Goal: Task Accomplishment & Management: Complete application form

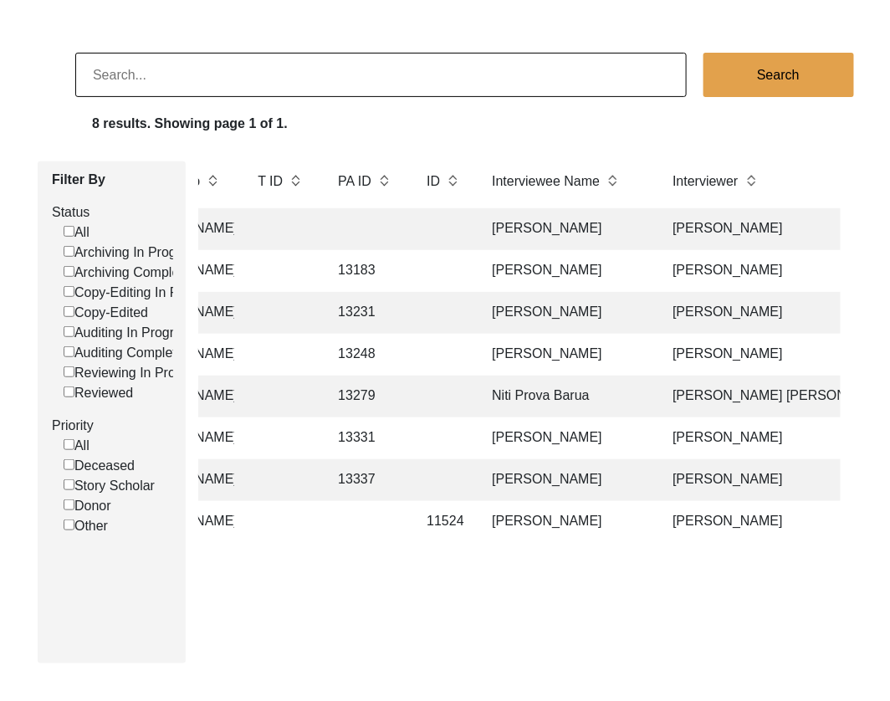
scroll to position [0, 391]
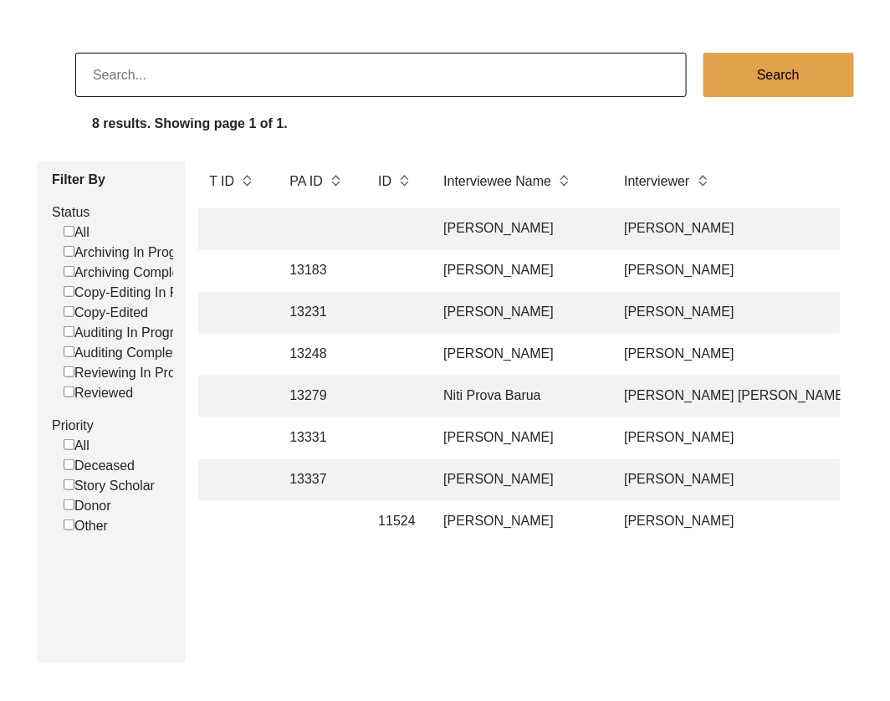
click at [532, 482] on td "[PERSON_NAME]" at bounding box center [516, 480] width 167 height 42
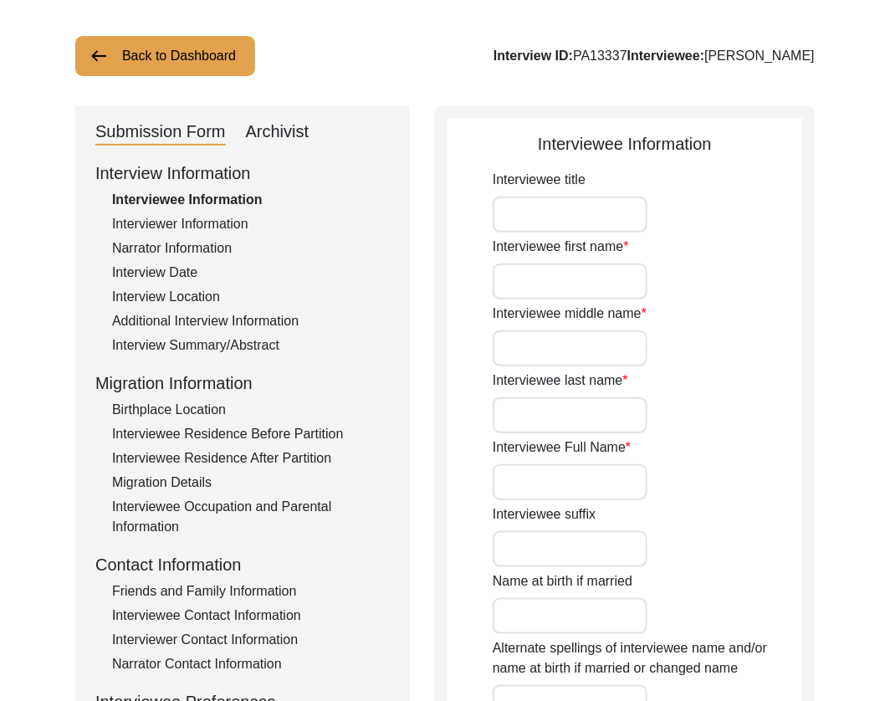
type input "Mr."
type input "[PERSON_NAME]"
type input "Datta"
type input "[PERSON_NAME]"
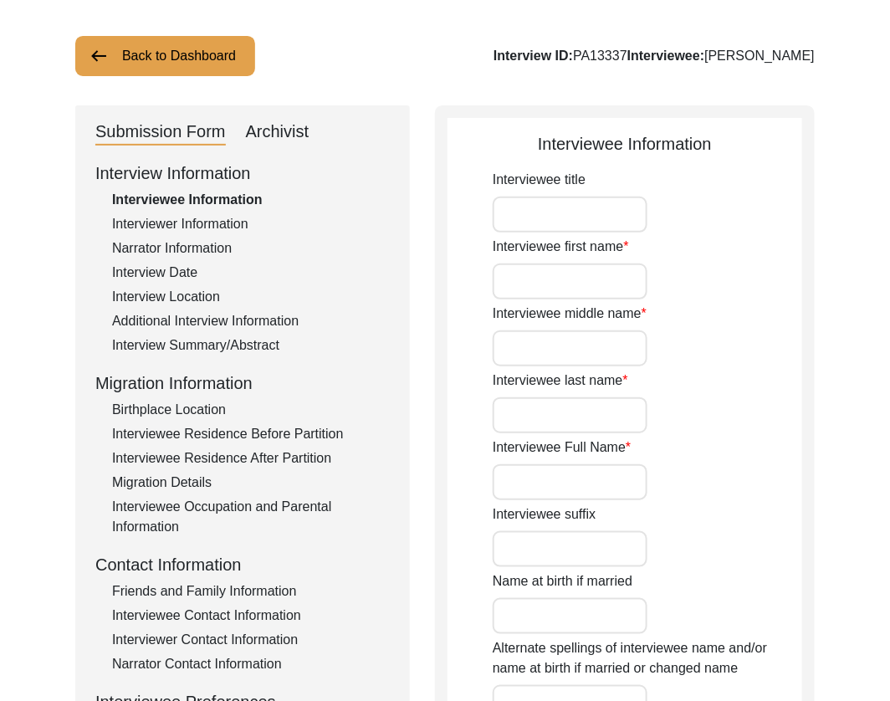
type input "[DATE]"
type input "94"
type input "[DEMOGRAPHIC_DATA]"
type input "Bengali"
type input "[DEMOGRAPHIC_DATA]"
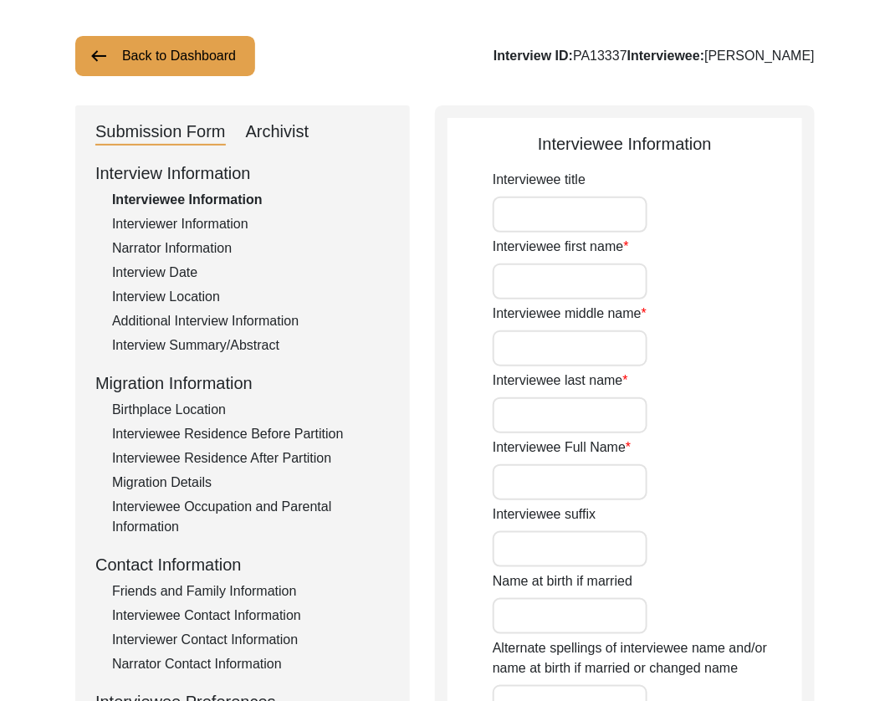
type input "Bengali"
click at [276, 141] on div "Archivist" at bounding box center [278, 132] width 64 height 27
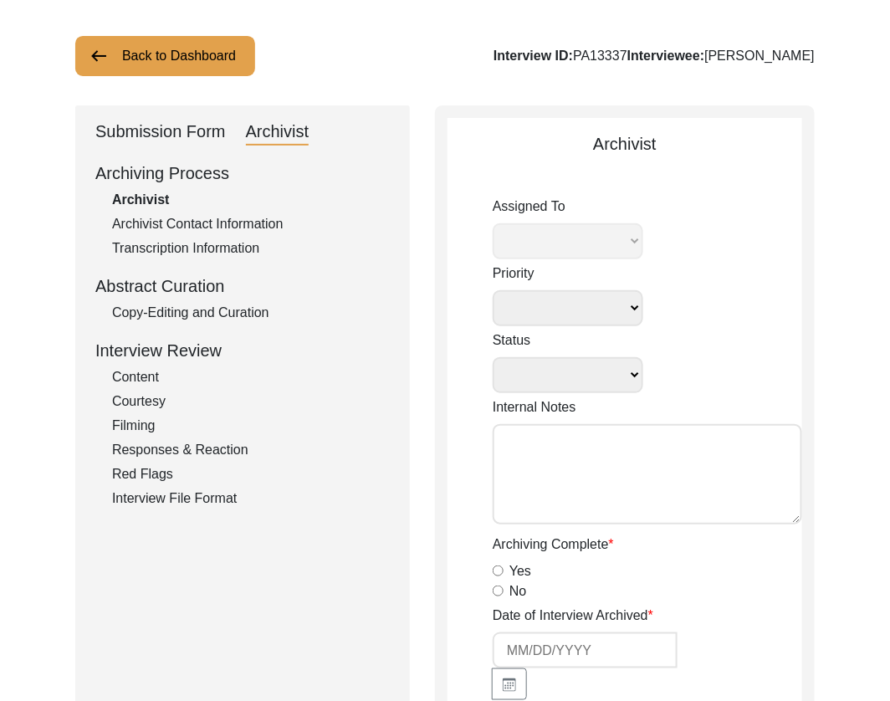
select select
select select "Archiving In Progress"
type textarea "[DATE] Victoria: [PERSON_NAME] finished archiving this, but it needs to be pres…"
radio input "true"
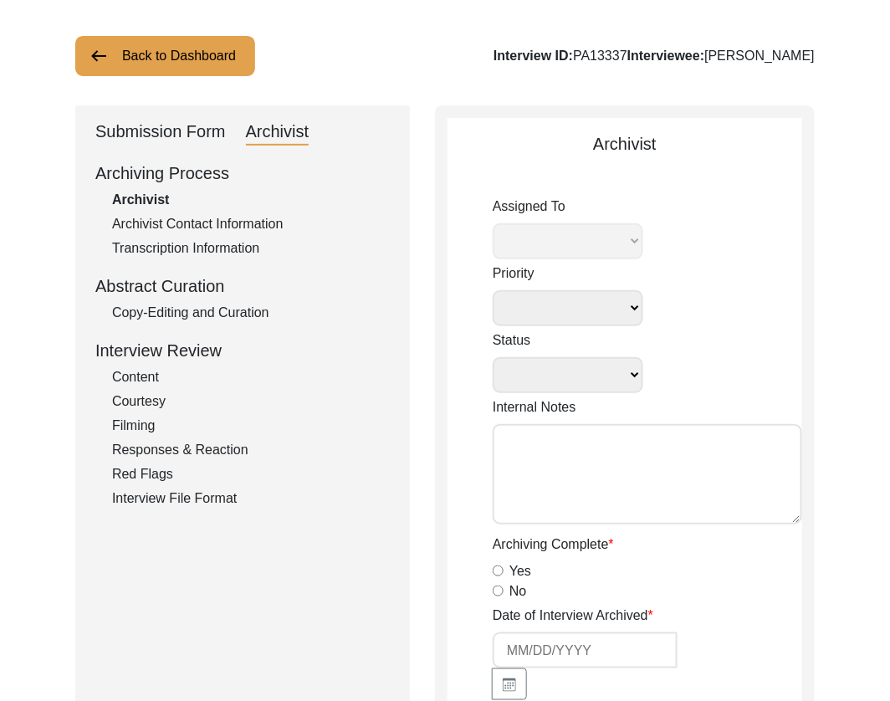
type input "[DATE]"
type textarea "Loremi 67, 7799 Dolorsi: Ametcons. Adip-elit seddo eiusm. Temporincid Utlab: Et…"
radio input "true"
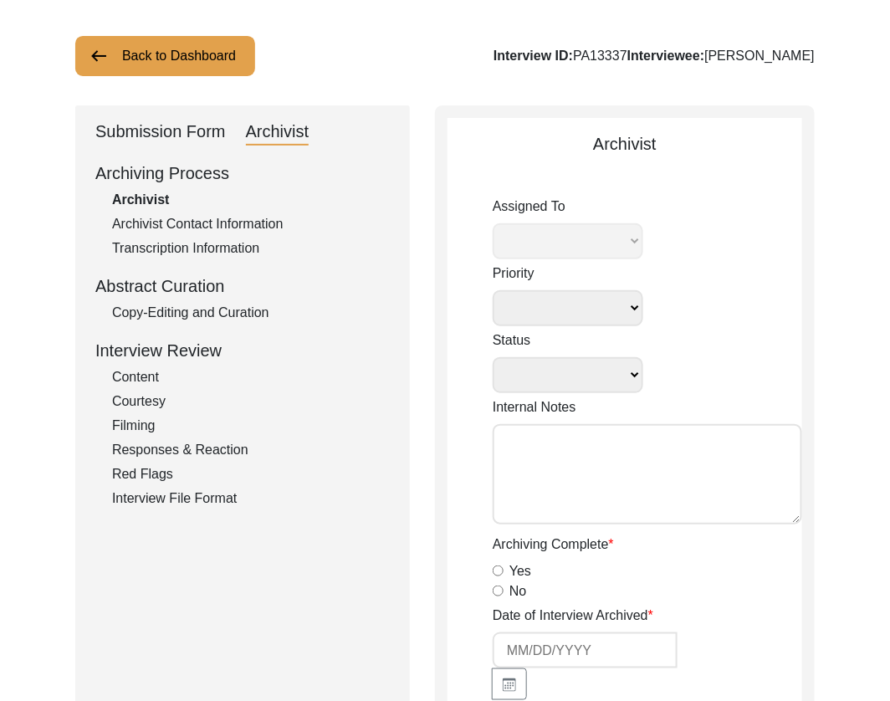
radio input "true"
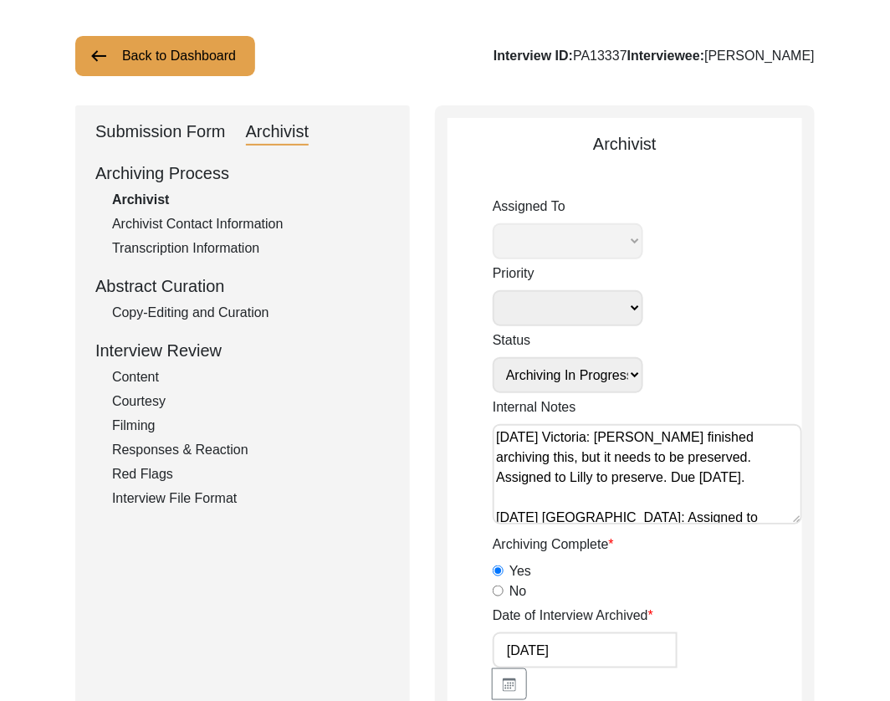
select select "507"
click at [169, 124] on div "Submission Form" at bounding box center [160, 132] width 131 height 27
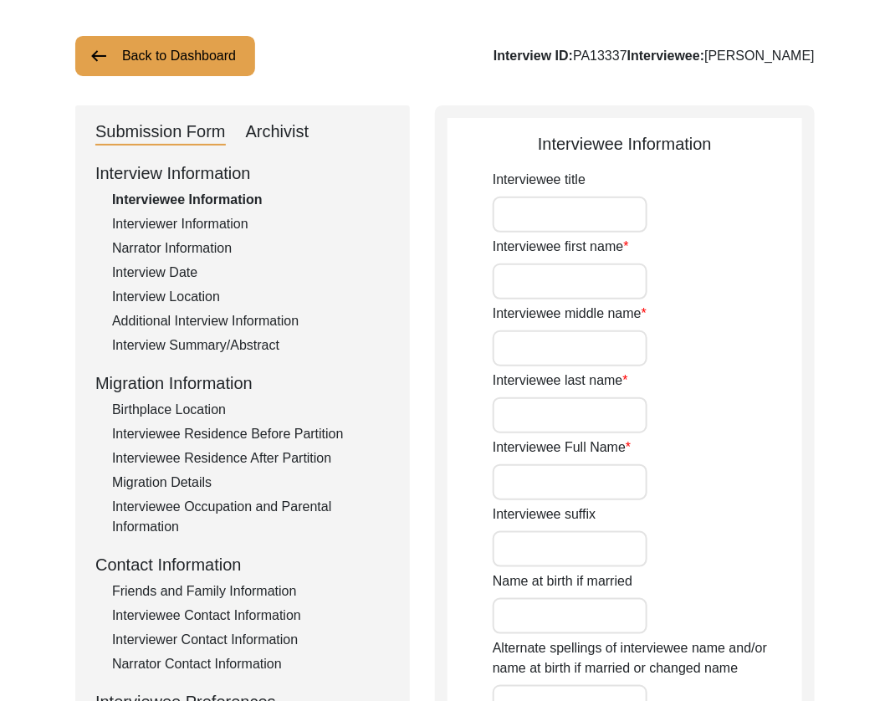
type input "Mr."
type input "[PERSON_NAME]"
type input "Datta"
type input "[PERSON_NAME]"
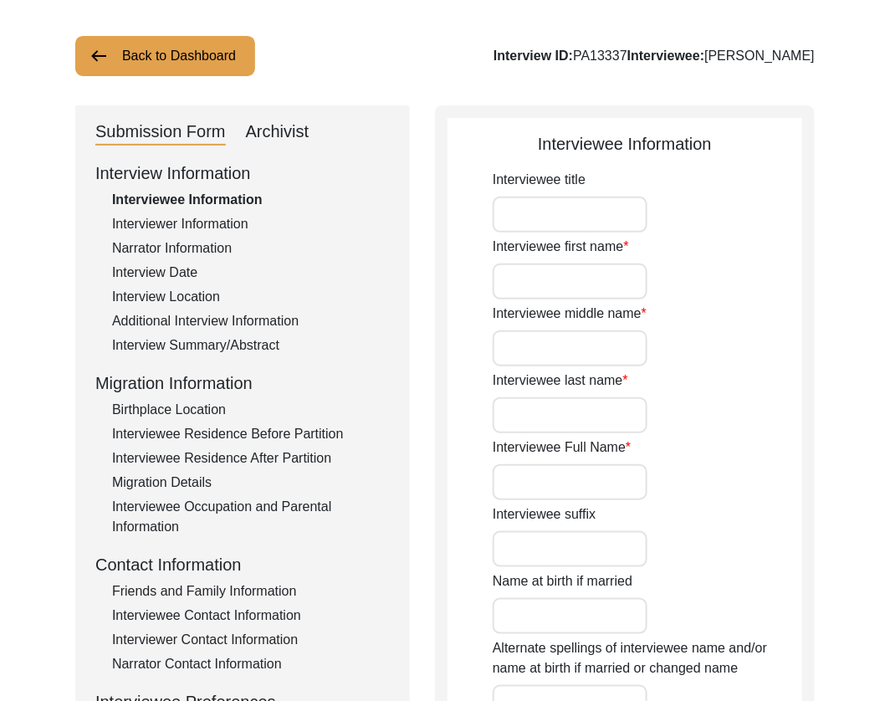
type input "[DATE]"
type input "94"
type input "[DEMOGRAPHIC_DATA]"
type input "Bengali"
type input "[DEMOGRAPHIC_DATA]"
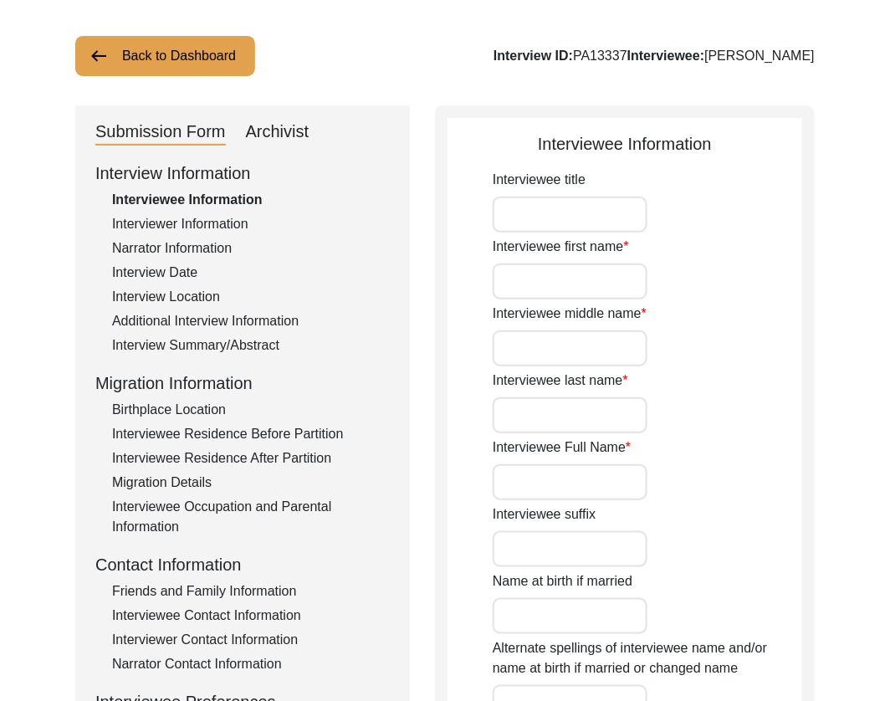
type input "Bengali"
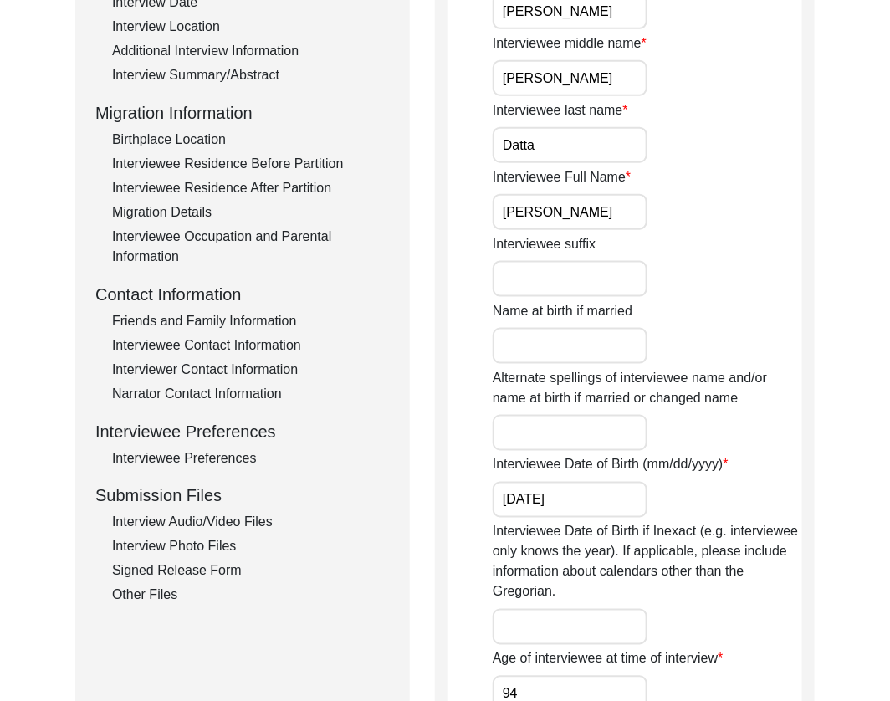
scroll to position [392, 0]
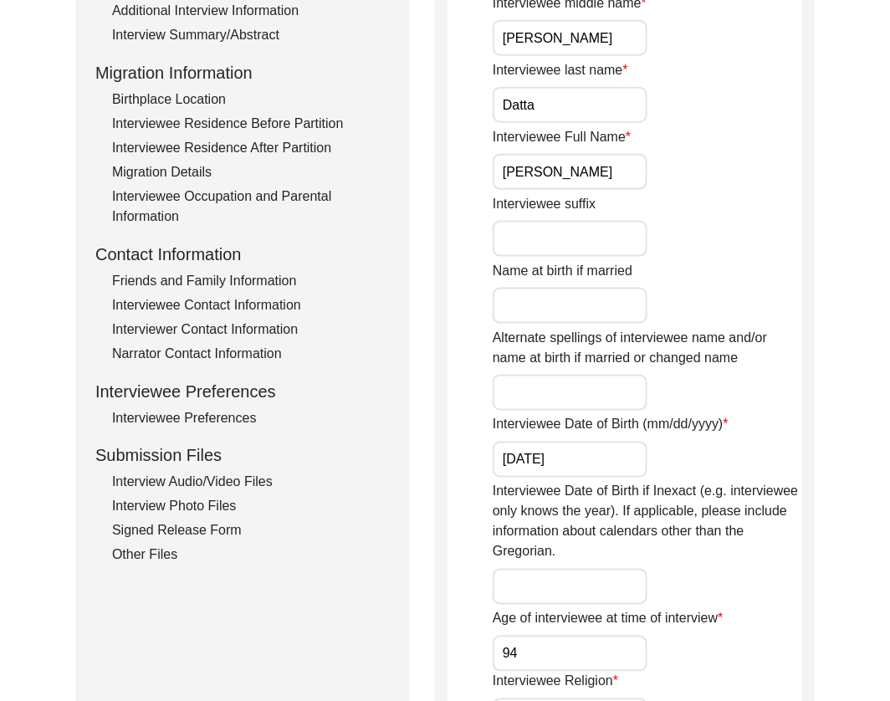
click at [167, 482] on div "Interview Audio/Video Files" at bounding box center [251, 483] width 278 height 20
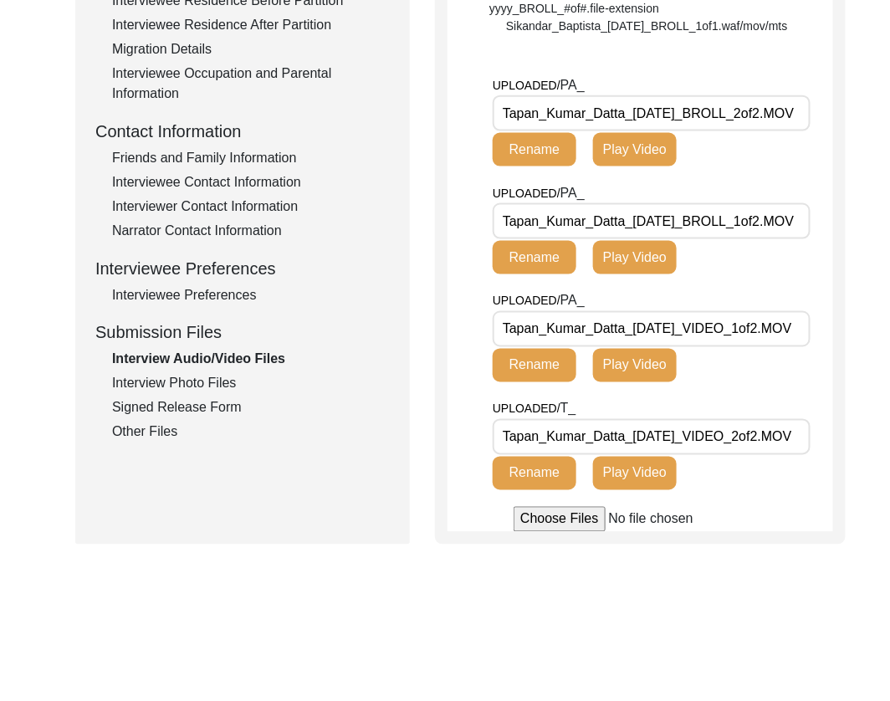
scroll to position [515, 0]
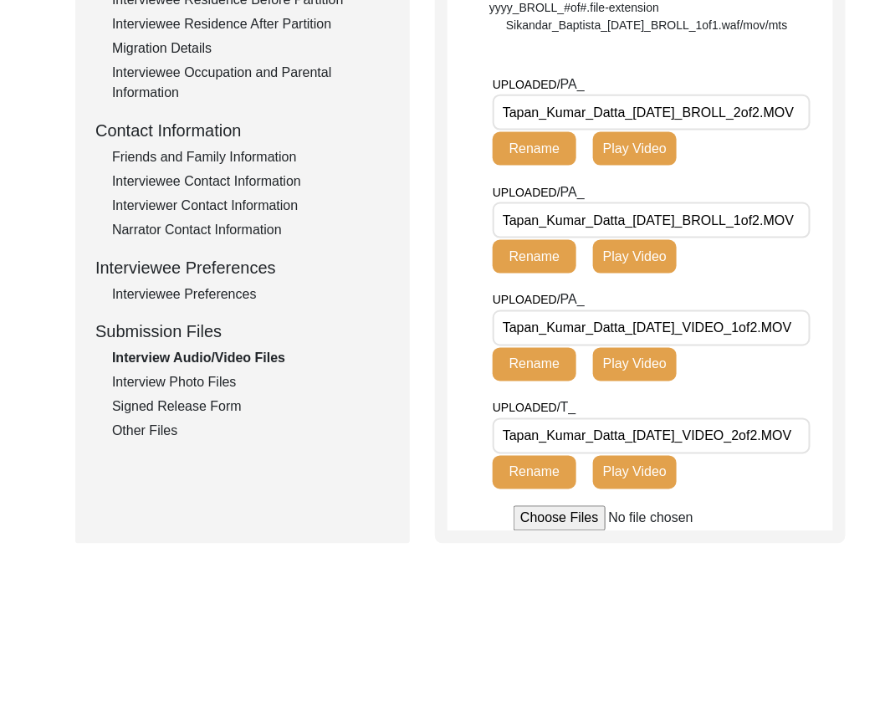
drag, startPoint x: 706, startPoint y: 167, endPoint x: 407, endPoint y: 169, distance: 299.6
click at [407, 169] on div "Submission Form Archivist Interview Information Interviewee Information Intervi…" at bounding box center [445, 107] width 740 height 873
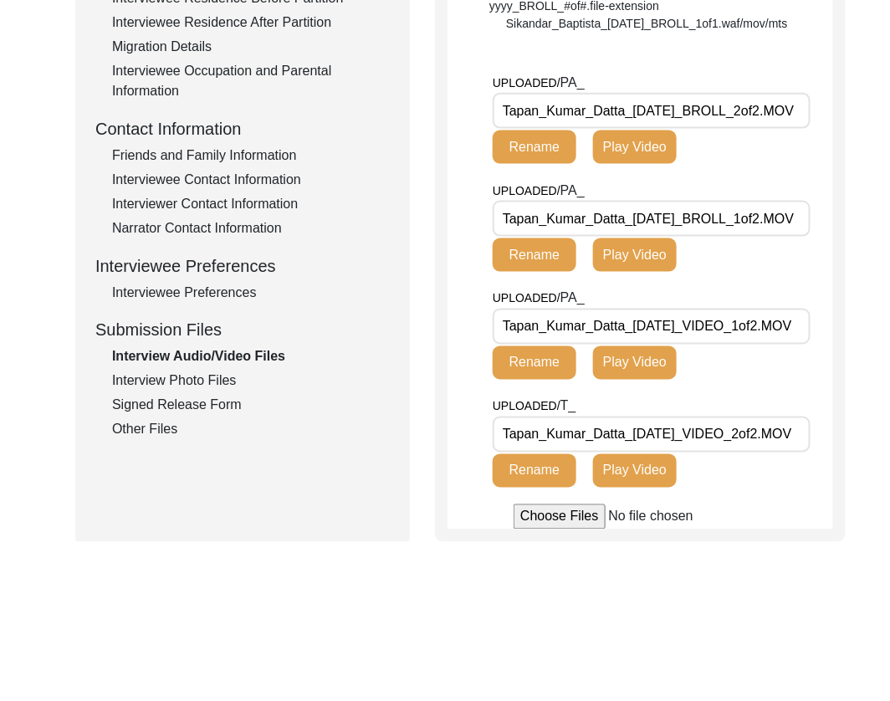
scroll to position [523, 0]
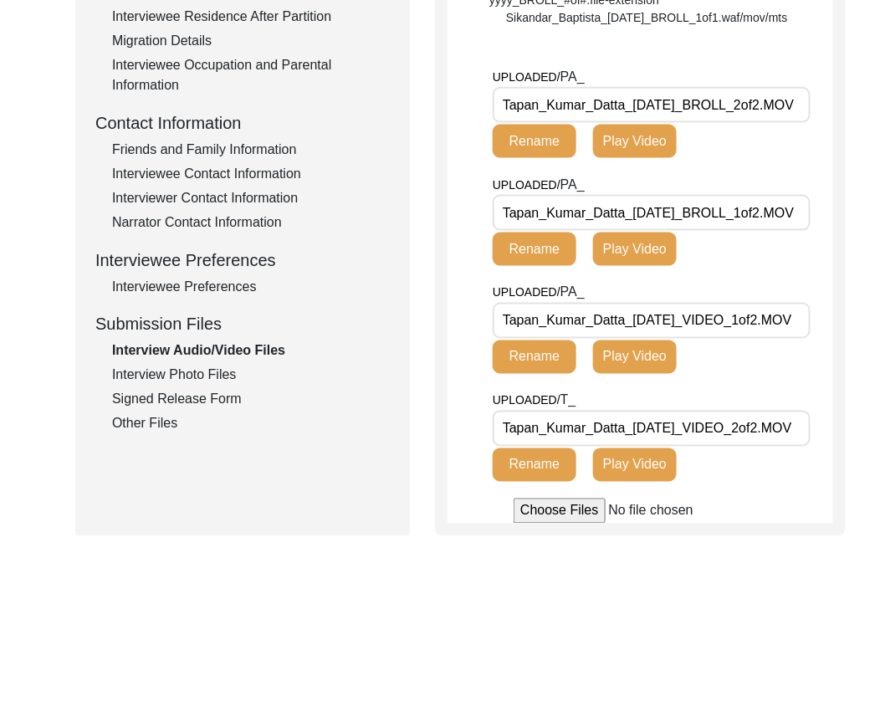
click at [131, 378] on div "Interview Photo Files" at bounding box center [251, 376] width 278 height 20
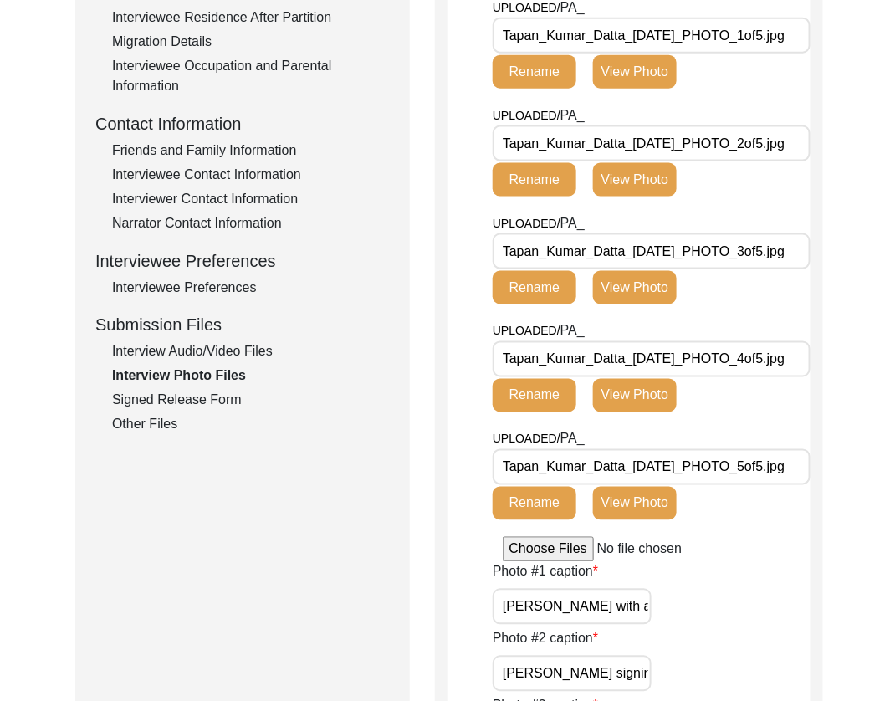
click at [169, 403] on div "Signed Release Form" at bounding box center [251, 401] width 278 height 20
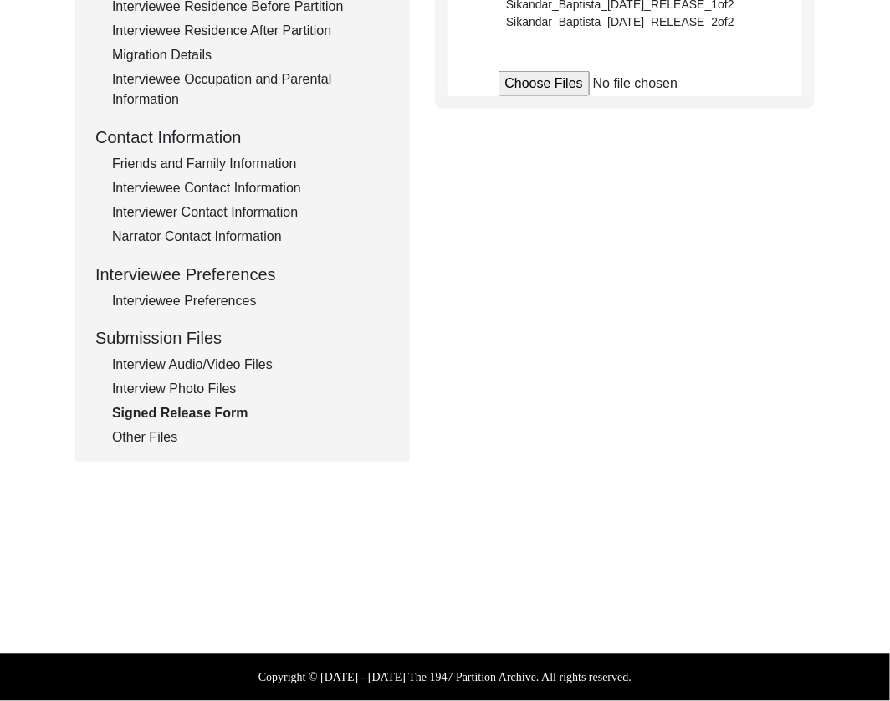
scroll to position [508, 0]
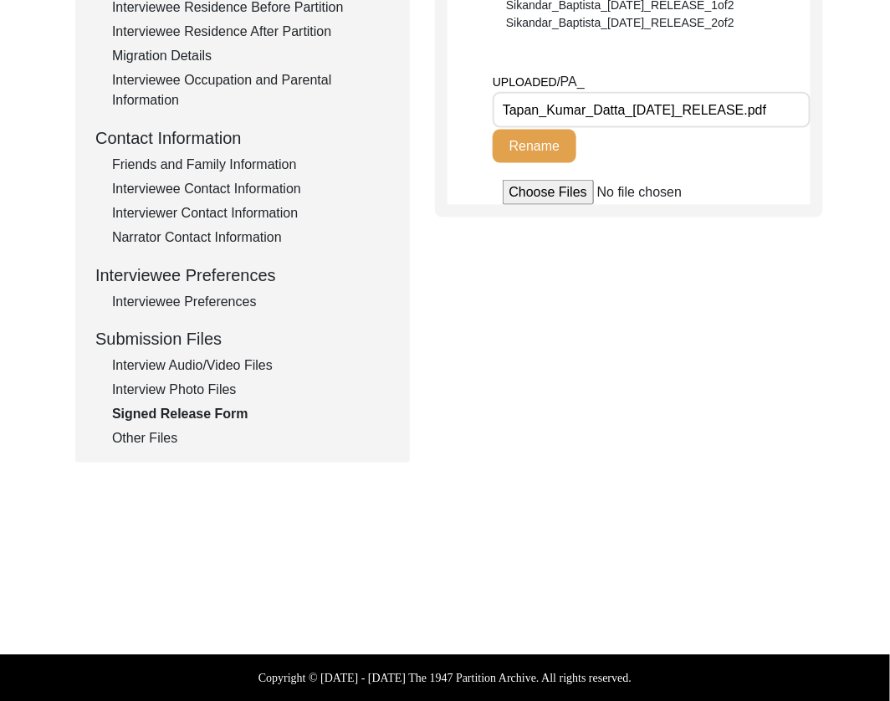
click at [159, 372] on div "Interview Audio/Video Files" at bounding box center [251, 366] width 278 height 20
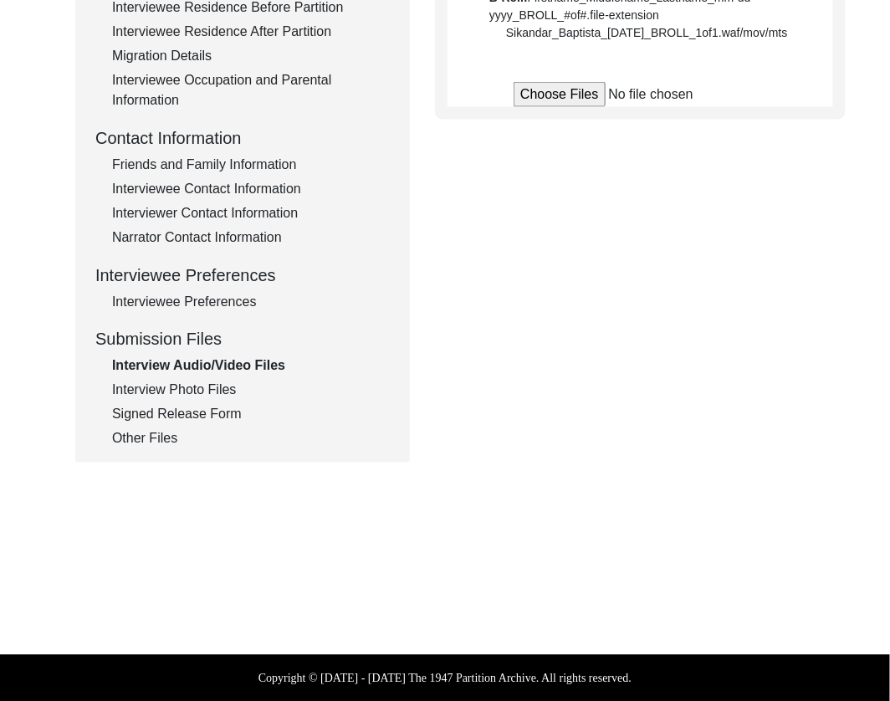
scroll to position [0, 0]
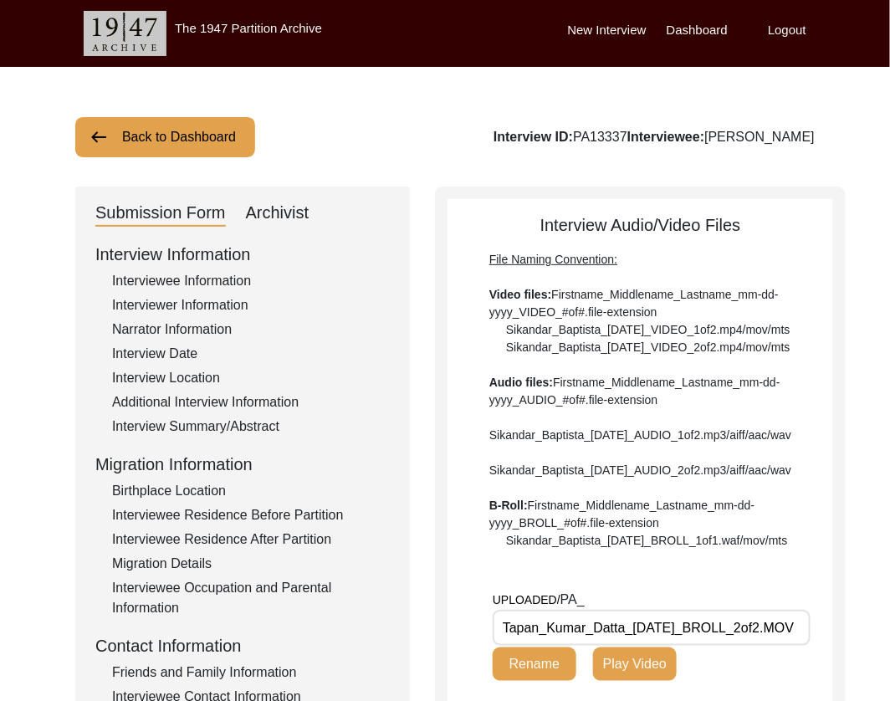
click at [209, 306] on div "Interviewer Information" at bounding box center [251, 305] width 278 height 20
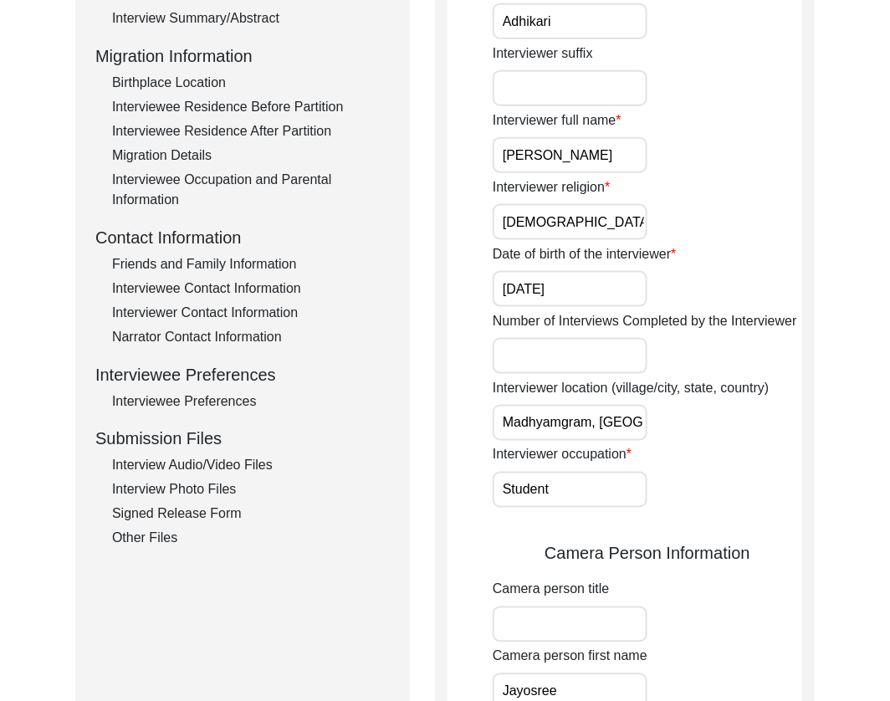
click at [194, 461] on div "Interview Audio/Video Files" at bounding box center [251, 466] width 278 height 20
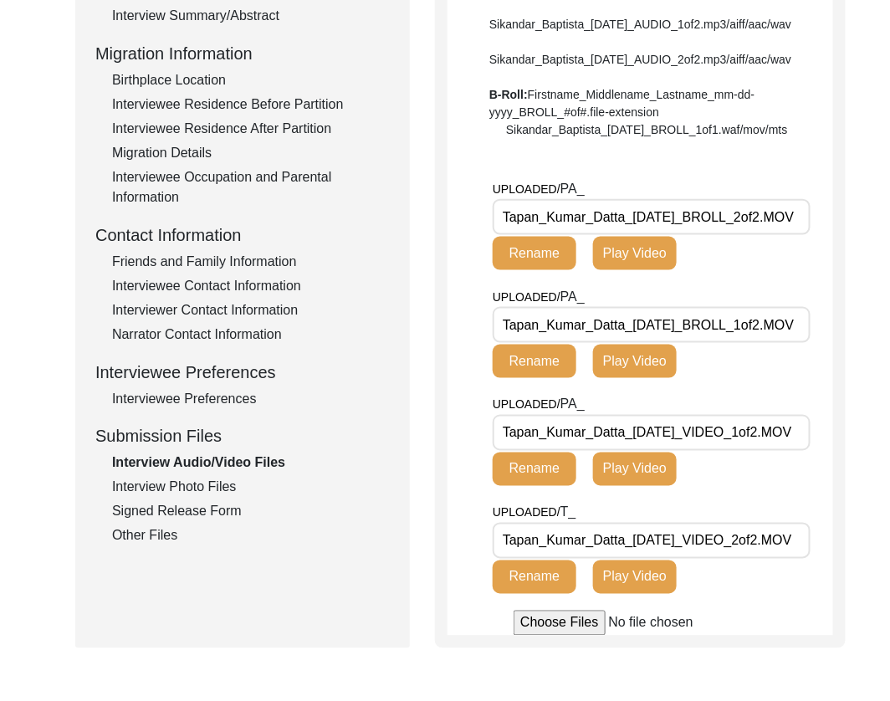
scroll to position [412, 0]
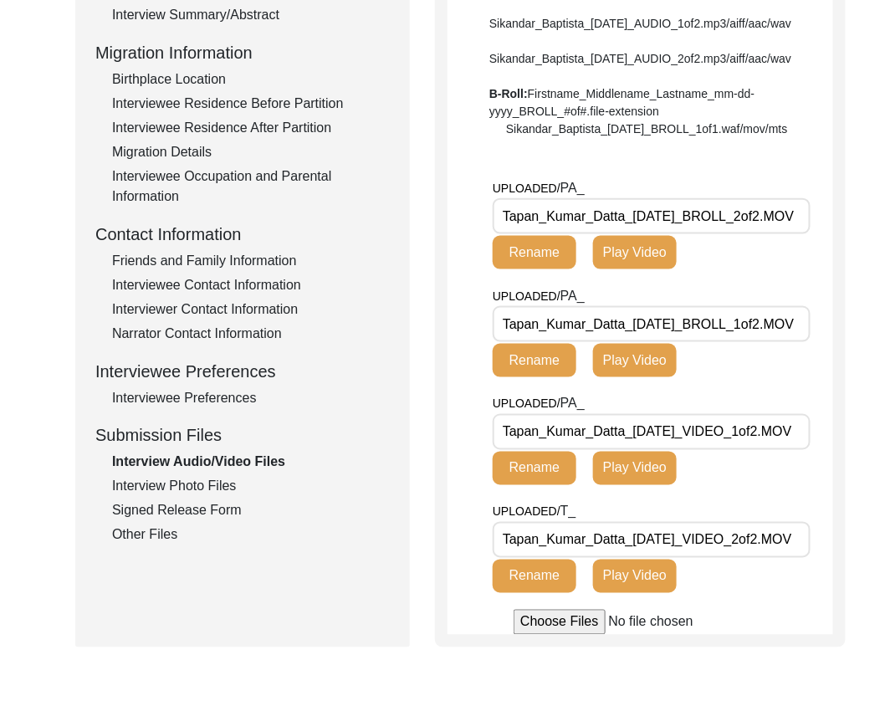
click at [188, 474] on div "Interview Information Interviewee Information Interviewer Information Narrator …" at bounding box center [242, 188] width 295 height 716
click at [189, 486] on div "Interview Photo Files" at bounding box center [251, 487] width 278 height 20
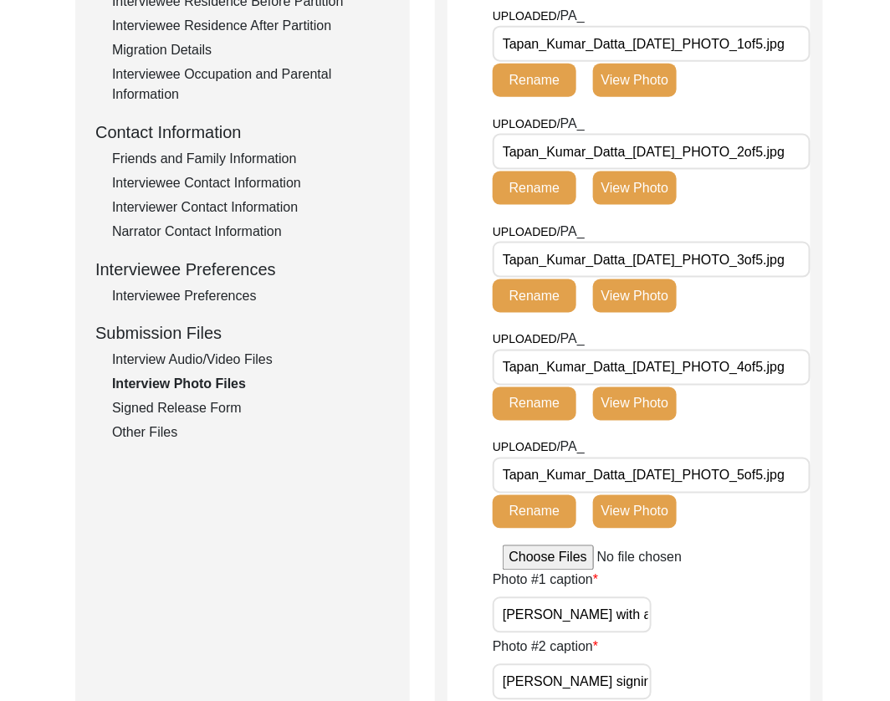
click at [182, 405] on div "Signed Release Form" at bounding box center [251, 409] width 278 height 20
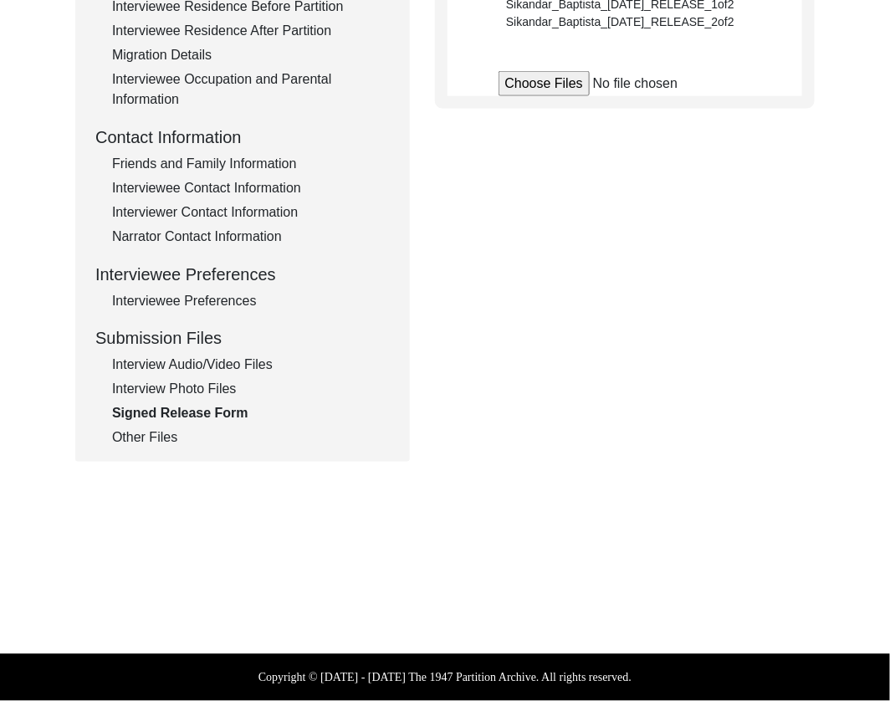
scroll to position [508, 0]
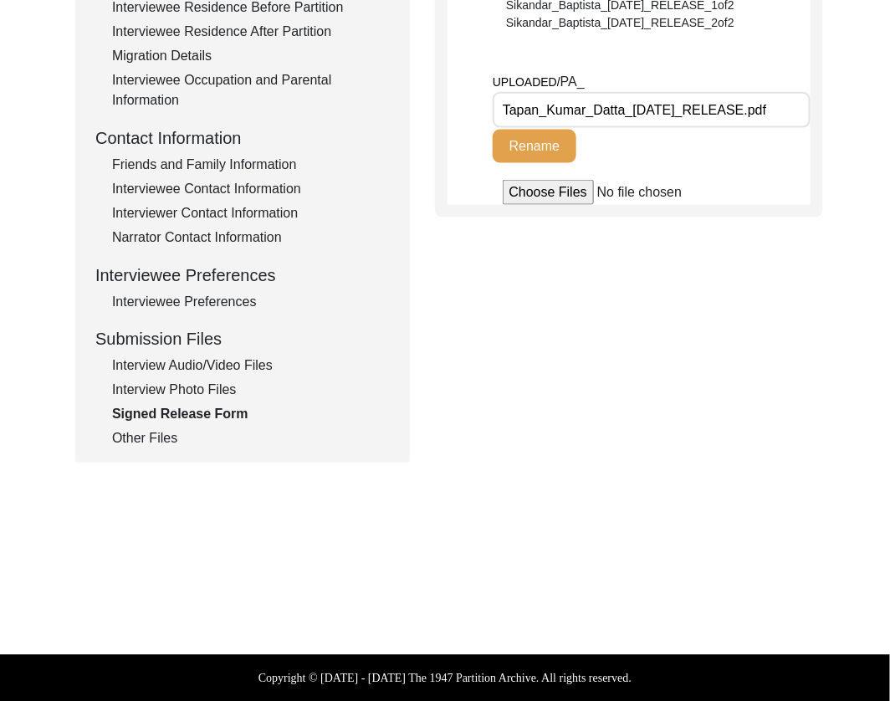
click at [163, 438] on div "Other Files" at bounding box center [251, 439] width 278 height 20
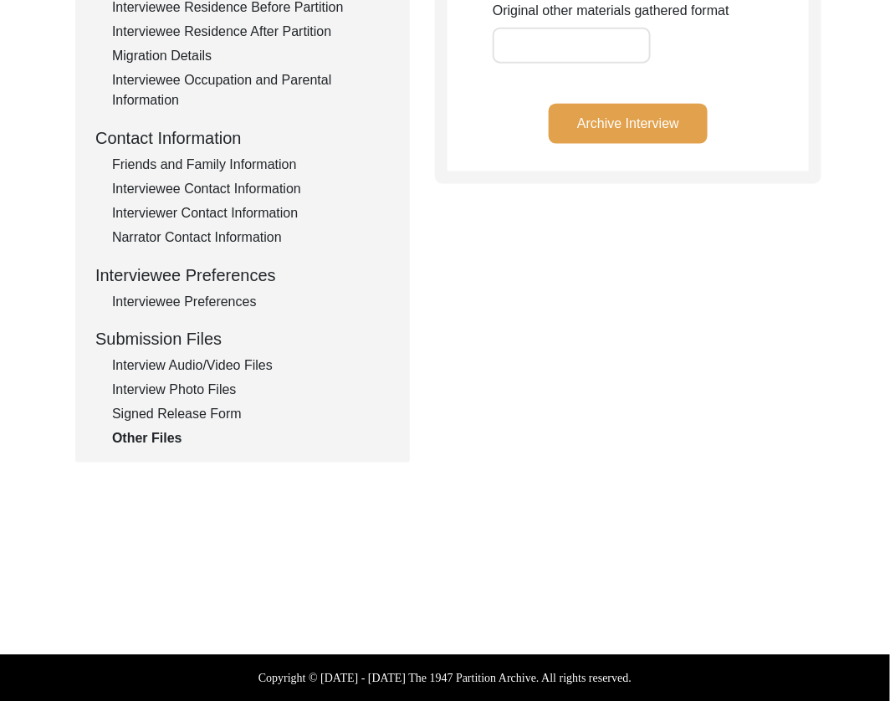
click at [602, 136] on button "Archive Interview" at bounding box center [628, 124] width 159 height 40
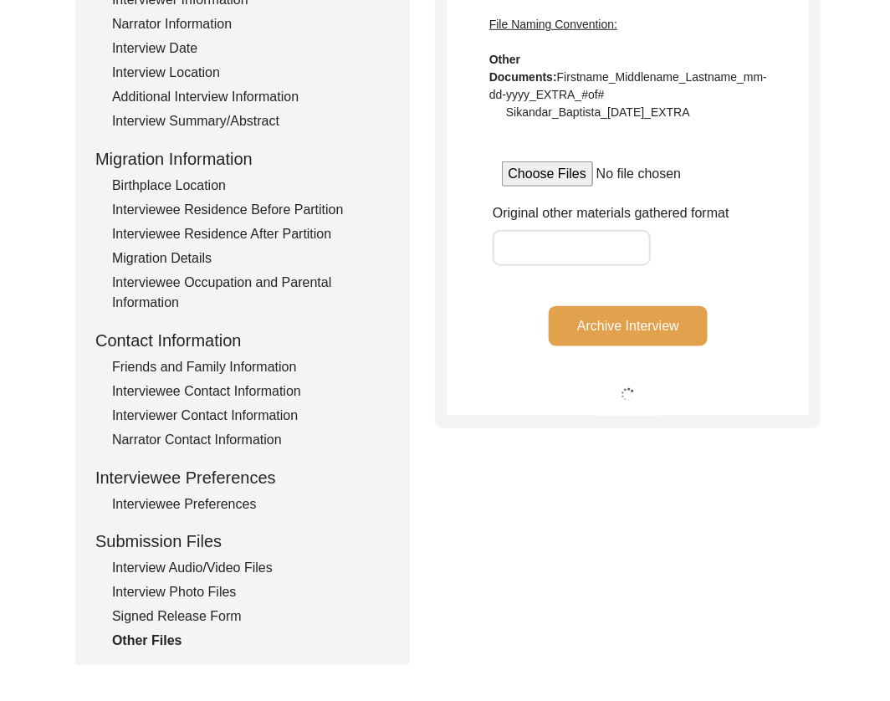
scroll to position [0, 0]
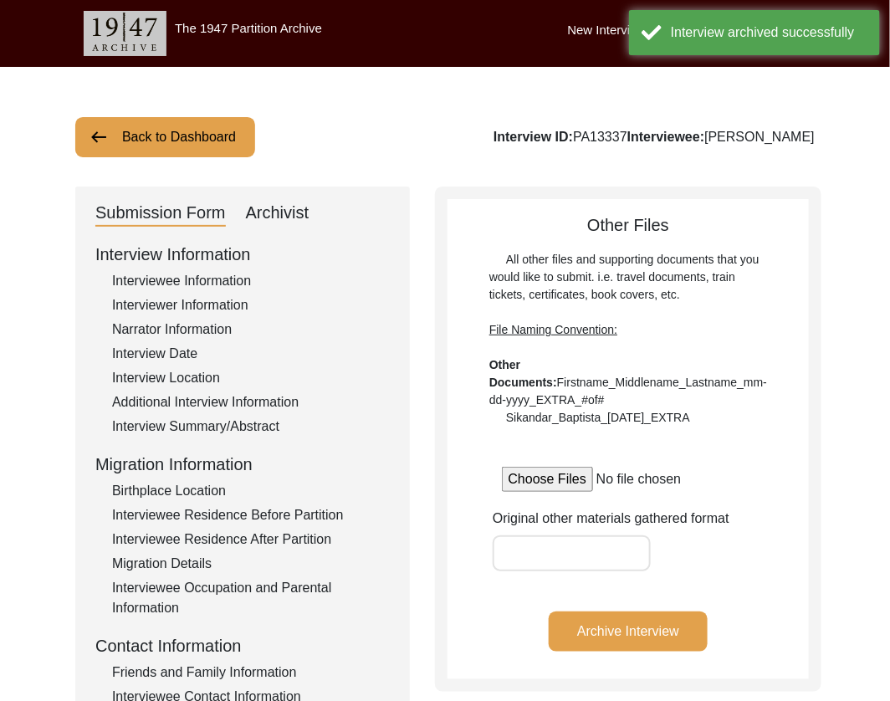
click at [136, 139] on button "Back to Dashboard" at bounding box center [165, 137] width 180 height 40
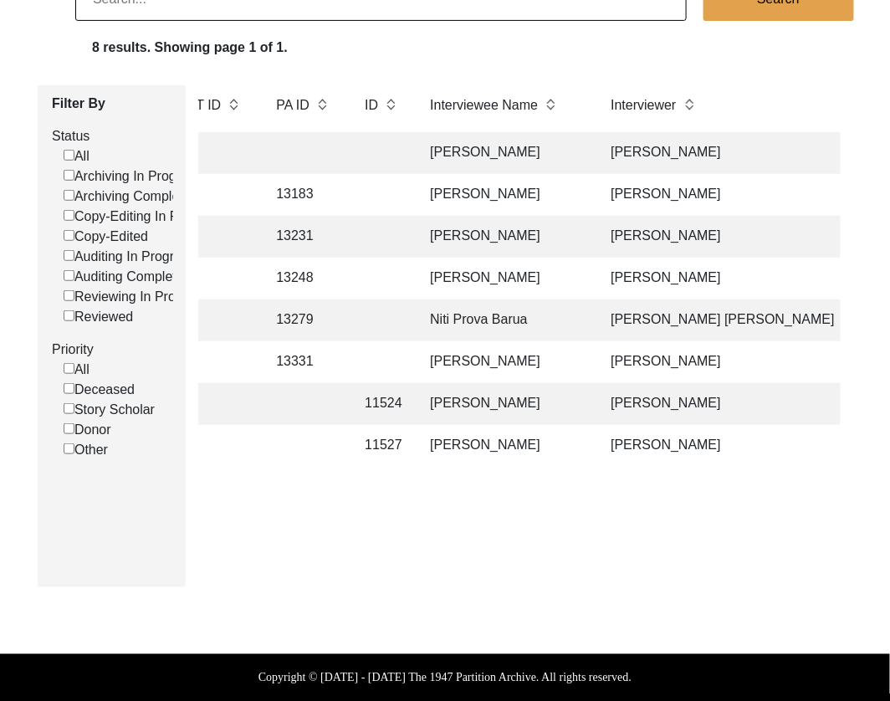
scroll to position [0, 410]
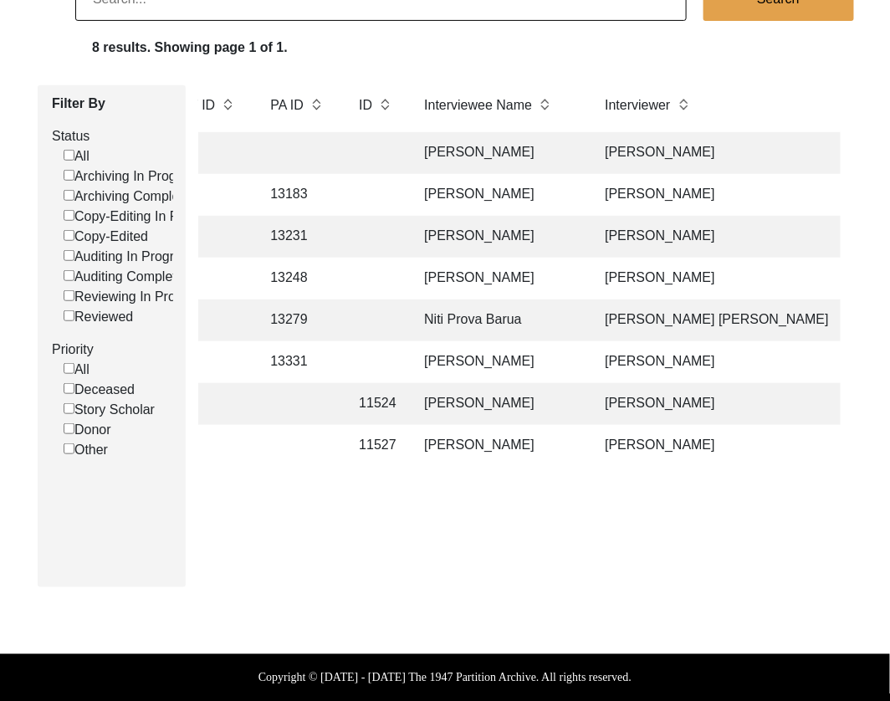
click at [528, 443] on td "[PERSON_NAME]" at bounding box center [497, 446] width 167 height 42
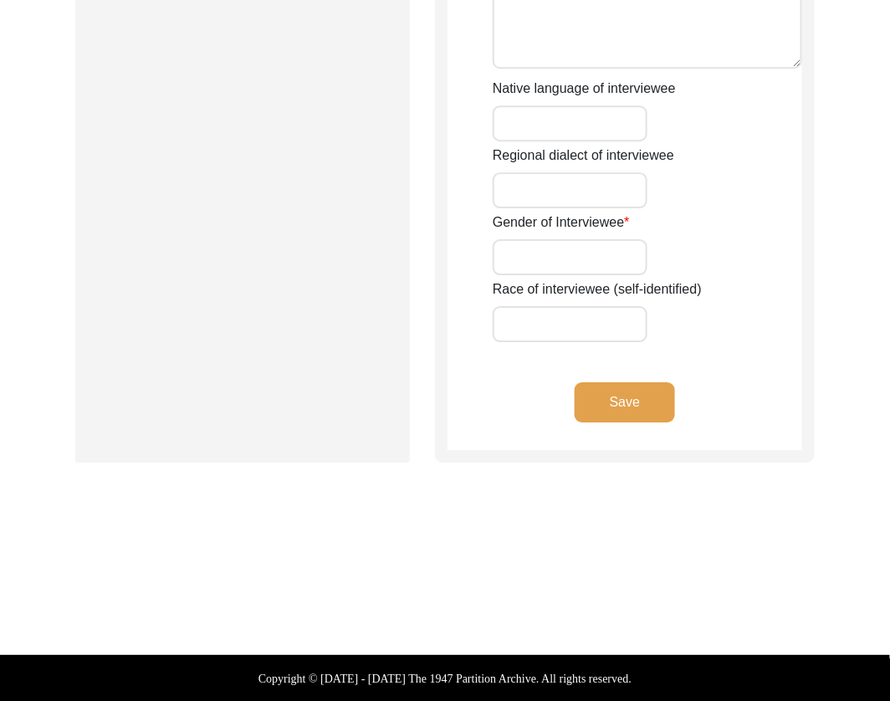
type input "Mr."
type input "[PERSON_NAME]"
type input "Datta"
type input "[PERSON_NAME]"
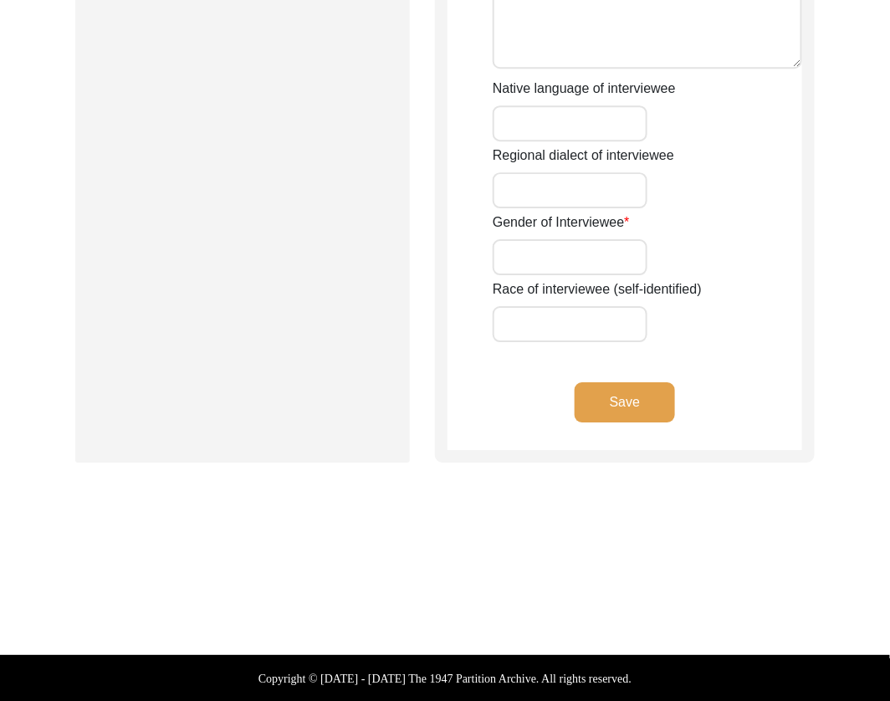
type input "[DATE]"
type input "94"
type input "[DEMOGRAPHIC_DATA]"
type input "Bengali"
type input "[DEMOGRAPHIC_DATA]"
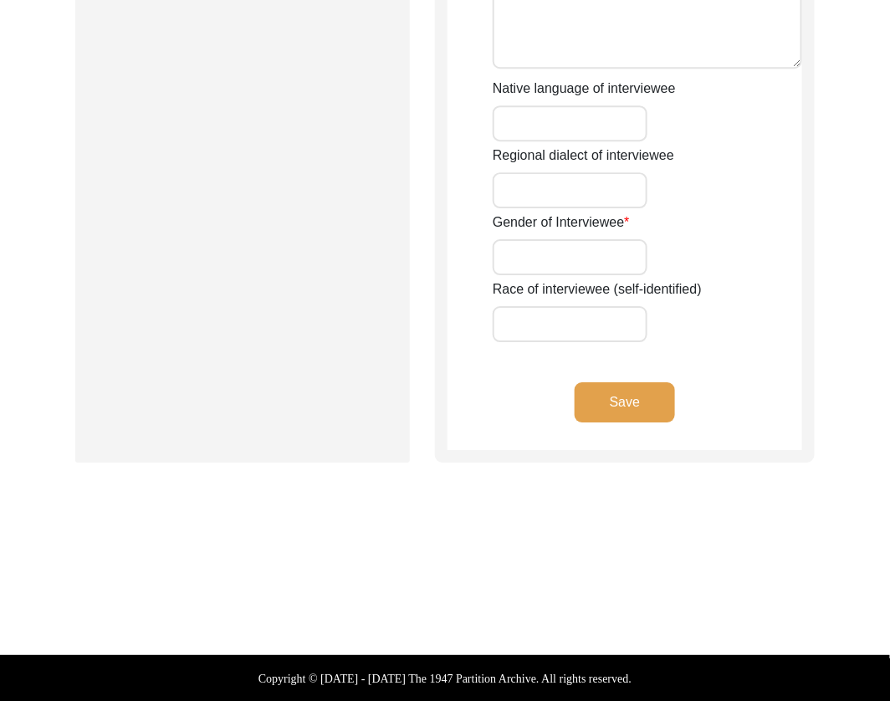
type input "Bengali"
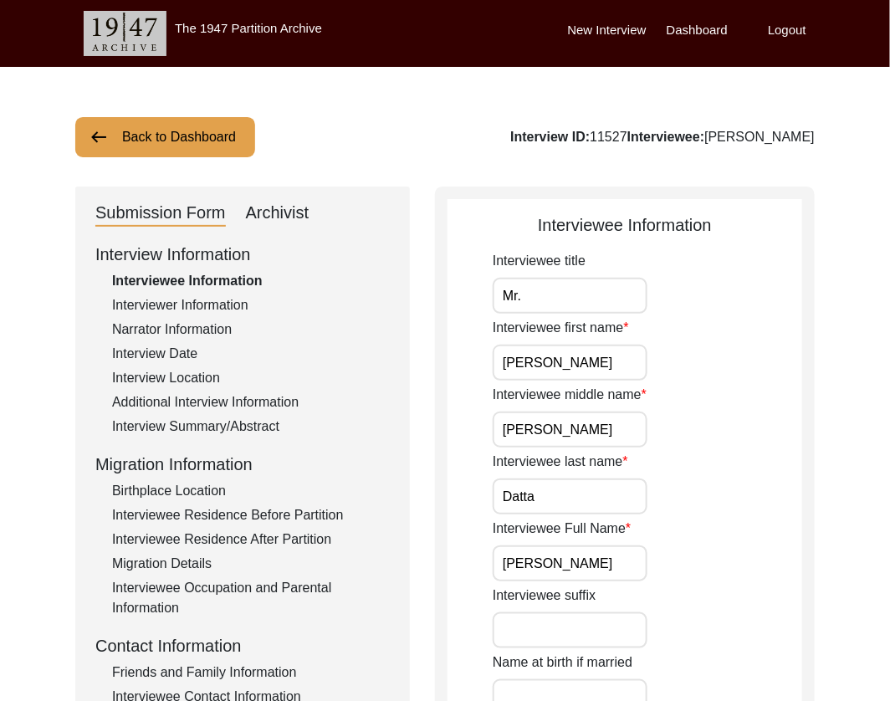
click at [283, 215] on div "Archivist" at bounding box center [278, 213] width 64 height 27
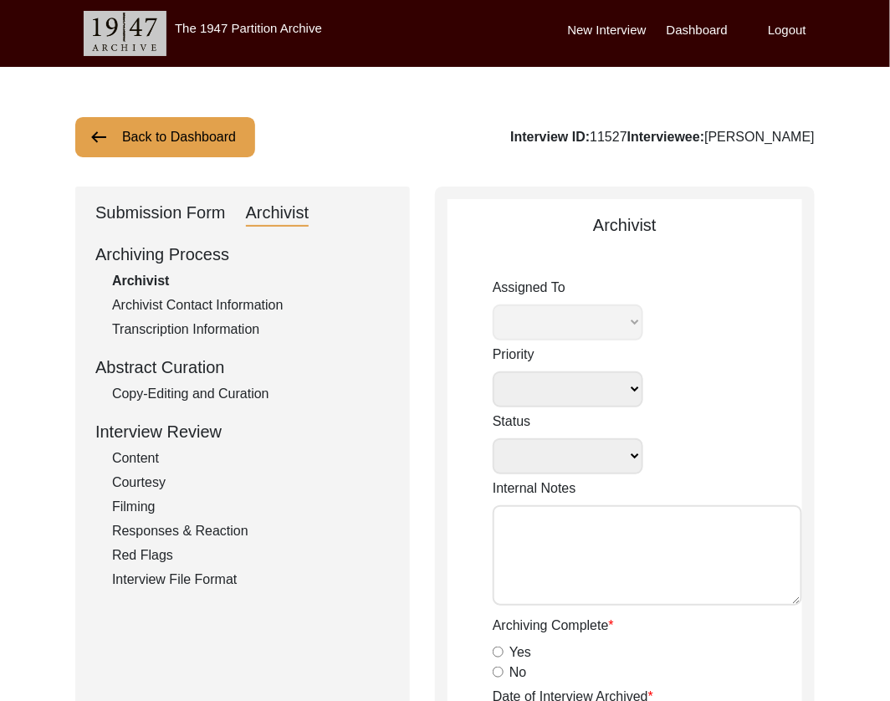
select select
select select "Archiving Completed"
type textarea "[DATE] Victoria: [PERSON_NAME] finished archiving this, but it needs to be pres…"
radio input "true"
type input "[DATE]"
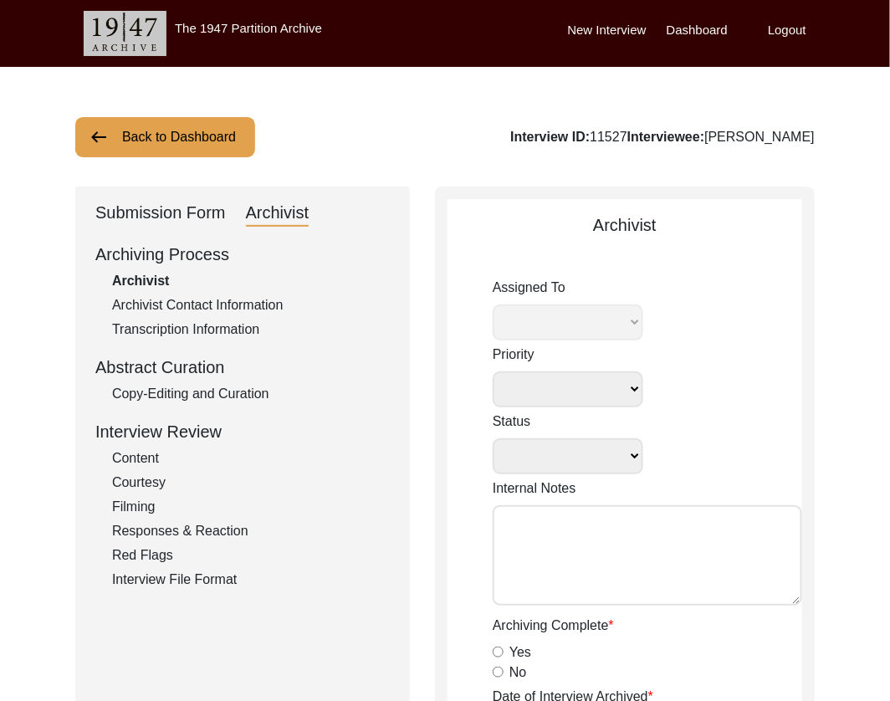
type textarea "Loremi 67, 7799 Dolorsi: Ametcons. Adip-elit seddo eiusm. Temporincid Utlab: Et…"
radio input "true"
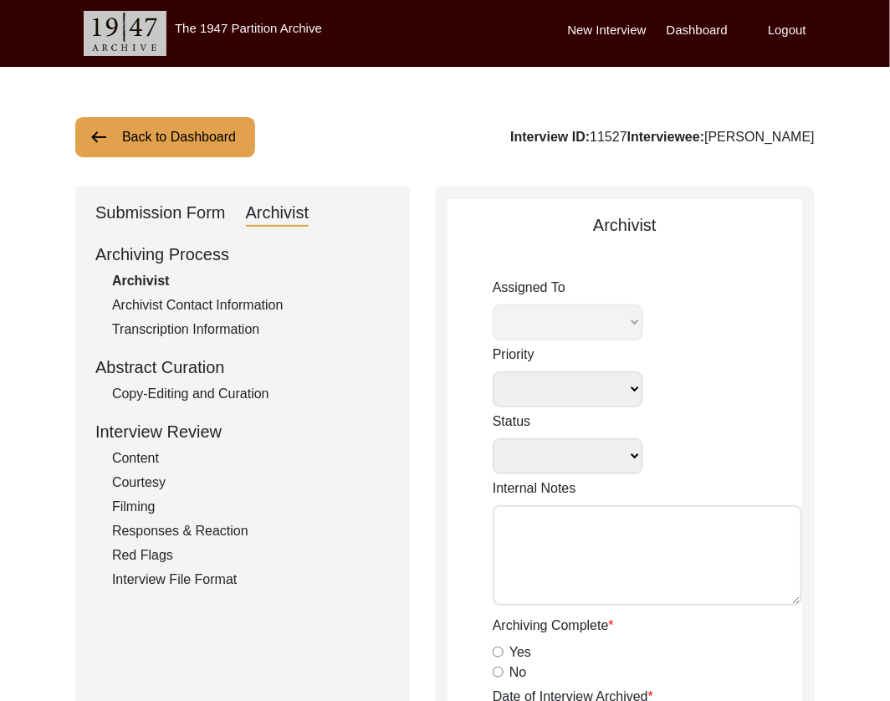
radio input "true"
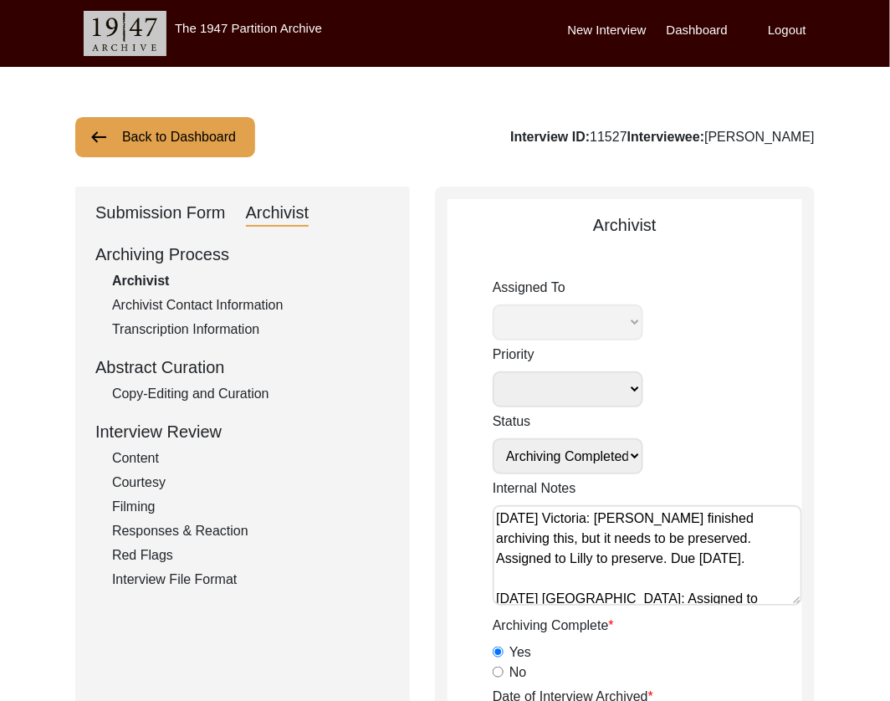
select select "507"
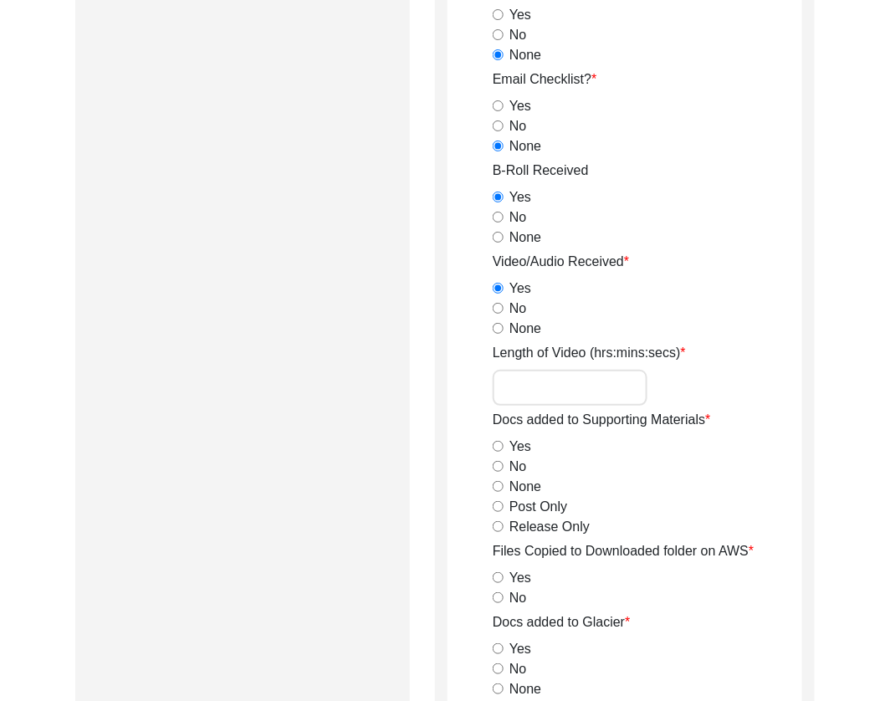
scroll to position [1628, 0]
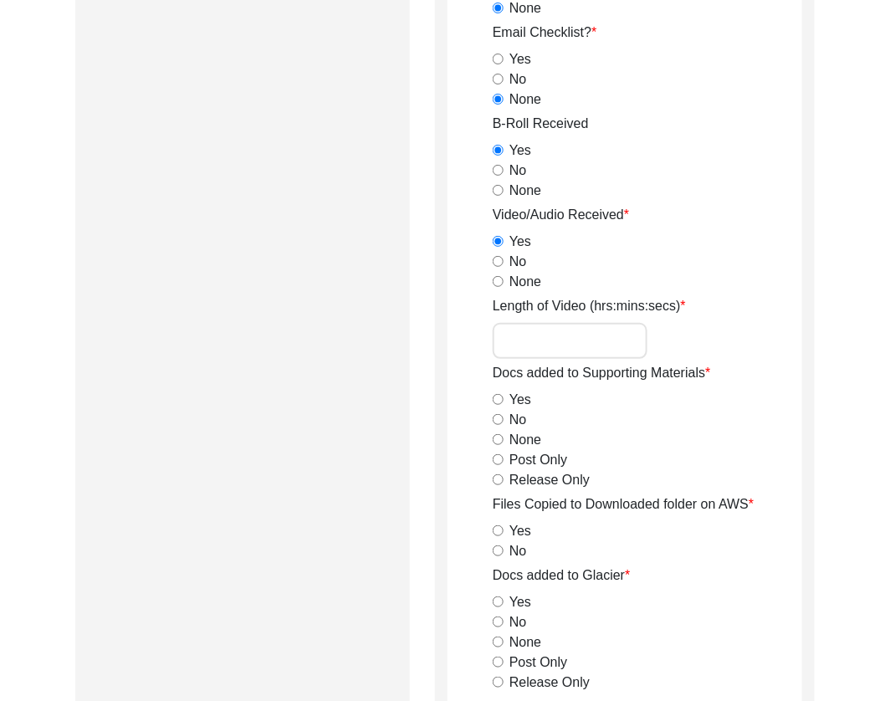
click at [512, 336] on input "Length of Video (hrs:mins:secs)" at bounding box center [570, 341] width 155 height 36
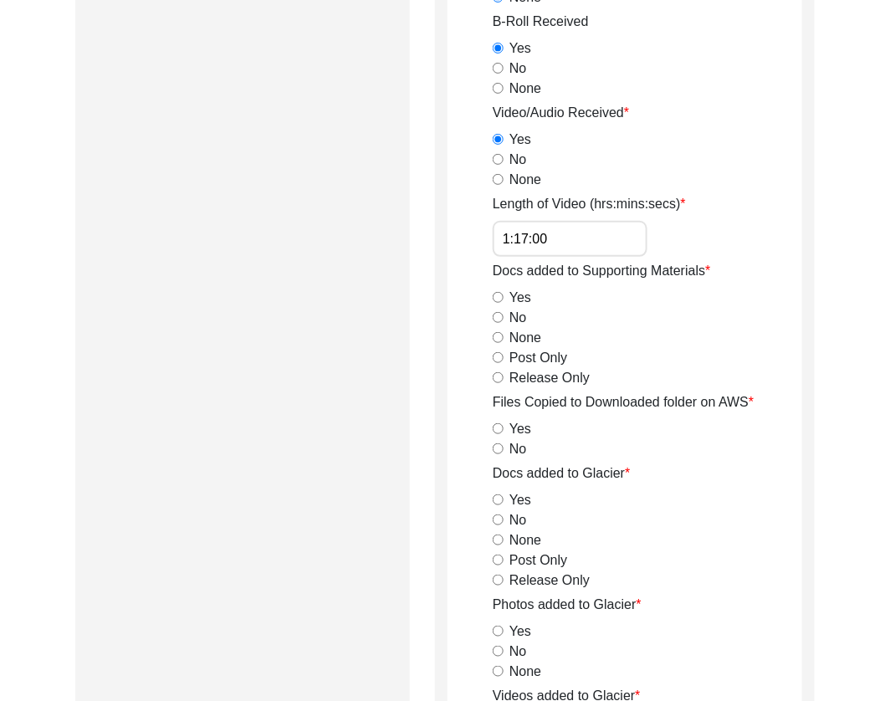
scroll to position [1731, 0]
type input "1:17:00"
click at [499, 369] on div "Release Only" at bounding box center [648, 377] width 310 height 20
click at [499, 377] on input "Release Only" at bounding box center [498, 377] width 11 height 11
radio input "true"
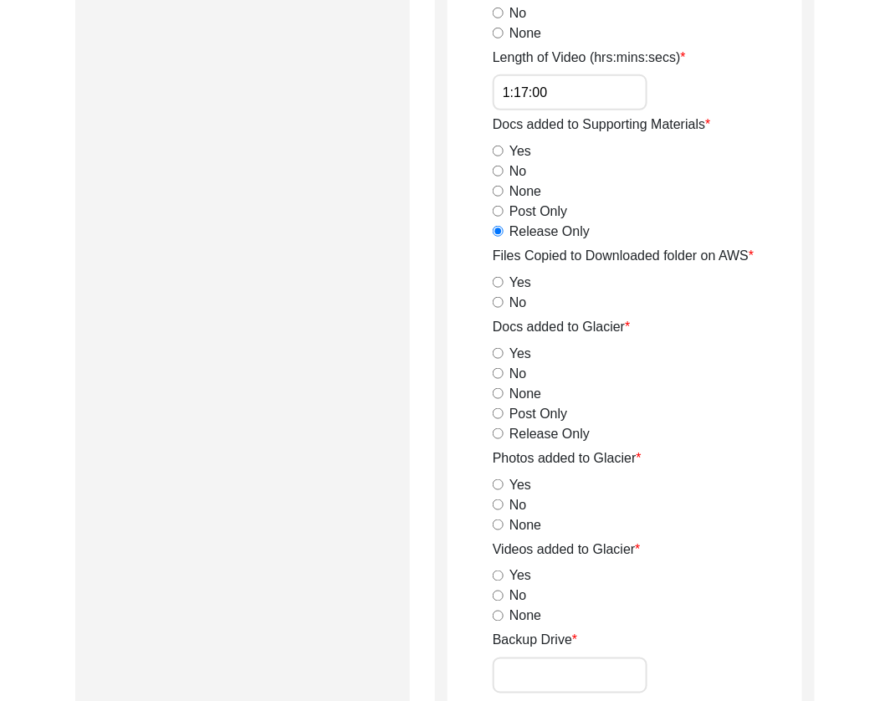
scroll to position [1879, 0]
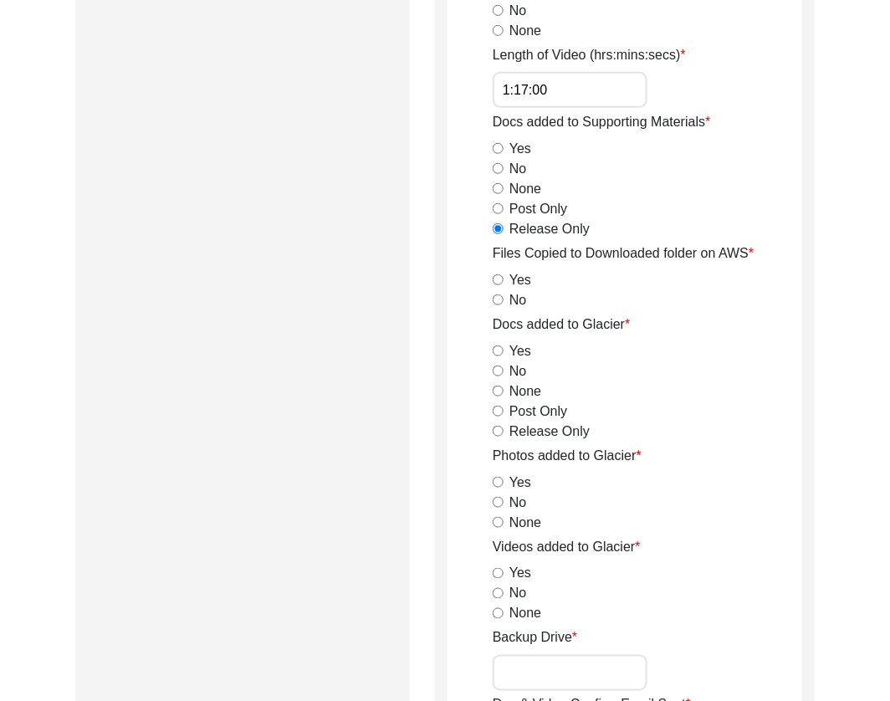
click at [498, 279] on input "Yes" at bounding box center [498, 279] width 11 height 11
radio input "true"
click at [494, 428] on input "Release Only" at bounding box center [498, 431] width 11 height 11
radio input "true"
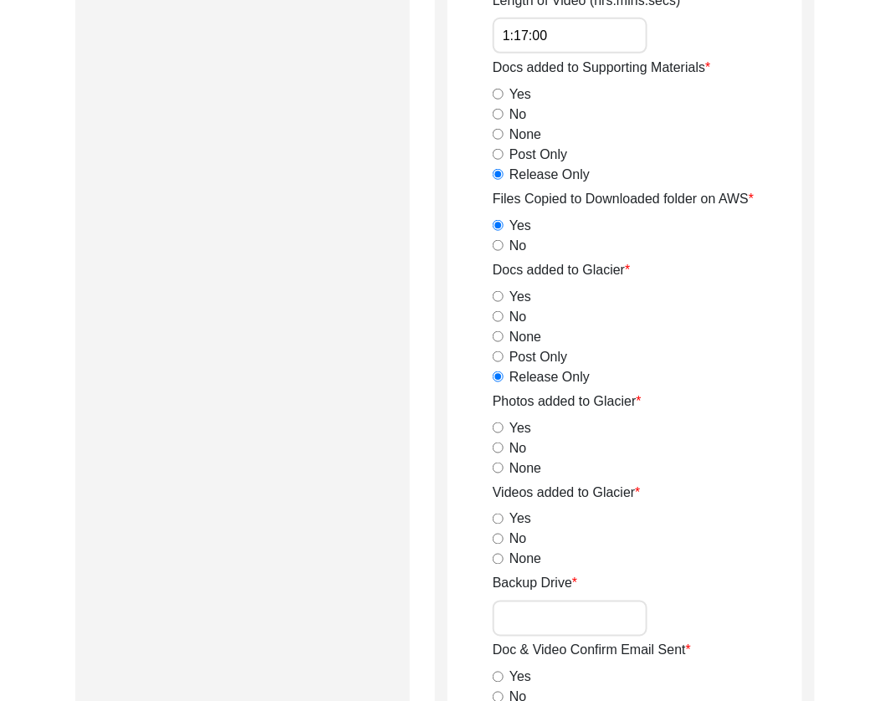
scroll to position [1933, 0]
click at [497, 425] on input "Yes" at bounding box center [498, 428] width 11 height 11
radio input "true"
click at [496, 463] on input "None" at bounding box center [498, 468] width 11 height 11
radio input "true"
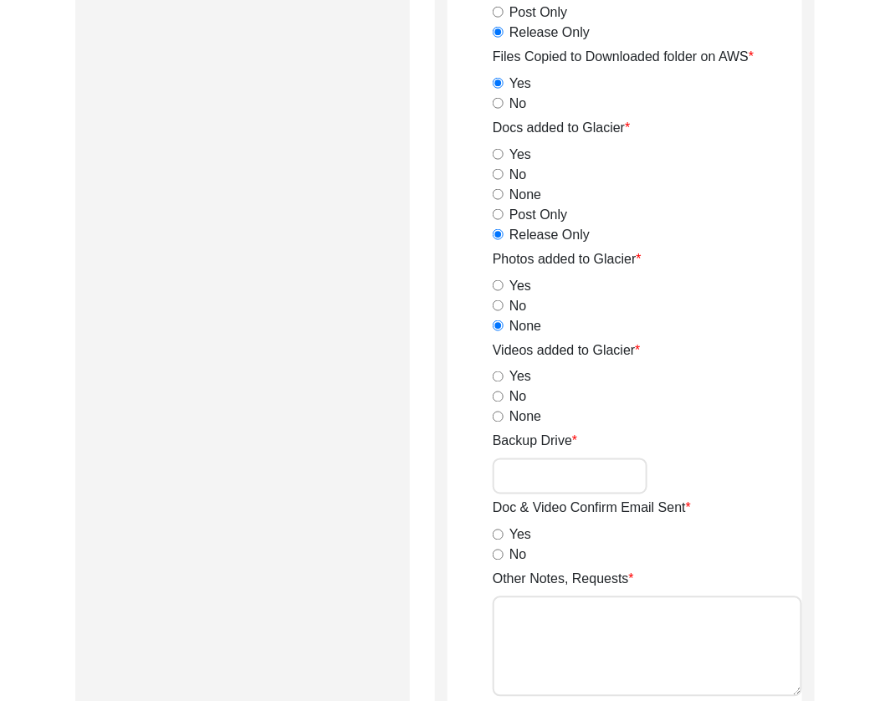
scroll to position [2075, 0]
click at [497, 285] on input "Yes" at bounding box center [498, 285] width 11 height 11
radio input "true"
click at [496, 376] on input "Yes" at bounding box center [498, 377] width 11 height 11
radio input "true"
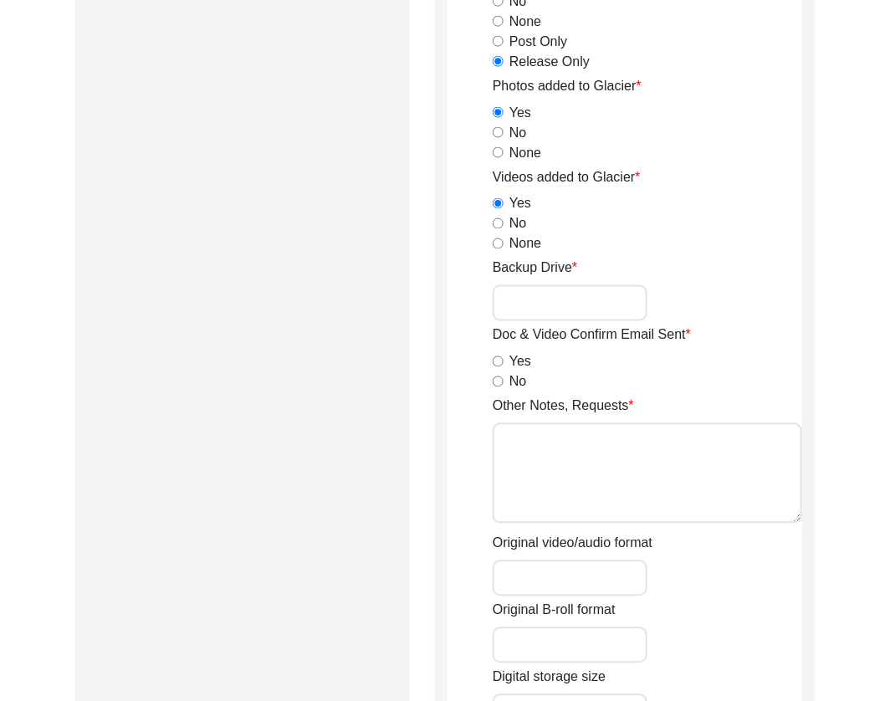
scroll to position [2249, 0]
click at [497, 377] on input "No" at bounding box center [498, 381] width 11 height 11
radio input "true"
click at [556, 471] on textarea "Other Notes, Requests" at bounding box center [648, 473] width 310 height 100
type textarea "B-roll length:"
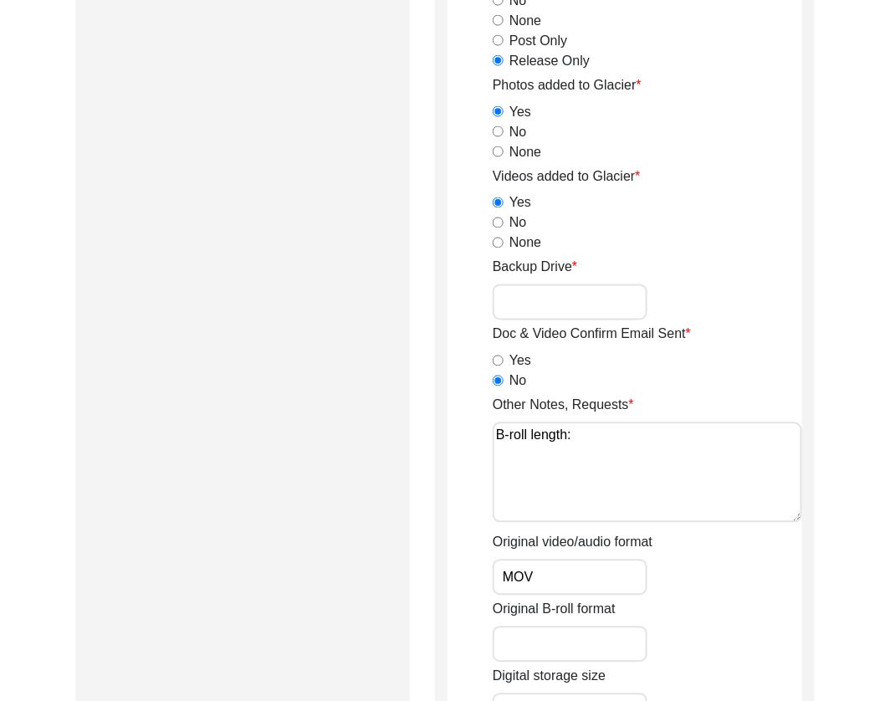
type input "MOV"
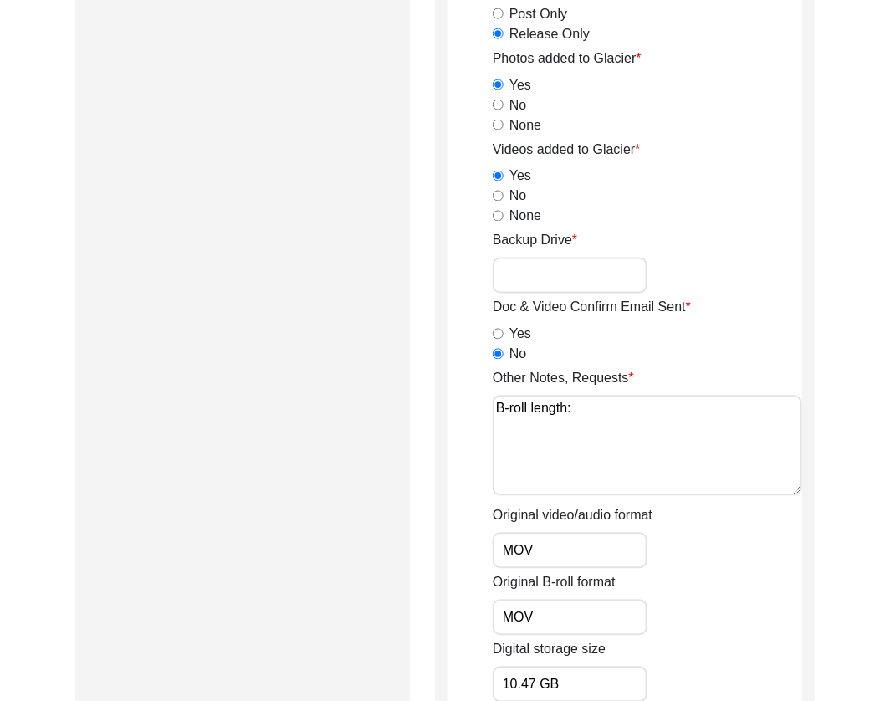
type input "10.47 GB"
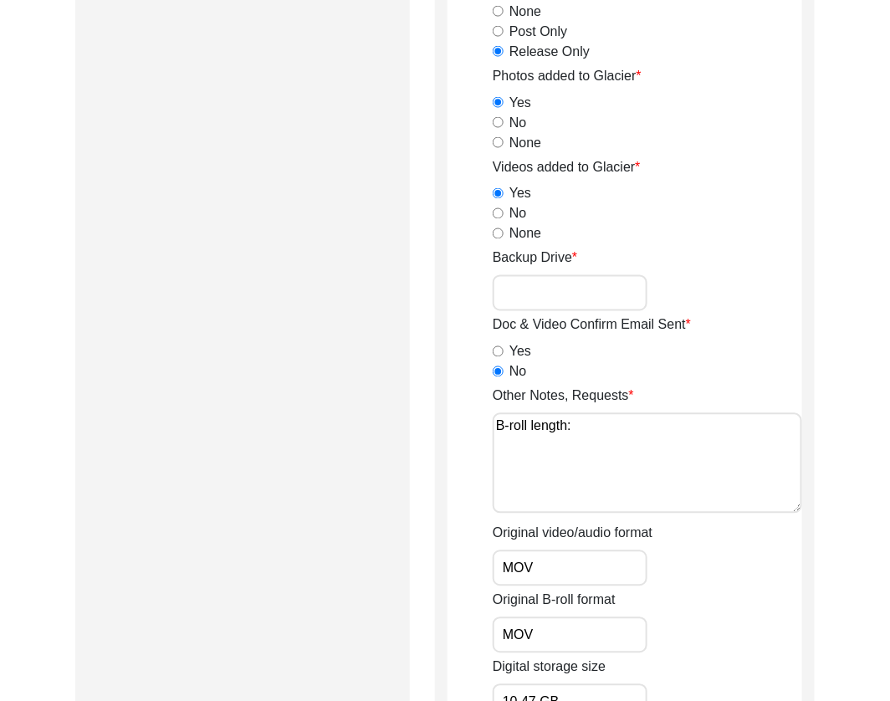
scroll to position [2130, 0]
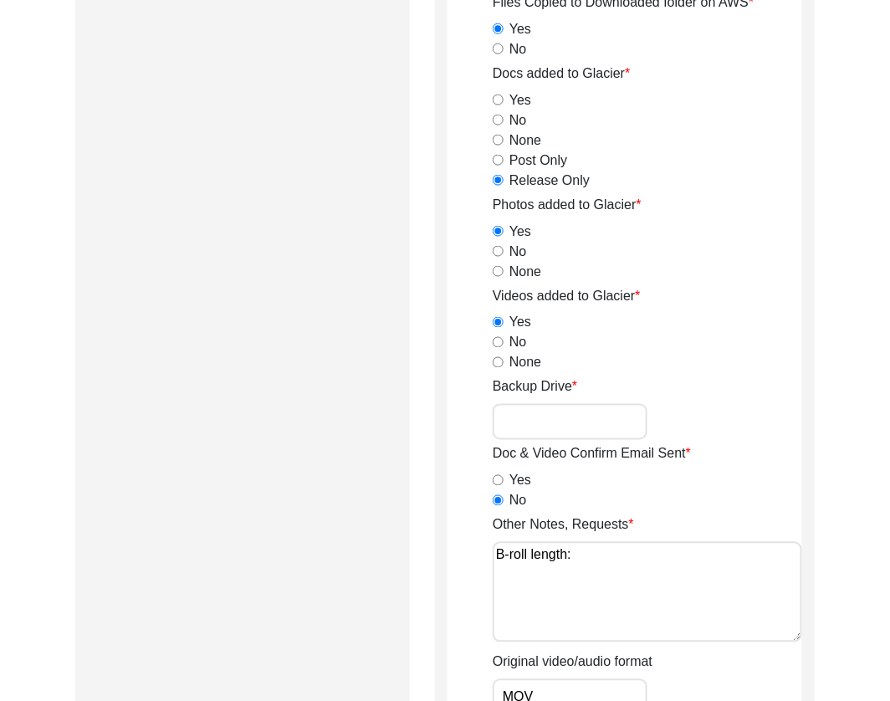
click at [637, 563] on textarea "B-roll length:" at bounding box center [648, 592] width 310 height 100
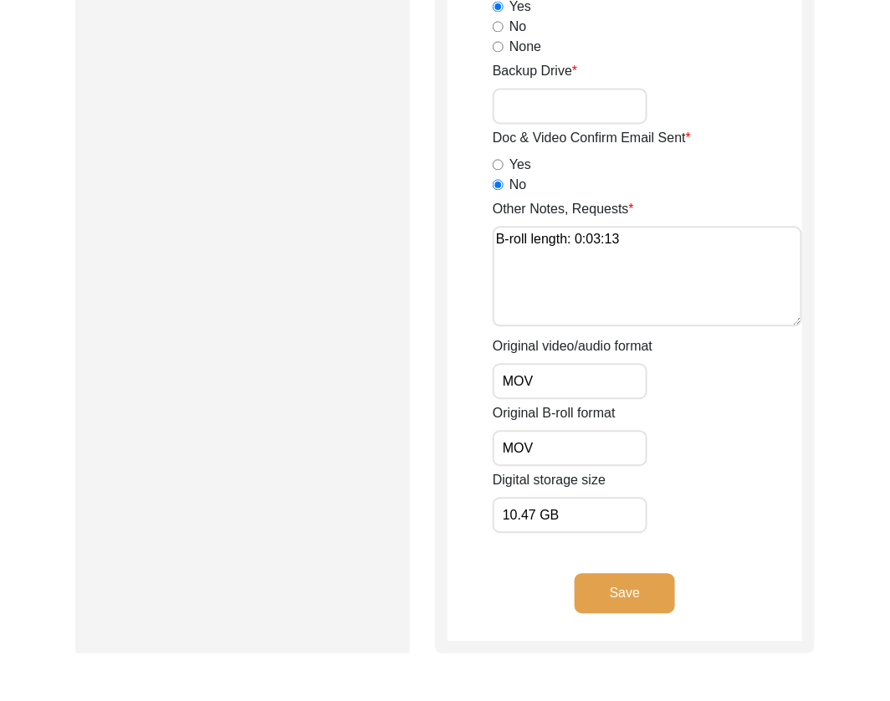
scroll to position [2449, 0]
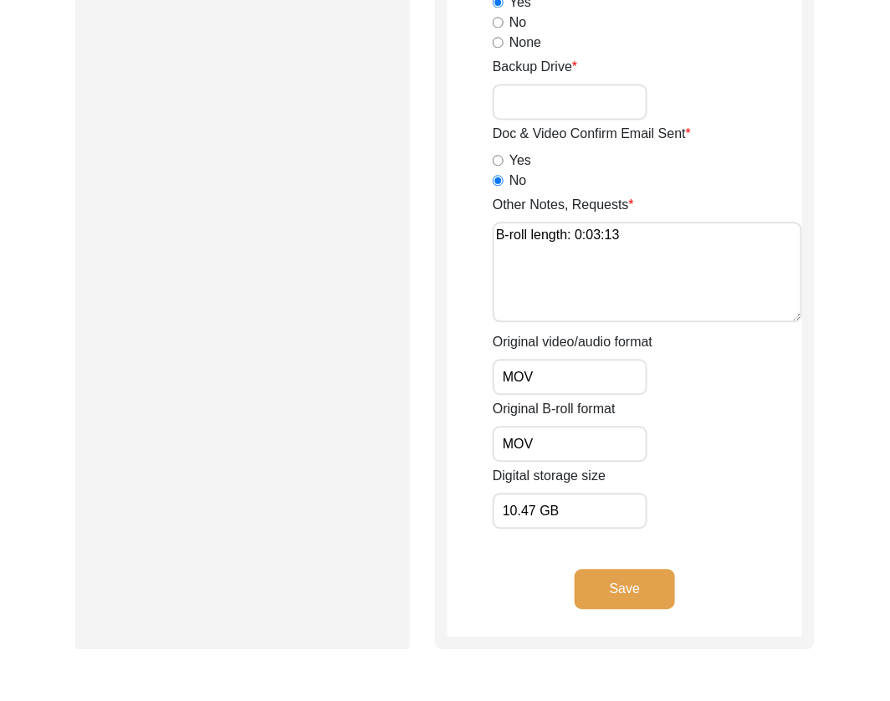
drag, startPoint x: 577, startPoint y: 233, endPoint x: 628, endPoint y: 235, distance: 50.3
click at [628, 235] on textarea "B-roll length: 0:03:13" at bounding box center [648, 273] width 310 height 100
type textarea "B-roll length: 0:03:13"
click at [656, 418] on div "Original B-roll format MOV" at bounding box center [648, 431] width 310 height 63
click at [625, 577] on button "Save" at bounding box center [625, 590] width 100 height 40
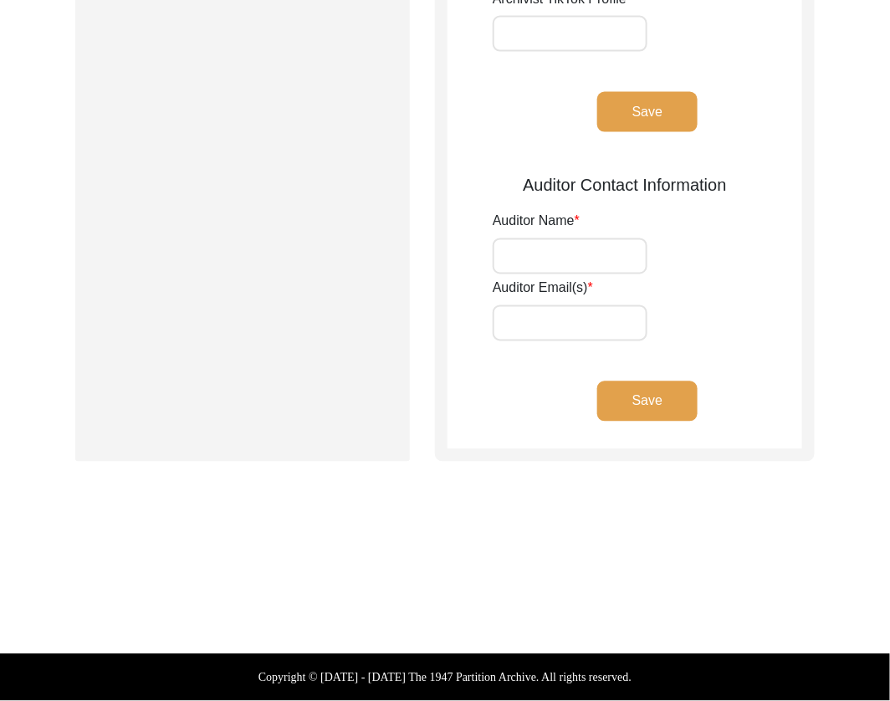
scroll to position [663, 0]
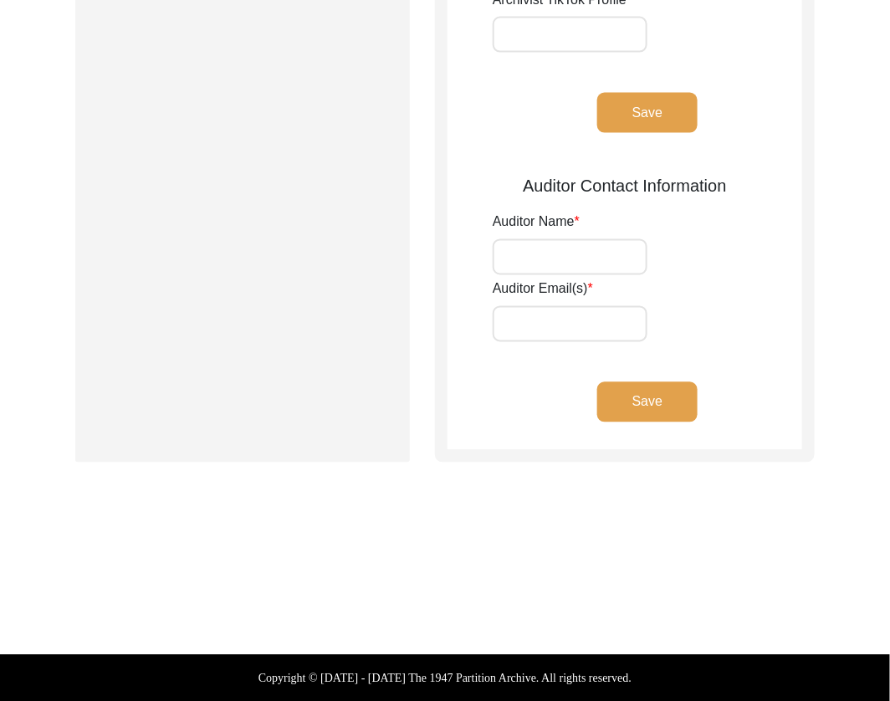
type input "[PERSON_NAME]"
type input "[EMAIL_ADDRESS][DOMAIN_NAME]"
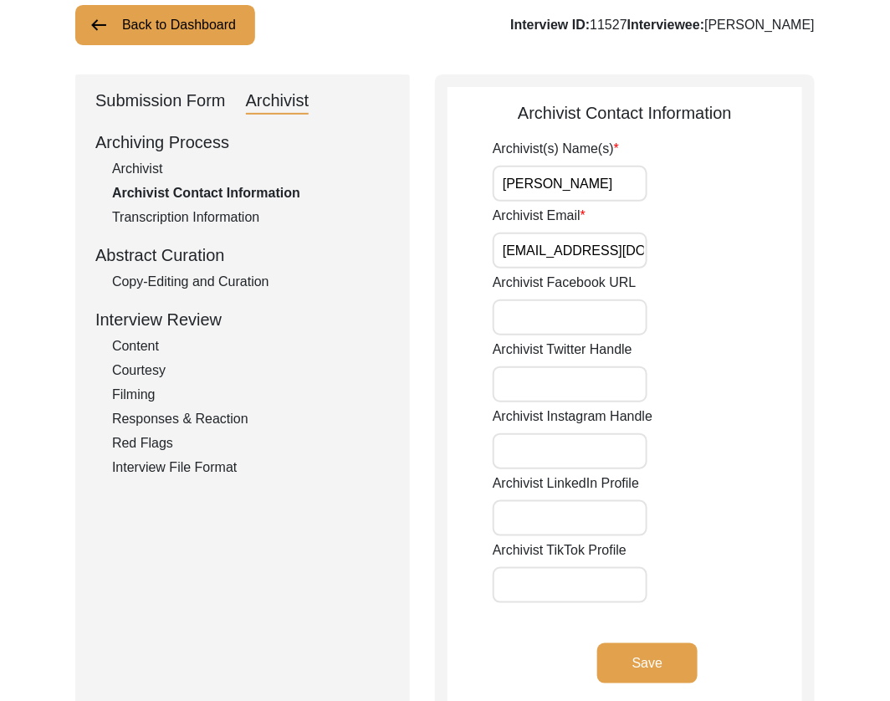
scroll to position [0, 0]
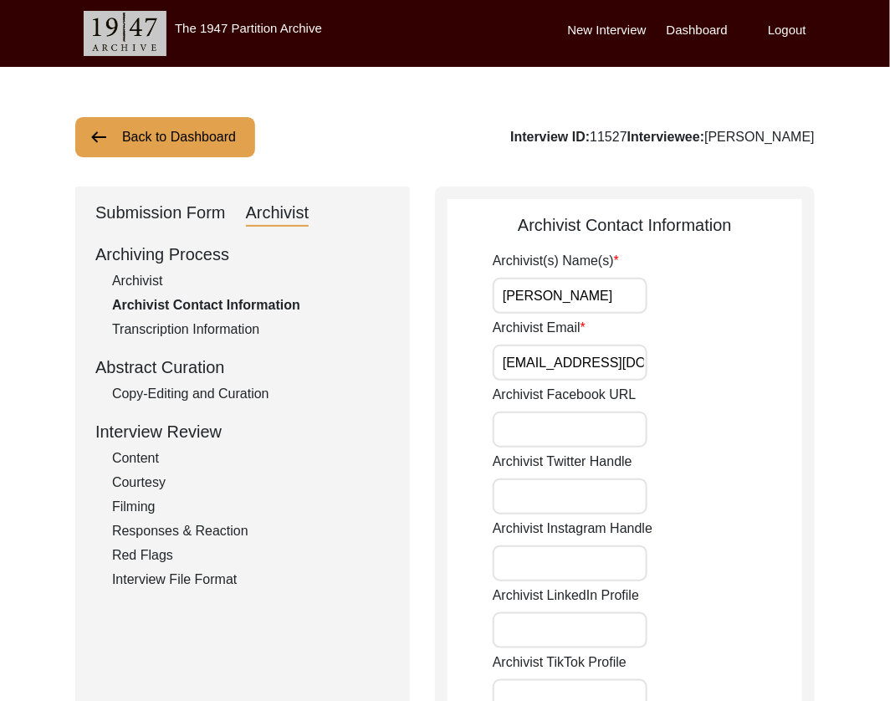
click at [597, 300] on input "[PERSON_NAME]" at bounding box center [570, 296] width 155 height 36
type input "[PERSON_NAME], [PERSON_NAME] (Auditor)"
click at [632, 291] on input "[PERSON_NAME], [PERSON_NAME] (Auditor)" at bounding box center [570, 296] width 155 height 36
click at [153, 285] on div "Archivist" at bounding box center [251, 281] width 278 height 20
select select "507"
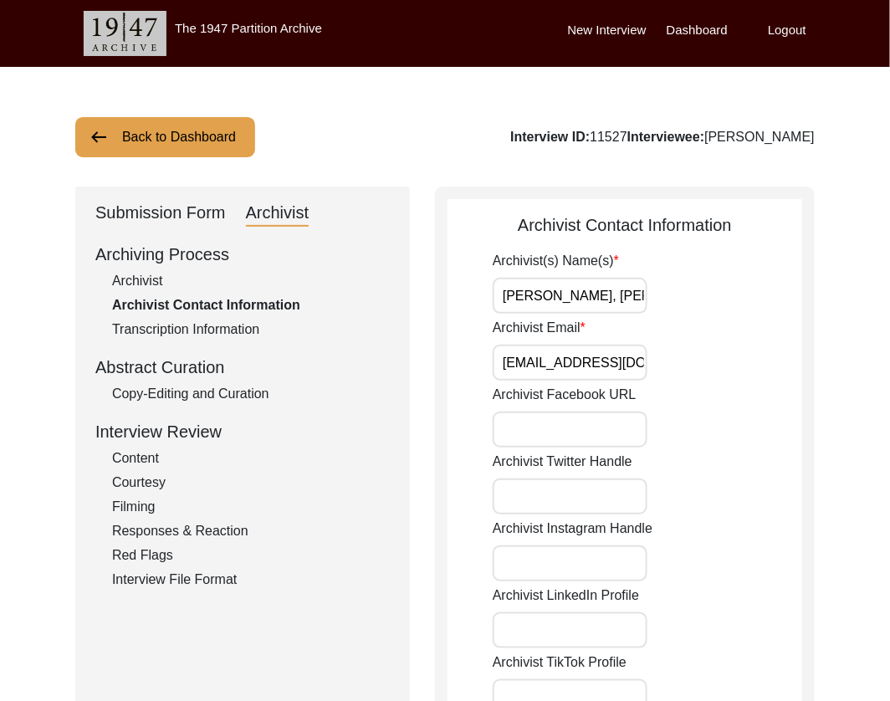
select select "Archiving Completed"
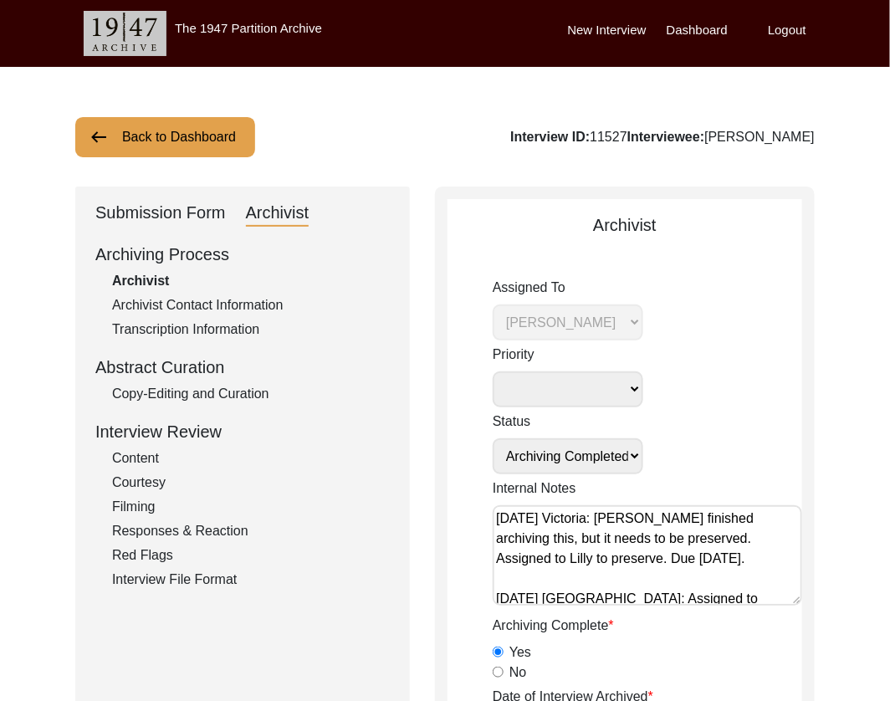
click at [159, 305] on div "Archivist Contact Information" at bounding box center [251, 305] width 278 height 20
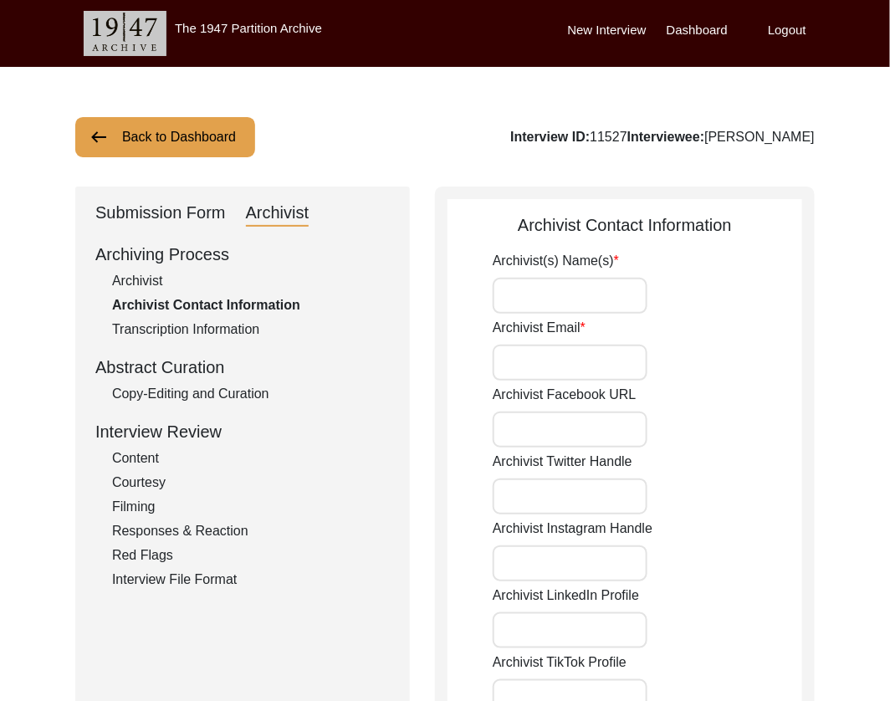
type input "[PERSON_NAME]"
type input "[EMAIL_ADDRESS][DOMAIN_NAME]"
click at [534, 285] on input "[PERSON_NAME]" at bounding box center [570, 296] width 155 height 36
type input "[PERSON_NAME], [PERSON_NAME] (Preservator)"
click at [614, 351] on input "Archivist Email" at bounding box center [570, 363] width 155 height 36
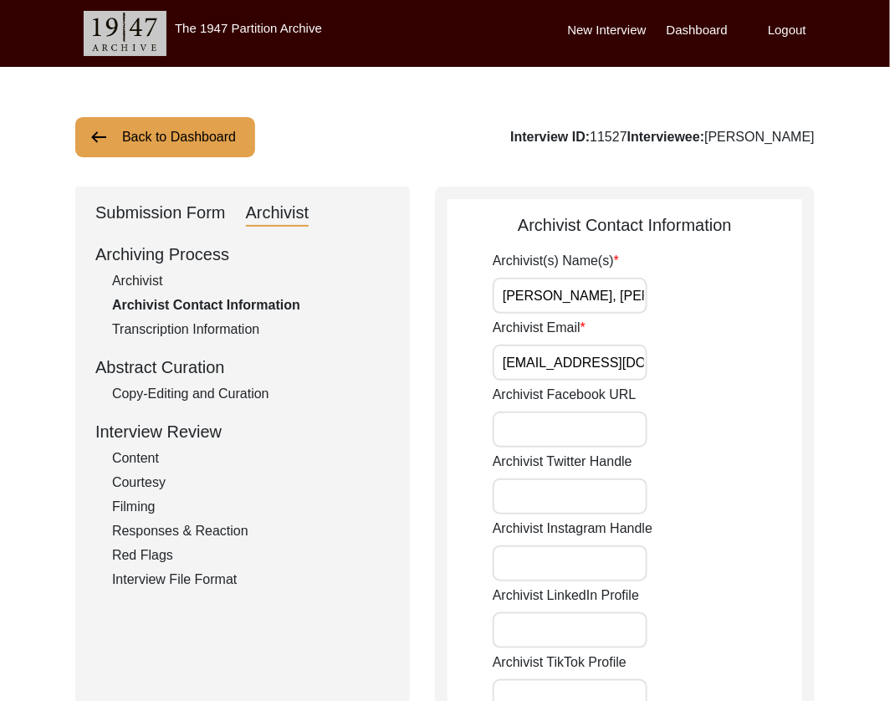
type input "[EMAIL_ADDRESS][DOMAIN_NAME], [EMAIL_ADDRESS][DOMAIN_NAME]"
click at [612, 293] on input "[PERSON_NAME], [PERSON_NAME] (Preservator)" at bounding box center [570, 296] width 155 height 36
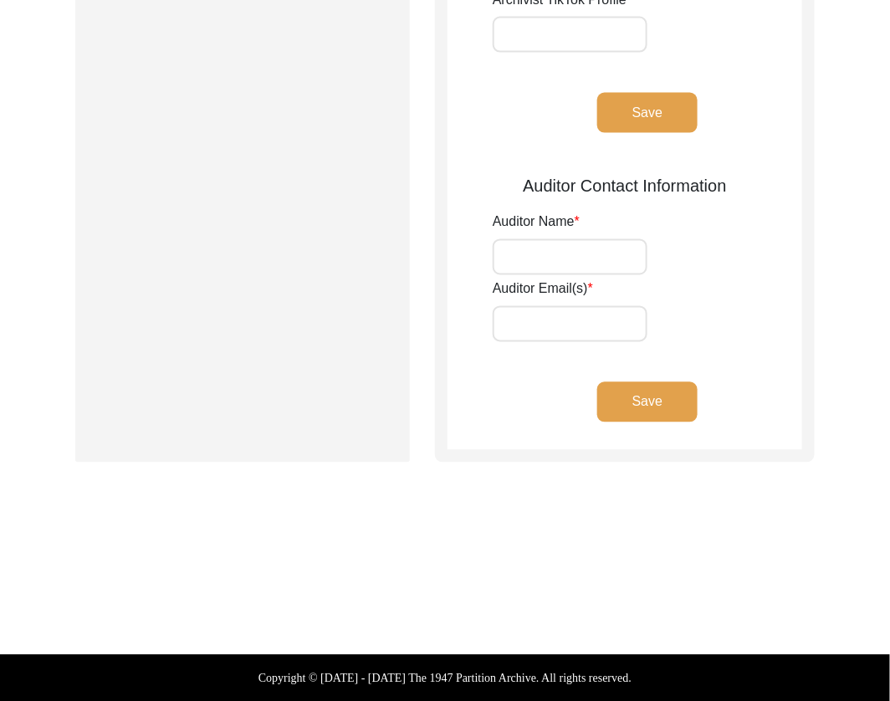
click at [628, 123] on button "Save" at bounding box center [648, 113] width 100 height 40
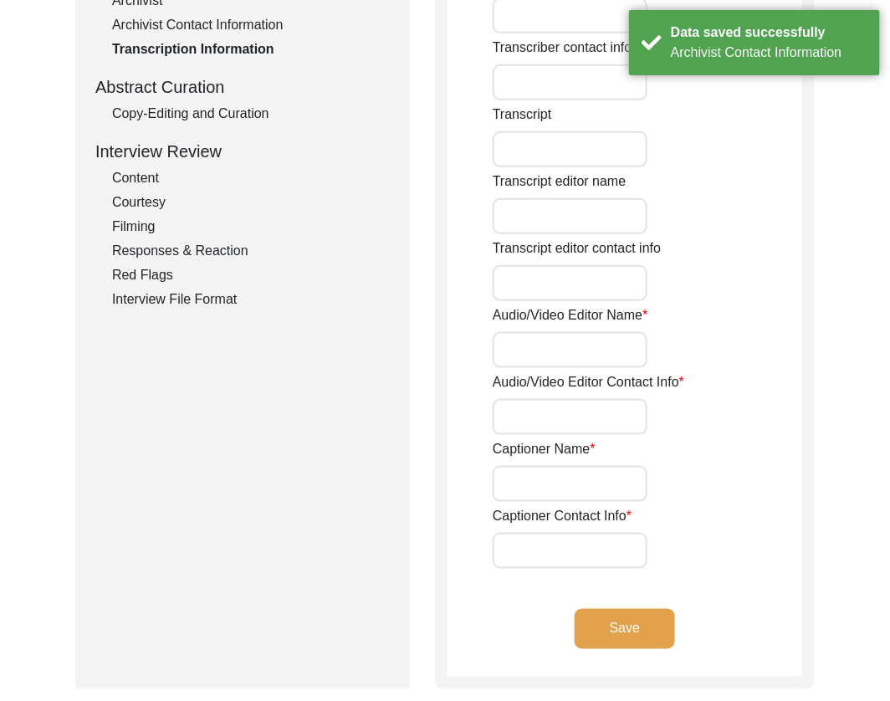
scroll to position [0, 0]
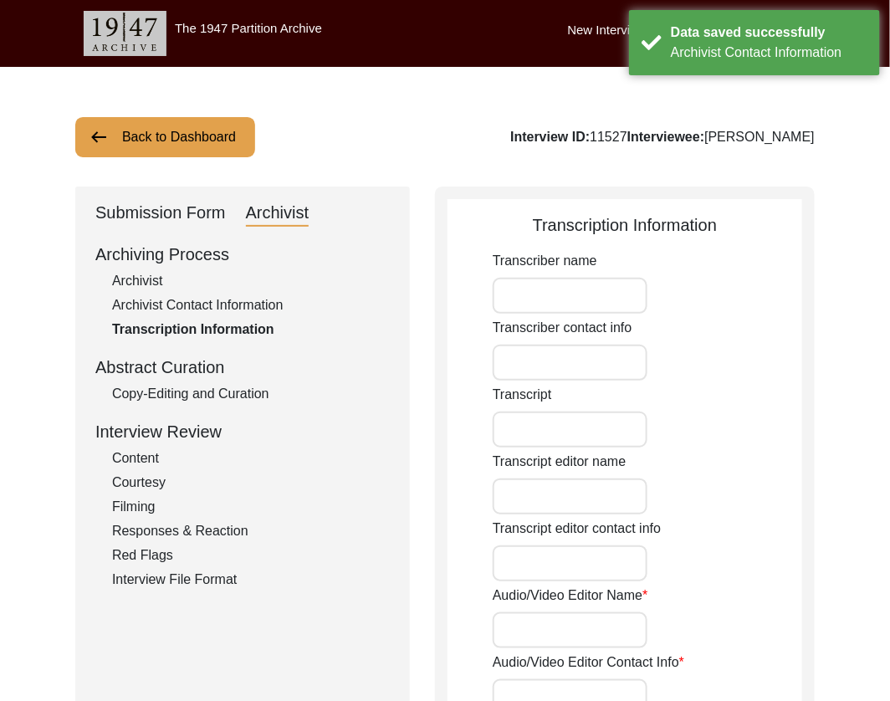
click at [162, 141] on button "Back to Dashboard" at bounding box center [165, 137] width 180 height 40
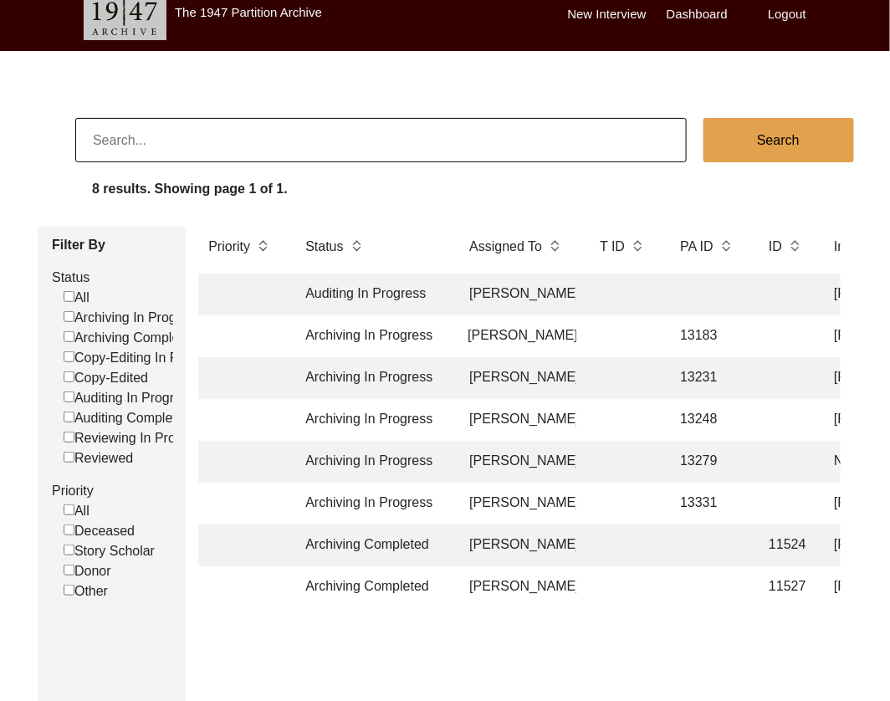
scroll to position [0, 2]
click at [787, 592] on td "11527" at bounding box center [785, 588] width 52 height 42
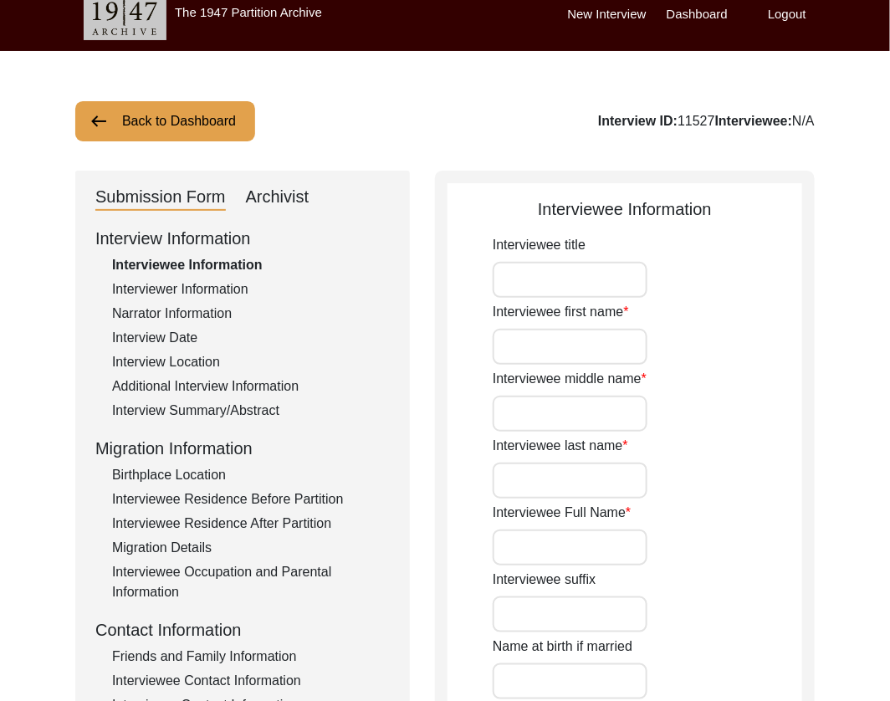
type input "Mr."
type input "[PERSON_NAME]"
type input "Datta"
type input "[PERSON_NAME]"
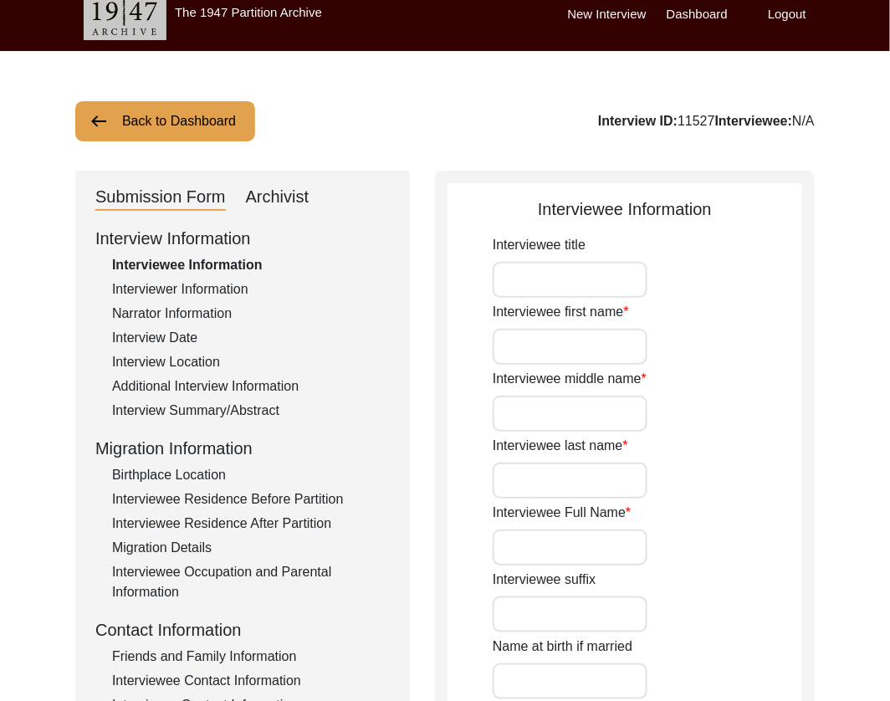
type input "[DATE]"
type input "94"
type input "[DEMOGRAPHIC_DATA]"
type input "Bengali"
type input "[DEMOGRAPHIC_DATA]"
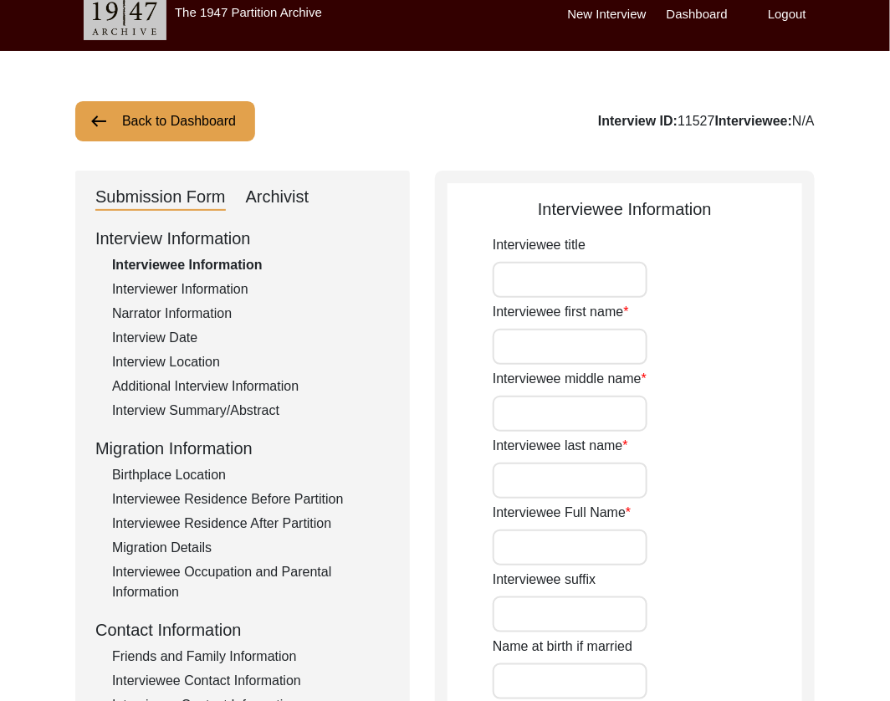
type input "Bengali"
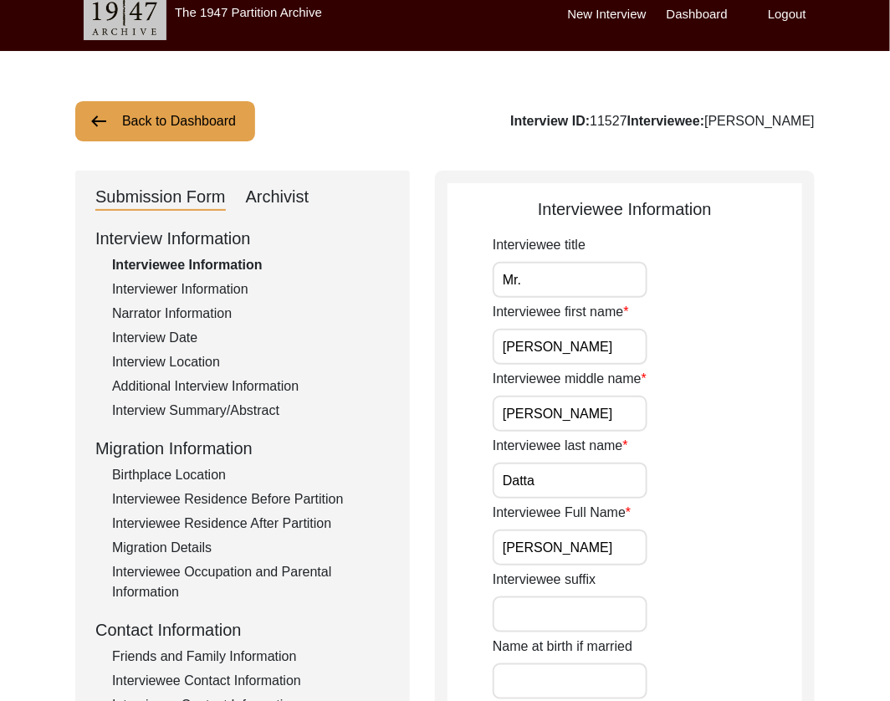
click at [260, 186] on div "Archivist" at bounding box center [278, 197] width 64 height 27
select select "507"
select select "Archiving Completed"
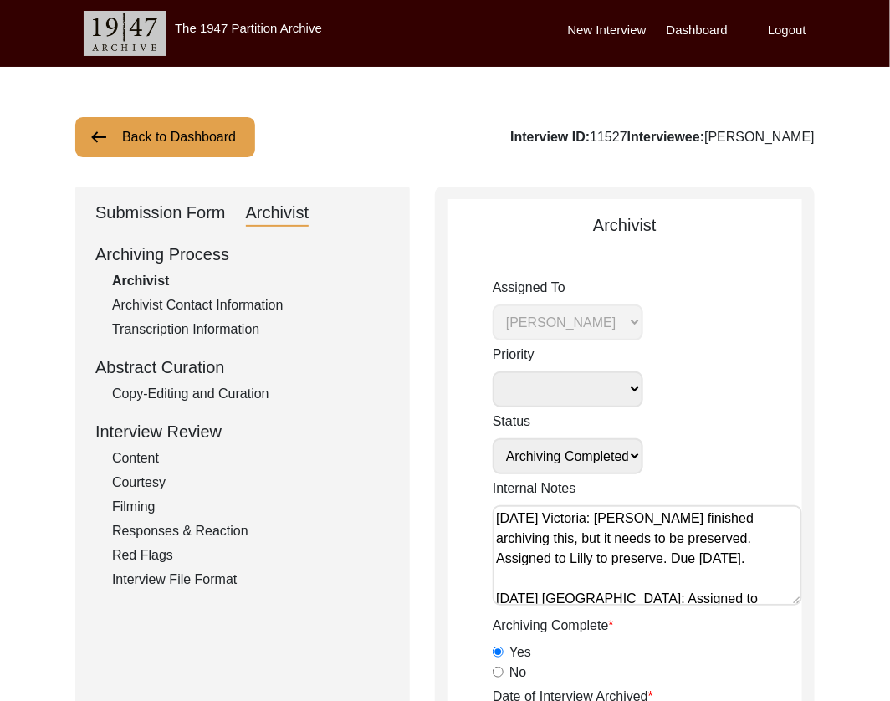
click at [151, 300] on div "Archivist Contact Information" at bounding box center [251, 305] width 278 height 20
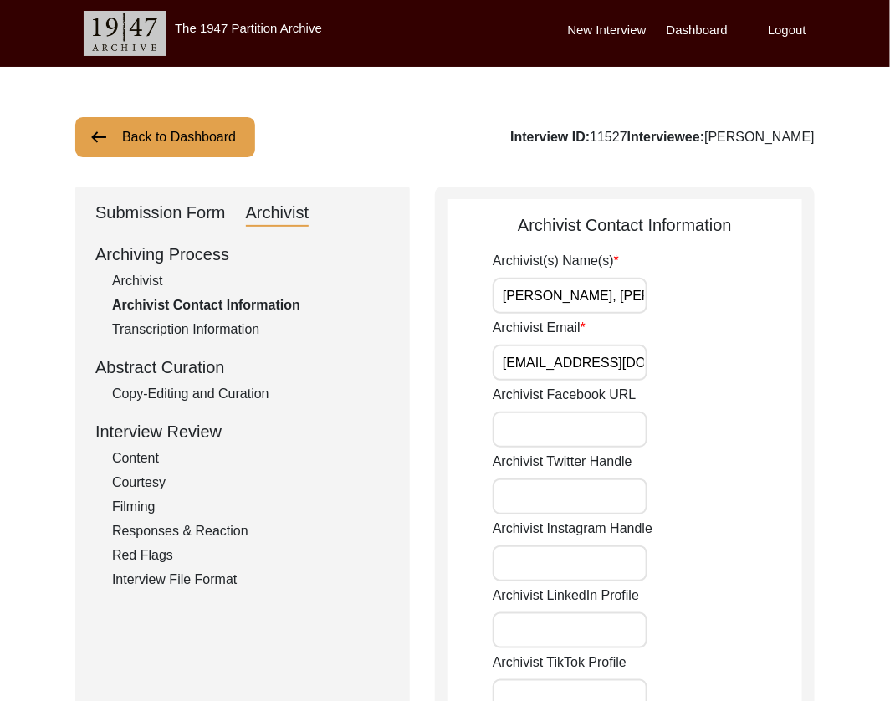
click at [140, 222] on div "Submission Form" at bounding box center [160, 213] width 131 height 27
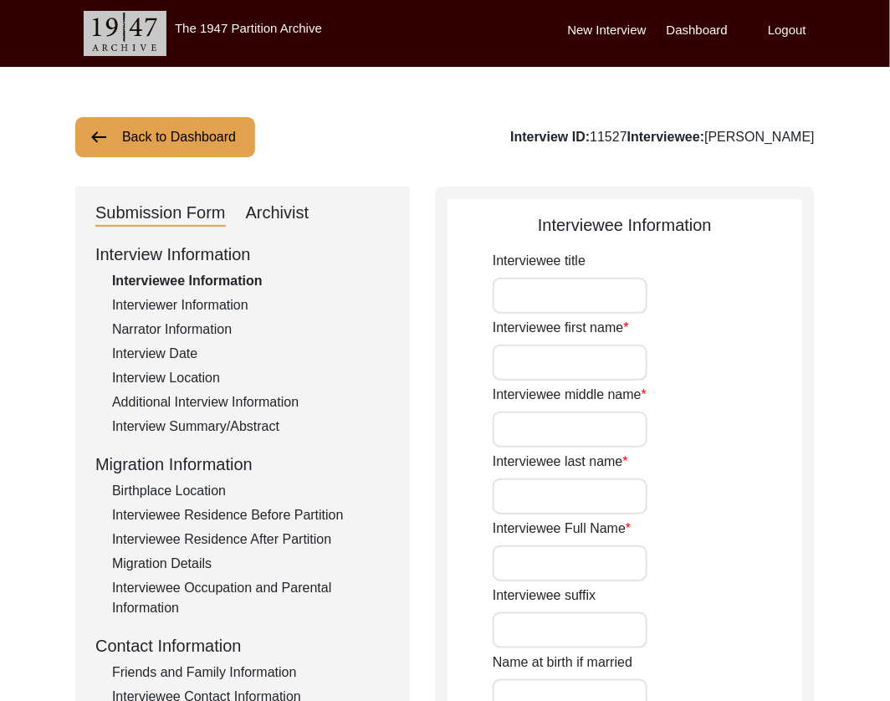
type input "Mr."
type input "[PERSON_NAME]"
type input "Datta"
type input "[PERSON_NAME]"
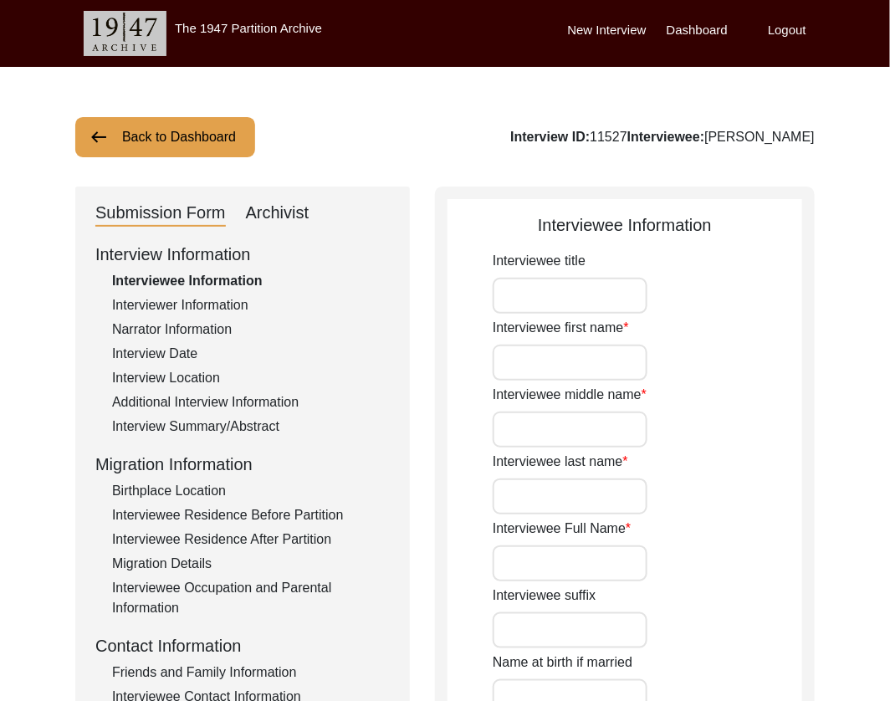
type input "[DATE]"
type input "94"
type input "[DEMOGRAPHIC_DATA]"
type input "Bengali"
type input "[DEMOGRAPHIC_DATA]"
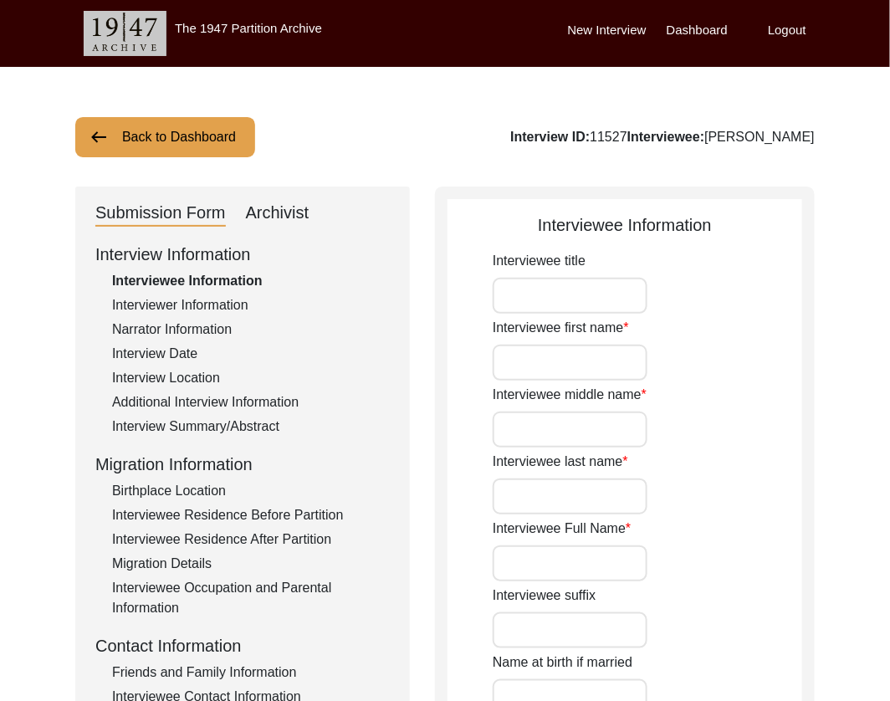
type input "Bengali"
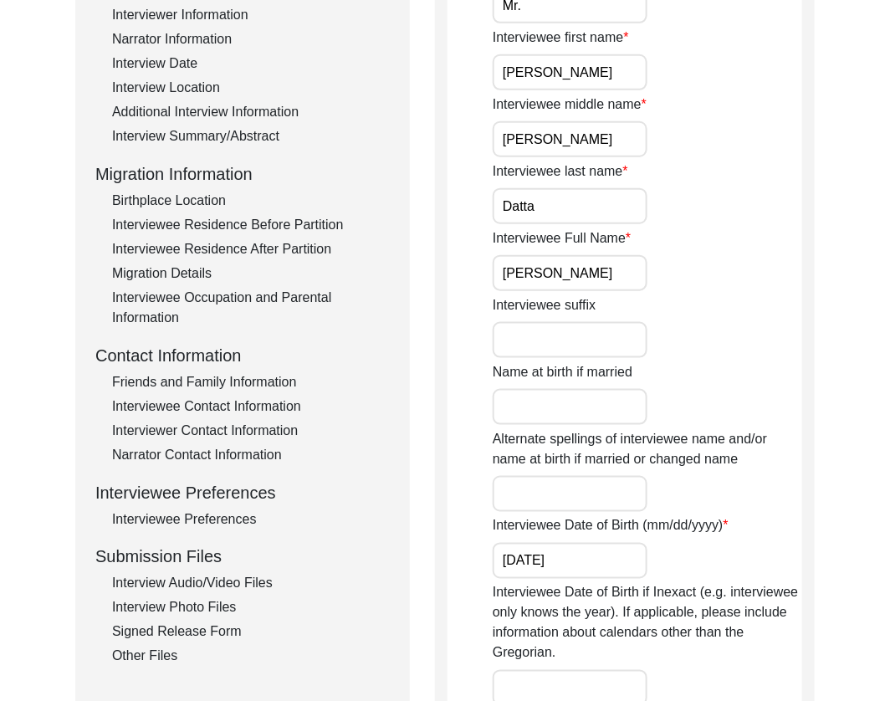
scroll to position [292, 0]
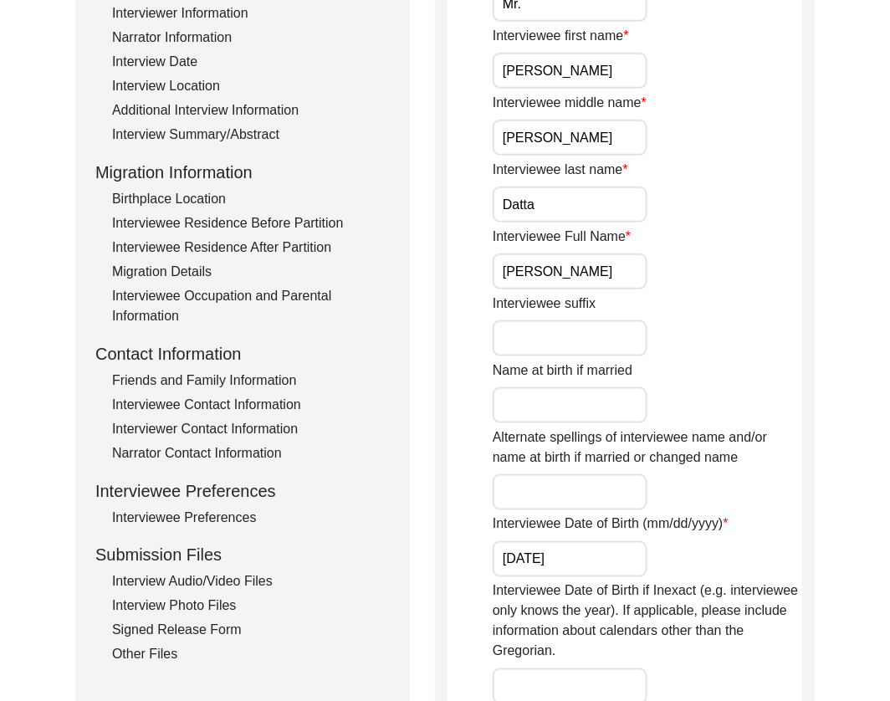
click at [172, 582] on div "Interview Audio/Video Files" at bounding box center [251, 582] width 278 height 20
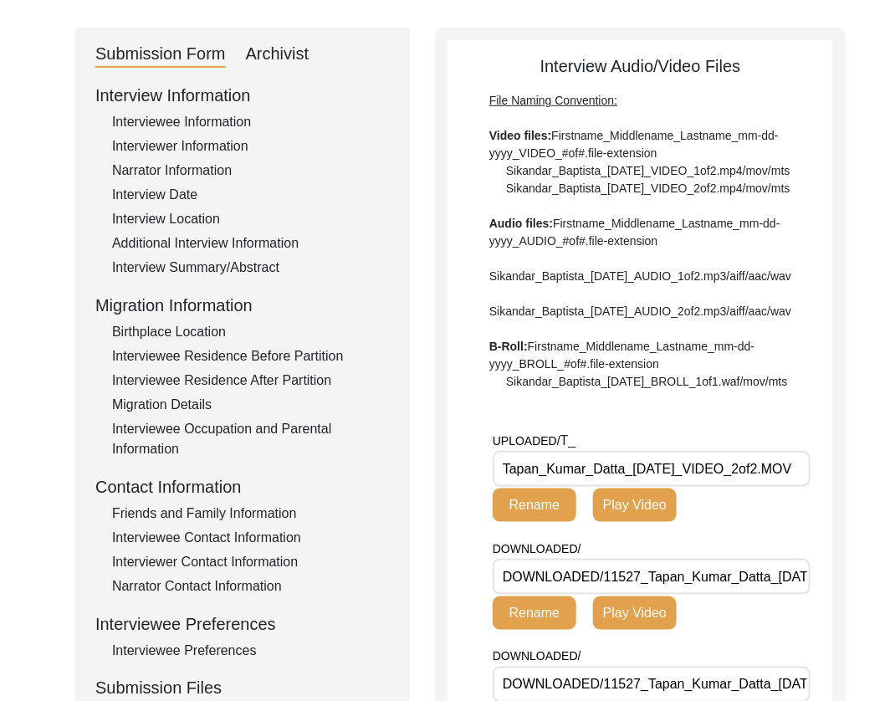
scroll to position [111, 0]
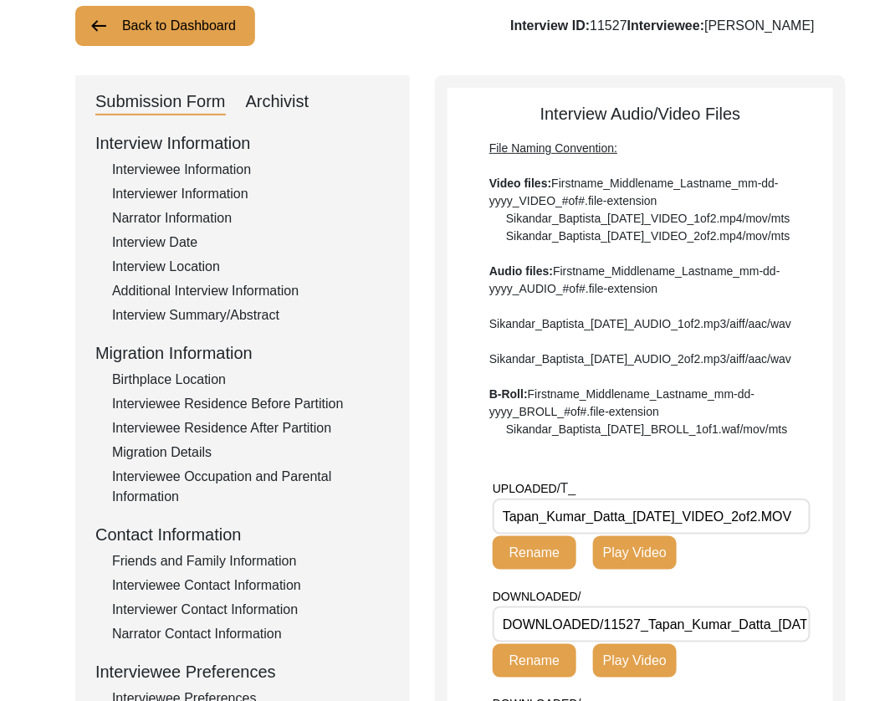
click at [186, 223] on div "Narrator Information" at bounding box center [251, 218] width 278 height 20
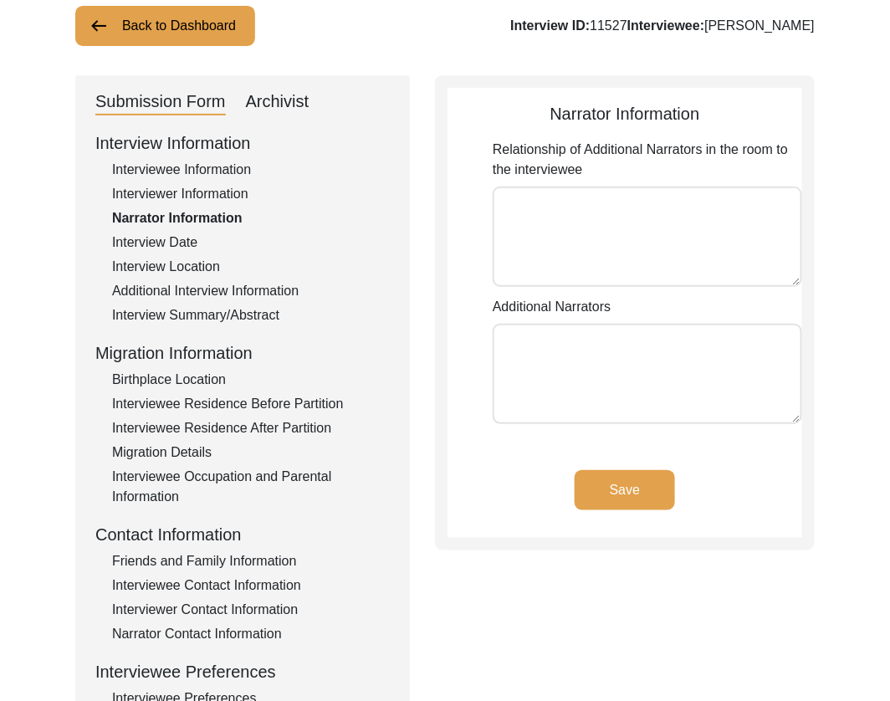
type textarea "[PERSON_NAME]"
click at [180, 244] on div "Interview Date" at bounding box center [251, 243] width 278 height 20
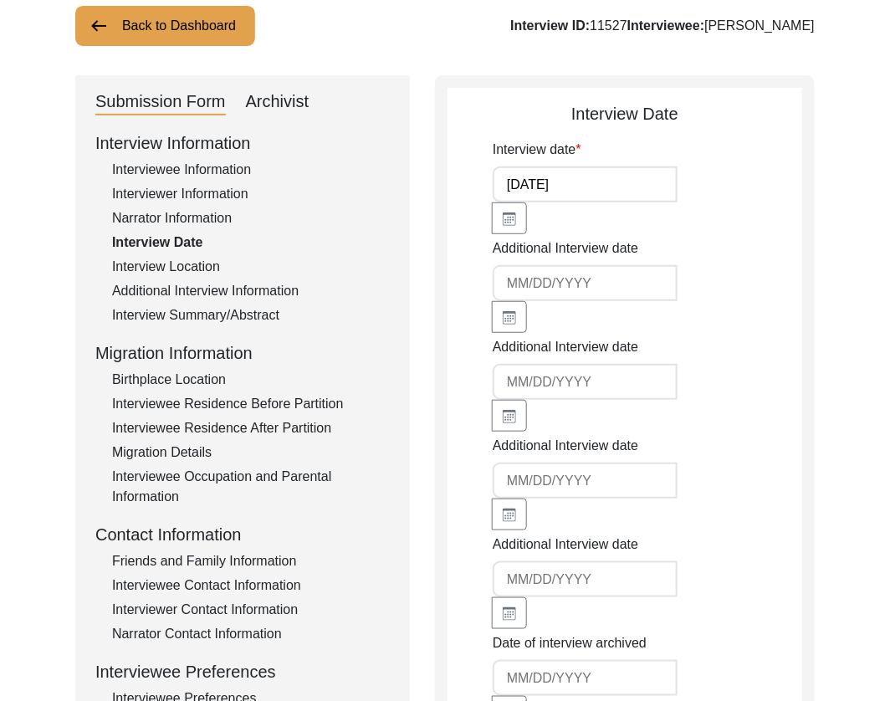
click at [185, 280] on div "Interview Information Interviewee Information Interviewer Information Narrator …" at bounding box center [242, 489] width 295 height 716
click at [189, 301] on div "Interview Information Interviewee Information Interviewer Information Narrator …" at bounding box center [242, 489] width 295 height 716
click at [219, 53] on div "Back to Dashboard Interview ID: 11527 Interviewee: [PERSON_NAME] Datta Submissi…" at bounding box center [445, 514] width 890 height 1117
click at [223, 33] on button "Back to Dashboard" at bounding box center [165, 26] width 180 height 40
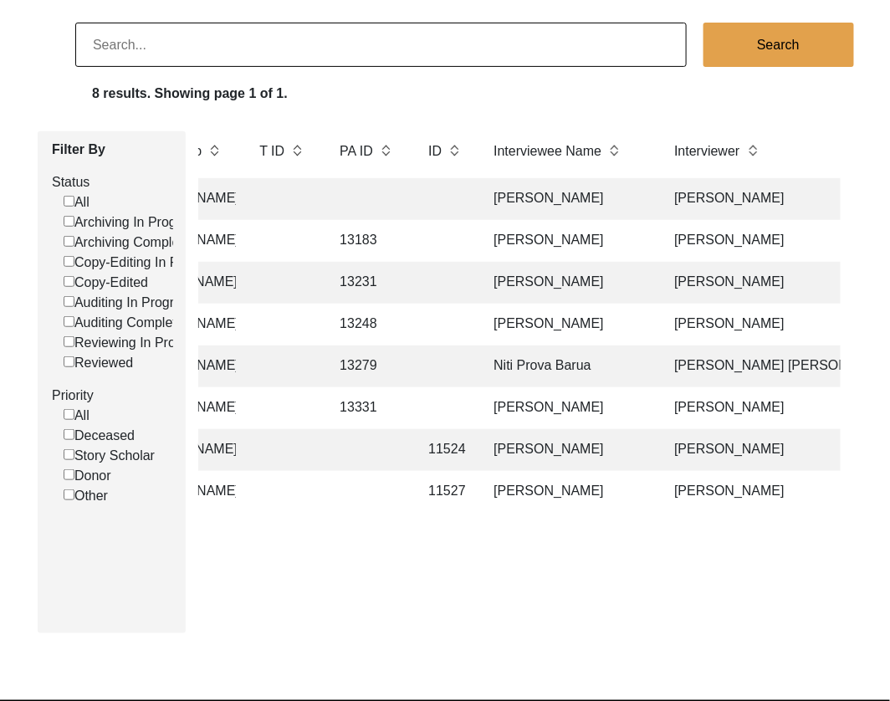
scroll to position [0, 442]
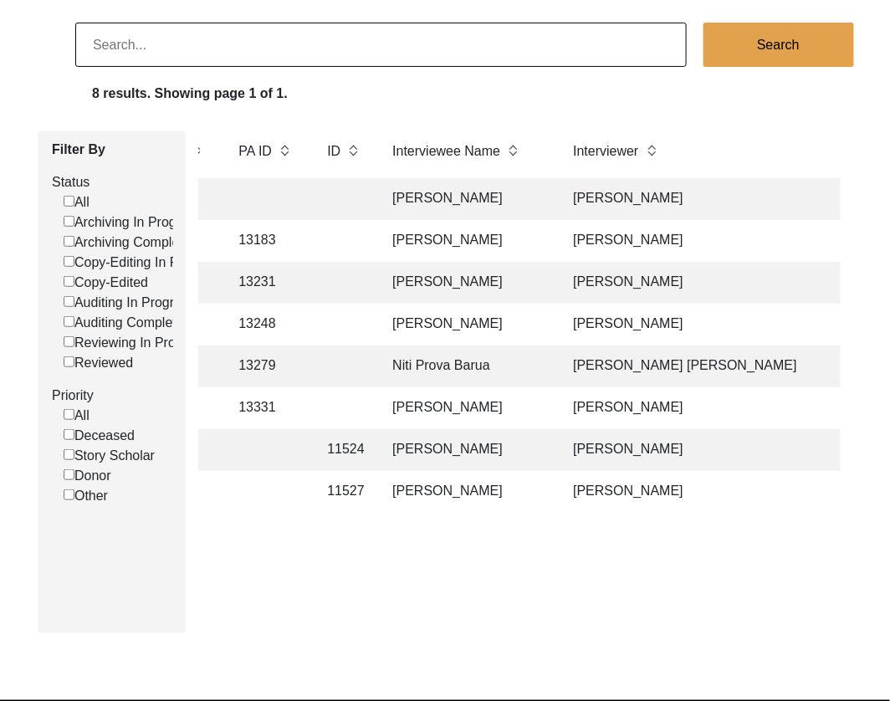
click at [496, 326] on td "[PERSON_NAME]" at bounding box center [465, 325] width 167 height 42
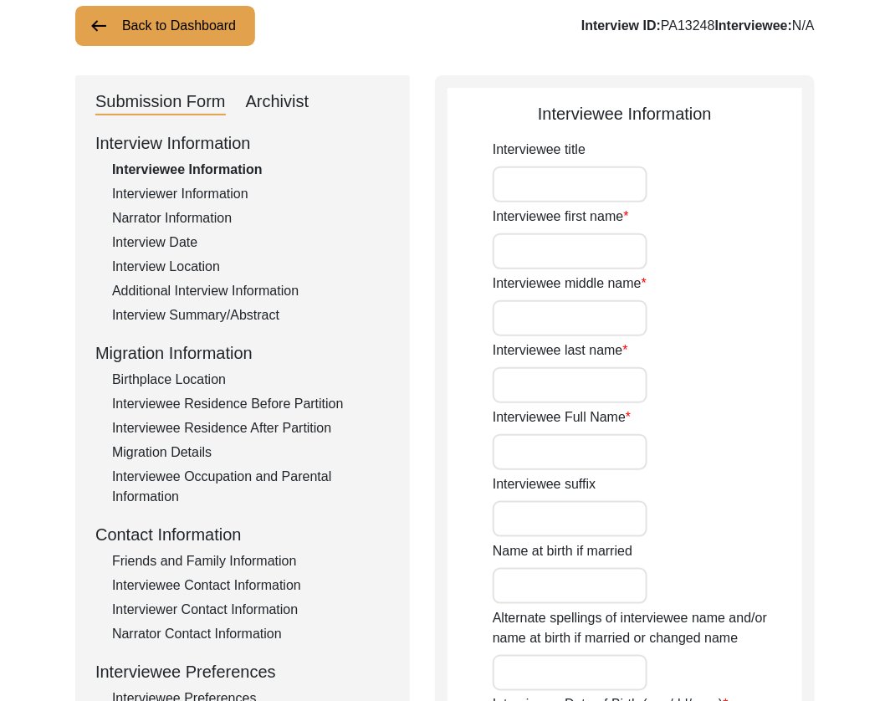
scroll to position [1210, 0]
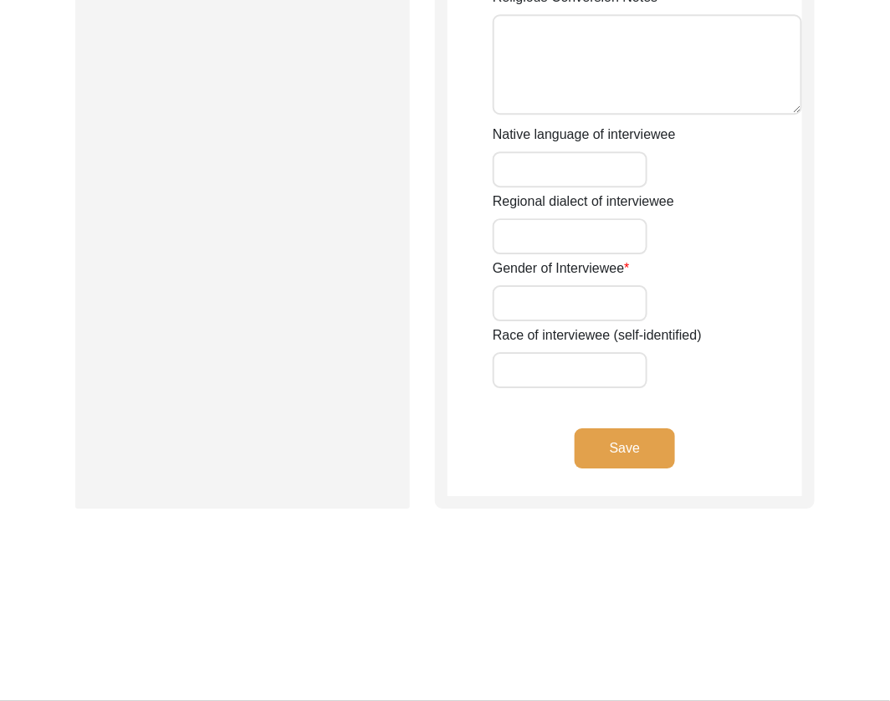
type input "Mr."
type input "[PERSON_NAME]"
type input "Rajput"
type input "[PERSON_NAME]"
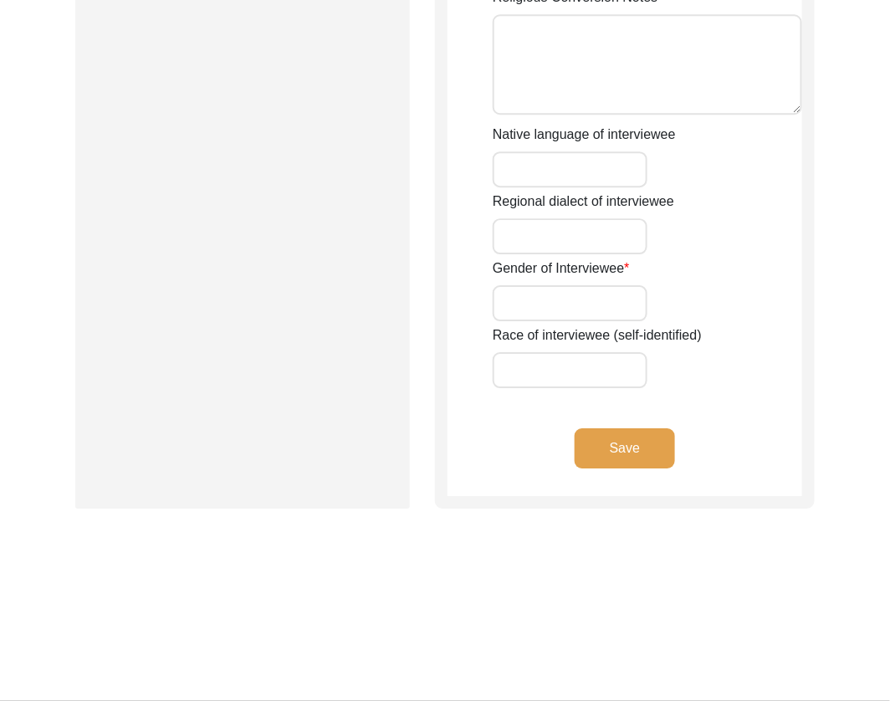
type input "N/A"
type input "[PERSON_NAME]"
type input "1937"
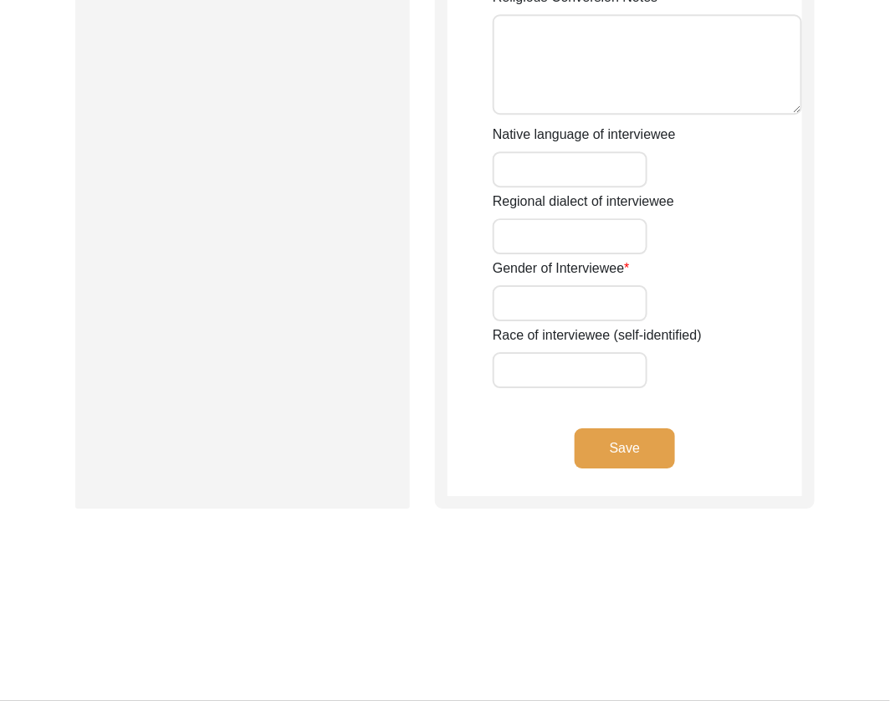
type input "88"
type input "[DEMOGRAPHIC_DATA]"
type input "N/A"
type textarea "N/A"
type input "Punjabi"
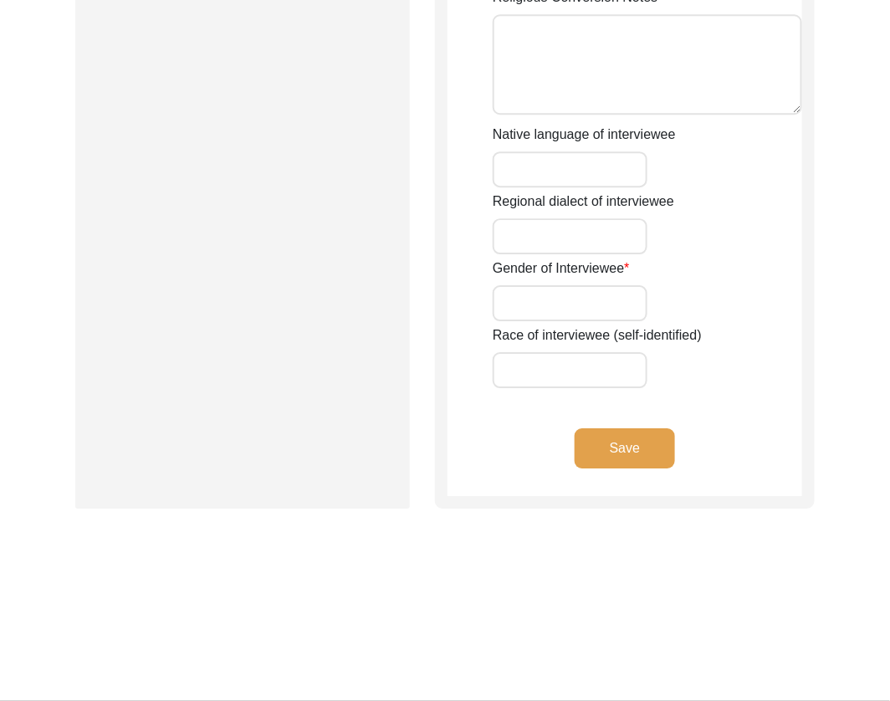
type input "Malwai"
type input "[DEMOGRAPHIC_DATA]"
type input "Rajput Toor"
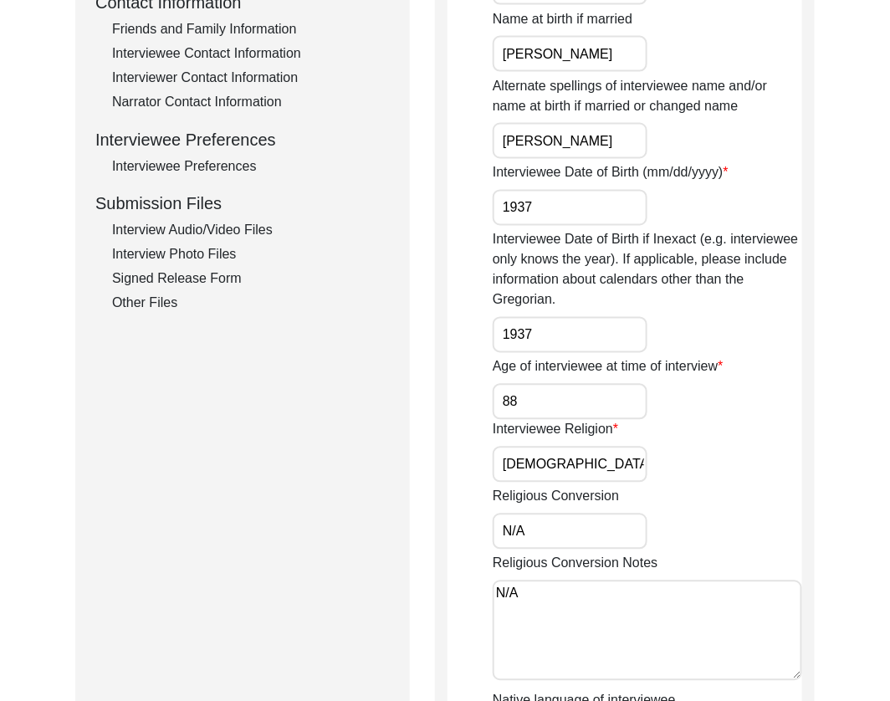
scroll to position [0, 0]
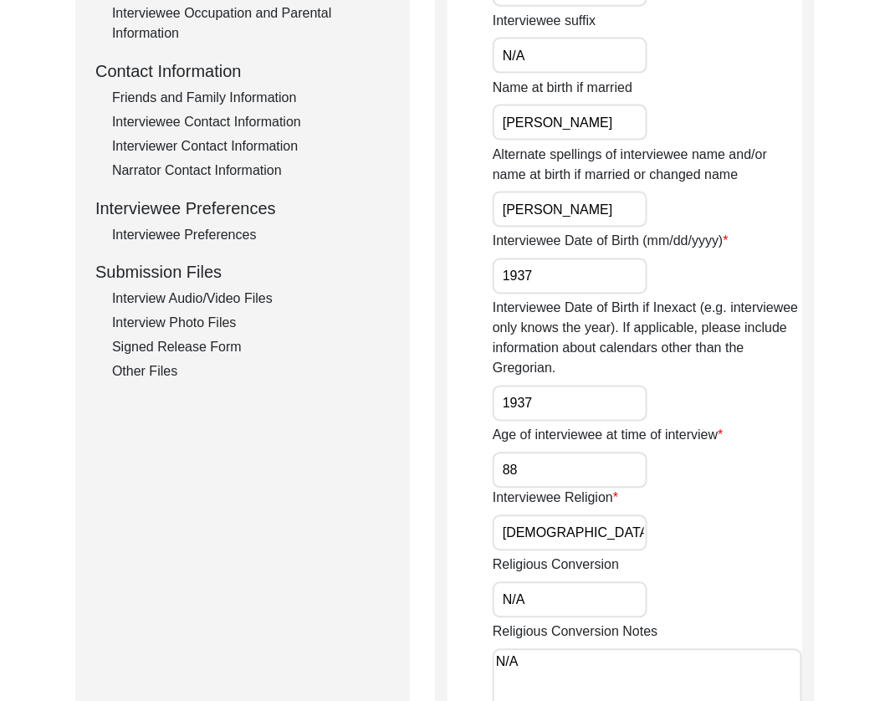
click at [202, 295] on div "Interview Audio/Video Files" at bounding box center [251, 300] width 278 height 20
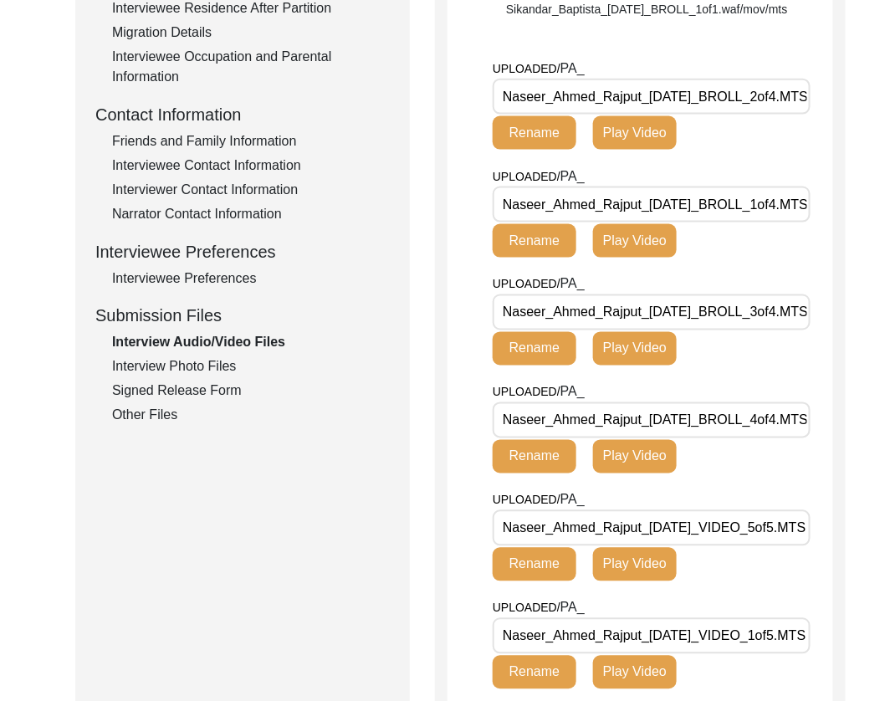
scroll to position [534, 0]
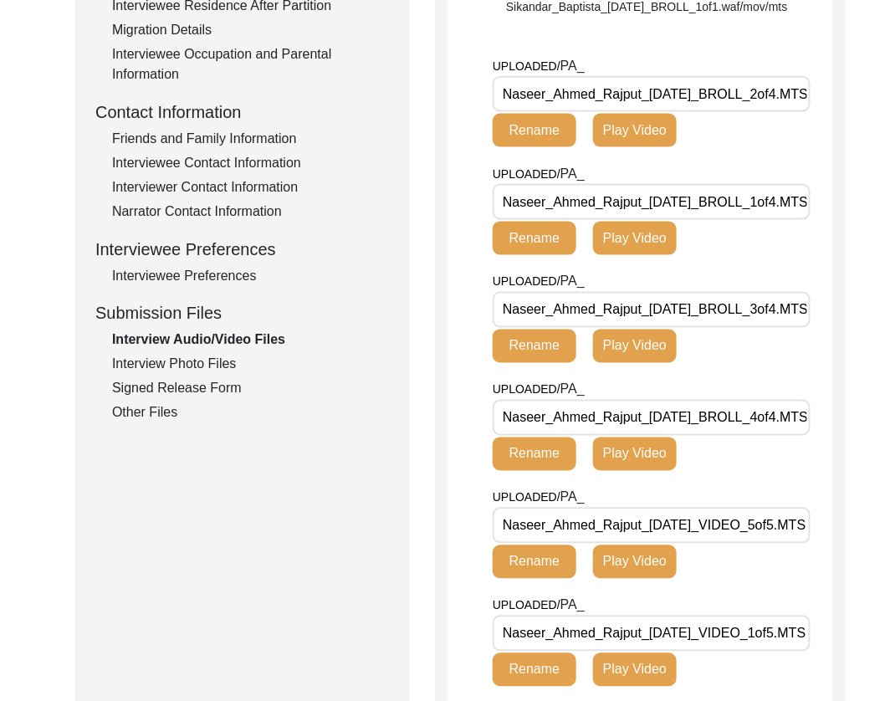
drag, startPoint x: 728, startPoint y: 148, endPoint x: 393, endPoint y: 151, distance: 334.7
click at [393, 151] on div "Submission Form Archivist Interview Information Interviewee Information Intervi…" at bounding box center [445, 359] width 740 height 1413
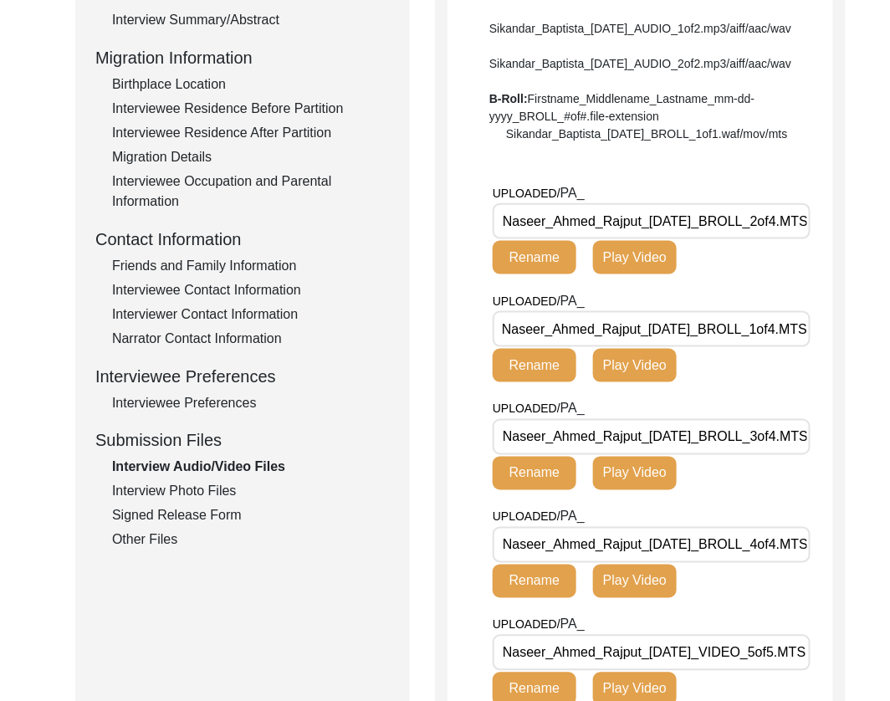
scroll to position [523, 0]
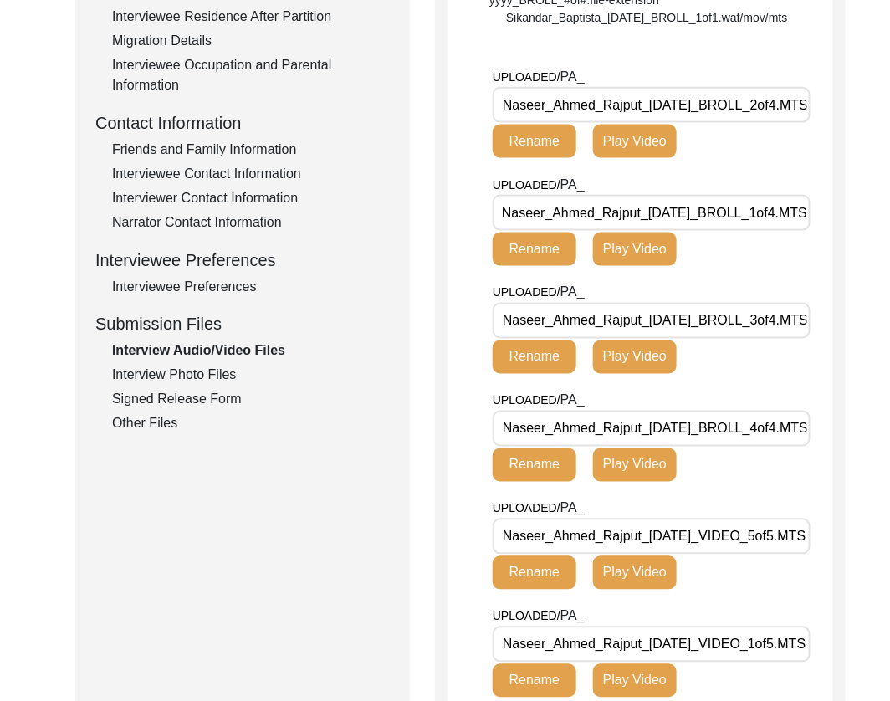
click at [225, 370] on div "Interview Photo Files" at bounding box center [251, 376] width 278 height 20
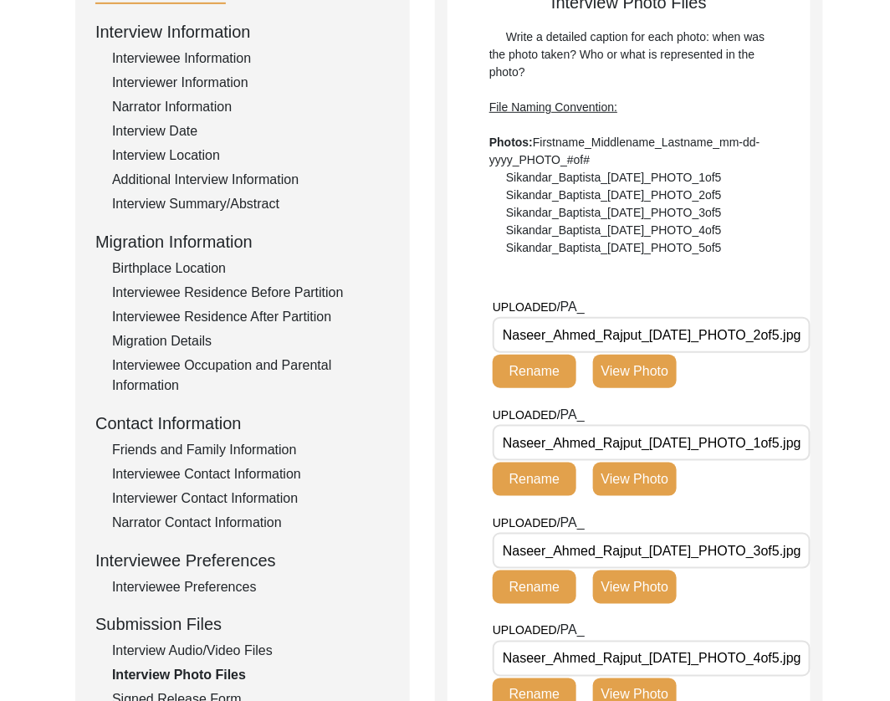
scroll to position [212, 0]
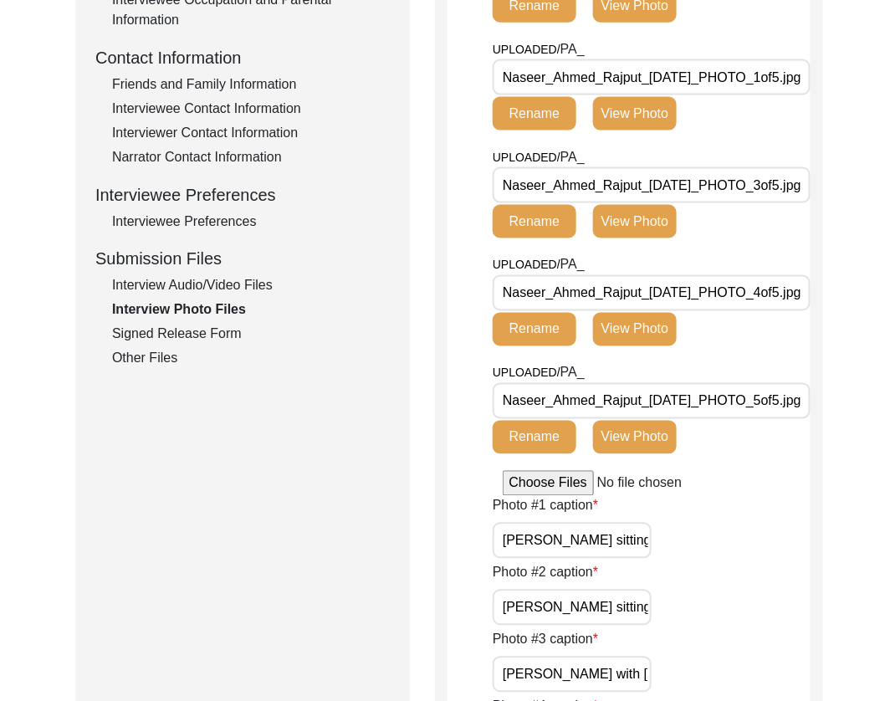
drag, startPoint x: 176, startPoint y: 338, endPoint x: 454, endPoint y: 232, distance: 298.2
click at [176, 338] on div "Signed Release Form" at bounding box center [251, 335] width 278 height 20
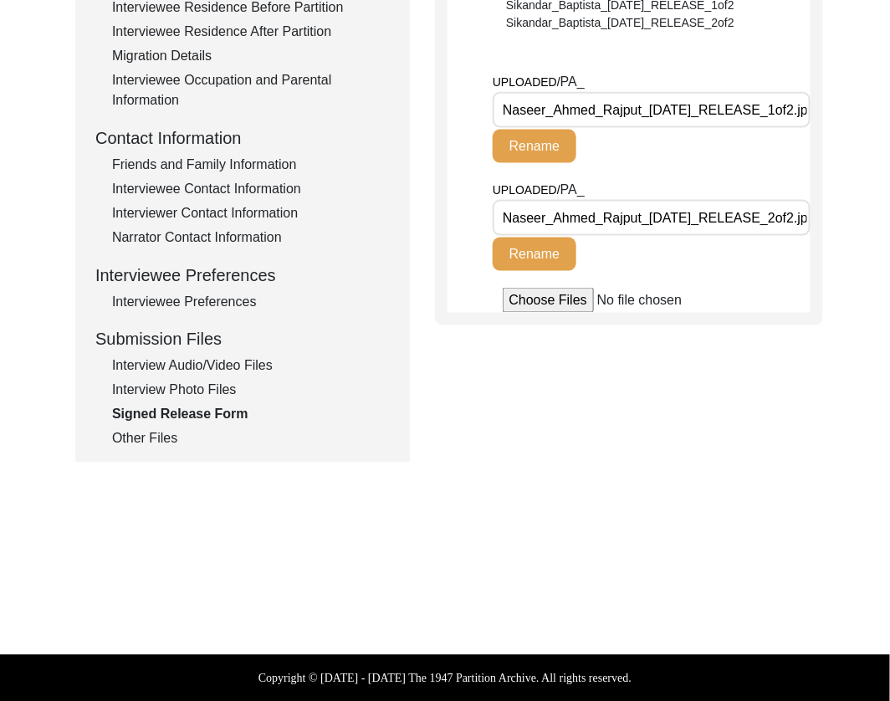
click at [235, 375] on div "Interview Audio/Video Files" at bounding box center [251, 366] width 278 height 20
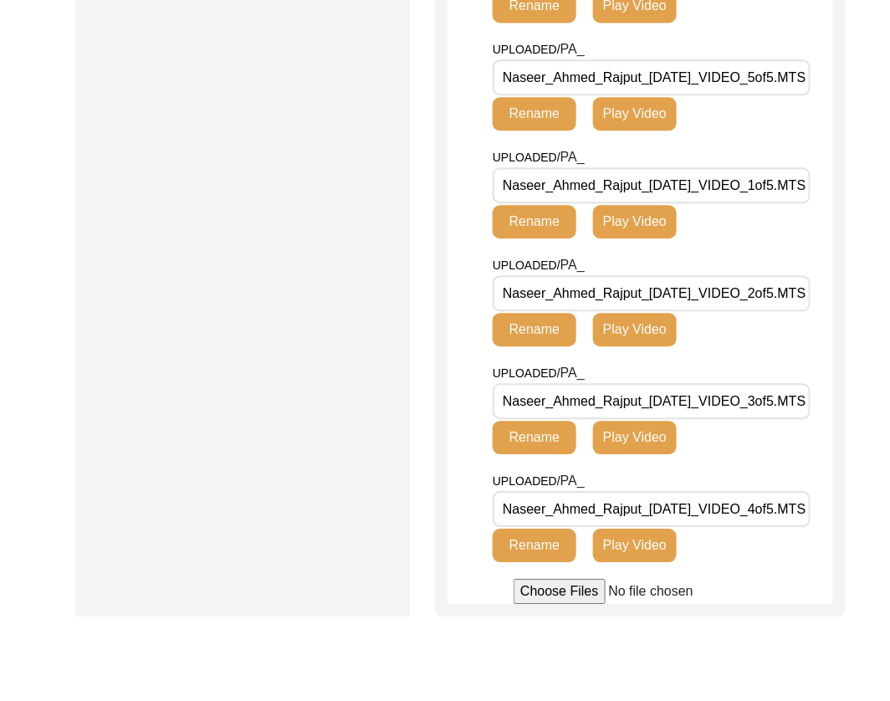
scroll to position [330, 0]
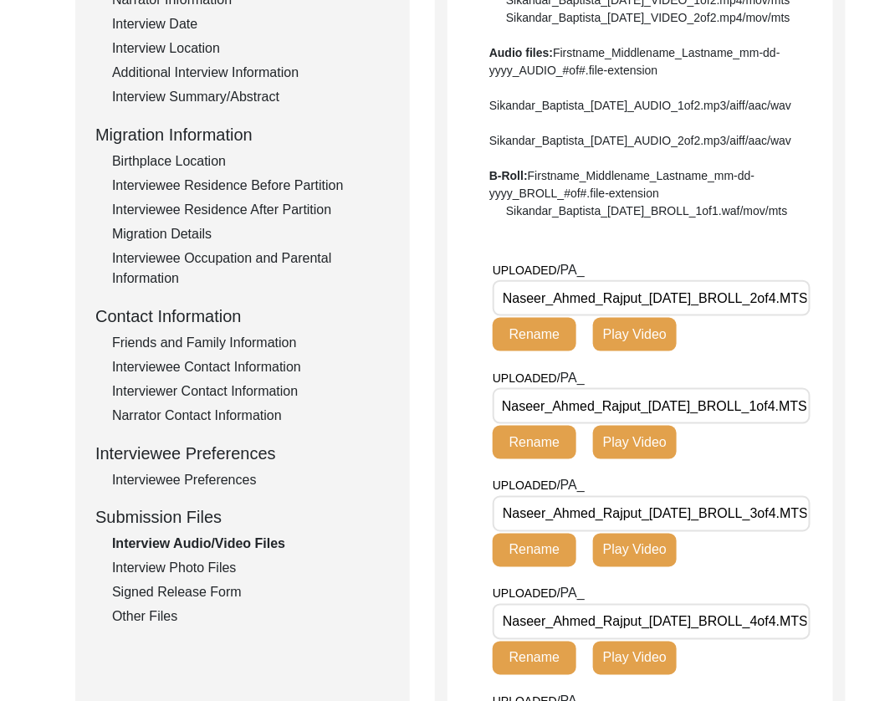
drag, startPoint x: 196, startPoint y: 567, endPoint x: 318, endPoint y: 434, distance: 180.0
click at [196, 567] on div "Interview Photo Files" at bounding box center [251, 569] width 278 height 20
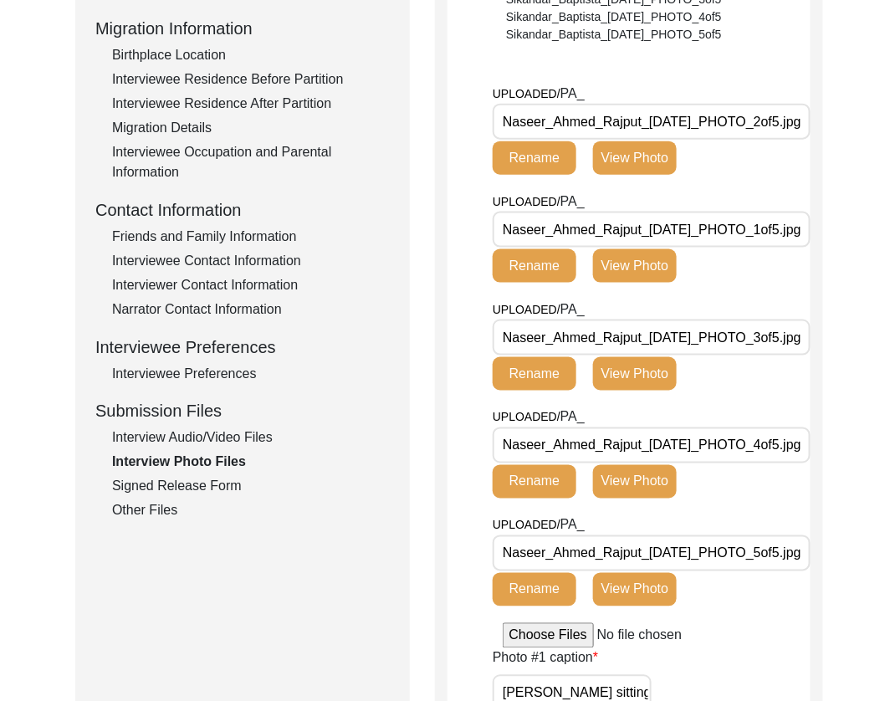
scroll to position [439, 0]
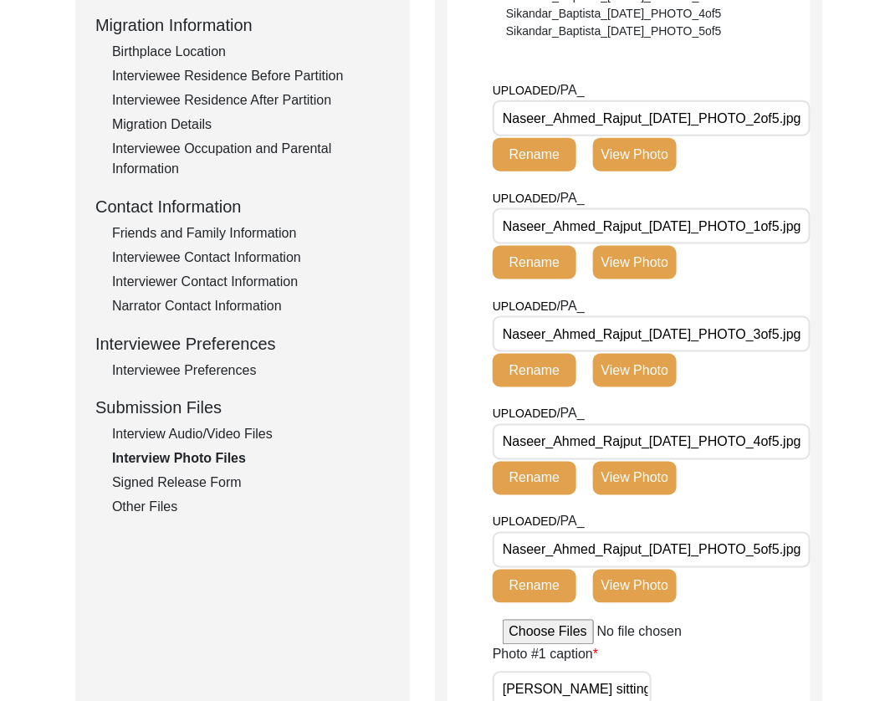
click at [192, 489] on div "Signed Release Form" at bounding box center [251, 484] width 278 height 20
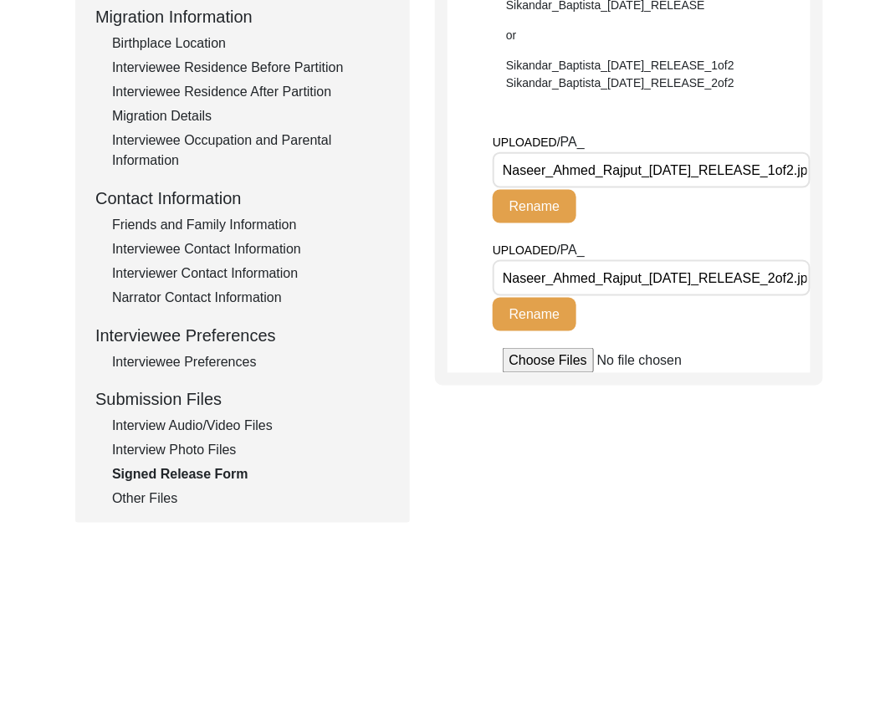
scroll to position [423, 0]
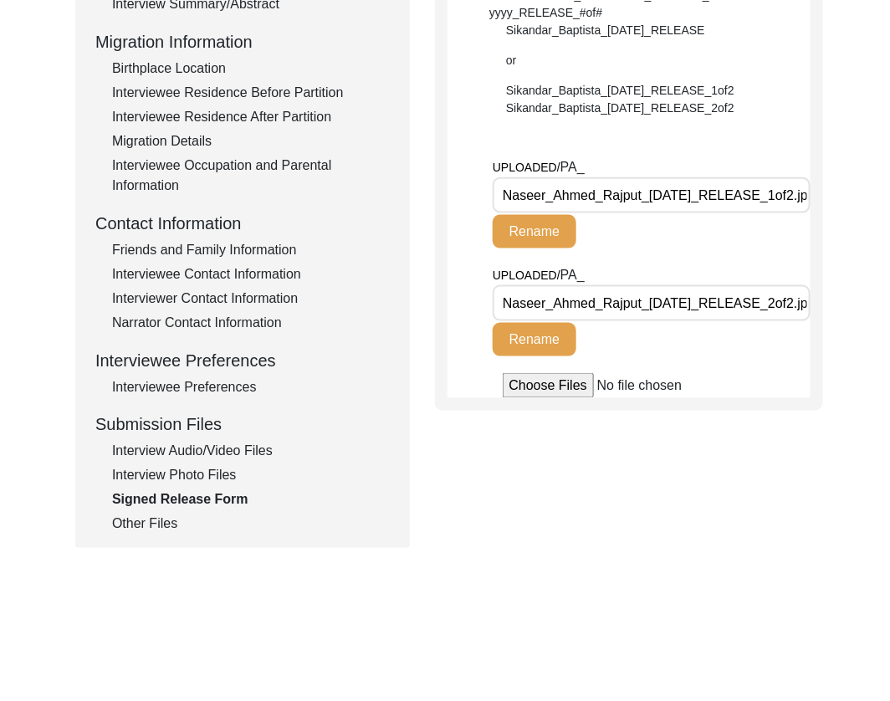
click at [731, 183] on input "Naseer_Ahmed_Rajput_[DATE]_RELEASE_1of2.jpg" at bounding box center [652, 195] width 318 height 36
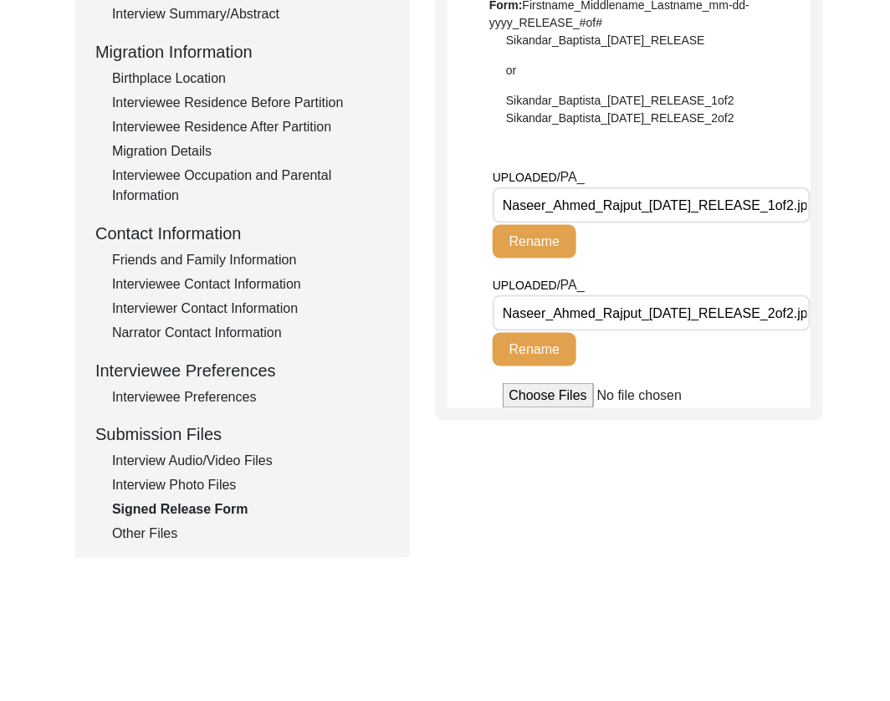
scroll to position [406, 0]
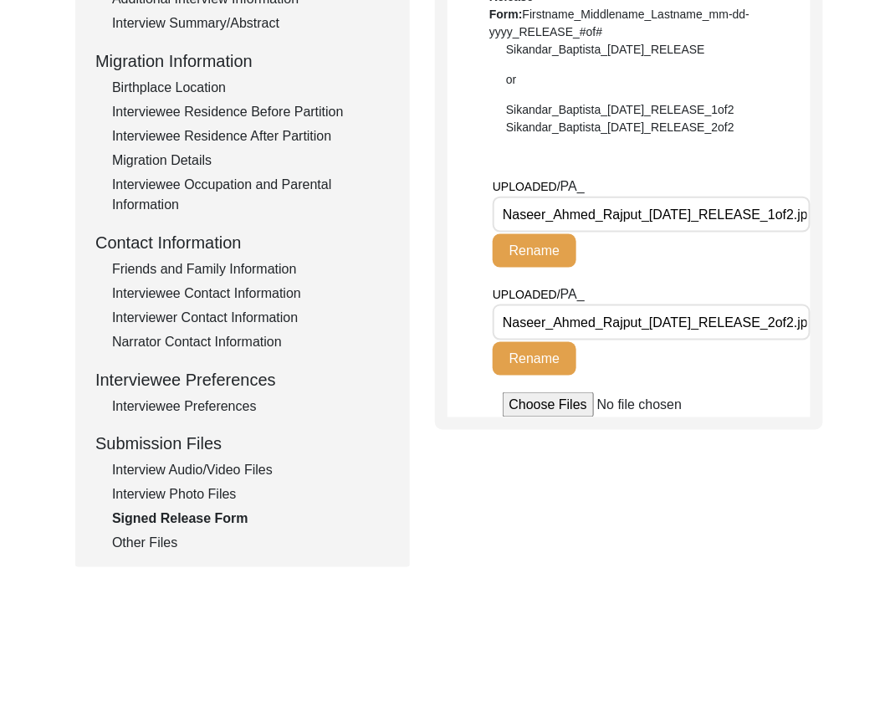
click at [148, 522] on div "Interview Information Interviewee Information Interviewer Information Narrator …" at bounding box center [242, 196] width 295 height 716
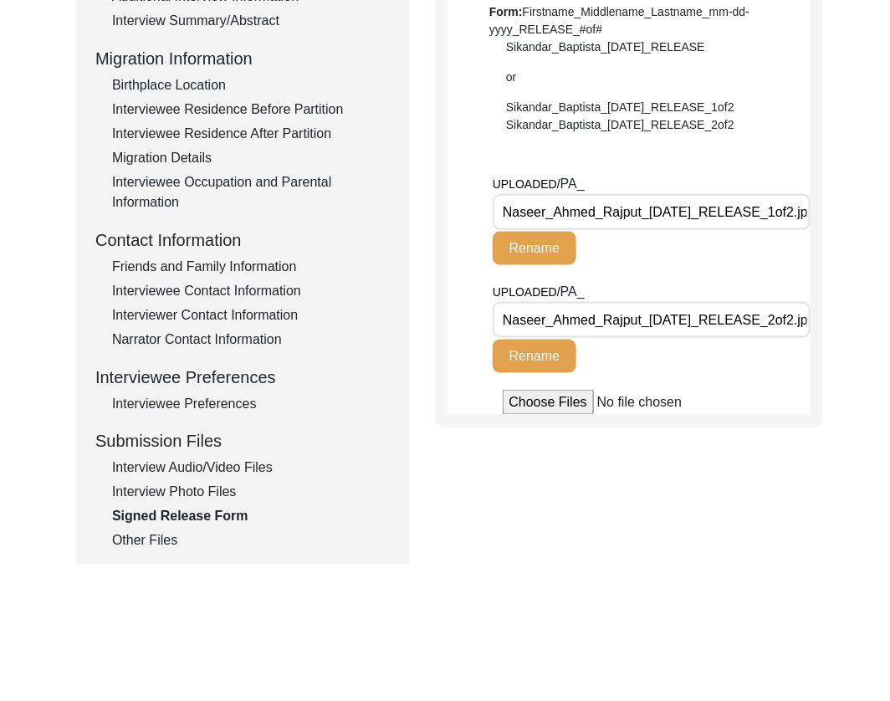
click at [141, 537] on div "Other Files" at bounding box center [251, 541] width 278 height 20
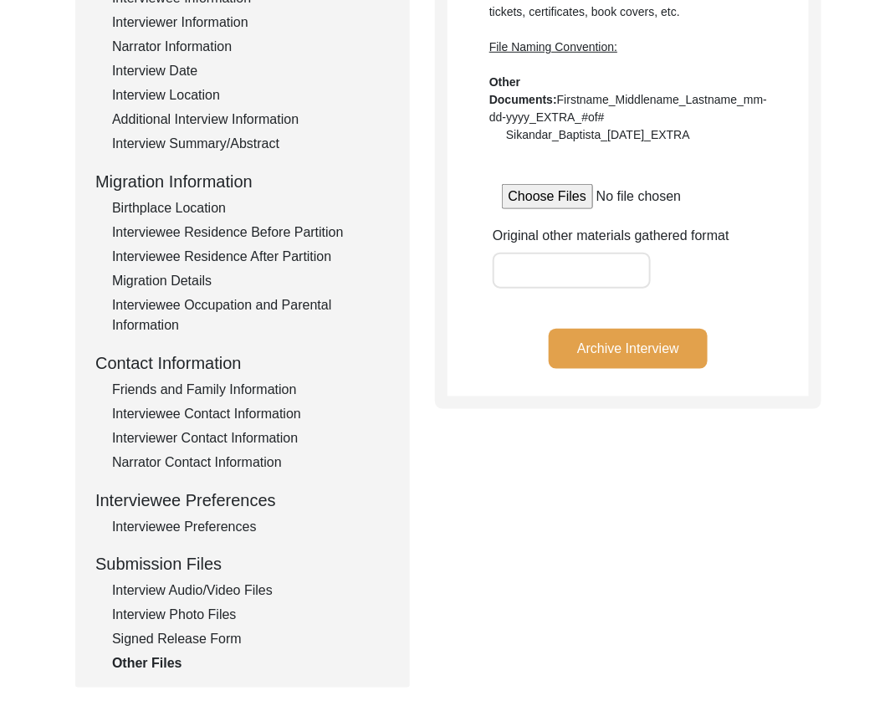
scroll to position [295, 0]
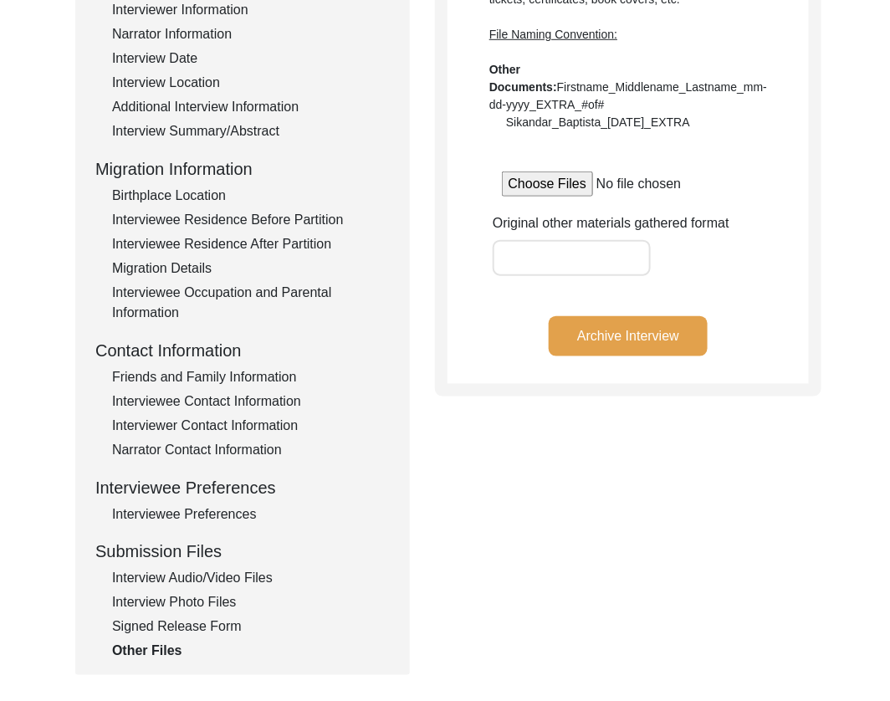
click at [643, 331] on button "Archive Interview" at bounding box center [628, 336] width 159 height 40
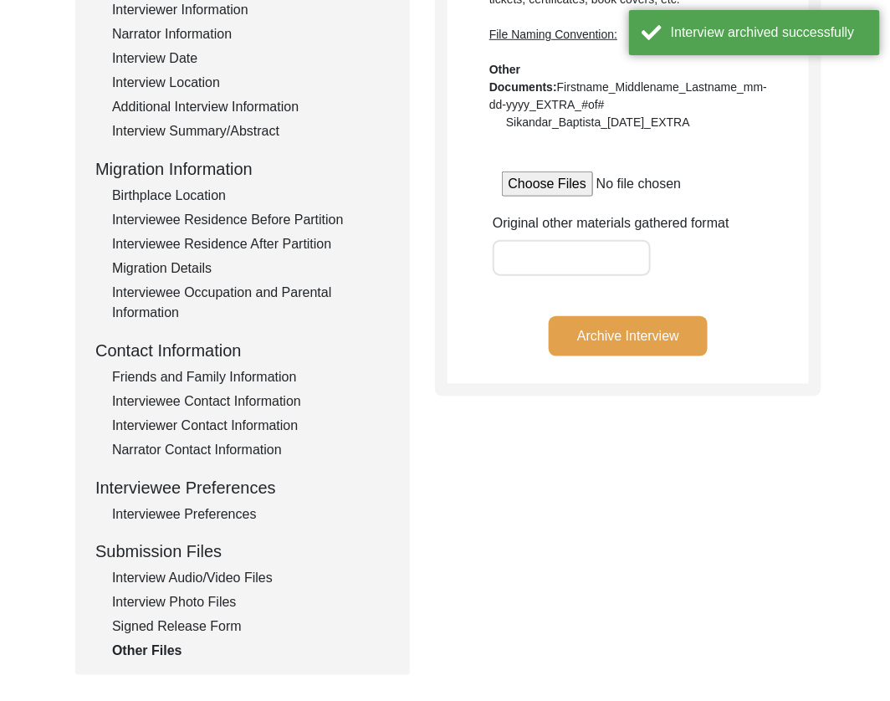
scroll to position [0, 0]
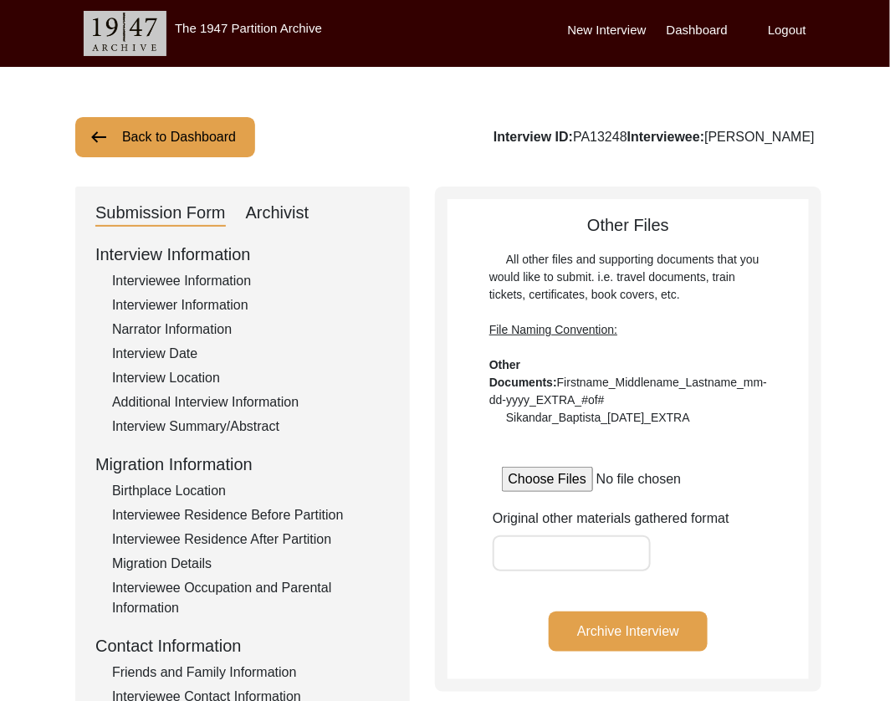
click at [189, 151] on button "Back to Dashboard" at bounding box center [165, 137] width 180 height 40
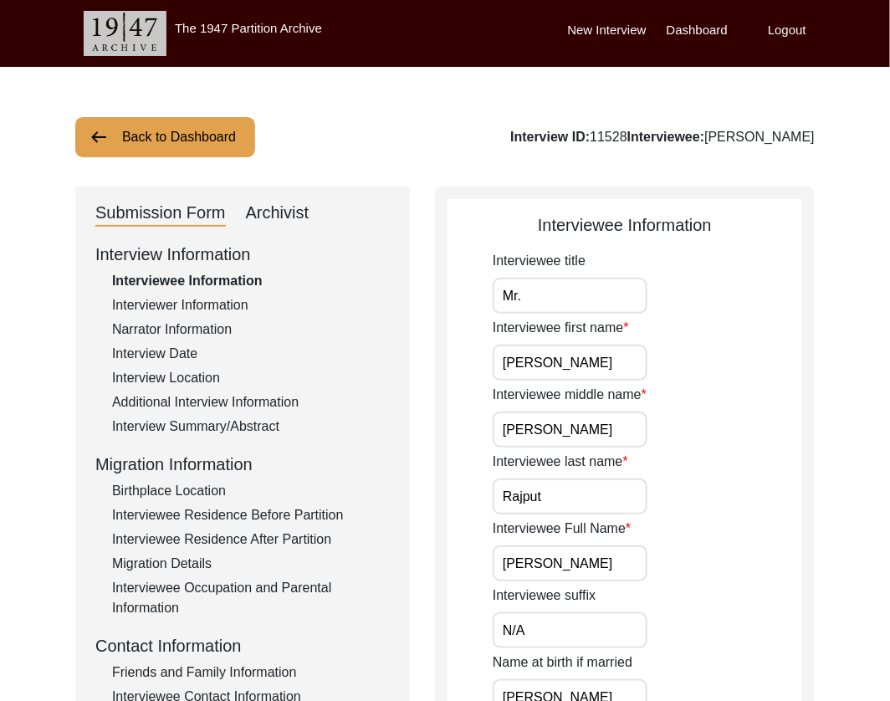
click at [584, 134] on div "Interview ID: 11528 Interviewee: [PERSON_NAME]" at bounding box center [662, 137] width 305 height 20
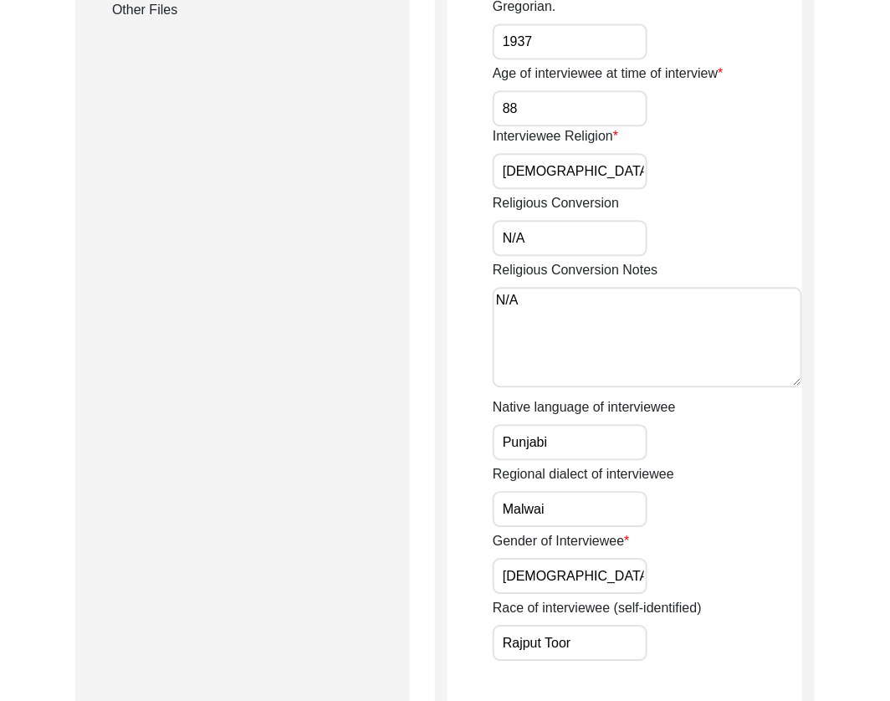
scroll to position [760, 0]
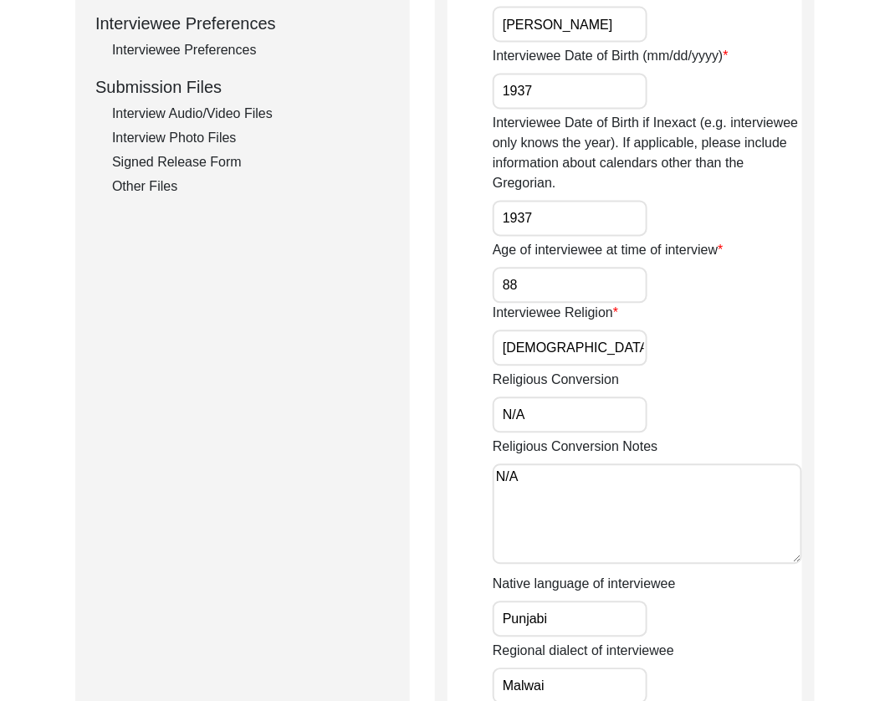
click at [156, 141] on div "Interview Photo Files" at bounding box center [251, 139] width 278 height 20
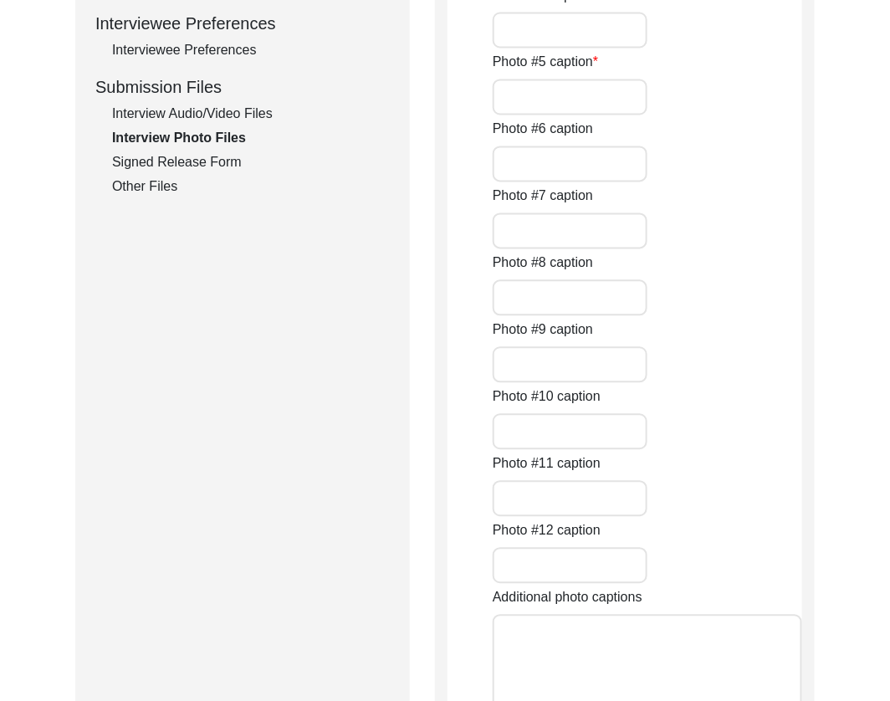
type input "[PERSON_NAME] sitting during interview."
type input "[PERSON_NAME] sitting during interview wide shot."
type input "[PERSON_NAME] with [PERSON_NAME]."
type input "[PERSON_NAME] sitting close-up."
type input "[PERSON_NAME] ¾ profile."
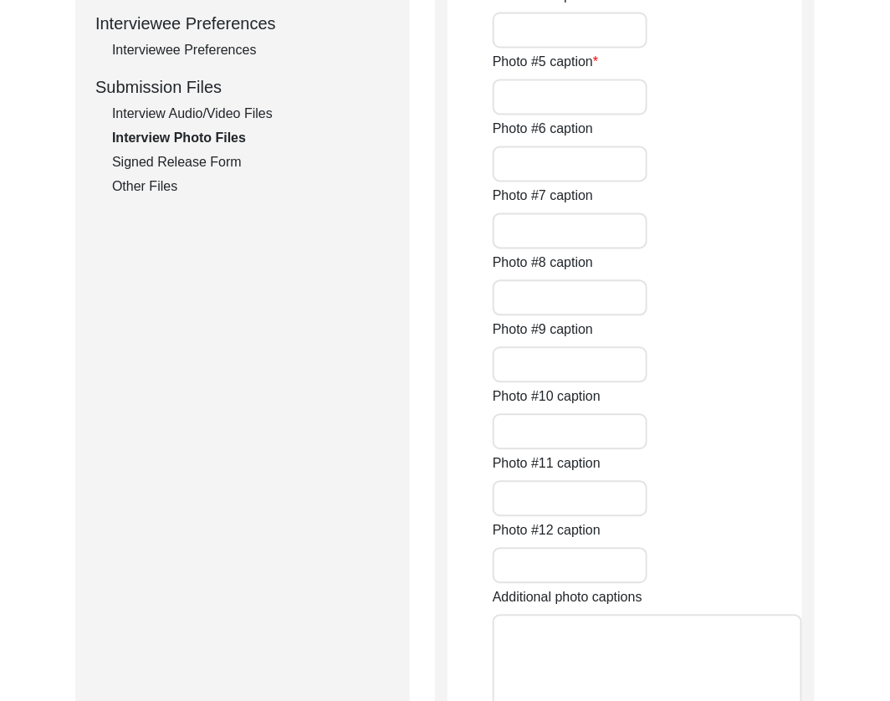
type input "N/A"
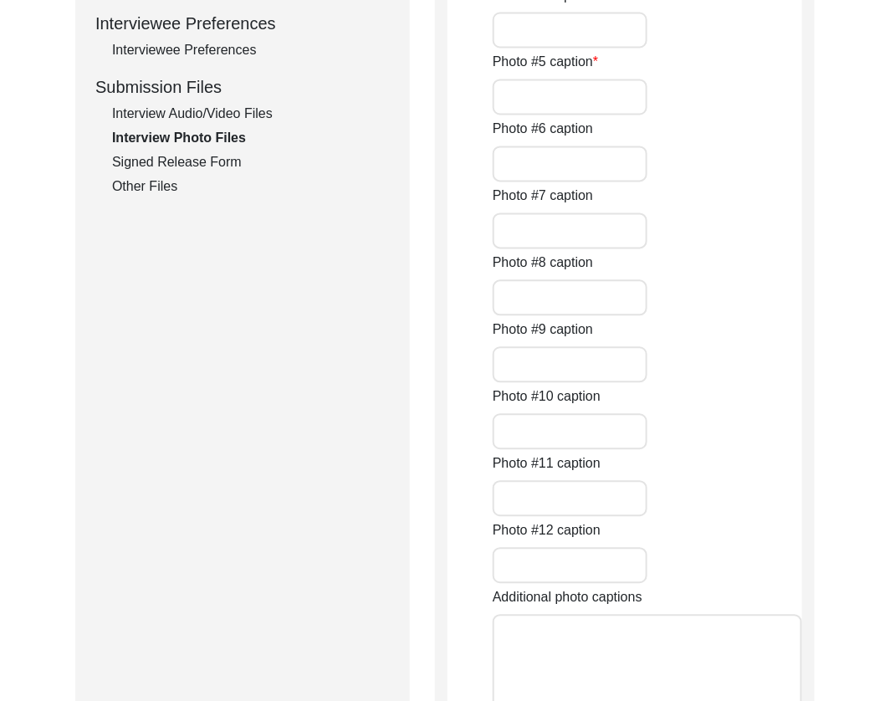
type input "N/A"
type textarea "N/A"
type input "0of5"
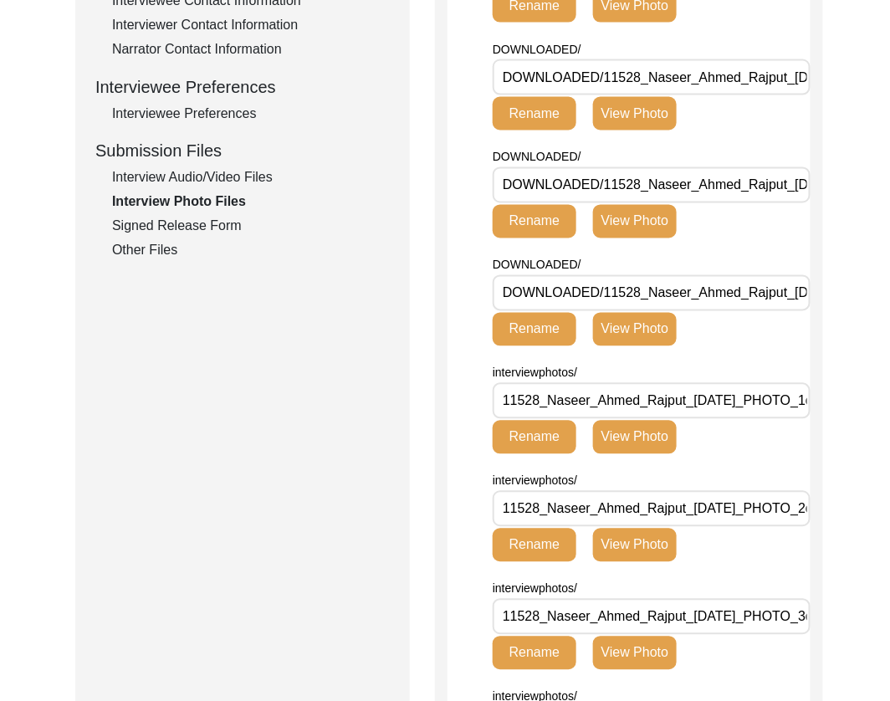
scroll to position [0, 0]
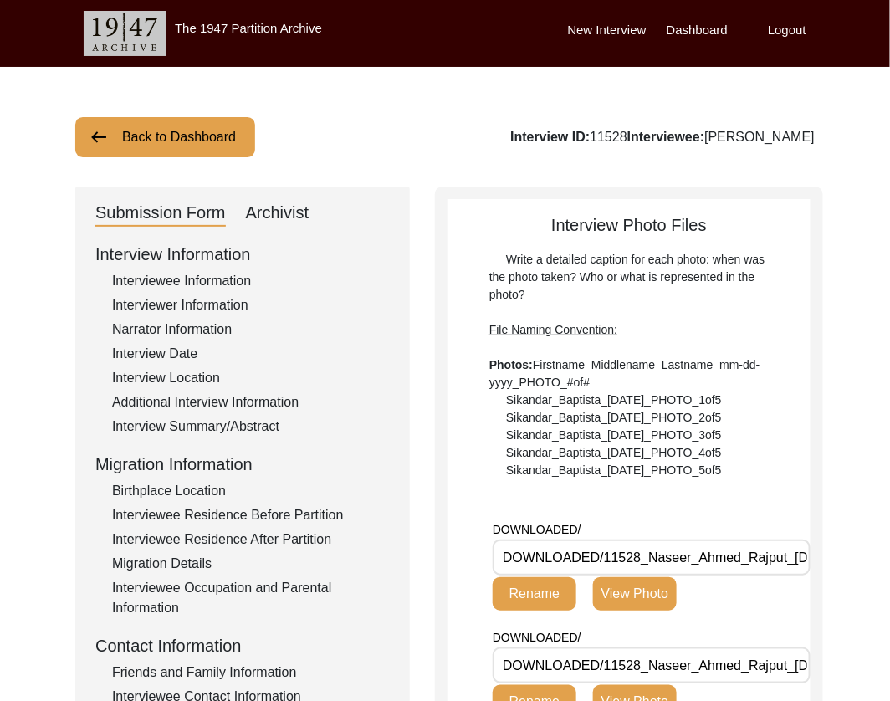
drag, startPoint x: 264, startPoint y: 200, endPoint x: 269, endPoint y: 212, distance: 12.7
click at [264, 202] on div "Archivist" at bounding box center [278, 213] width 64 height 27
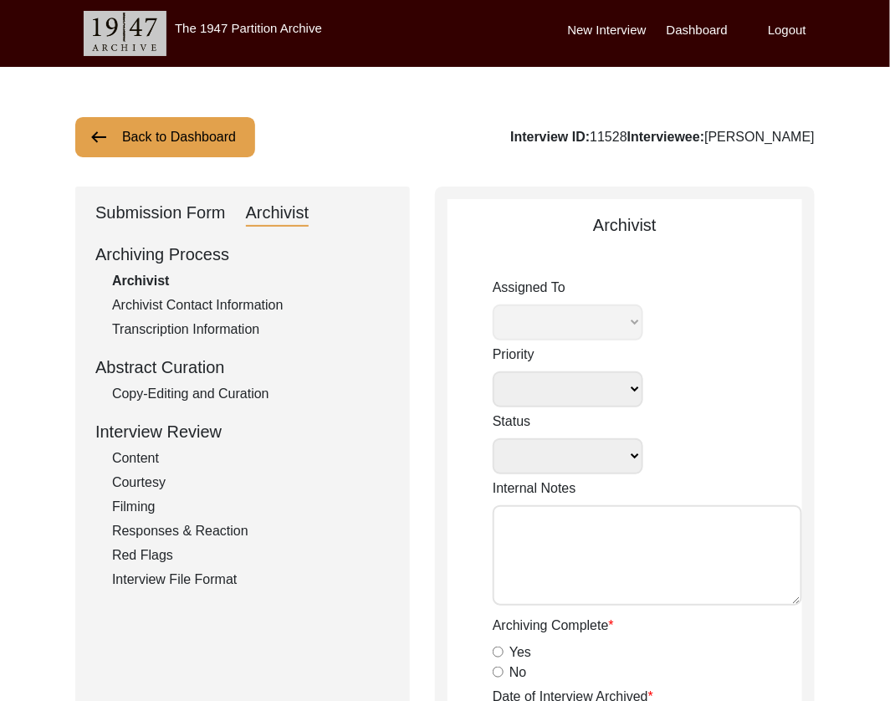
select select
select select "Archiving Completed"
type textarea "[DATE] [GEOGRAPHIC_DATA]: Ressigning to [PERSON_NAME] to archive. Due [DATE]. W…"
radio input "true"
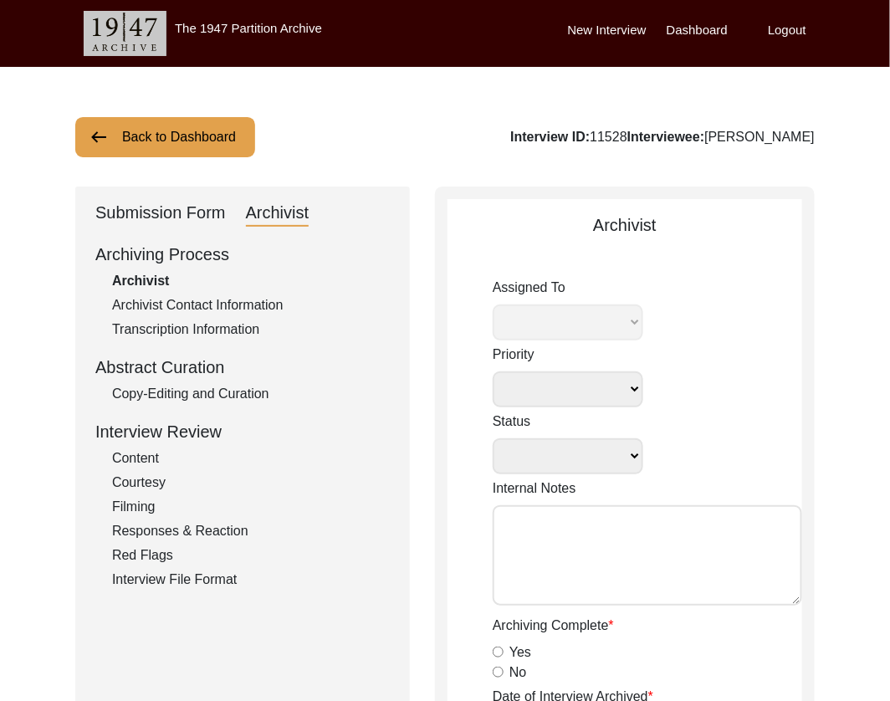
type input "[DATE]"
type textarea "[DATE] [PERSON_NAME]: Archived. Meta-data previously edited by [PERSON_NAME], b…"
radio input "true"
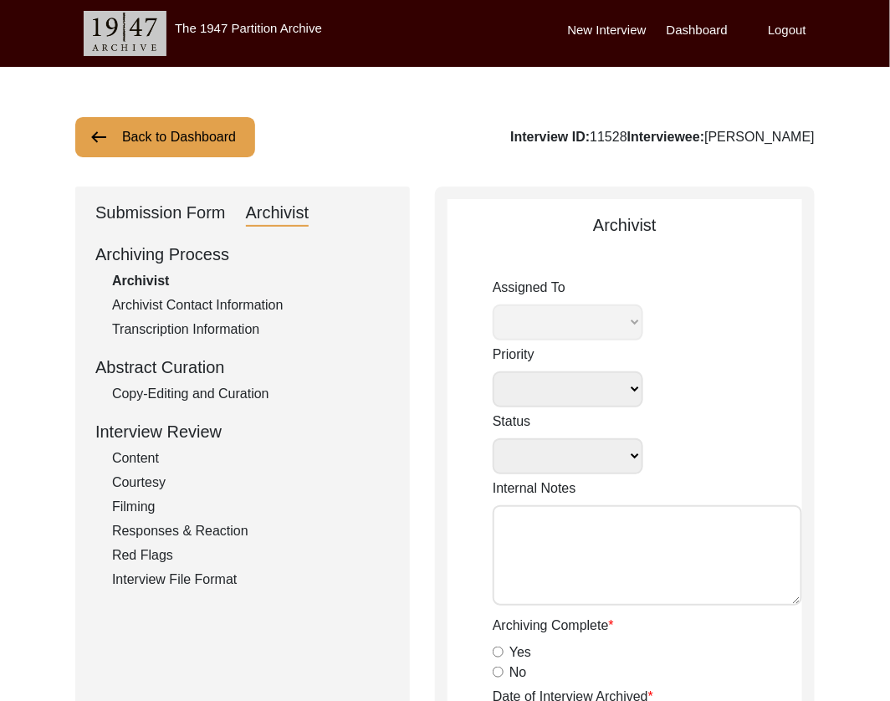
radio input "true"
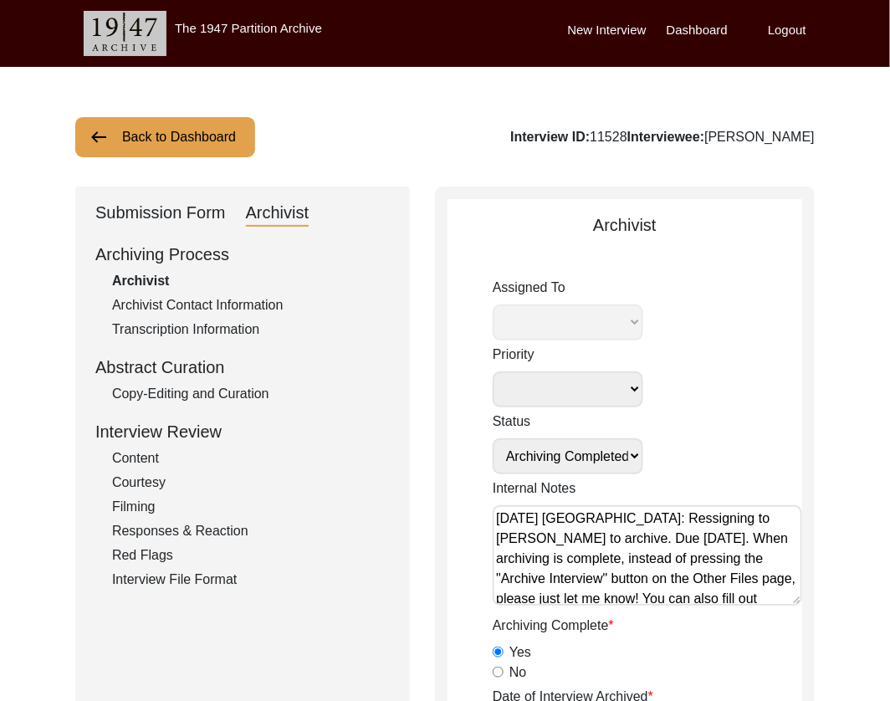
select select "507"
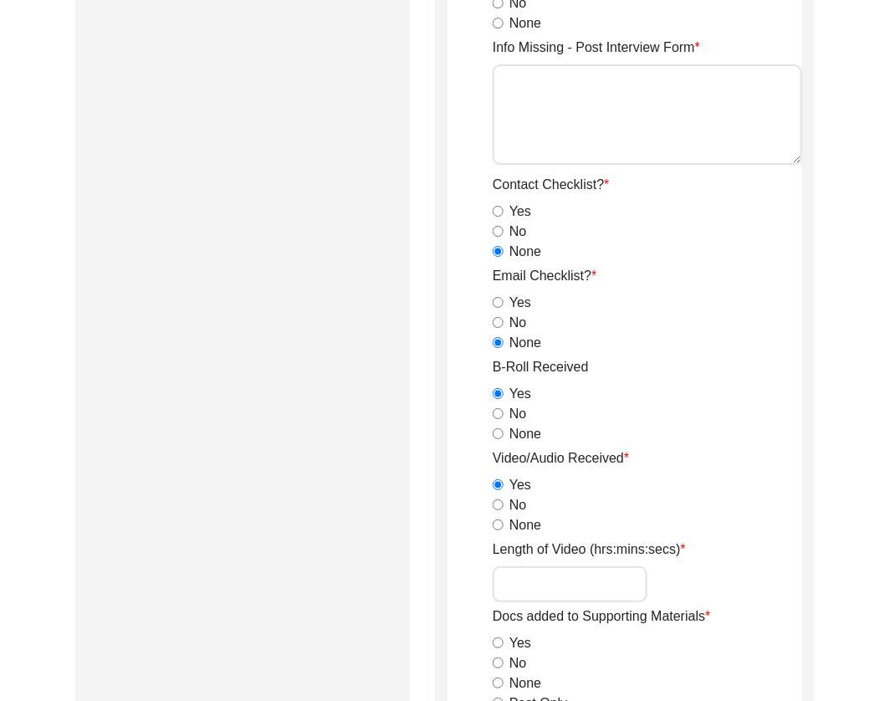
scroll to position [1387, 0]
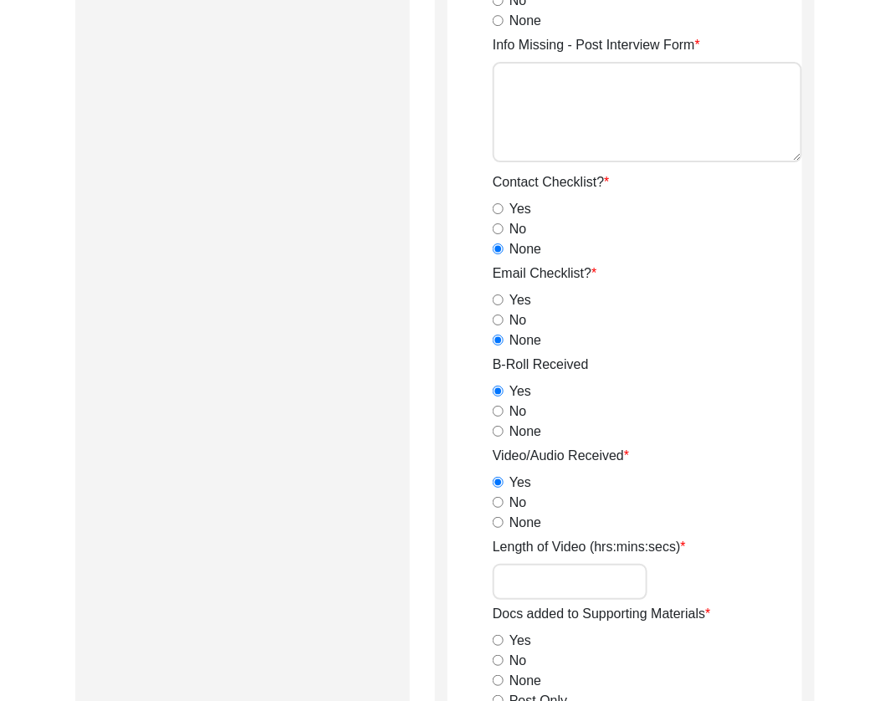
click at [518, 587] on input "Length of Video (hrs:mins:secs)" at bounding box center [570, 582] width 155 height 36
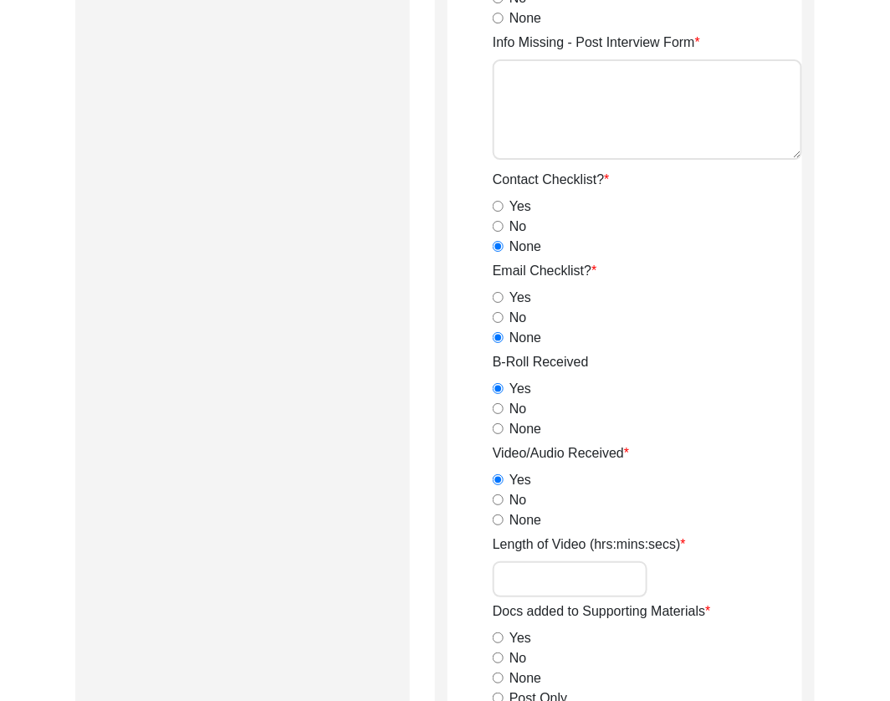
paste input "1:09:38"
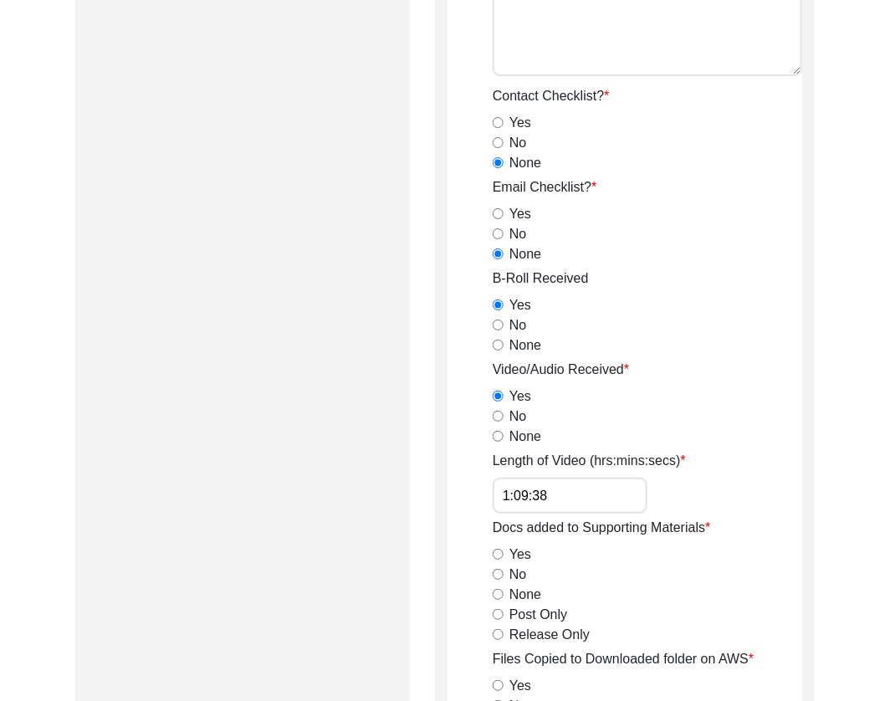
scroll to position [1520, 0]
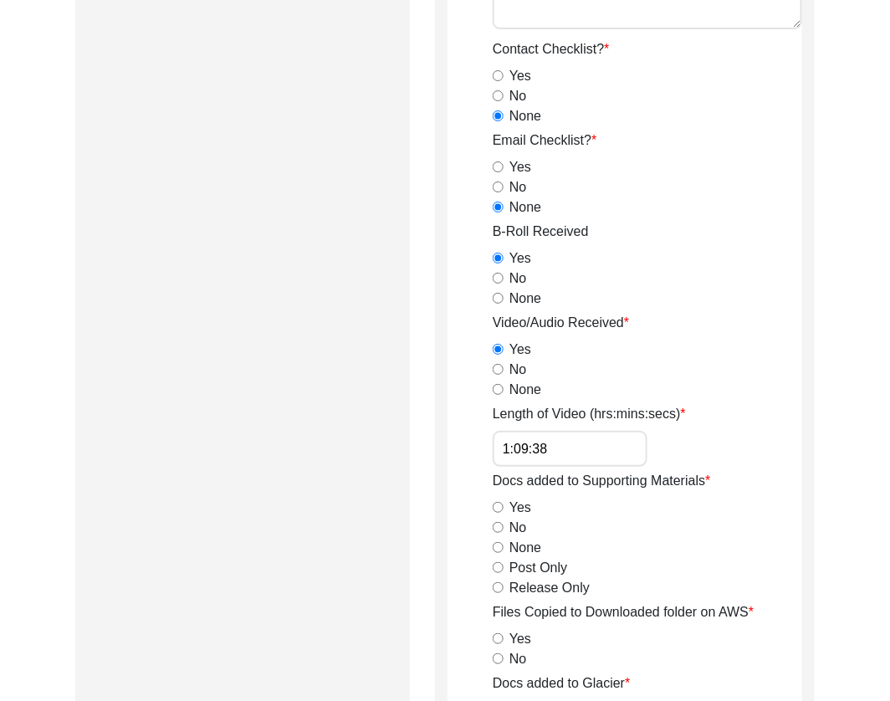
type input "1:09:38"
click at [500, 582] on input "Release Only" at bounding box center [498, 587] width 11 height 11
radio input "true"
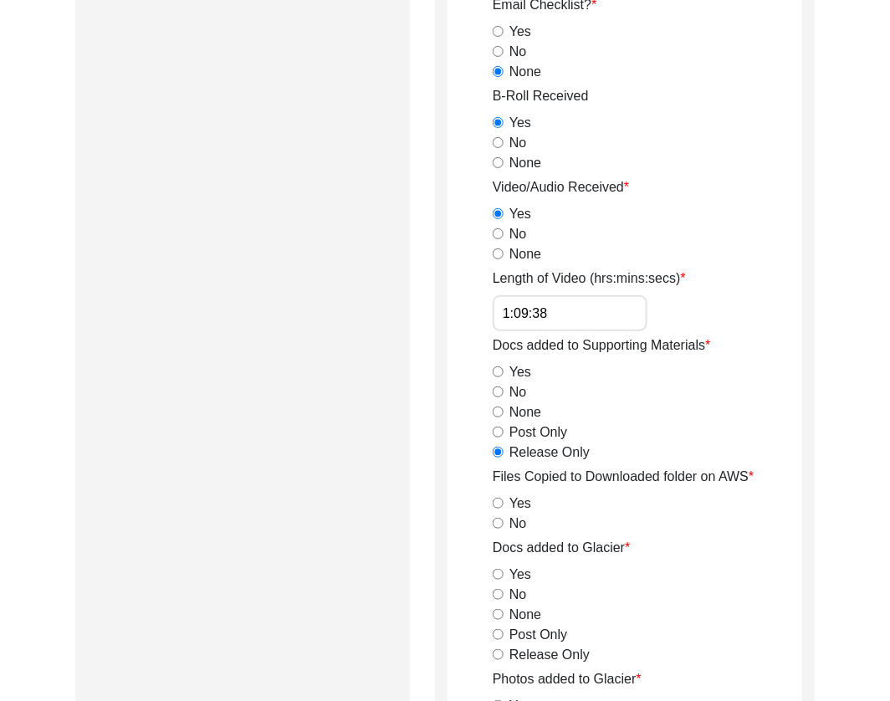
scroll to position [1657, 0]
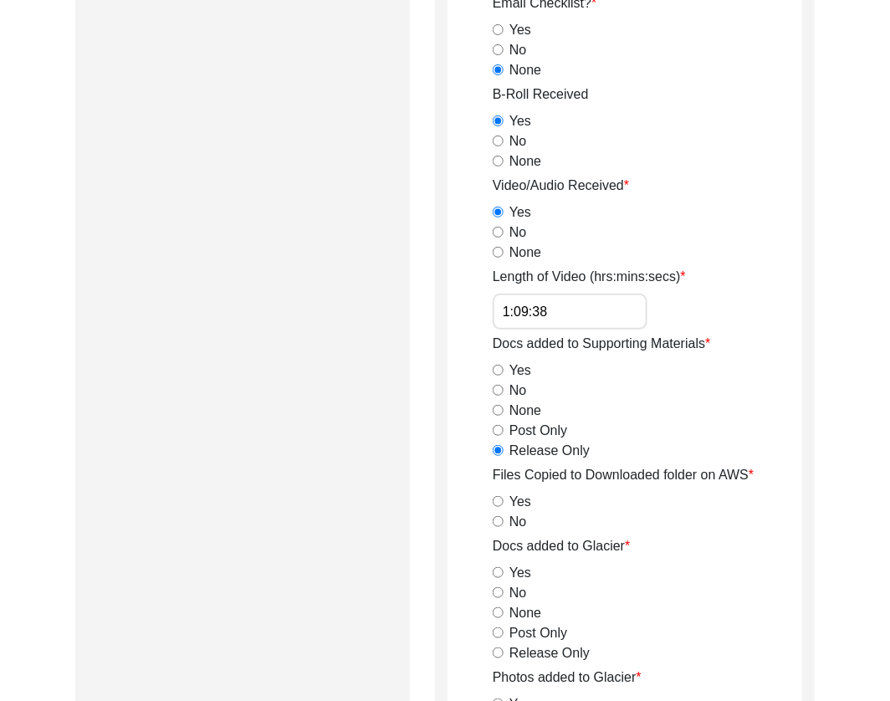
click at [499, 502] on input "Yes" at bounding box center [498, 501] width 11 height 11
radio input "true"
click at [500, 569] on input "Yes" at bounding box center [498, 572] width 11 height 11
radio input "true"
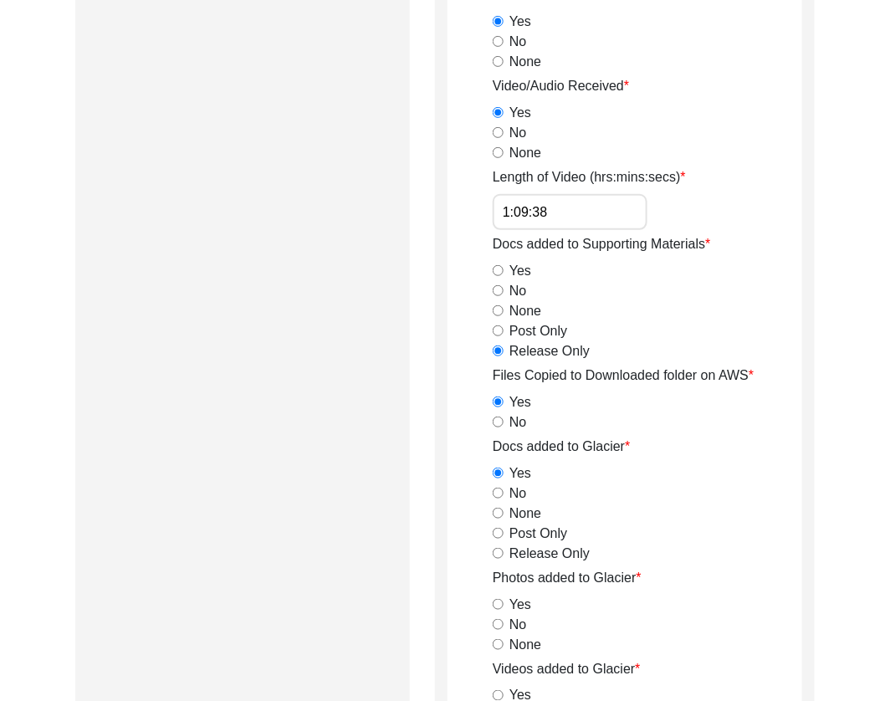
scroll to position [1794, 0]
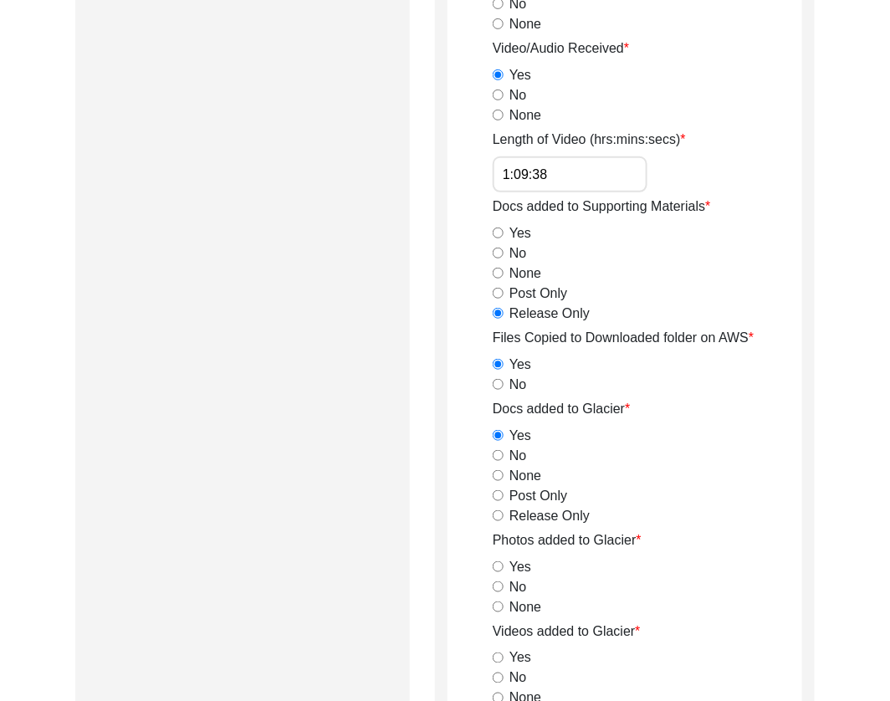
click at [494, 514] on input "Release Only" at bounding box center [498, 515] width 11 height 11
radio input "true"
click at [506, 568] on div "Yes" at bounding box center [648, 567] width 310 height 20
click at [493, 562] on input "Yes" at bounding box center [498, 567] width 11 height 11
radio input "true"
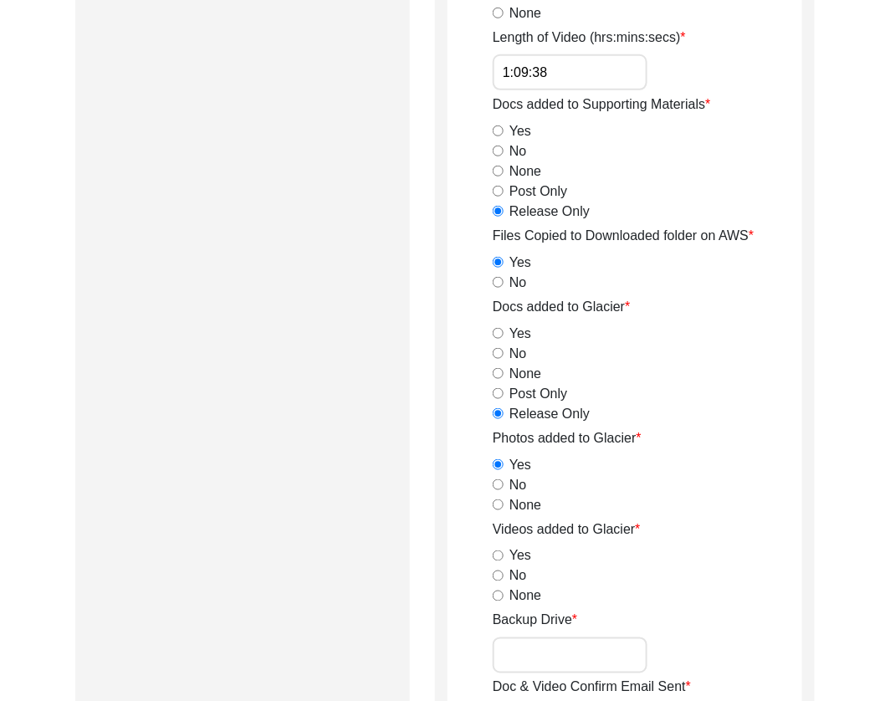
scroll to position [1928, 0]
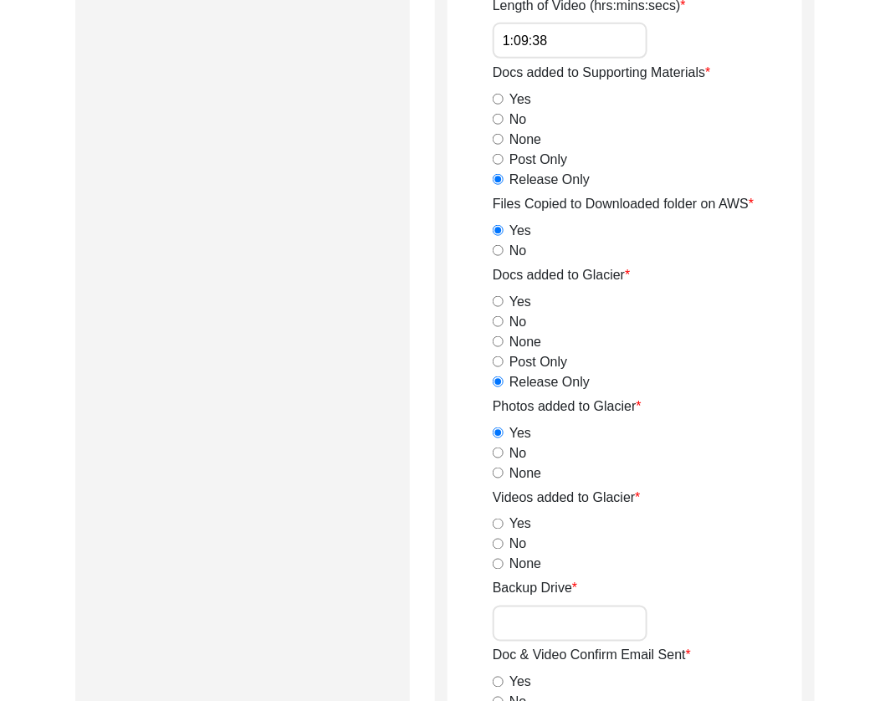
click at [498, 526] on input "Yes" at bounding box center [498, 524] width 11 height 11
radio input "true"
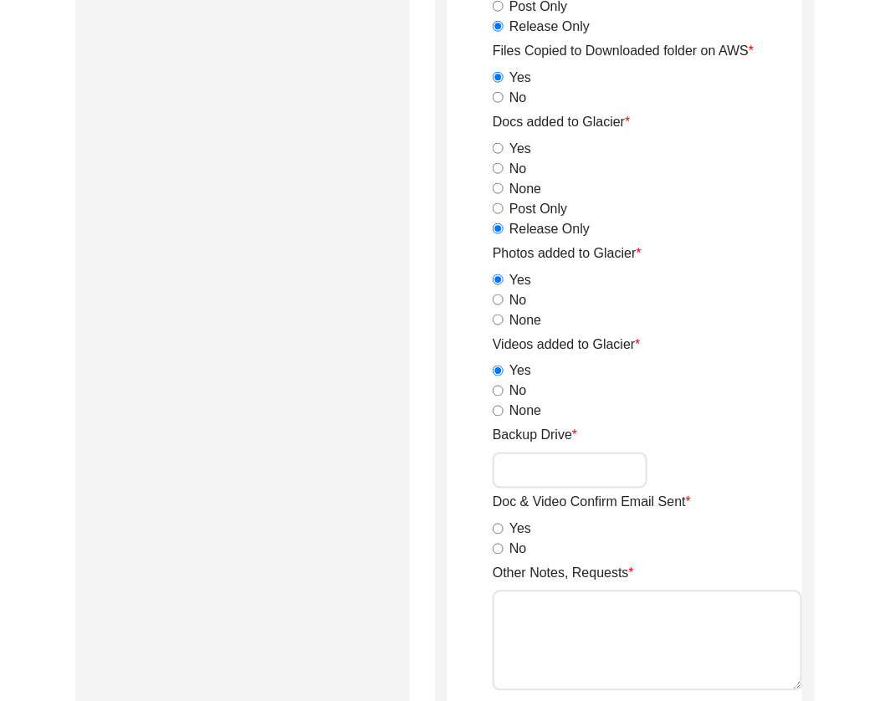
scroll to position [2084, 0]
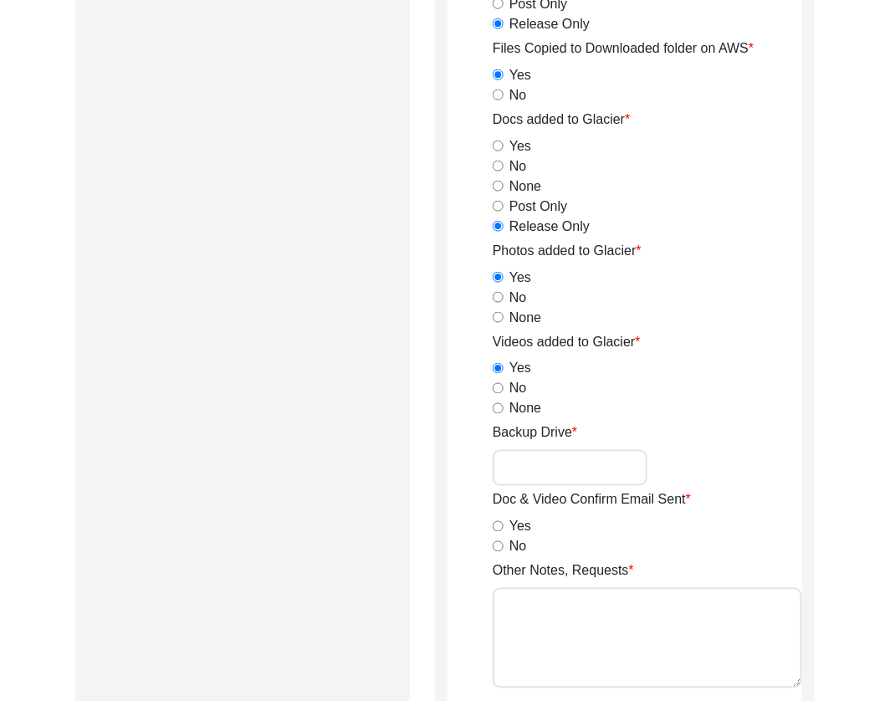
click at [500, 548] on input "No" at bounding box center [498, 546] width 11 height 11
radio input "true"
click at [566, 653] on textarea "Other Notes, Requests" at bounding box center [648, 638] width 310 height 100
type textarea "b"
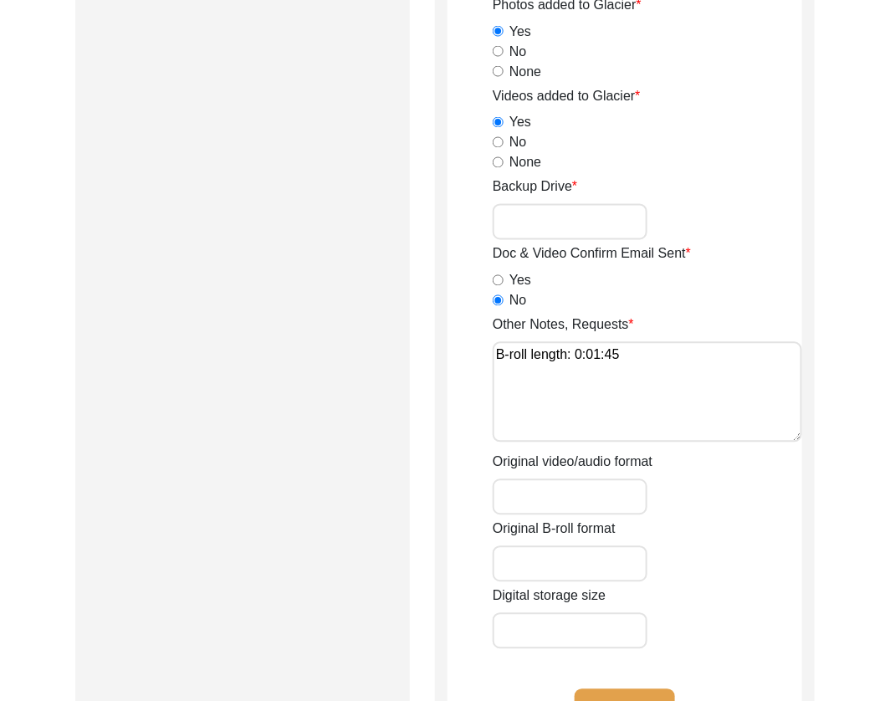
scroll to position [2444, 0]
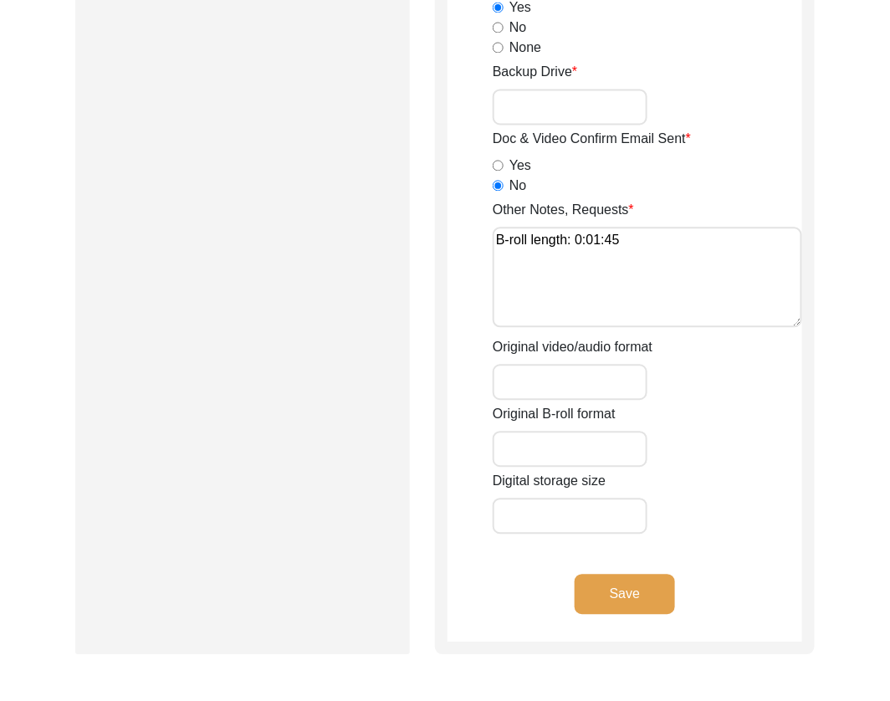
type textarea "B-roll length: 0:01:45"
click at [580, 381] on input "Original video/audio format" at bounding box center [570, 383] width 155 height 36
type input "MOV"
type input "9.2 GB"
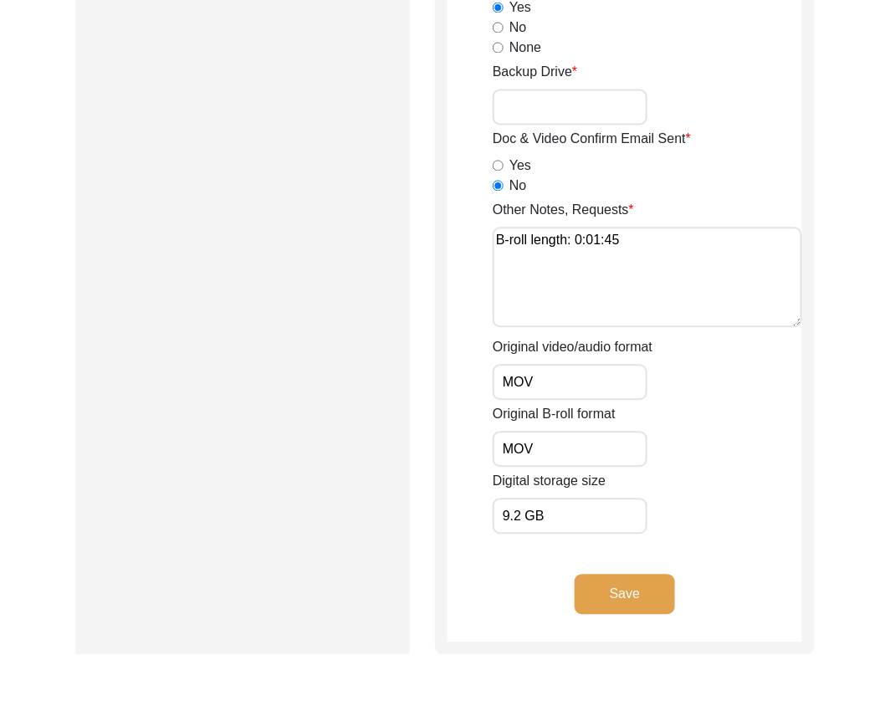
click at [626, 592] on button "Save" at bounding box center [625, 595] width 100 height 40
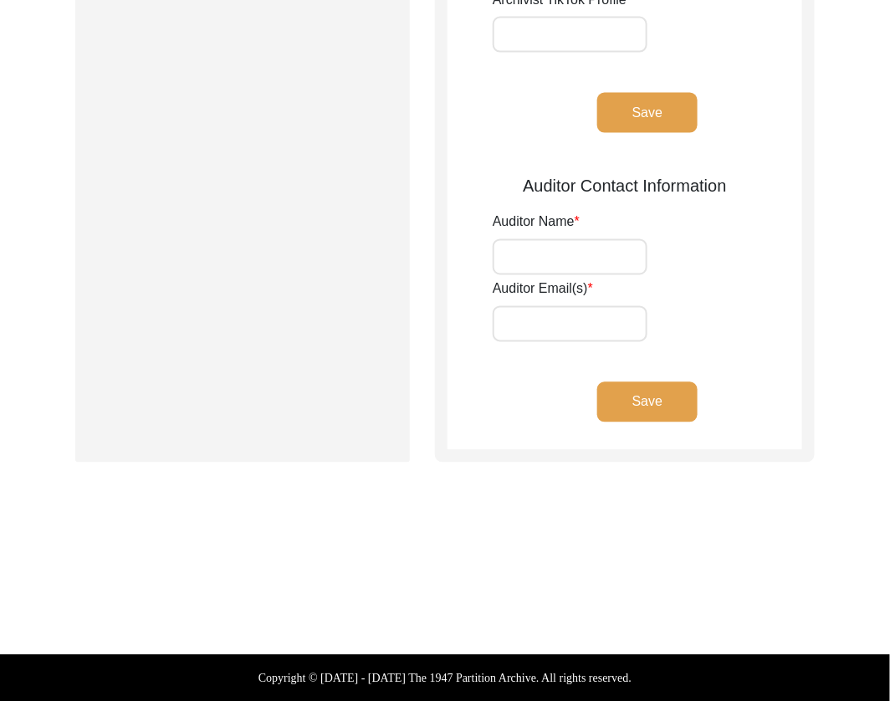
type input "[PERSON_NAME]"
type input "[EMAIL_ADDRESS][DOMAIN_NAME]"
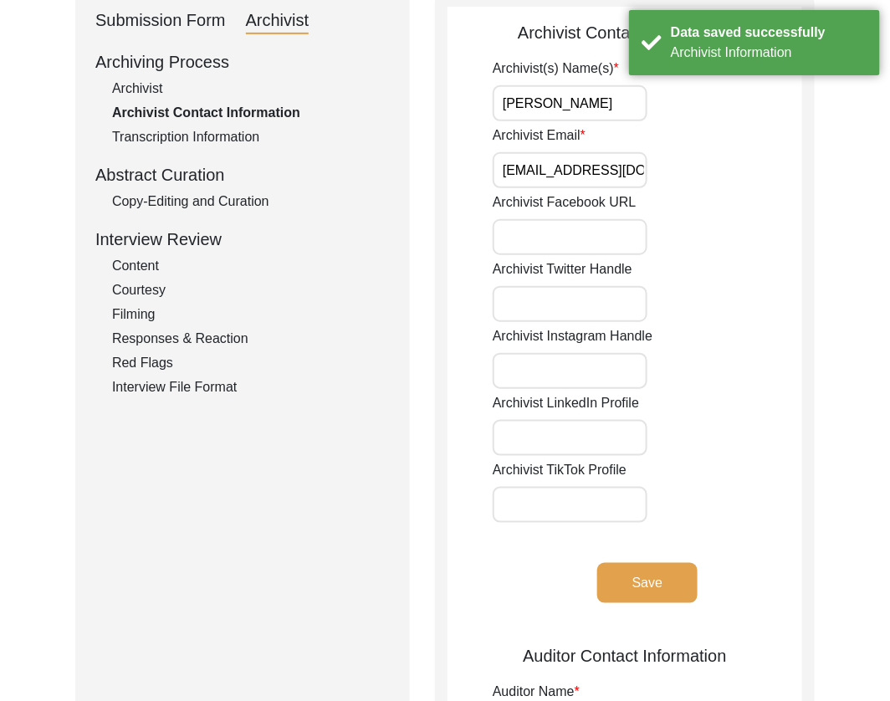
scroll to position [0, 0]
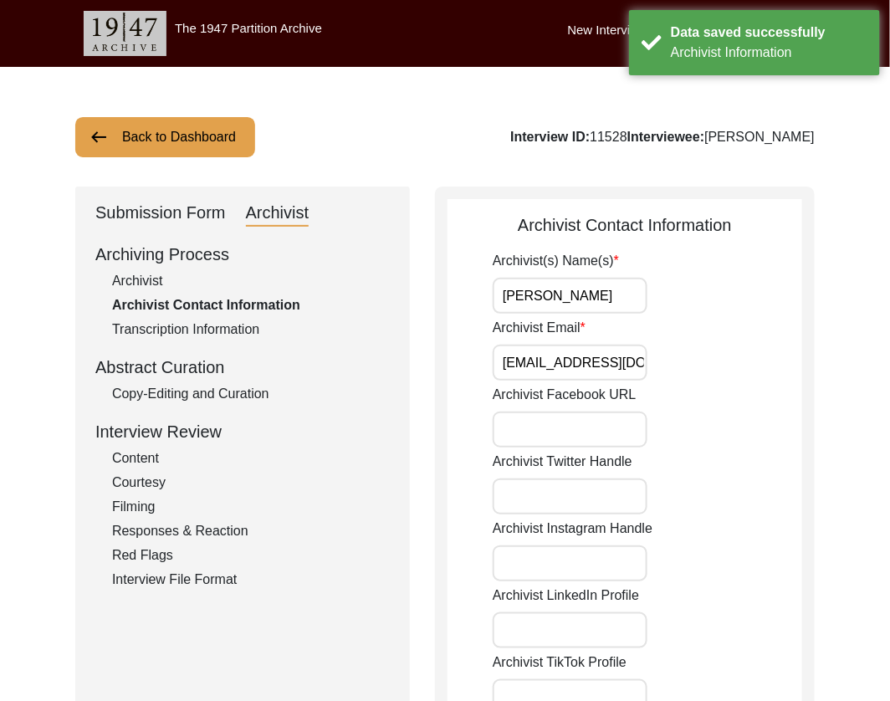
click at [577, 299] on input "[PERSON_NAME]" at bounding box center [570, 296] width 155 height 36
type input "[PERSON_NAME], [PERSON_NAME] (Preservator)"
click at [596, 361] on input "Archivist Email" at bounding box center [570, 363] width 155 height 36
type input "[EMAIL_ADDRESS][DOMAIN_NAME], [EMAIL_ADDRESS][DOMAIN_NAME]"
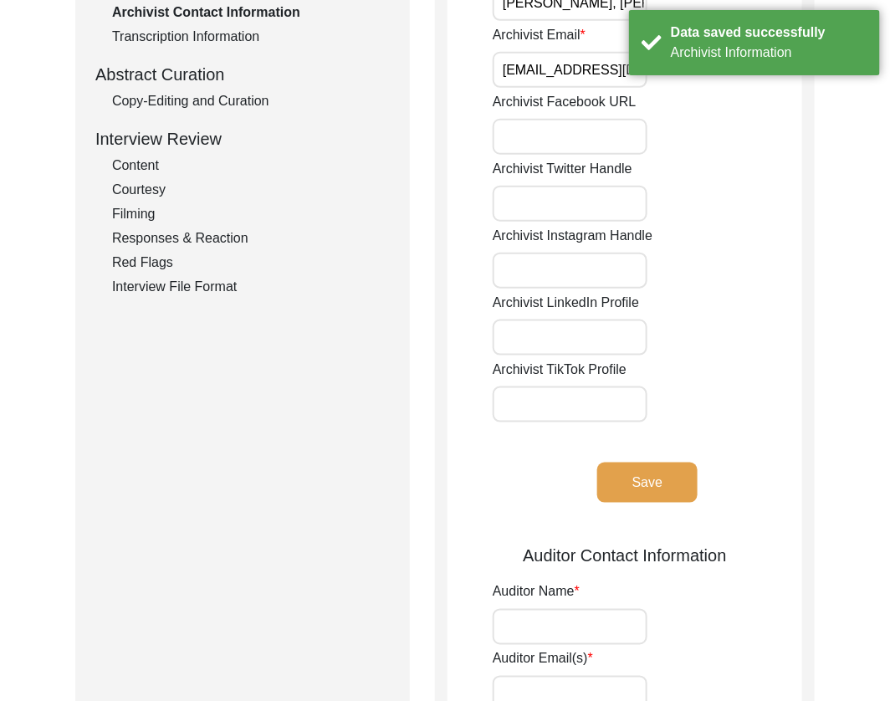
scroll to position [371, 0]
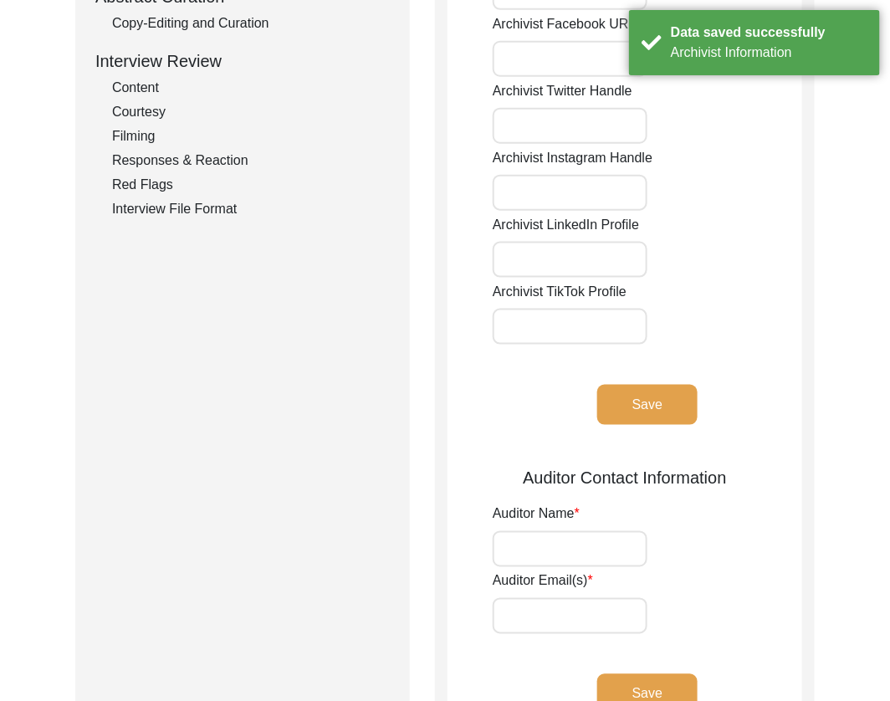
click at [627, 407] on button "Save" at bounding box center [648, 405] width 100 height 40
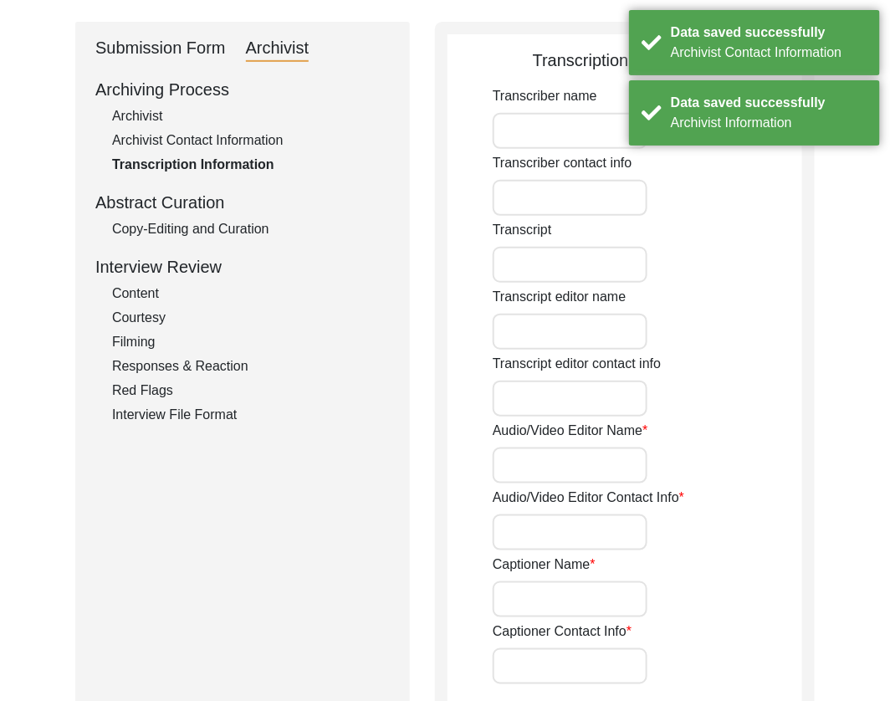
scroll to position [0, 0]
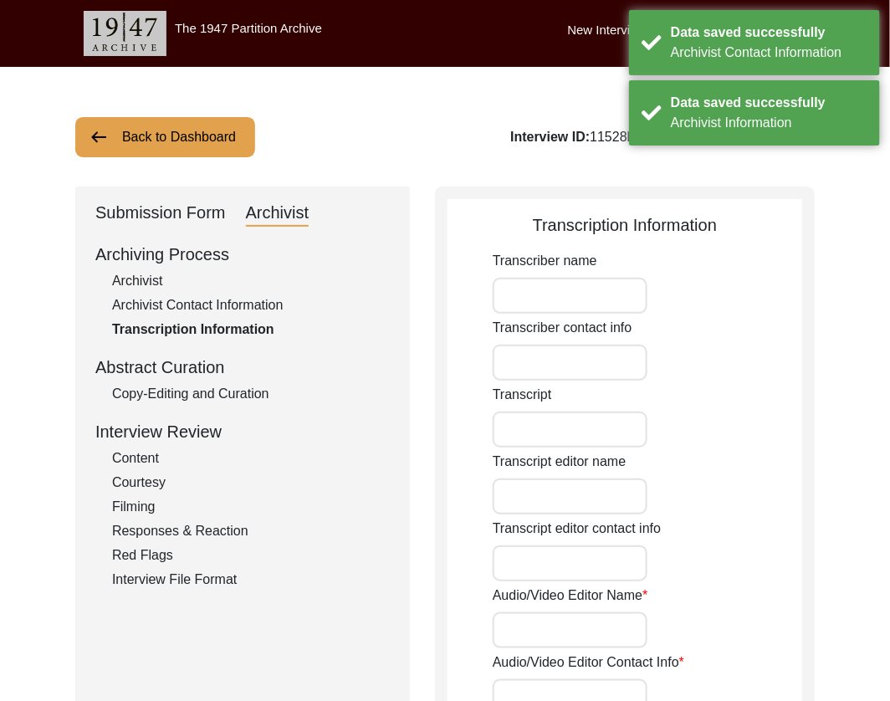
click at [129, 277] on div "Archivist" at bounding box center [251, 281] width 278 height 20
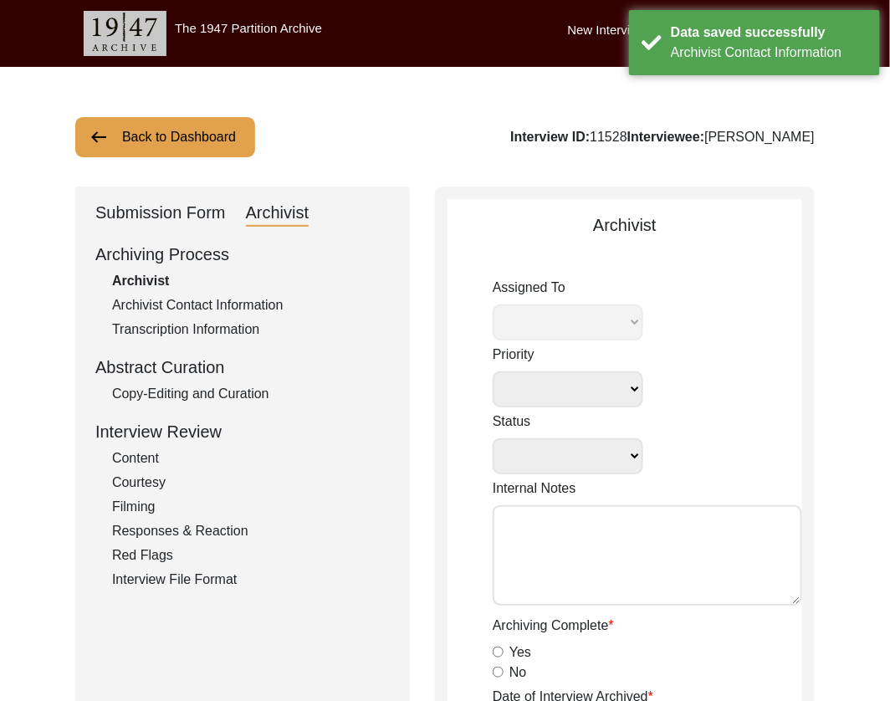
select select
select select "Archiving Completed"
type textarea "[DATE] [GEOGRAPHIC_DATA]: Ressigning to [PERSON_NAME] to archive. Due [DATE]. W…"
radio input "true"
type input "[DATE]"
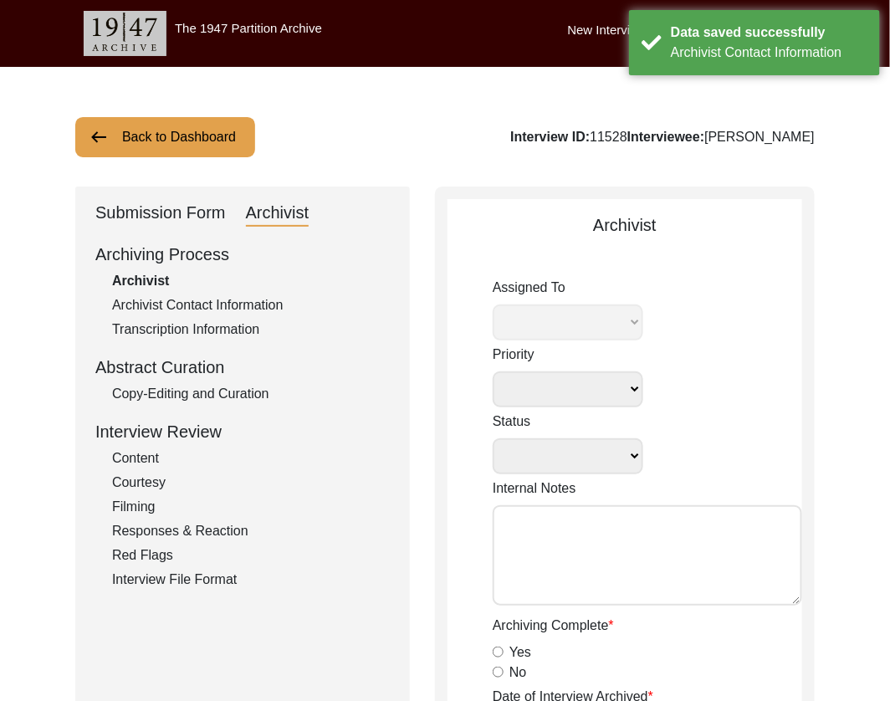
type textarea "[DATE] [PERSON_NAME]: Archived. Meta-data previously edited by [PERSON_NAME], b…"
radio input "true"
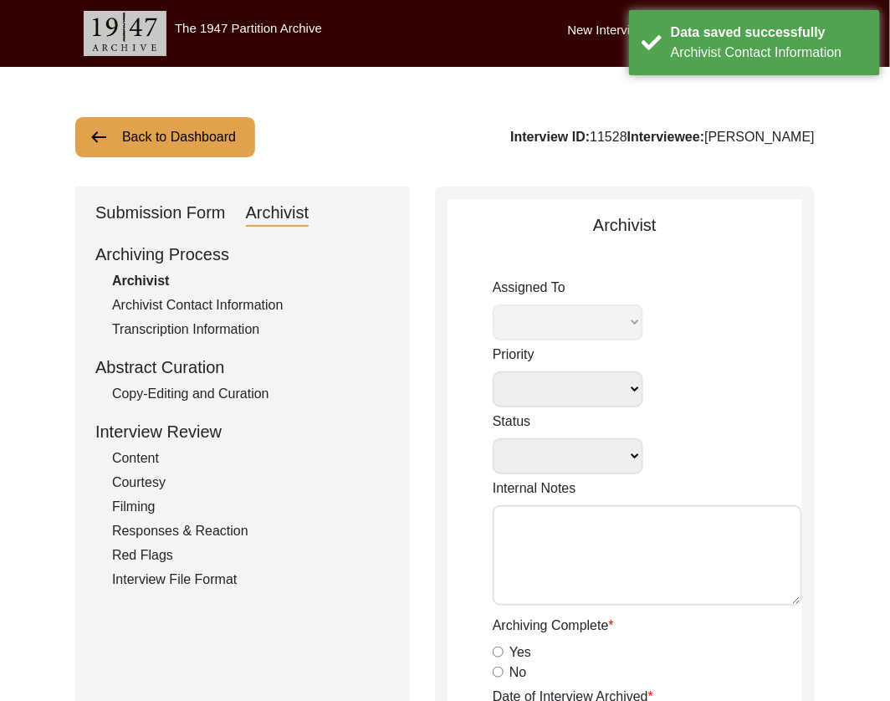
radio input "true"
type input "1:09:38"
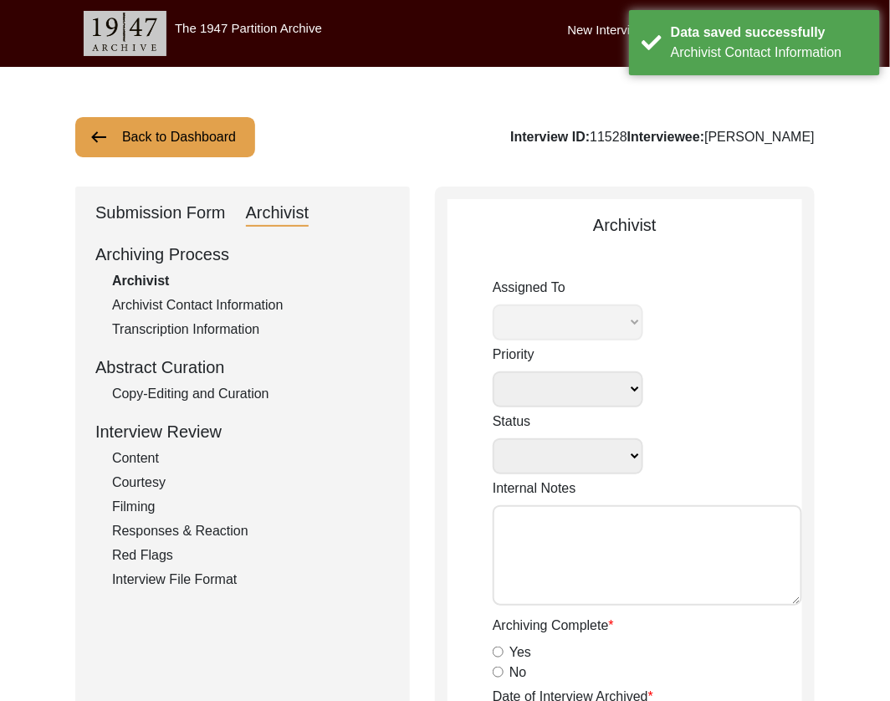
radio input "true"
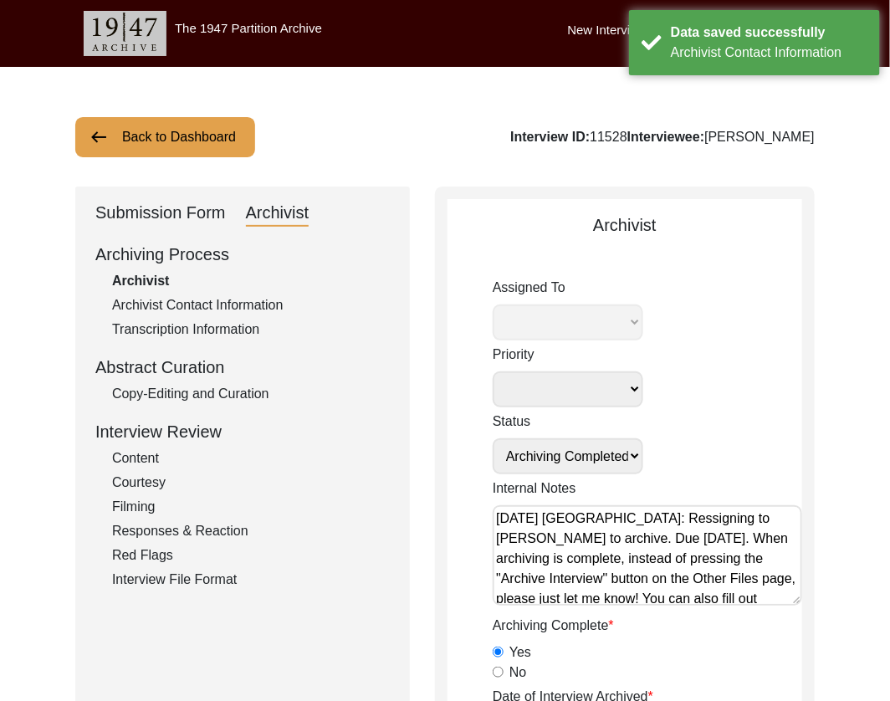
radio input "true"
type textarea "B-roll length: 0:01:45"
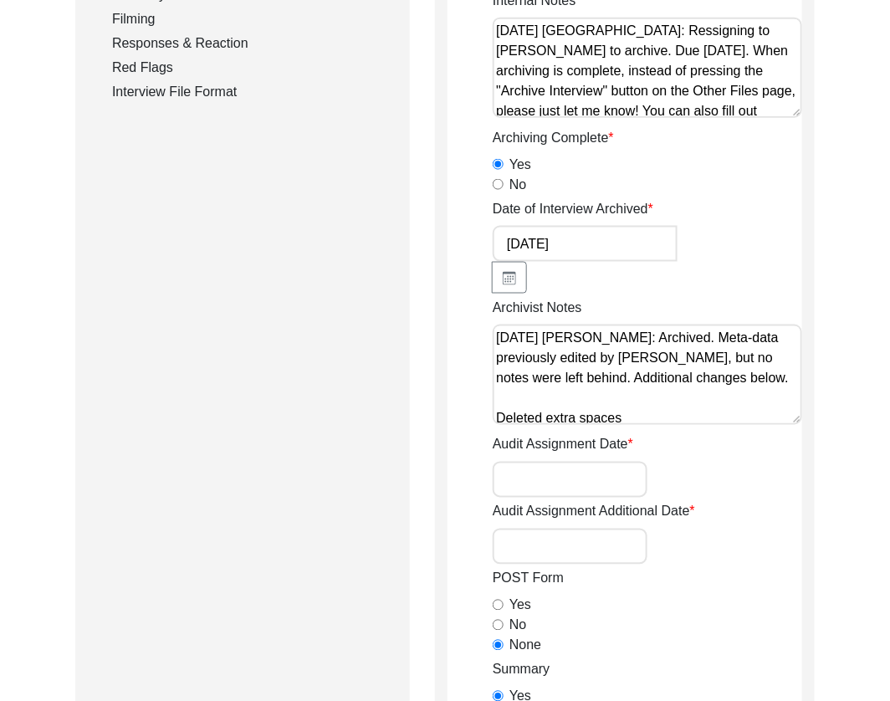
scroll to position [106, 0]
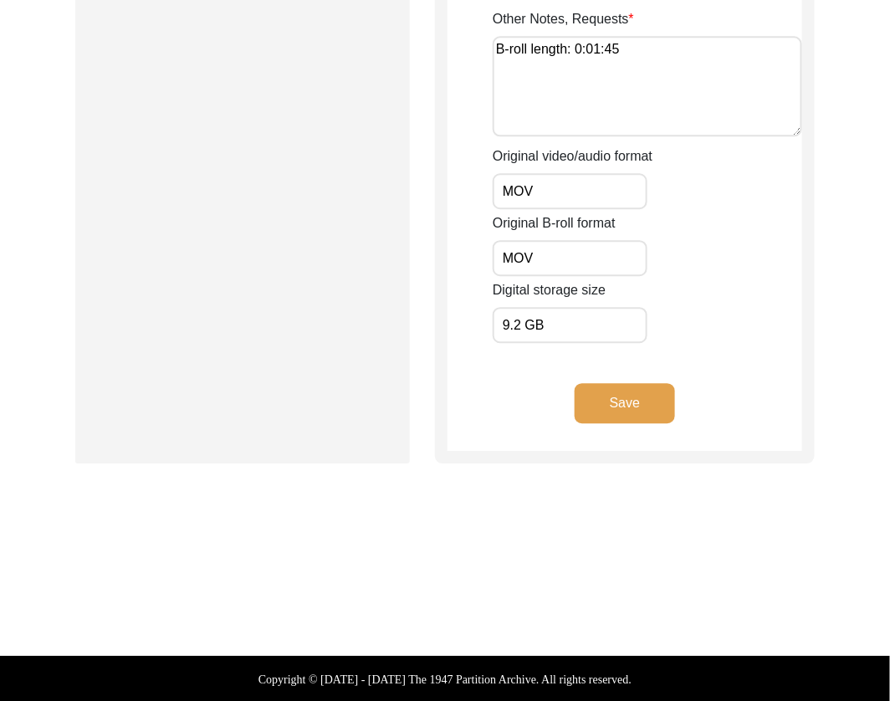
click at [608, 396] on button "Save" at bounding box center [625, 403] width 100 height 40
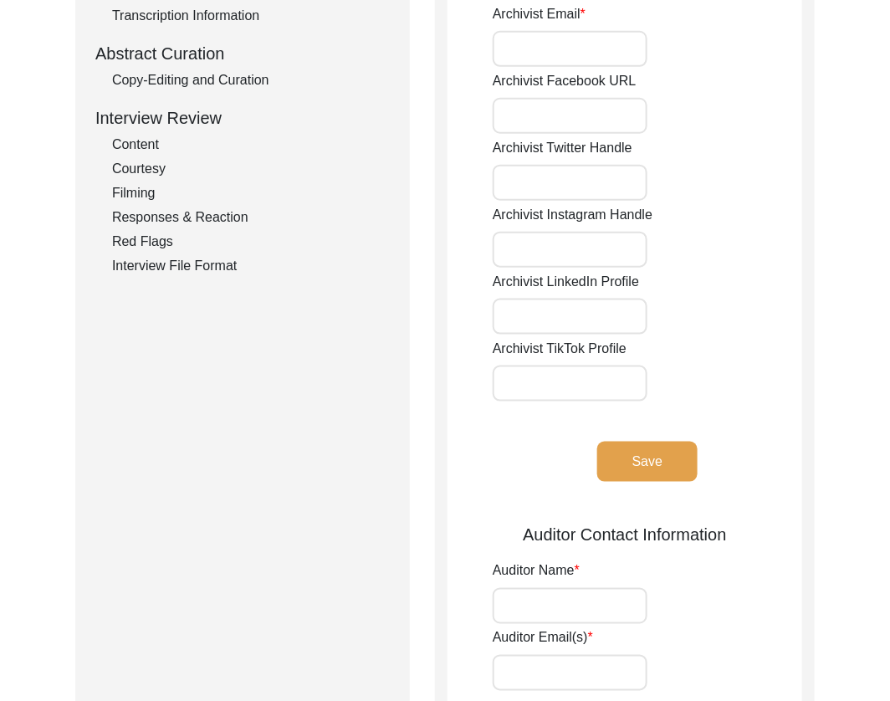
scroll to position [0, 0]
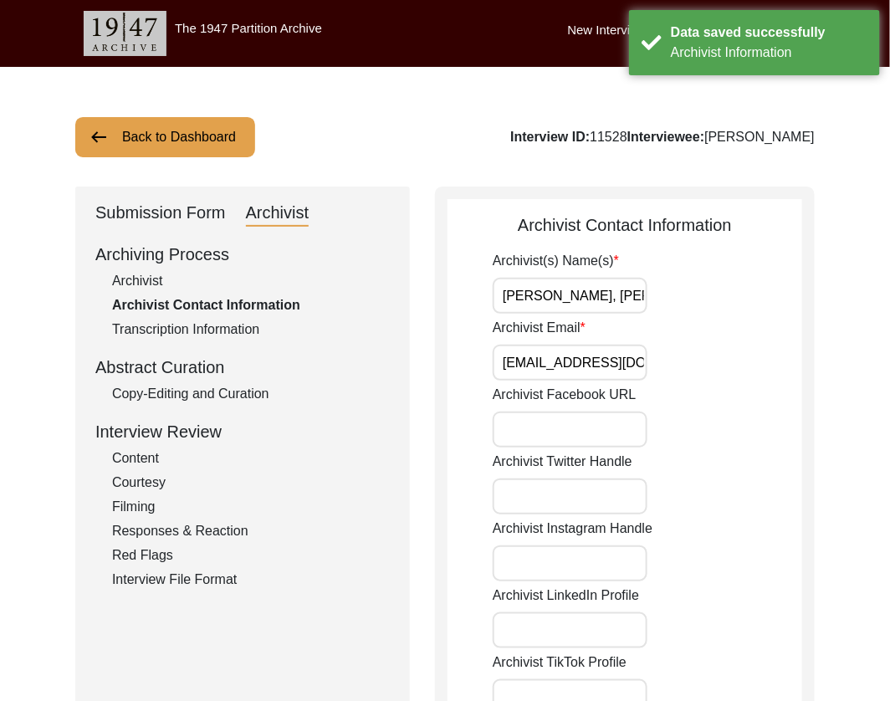
click at [211, 135] on button "Back to Dashboard" at bounding box center [165, 137] width 180 height 40
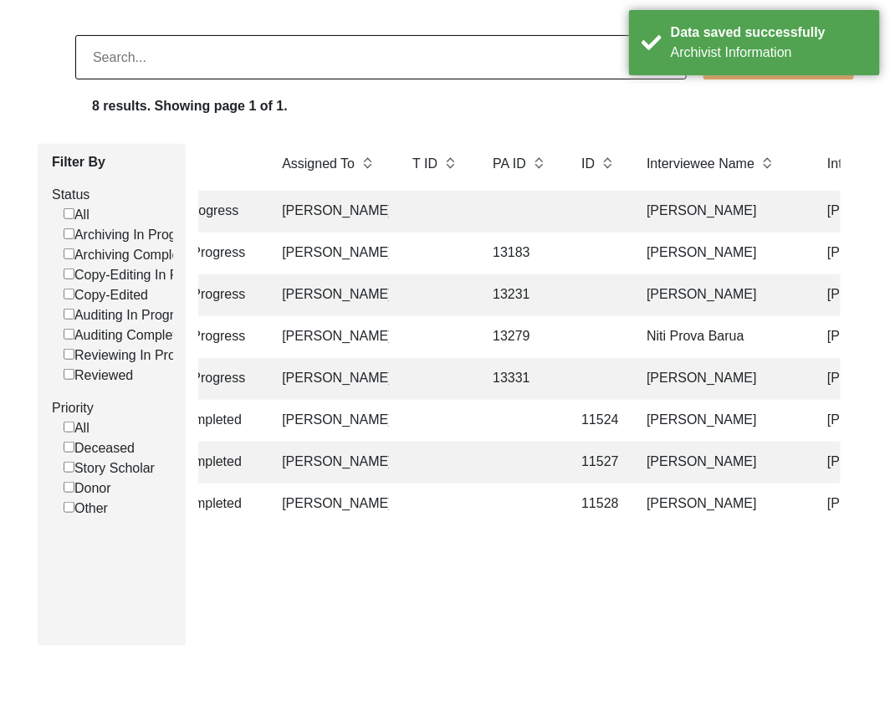
scroll to position [0, 276]
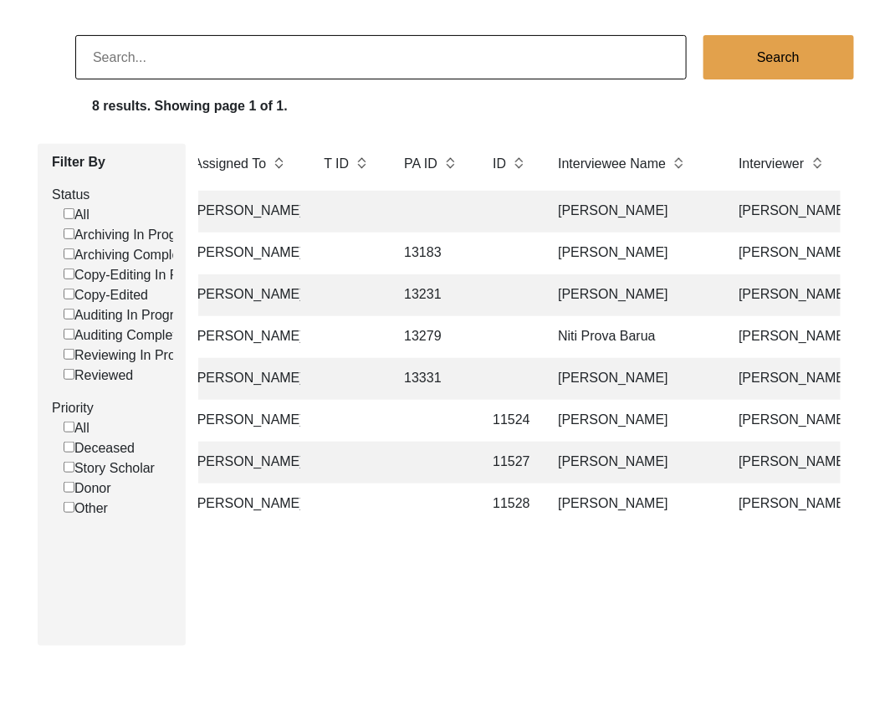
click at [580, 379] on td "[PERSON_NAME]" at bounding box center [631, 379] width 167 height 42
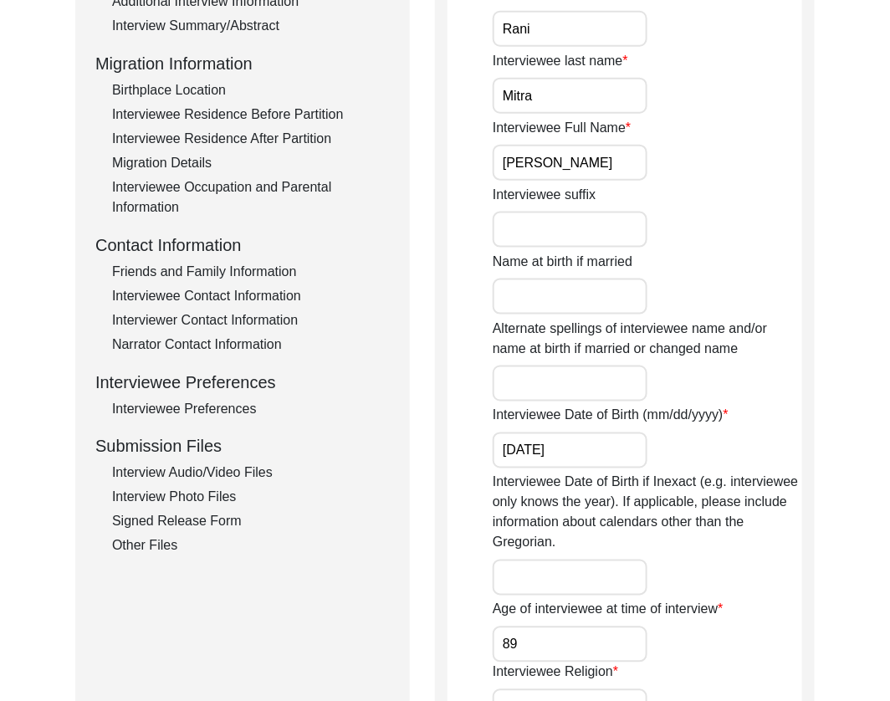
scroll to position [727, 0]
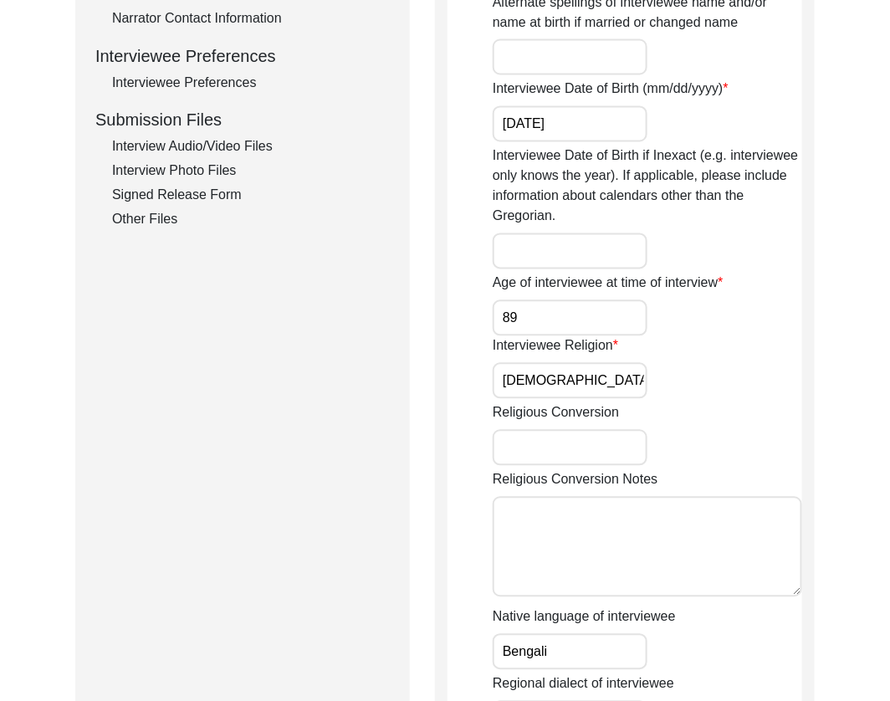
click at [168, 151] on div "Interview Audio/Video Files" at bounding box center [251, 147] width 278 height 20
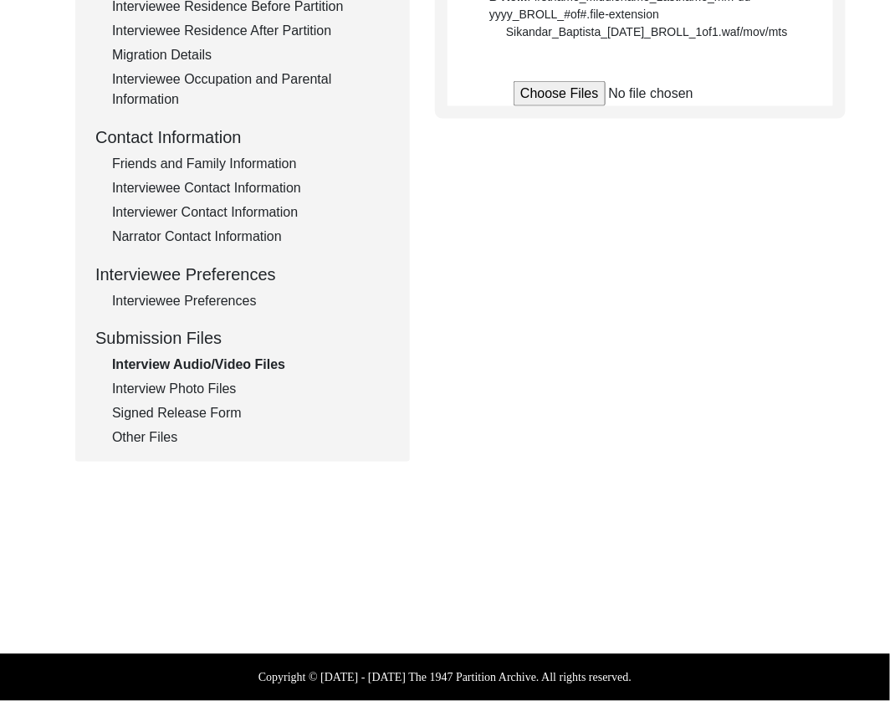
scroll to position [508, 0]
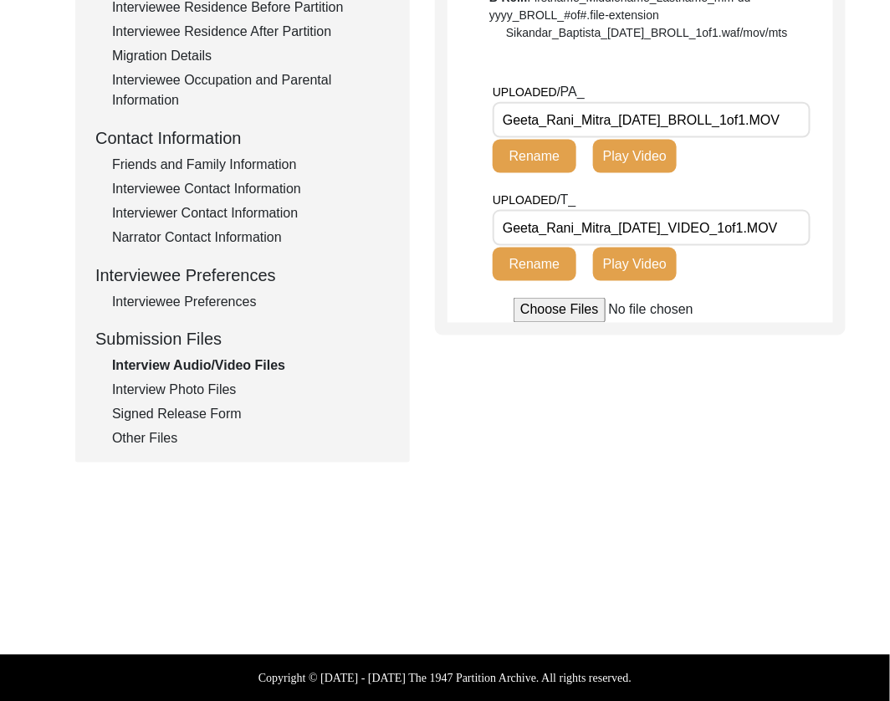
drag, startPoint x: 695, startPoint y: 172, endPoint x: 451, endPoint y: 172, distance: 244.4
click at [451, 172] on app-file-uploader "UPLOADED/ PA_ Geeta_Rani_Mitra_[DATE]_BROLL_1of1.MOV Rename Play Video UPLOADED…" at bounding box center [641, 202] width 386 height 241
click at [173, 382] on div "Interview Photo Files" at bounding box center [251, 391] width 278 height 20
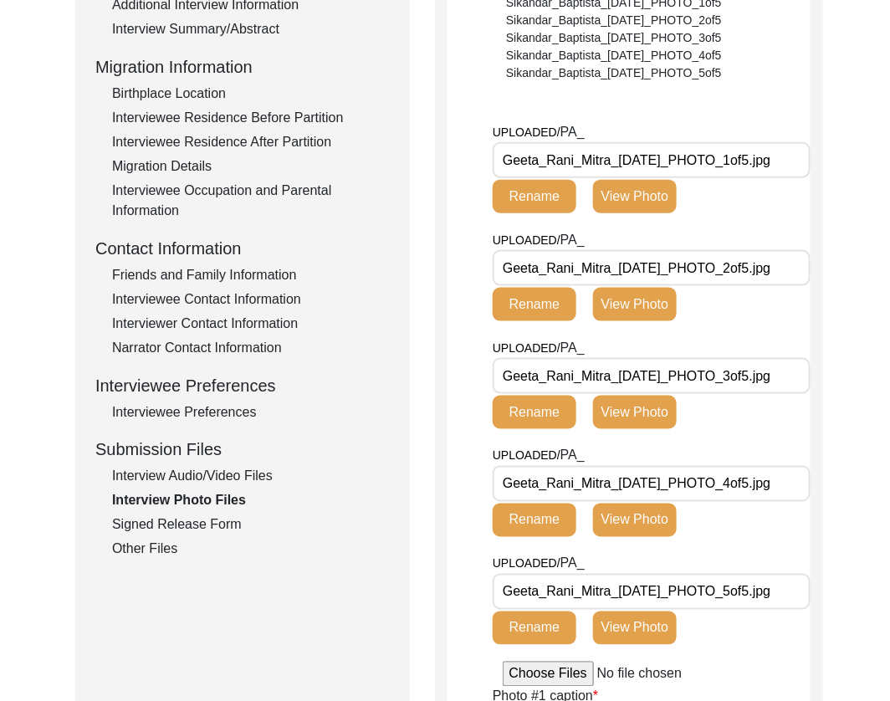
scroll to position [431, 0]
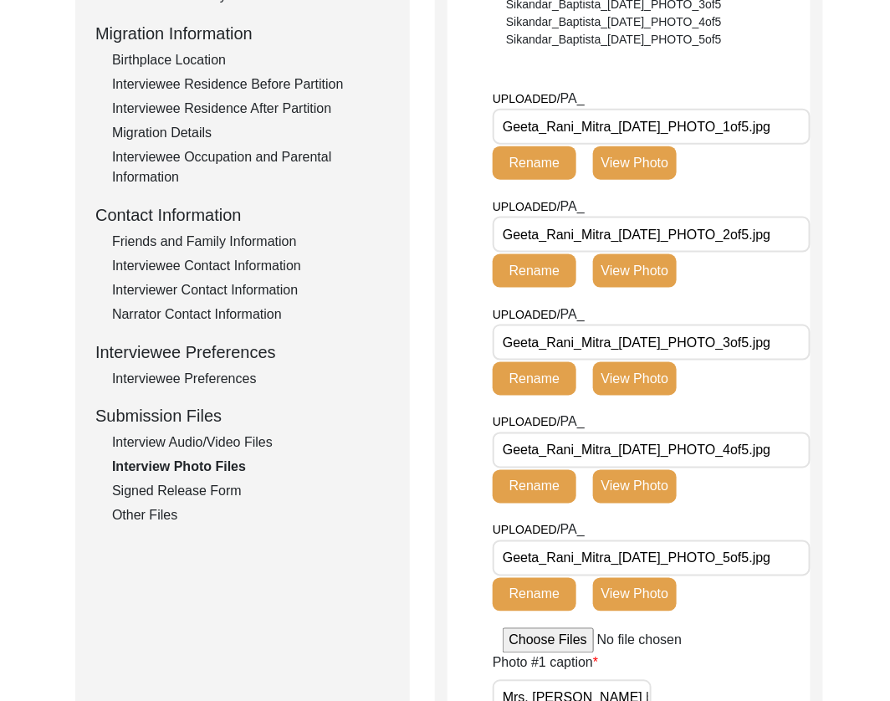
click at [233, 489] on div "Signed Release Form" at bounding box center [251, 492] width 278 height 20
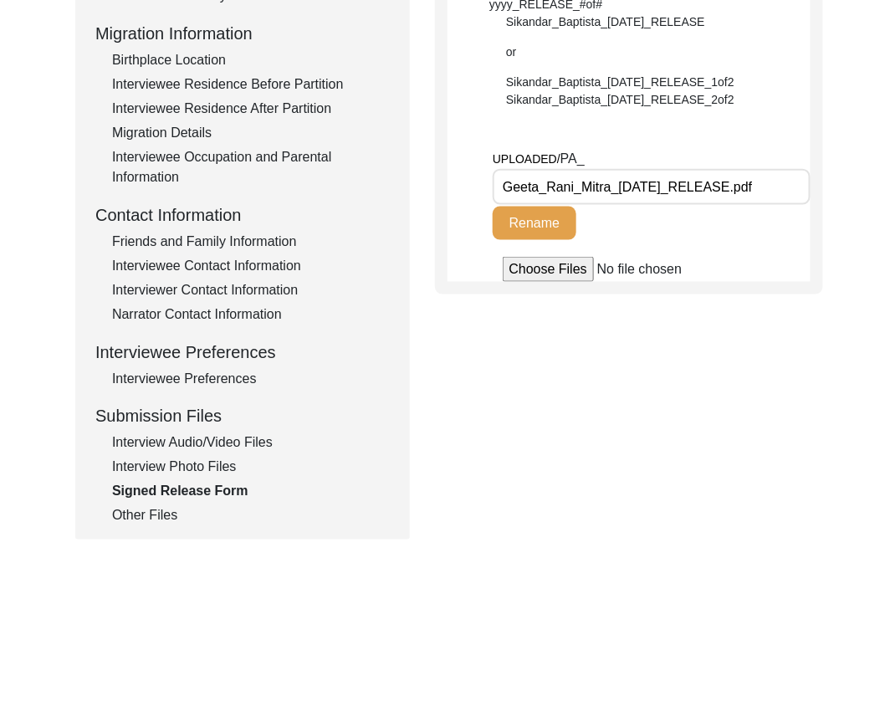
click at [167, 516] on div "Other Files" at bounding box center [251, 516] width 278 height 20
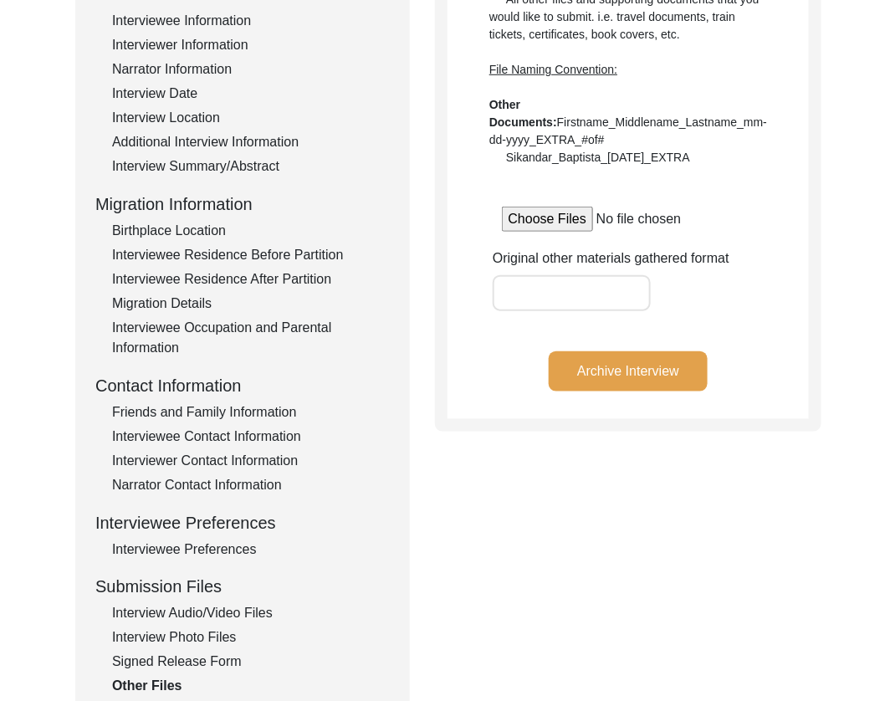
scroll to position [331, 0]
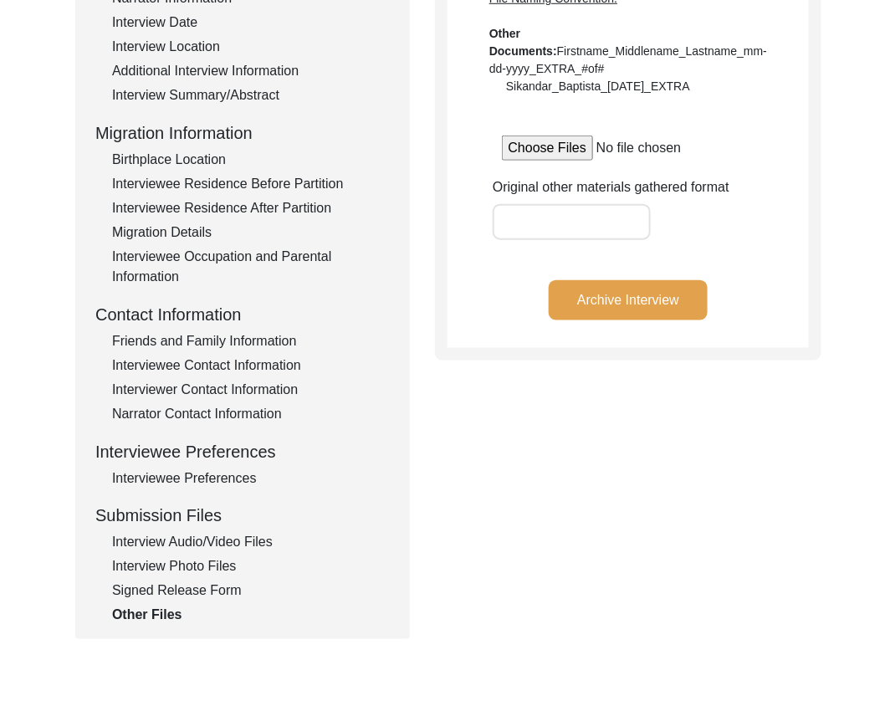
click at [216, 534] on div "Interview Audio/Video Files" at bounding box center [251, 543] width 278 height 20
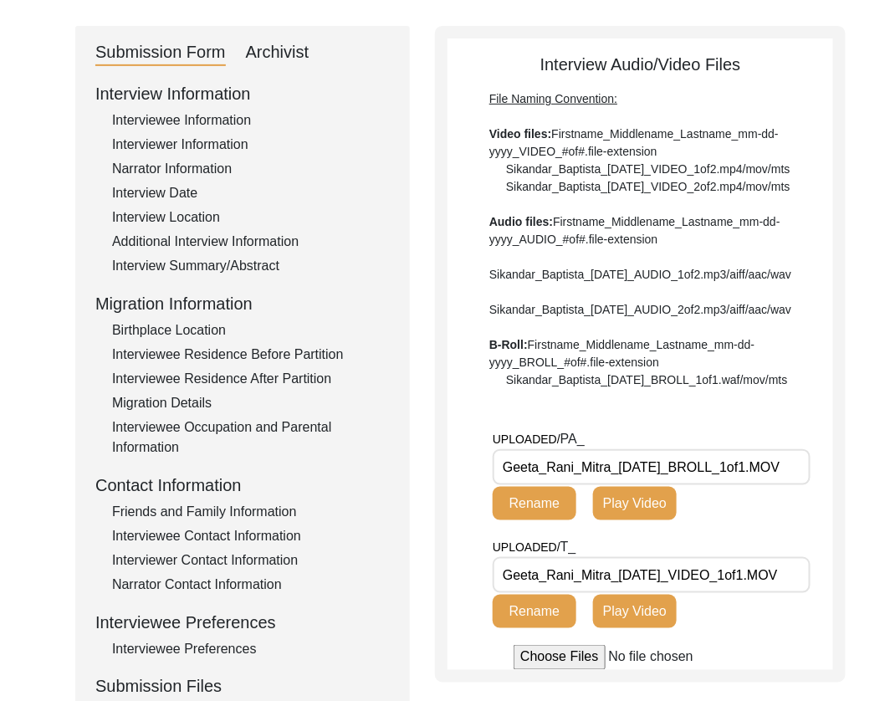
scroll to position [0, 0]
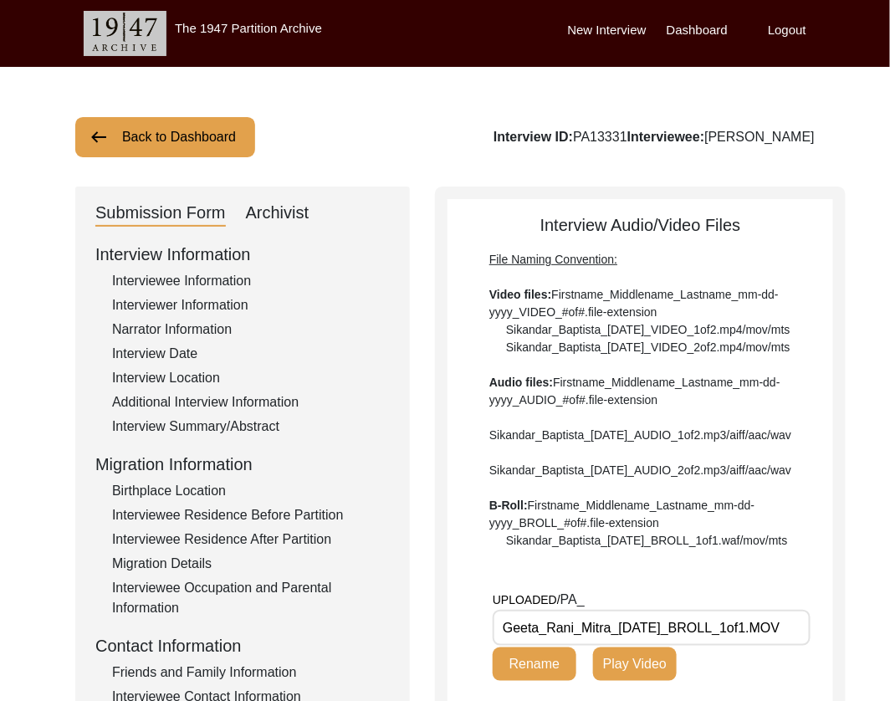
click at [269, 209] on div "Archivist" at bounding box center [278, 213] width 64 height 27
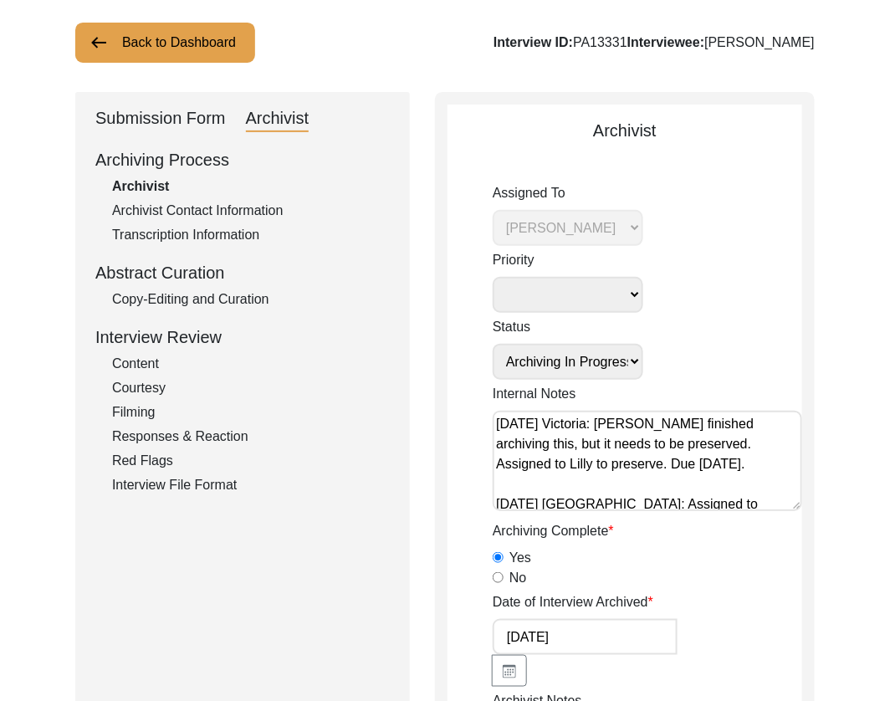
scroll to position [95, 0]
click at [259, 295] on div "Copy-Editing and Curation" at bounding box center [251, 299] width 278 height 20
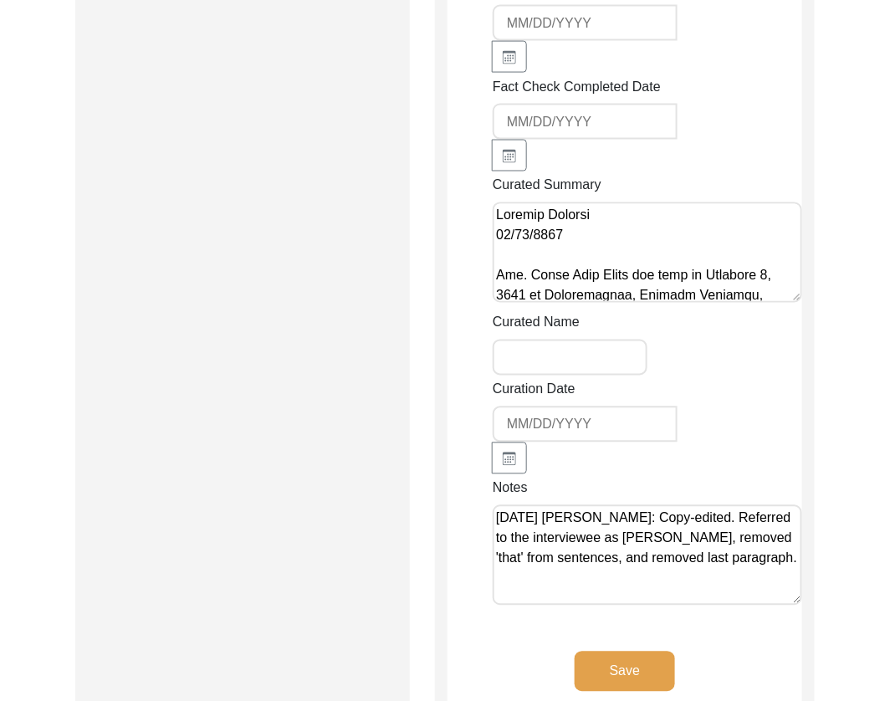
scroll to position [2288, 0]
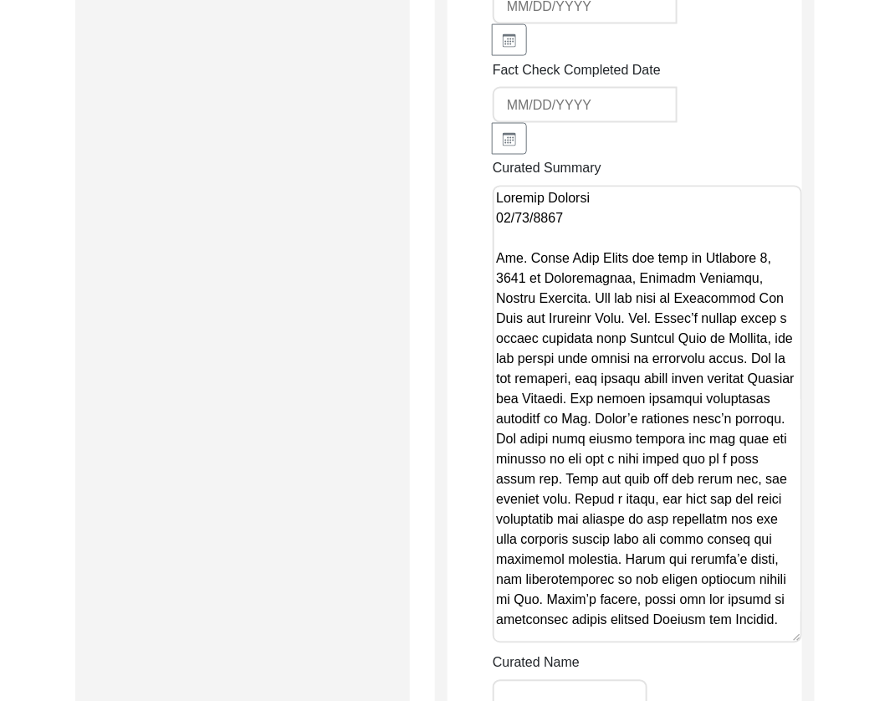
drag, startPoint x: 797, startPoint y: 256, endPoint x: 798, endPoint y: 635, distance: 379.1
click at [798, 635] on textarea "Curated Summary" at bounding box center [648, 415] width 310 height 458
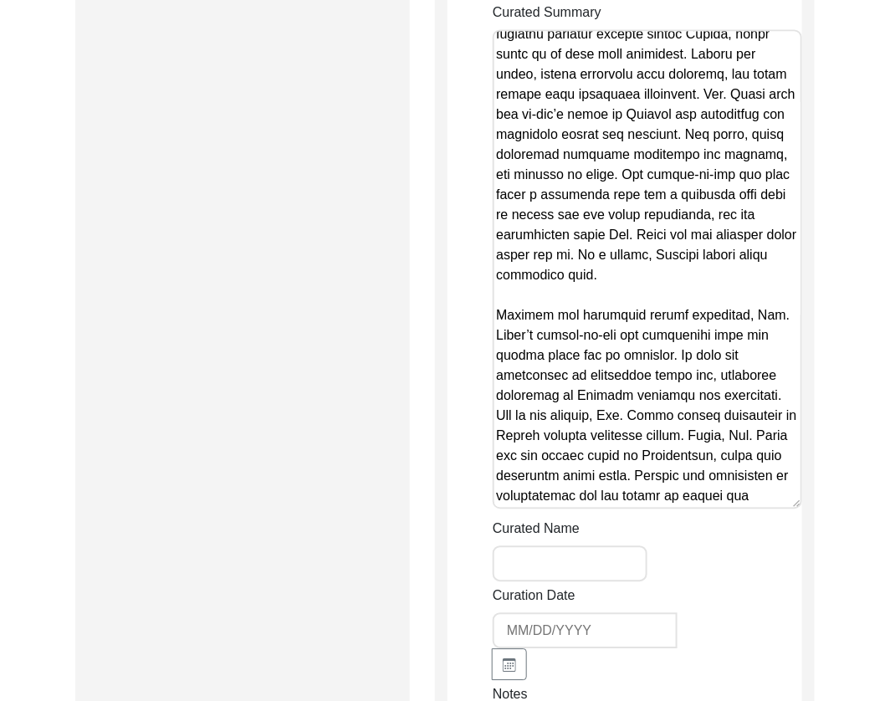
scroll to position [2448, 0]
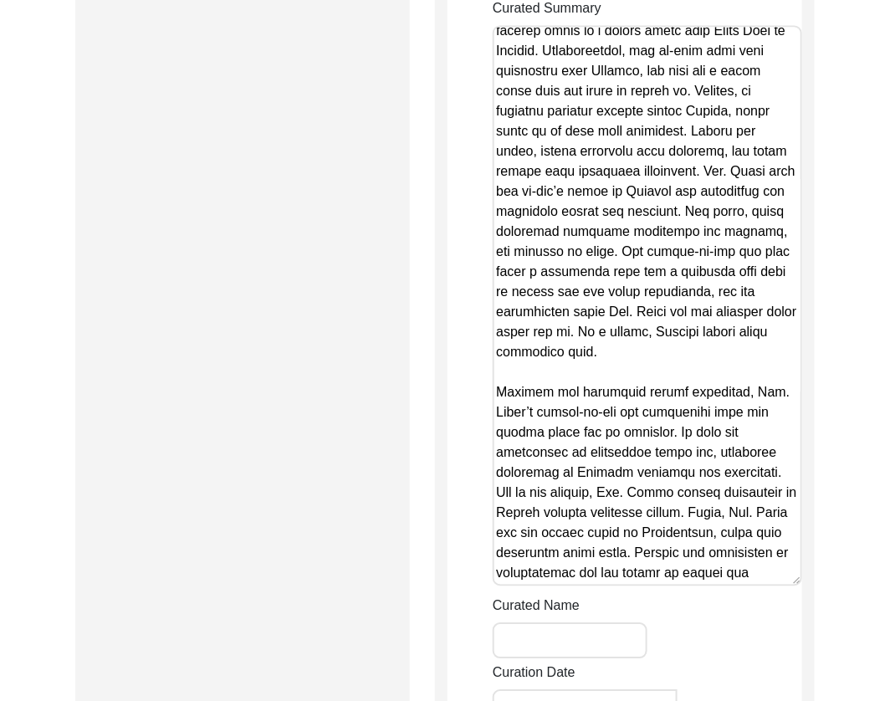
drag, startPoint x: 799, startPoint y: 476, endPoint x: 792, endPoint y: 557, distance: 80.6
click at [792, 557] on textarea "Curated Summary" at bounding box center [648, 306] width 310 height 561
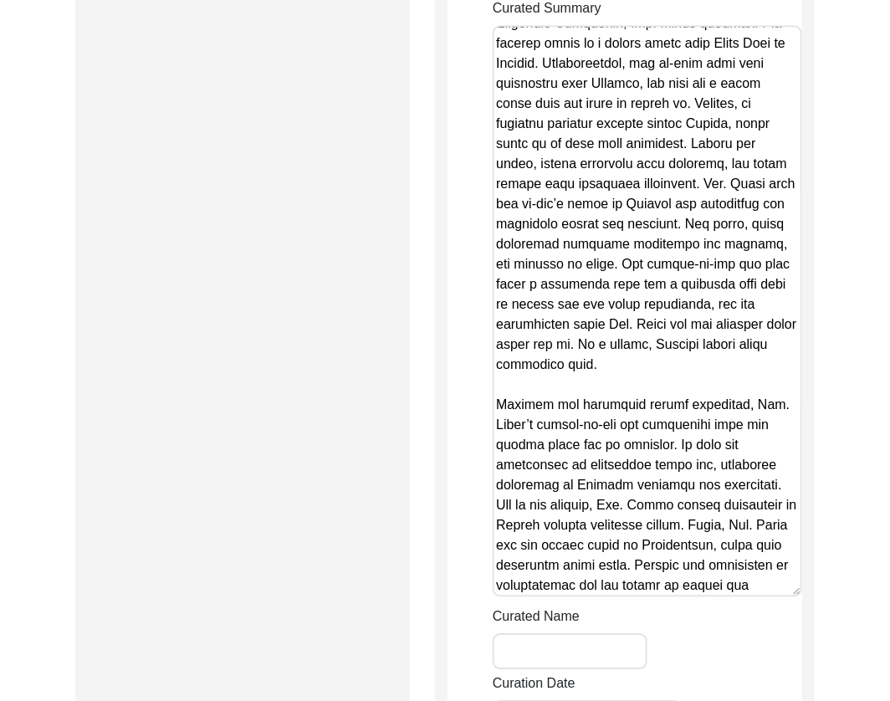
drag, startPoint x: 796, startPoint y: 559, endPoint x: 794, endPoint y: 572, distance: 12.7
click at [794, 572] on textarea "Curated Summary" at bounding box center [648, 312] width 310 height 572
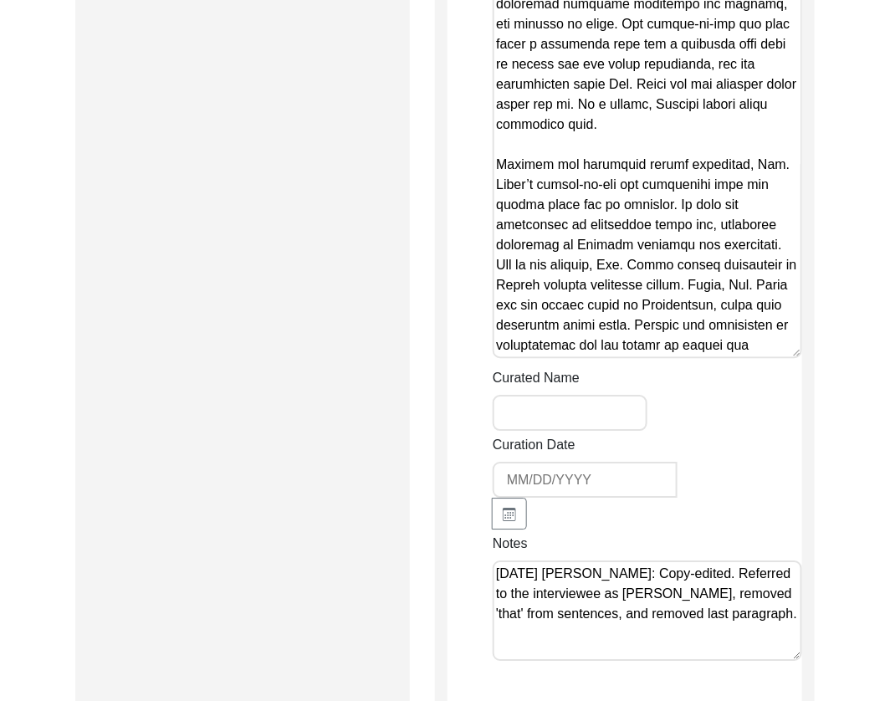
scroll to position [2957, 0]
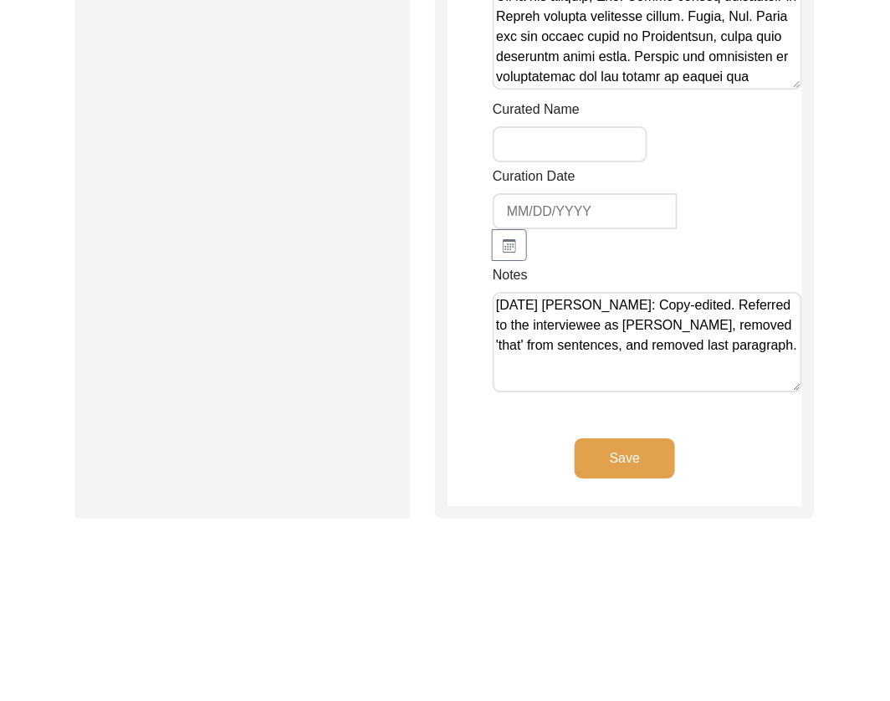
click at [754, 325] on textarea "[DATE] [PERSON_NAME]: Copy-edited. Referred to the interviewee as [PERSON_NAME]…" at bounding box center [648, 342] width 310 height 100
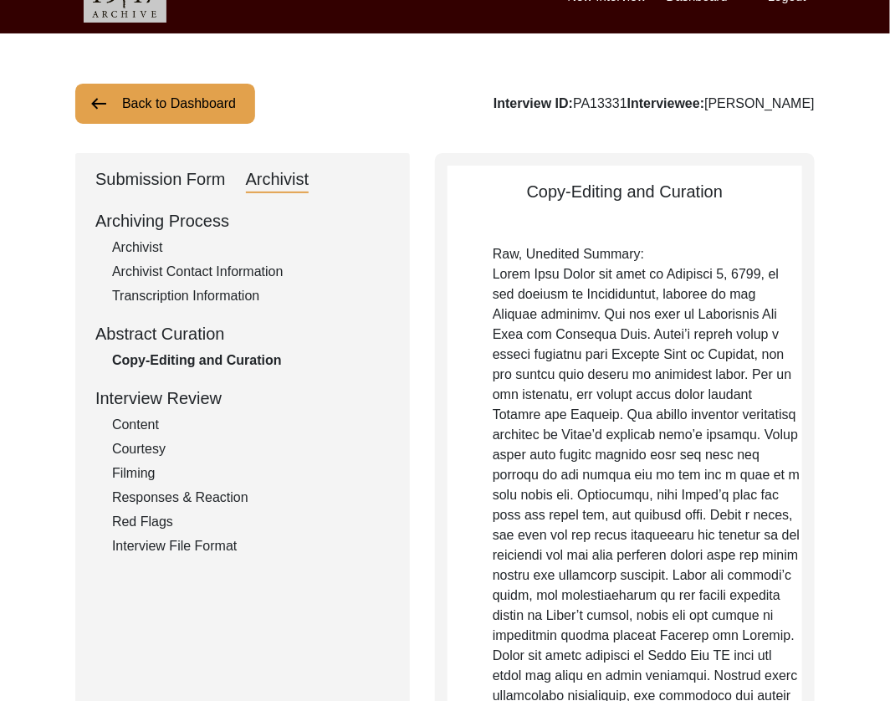
scroll to position [0, 0]
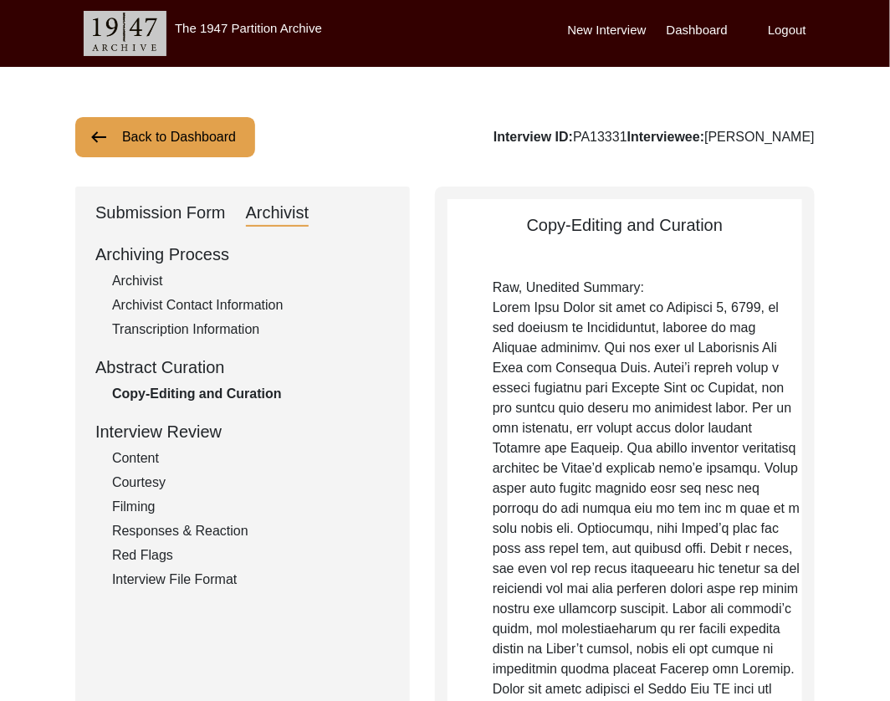
click at [145, 204] on div "Submission Form" at bounding box center [160, 213] width 131 height 27
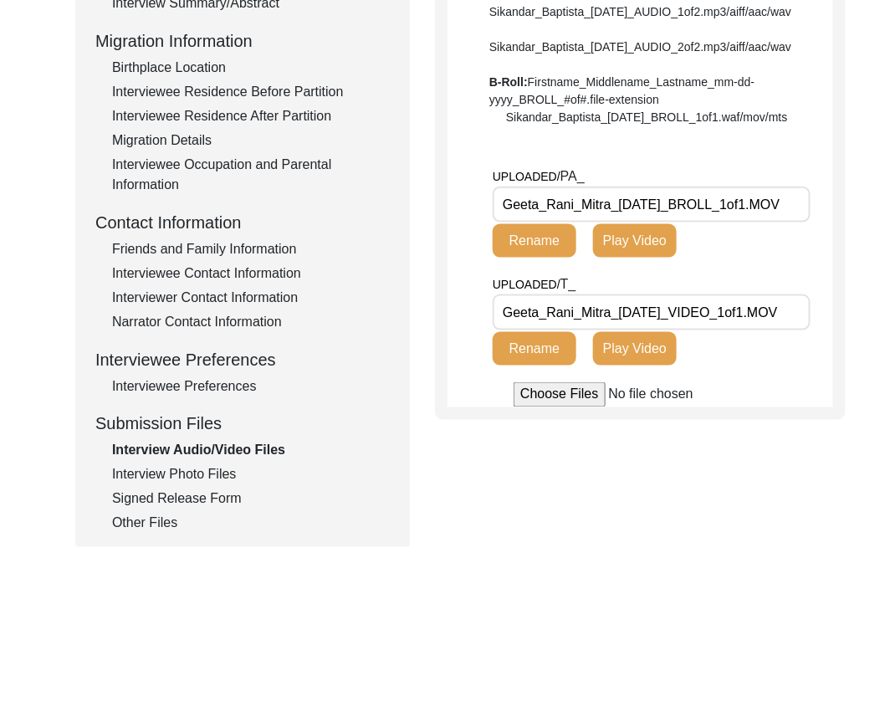
scroll to position [403, 0]
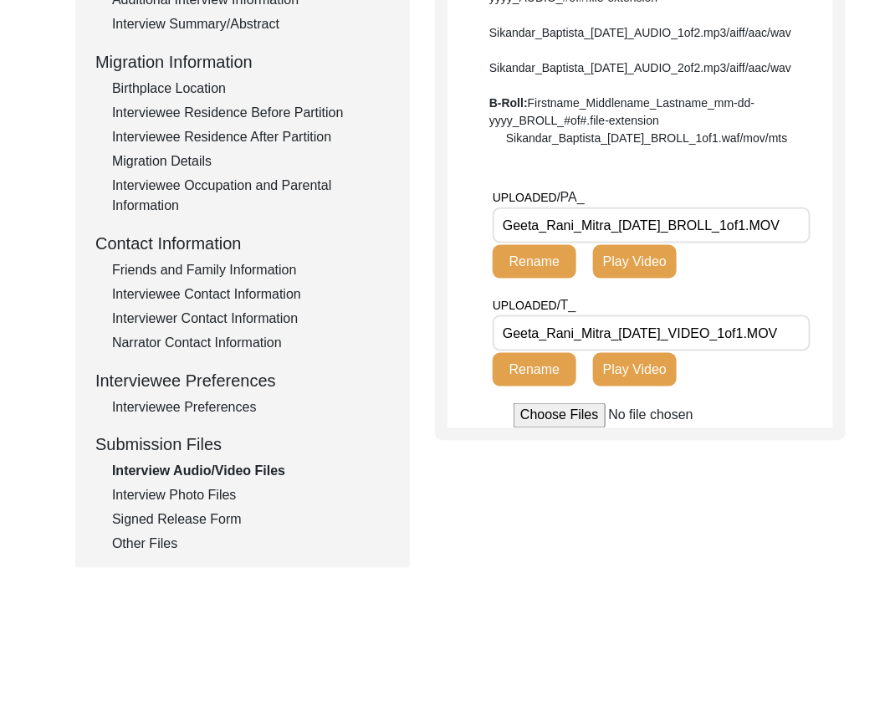
click at [197, 494] on div "Interview Photo Files" at bounding box center [251, 496] width 278 height 20
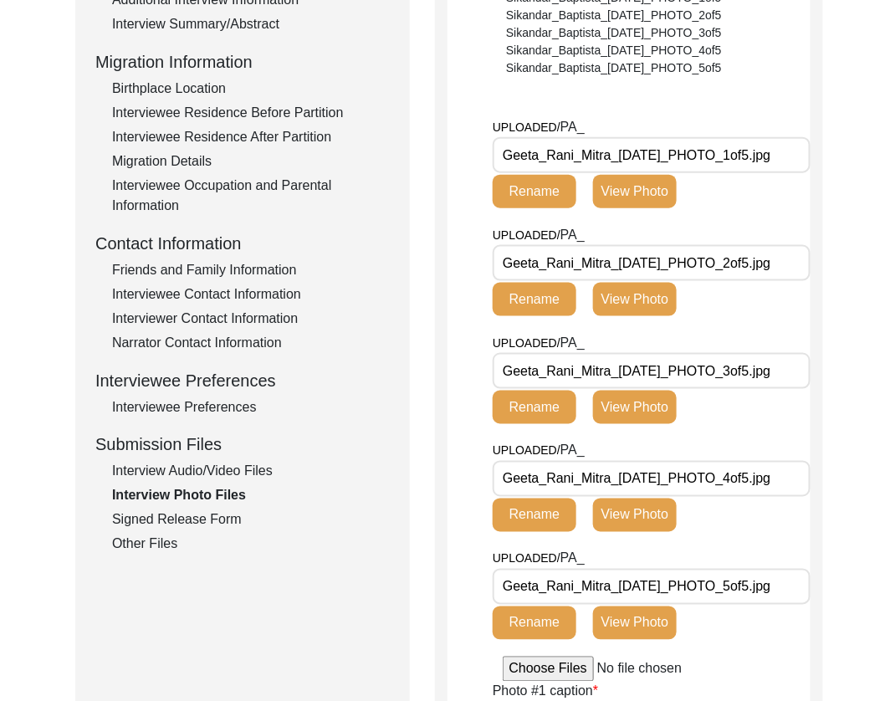
click at [146, 515] on div "Signed Release Form" at bounding box center [251, 520] width 278 height 20
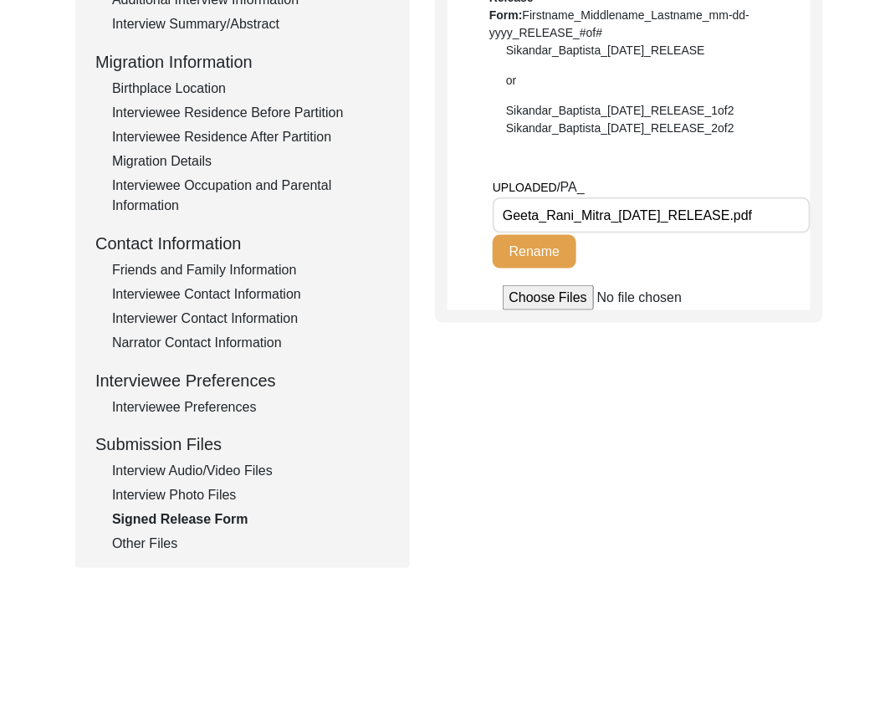
click at [156, 541] on div "Other Files" at bounding box center [251, 545] width 278 height 20
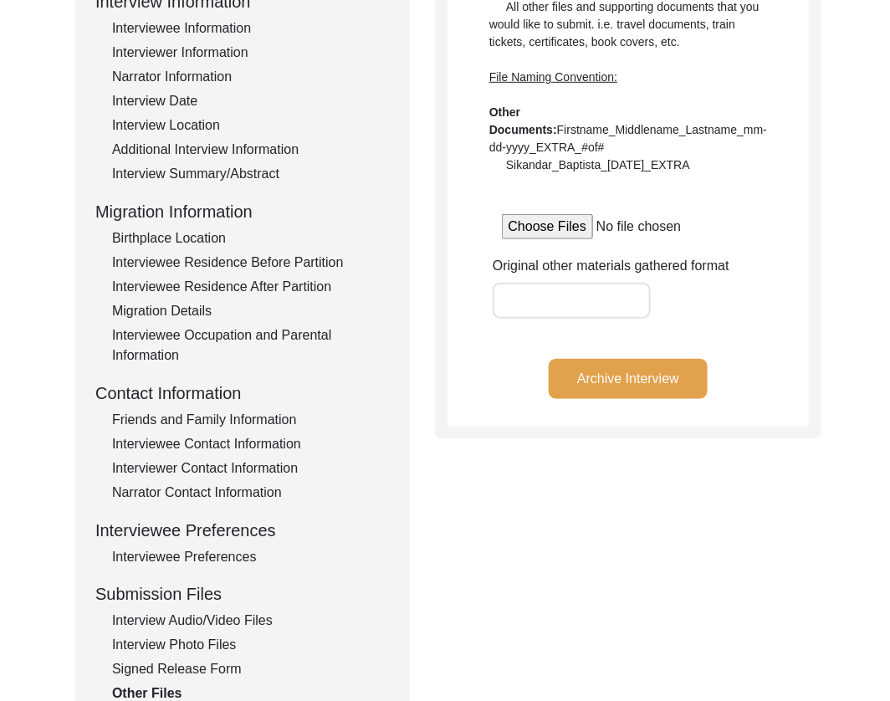
scroll to position [176, 0]
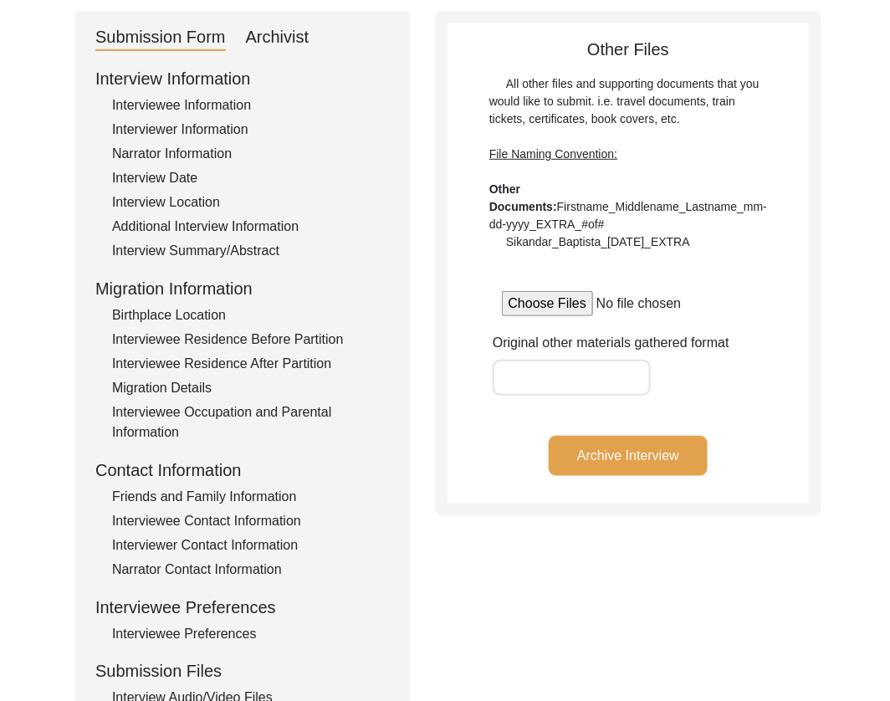
click at [608, 463] on button "Archive Interview" at bounding box center [628, 456] width 159 height 40
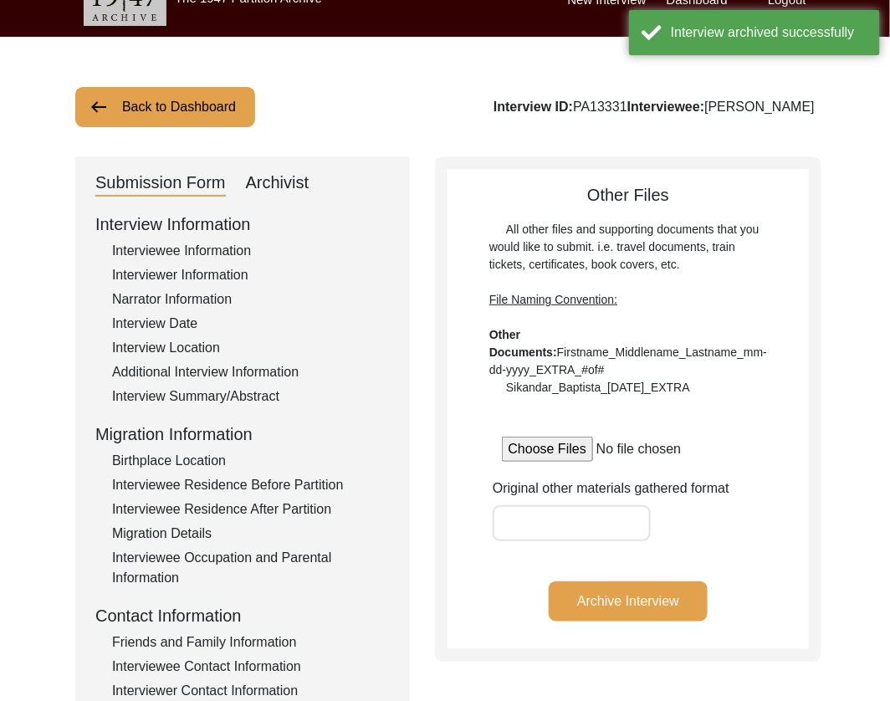
scroll to position [0, 0]
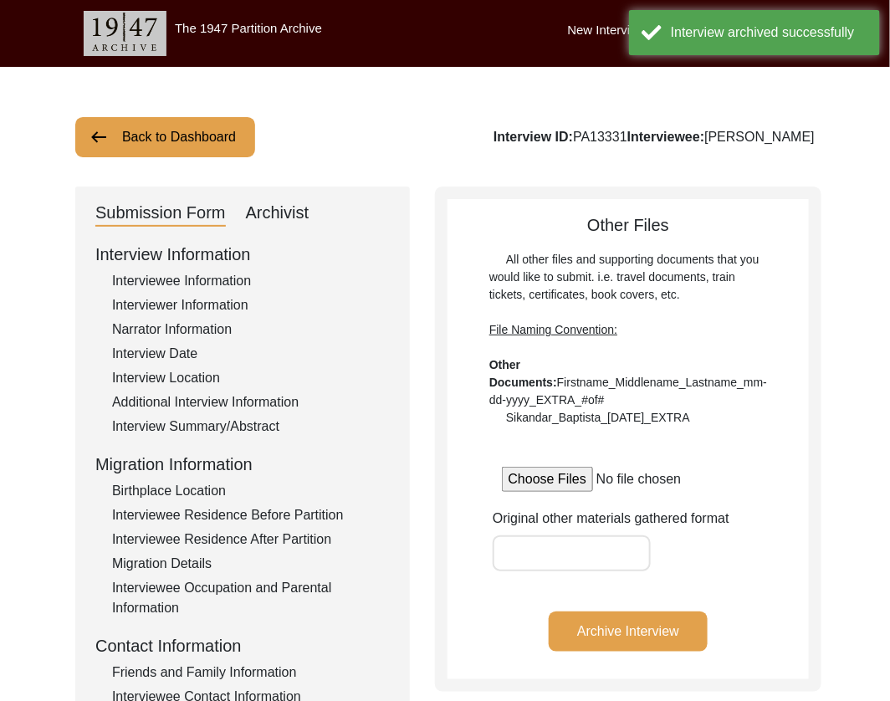
click at [198, 141] on button "Back to Dashboard" at bounding box center [165, 137] width 180 height 40
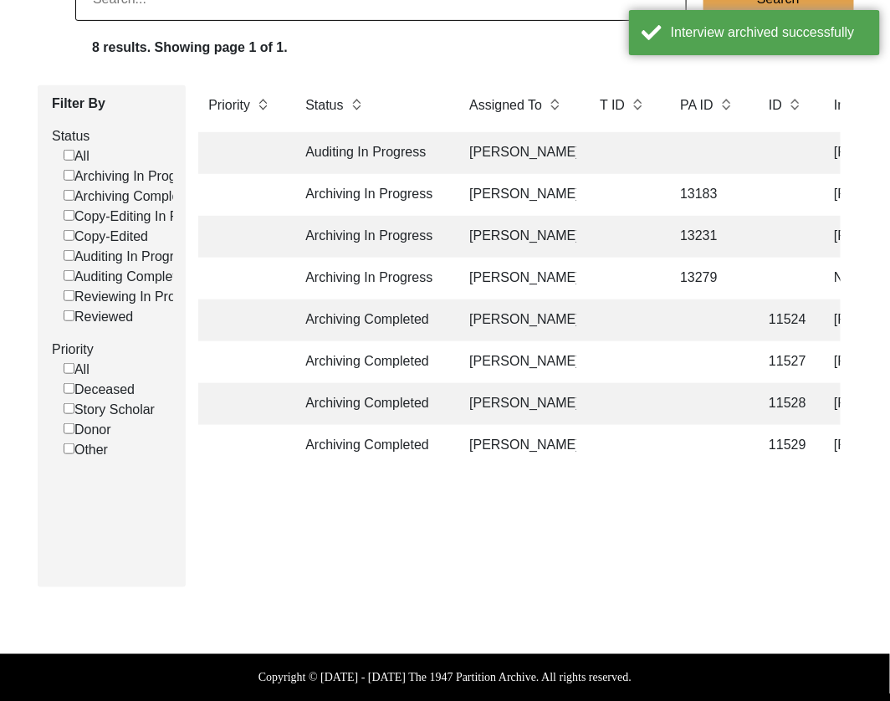
click at [718, 446] on td at bounding box center [707, 446] width 75 height 42
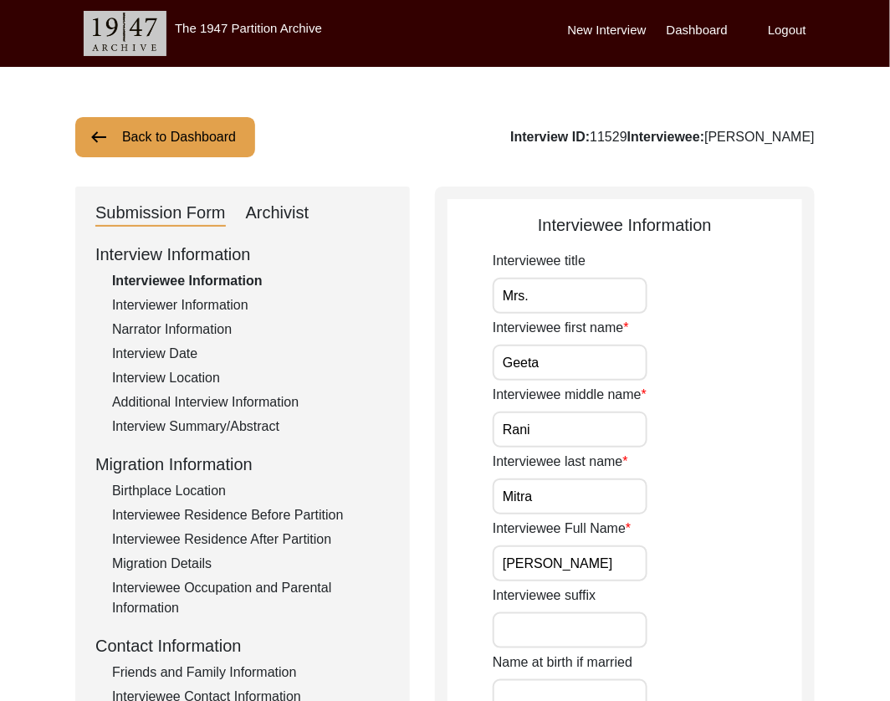
click at [266, 213] on div "Archivist" at bounding box center [278, 213] width 64 height 27
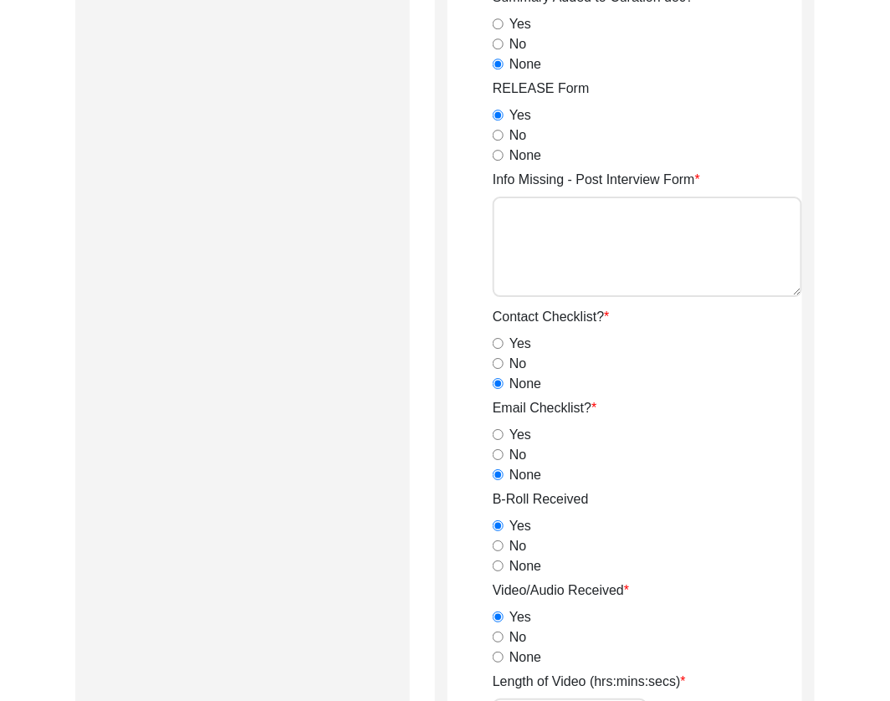
scroll to position [1585, 0]
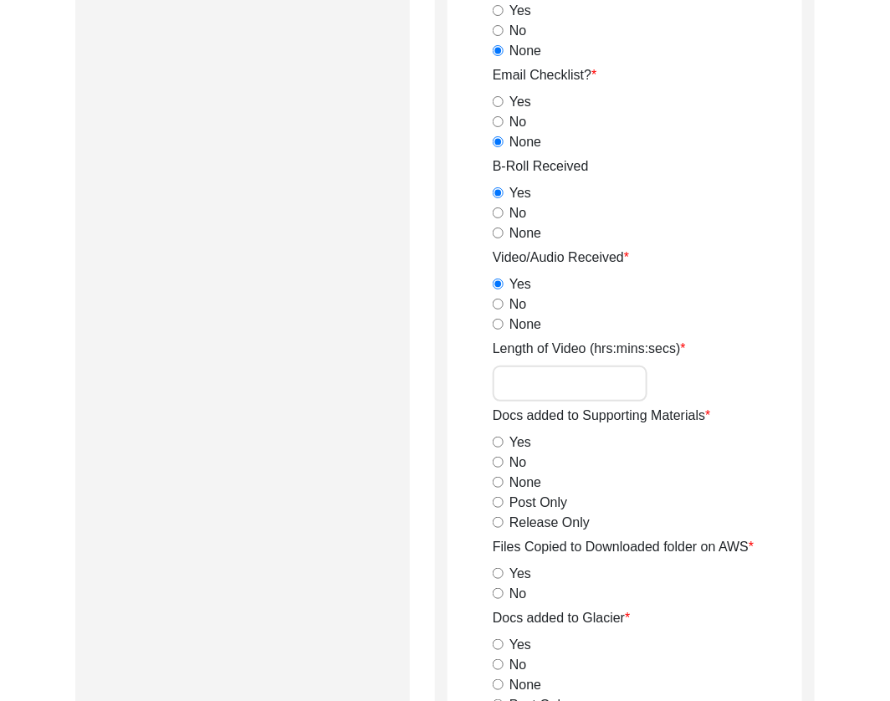
click at [566, 374] on input "Length of Video (hrs:mins:secs)" at bounding box center [570, 384] width 155 height 36
paste input "1:14:08"
click at [500, 521] on input "Release Only" at bounding box center [498, 522] width 11 height 11
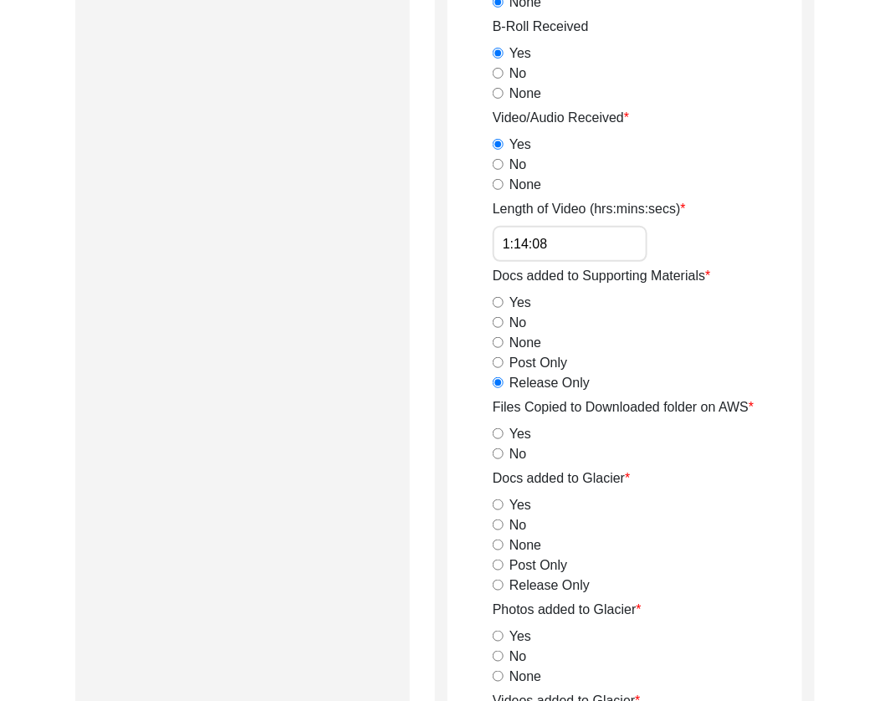
scroll to position [1727, 0]
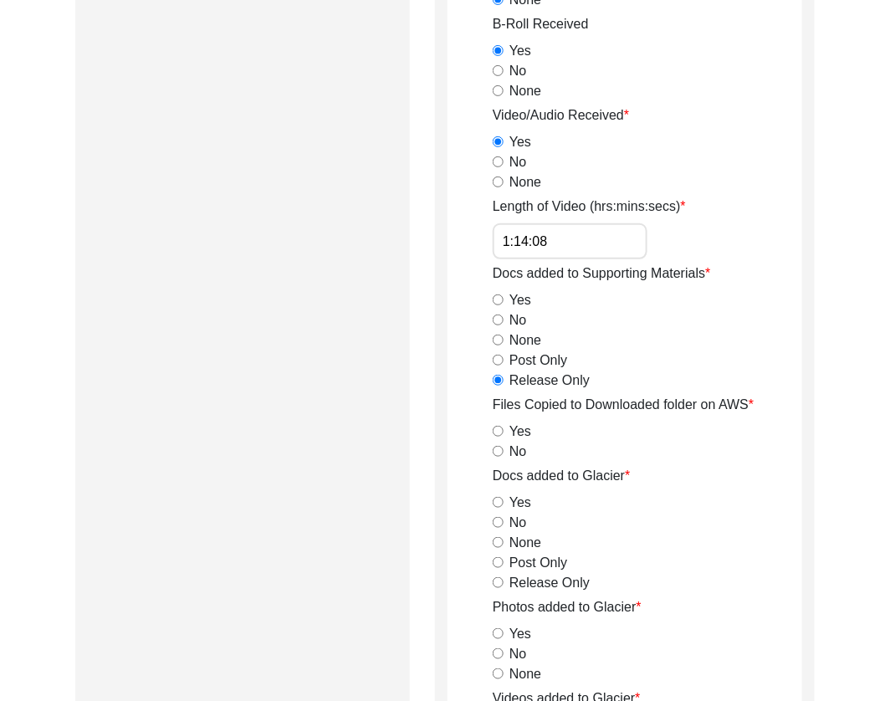
click at [501, 357] on input "Post Only" at bounding box center [498, 360] width 11 height 11
click at [496, 429] on input "Yes" at bounding box center [498, 431] width 11 height 11
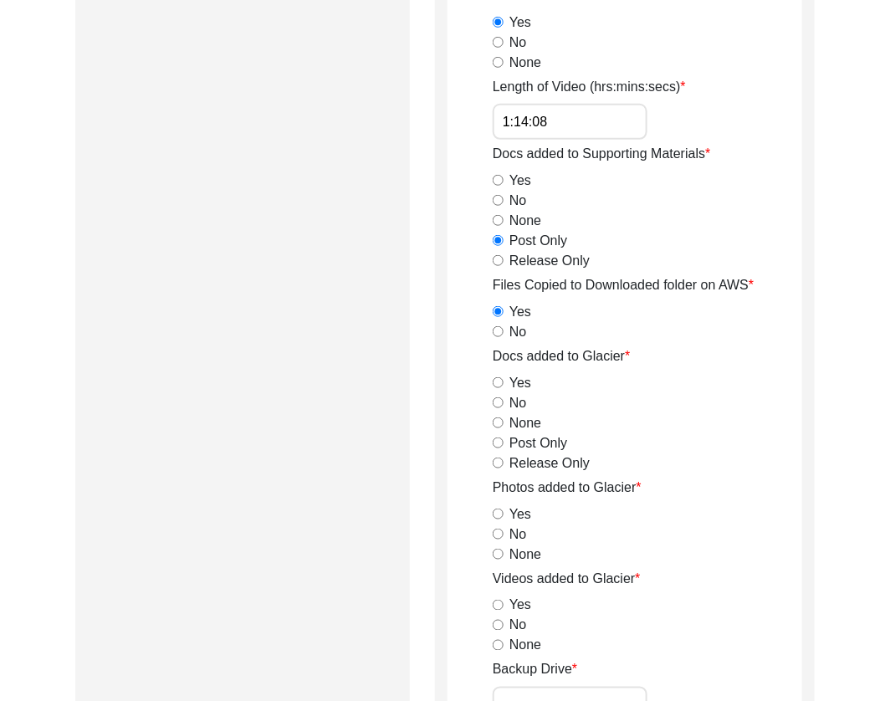
click at [495, 380] on input "Yes" at bounding box center [498, 382] width 11 height 11
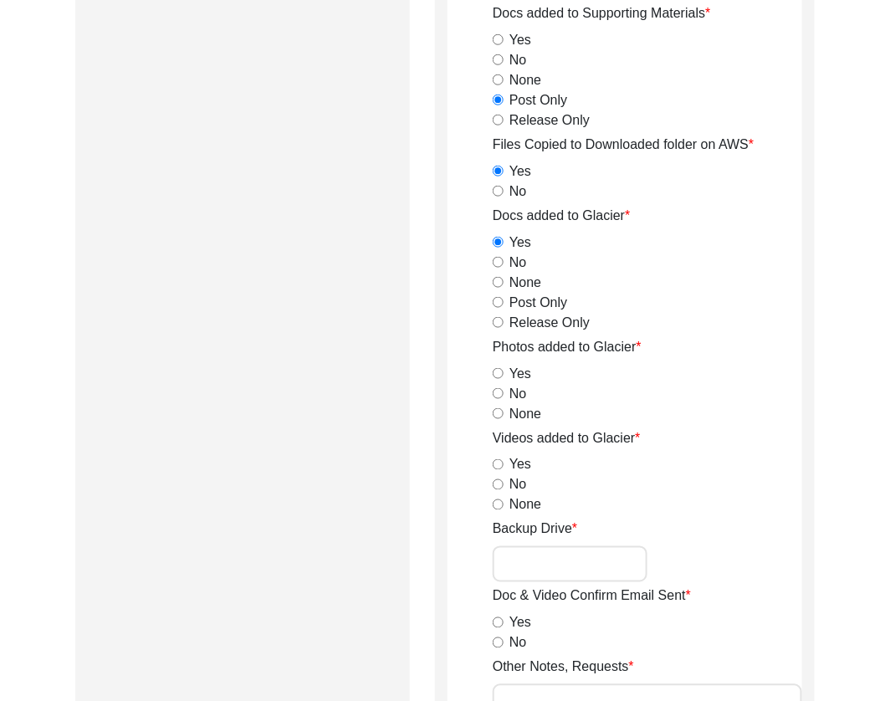
click at [493, 370] on input "Yes" at bounding box center [498, 373] width 11 height 11
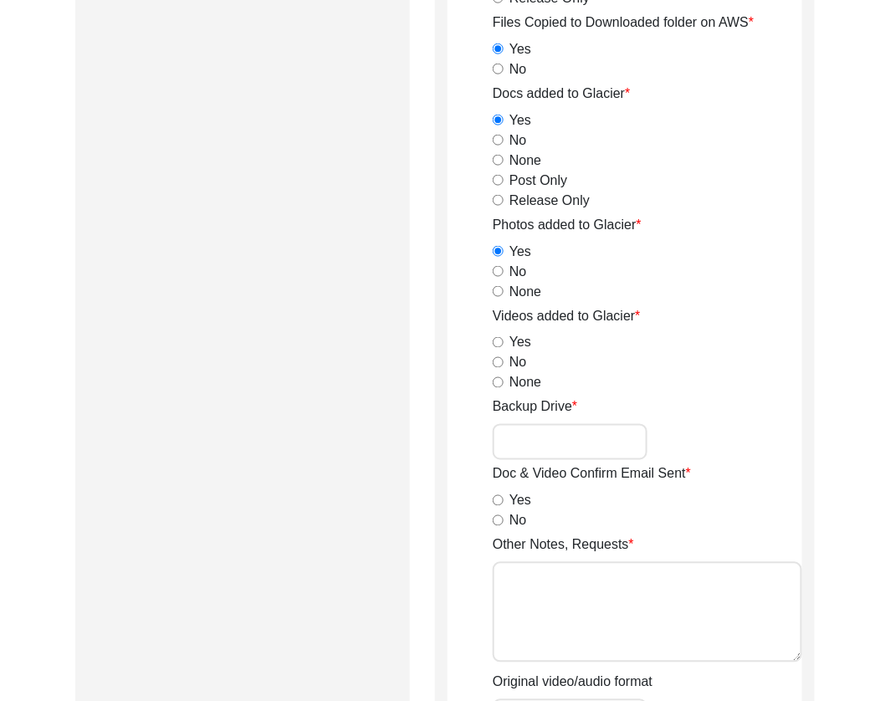
scroll to position [2131, 0]
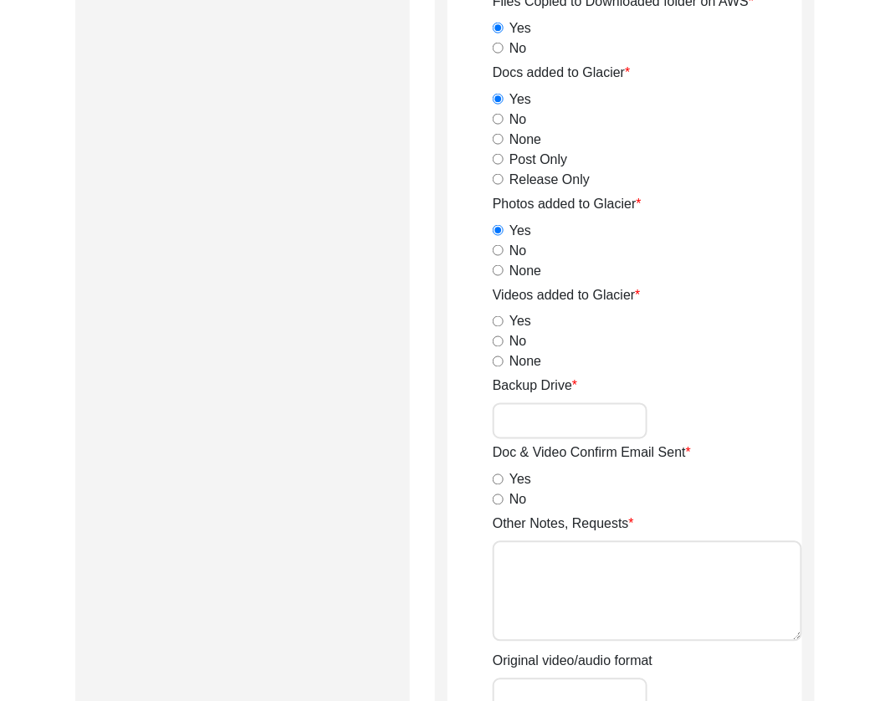
drag, startPoint x: 497, startPoint y: 321, endPoint x: 515, endPoint y: 402, distance: 83.2
click at [497, 321] on input "Yes" at bounding box center [498, 321] width 11 height 11
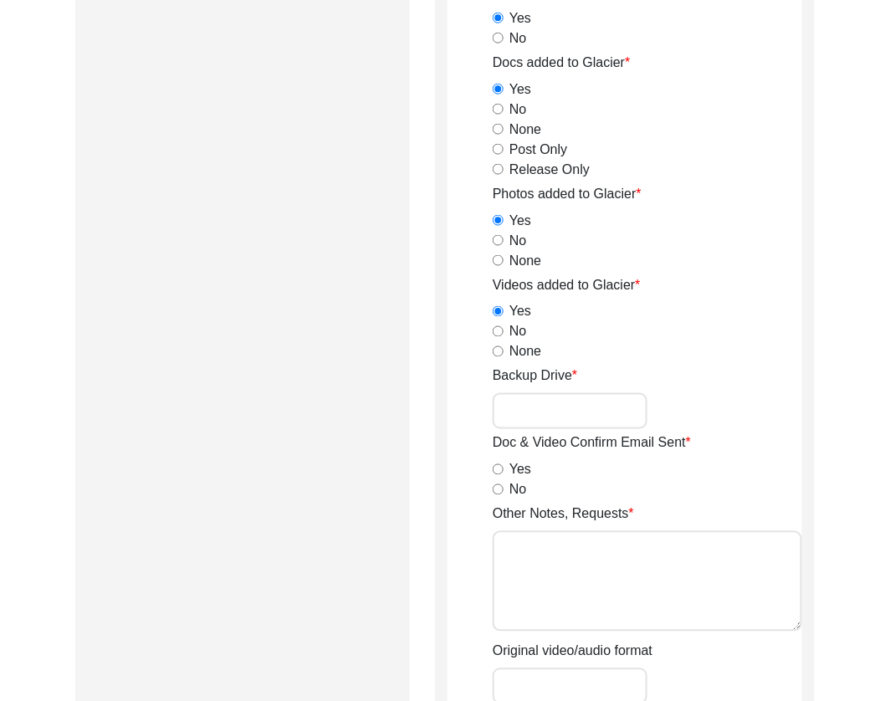
scroll to position [2143, 0]
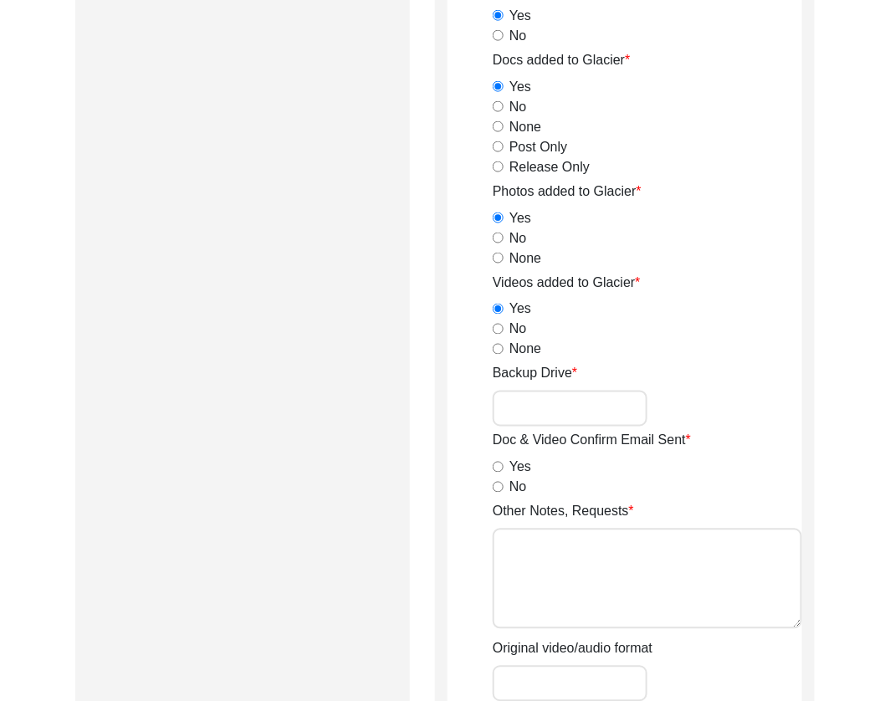
click at [498, 487] on input "No" at bounding box center [498, 487] width 11 height 11
click at [534, 558] on textarea "Other Notes, Requests" at bounding box center [648, 579] width 310 height 100
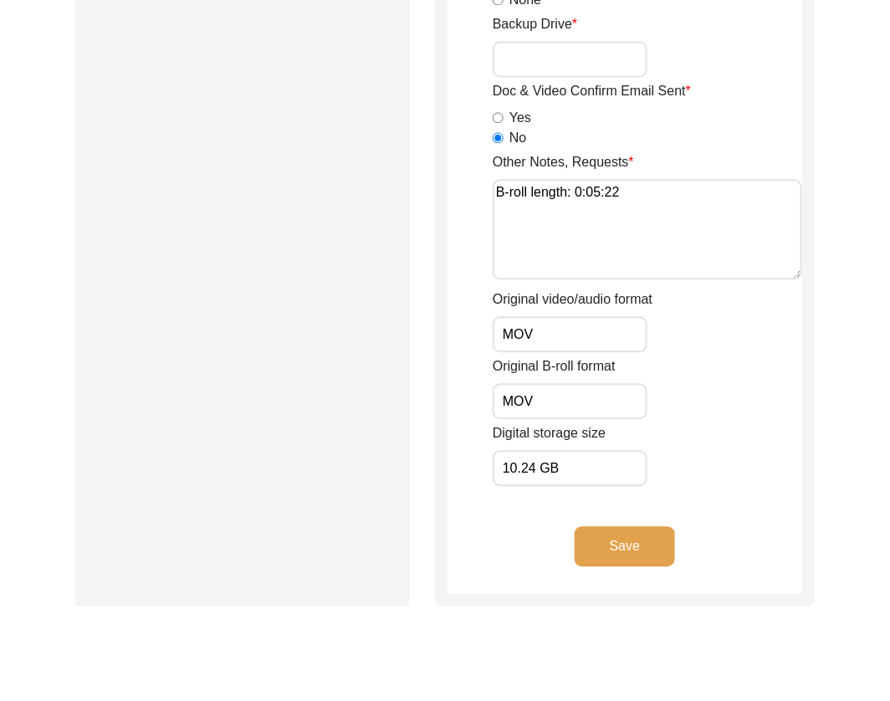
scroll to position [2516, 0]
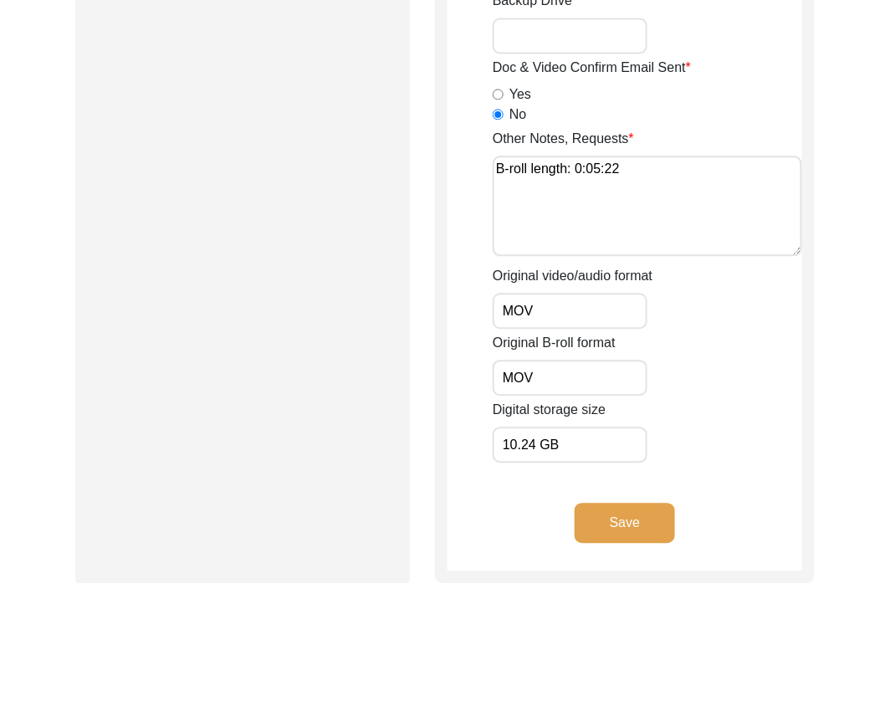
click at [603, 524] on button "Save" at bounding box center [625, 523] width 100 height 40
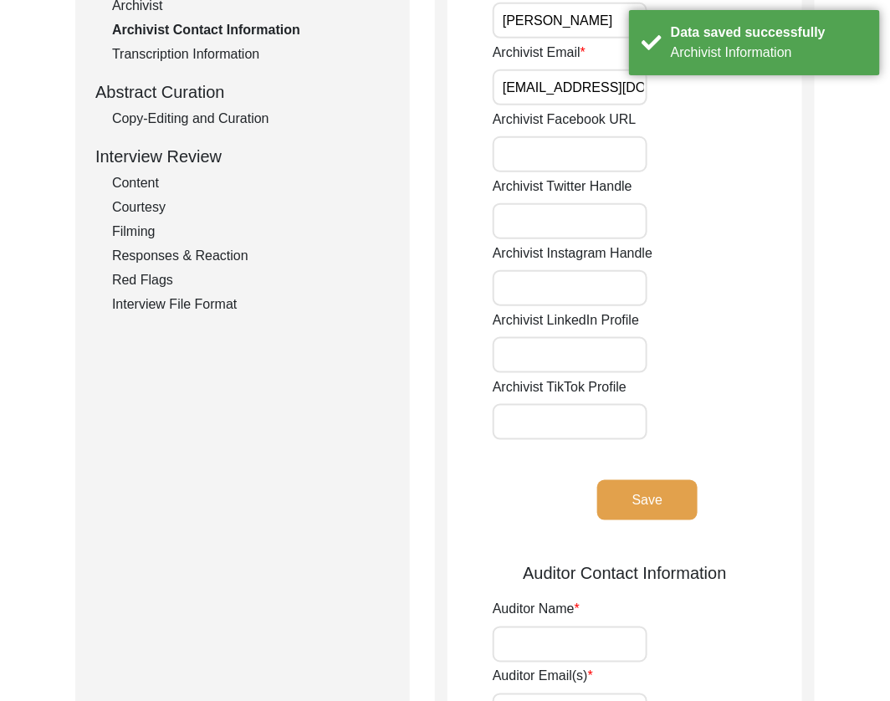
scroll to position [0, 0]
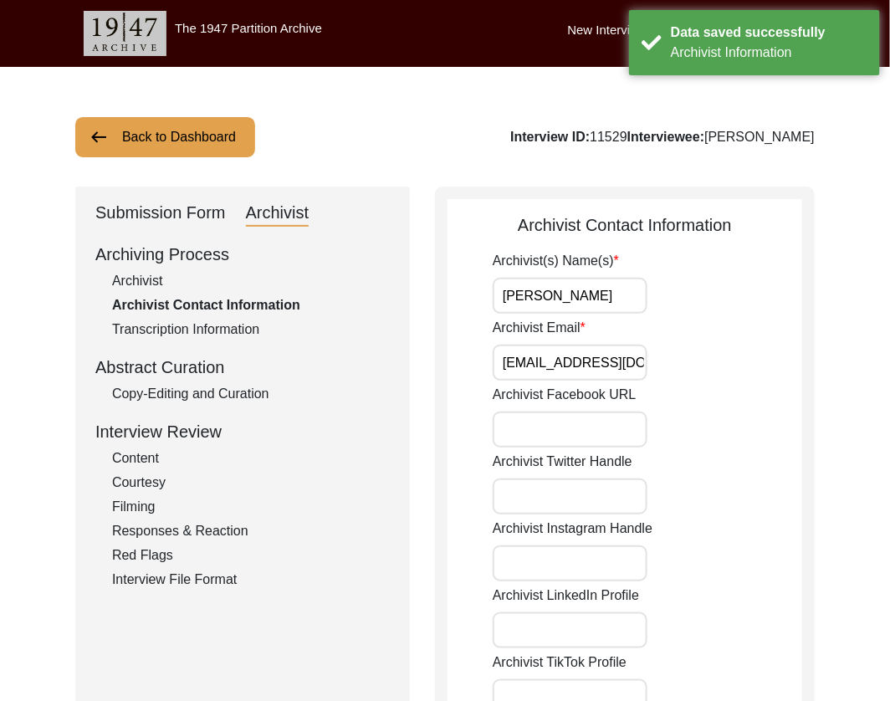
click at [593, 302] on input "[PERSON_NAME]" at bounding box center [570, 296] width 155 height 36
click at [596, 361] on input "Archivist Email" at bounding box center [570, 363] width 155 height 36
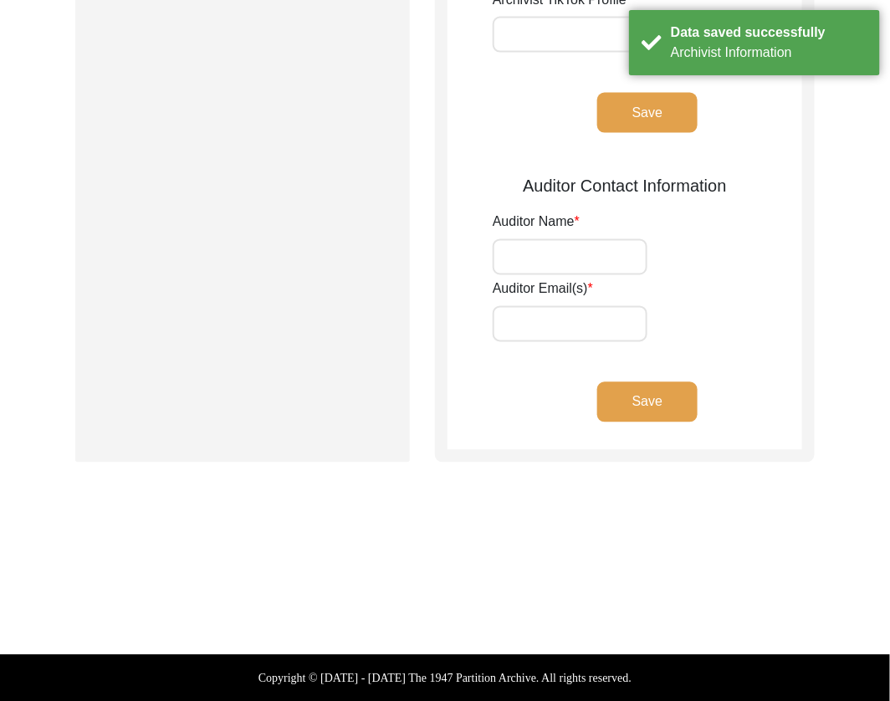
click at [639, 111] on button "Save" at bounding box center [648, 113] width 100 height 40
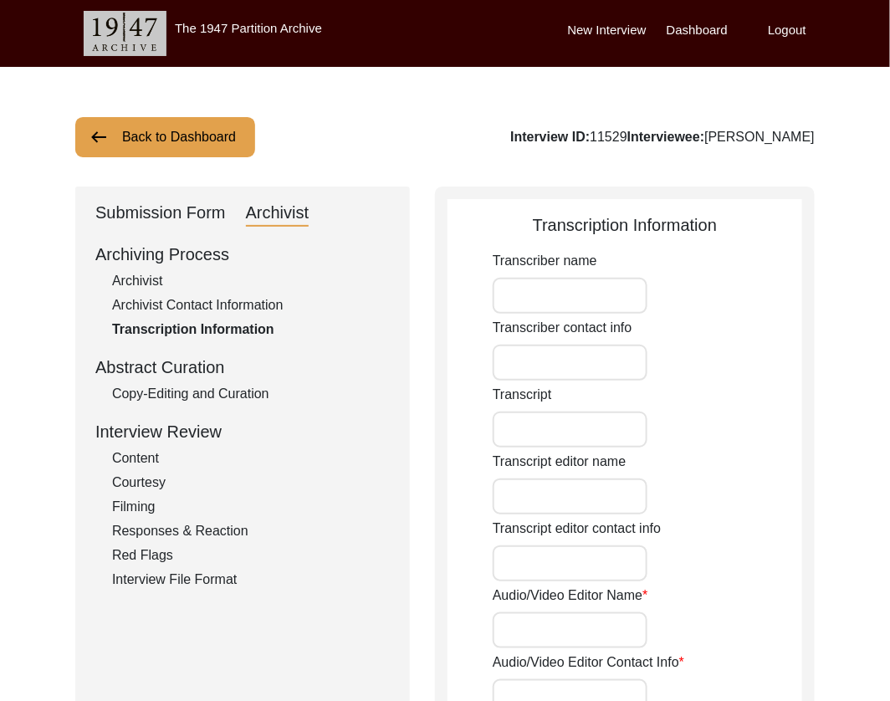
click at [182, 136] on button "Back to Dashboard" at bounding box center [165, 137] width 180 height 40
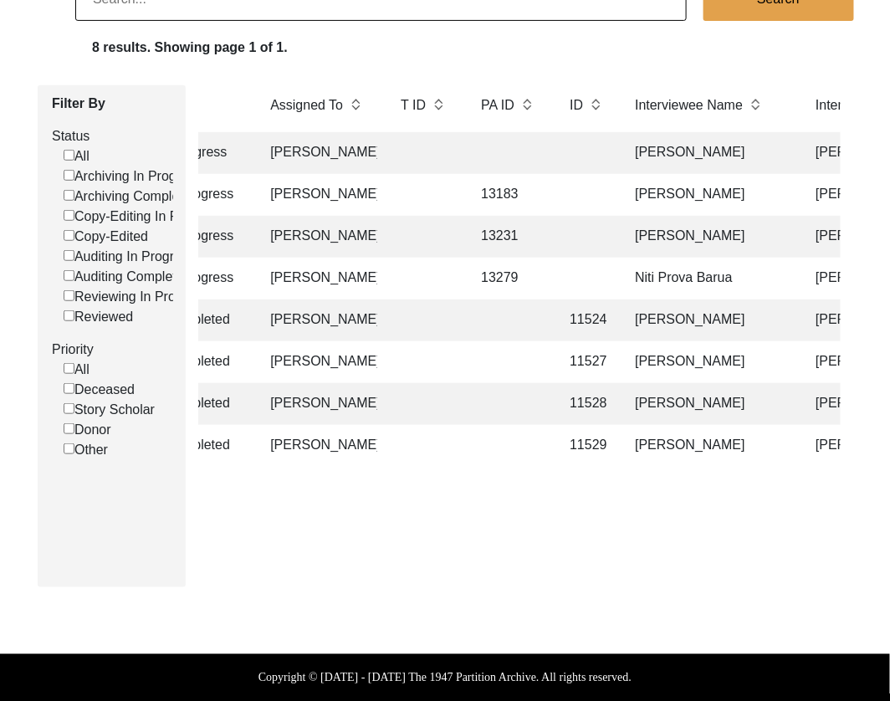
scroll to position [0, 203]
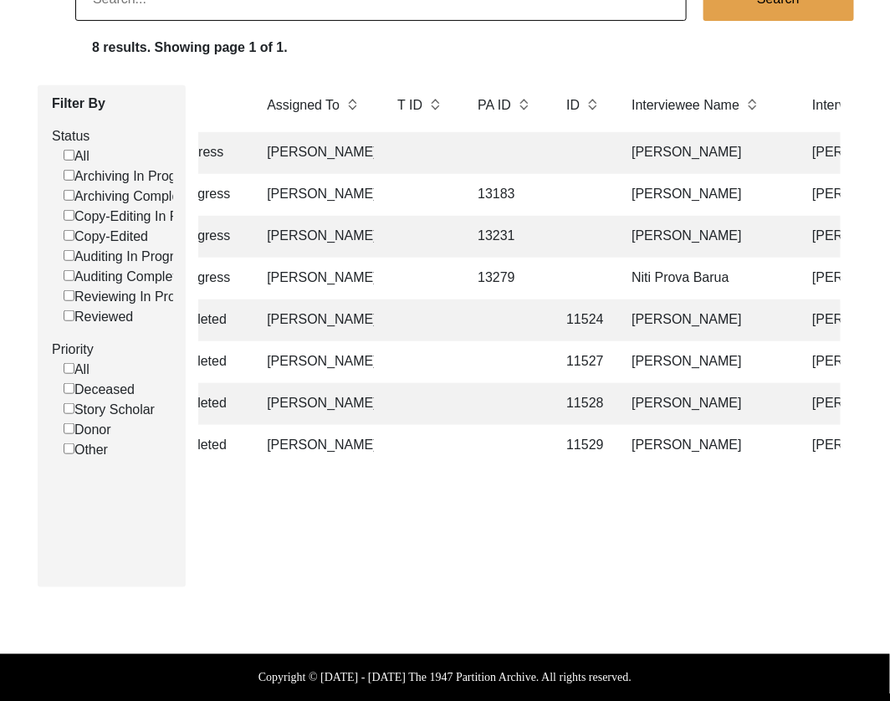
click at [703, 240] on td "[PERSON_NAME]" at bounding box center [705, 237] width 167 height 42
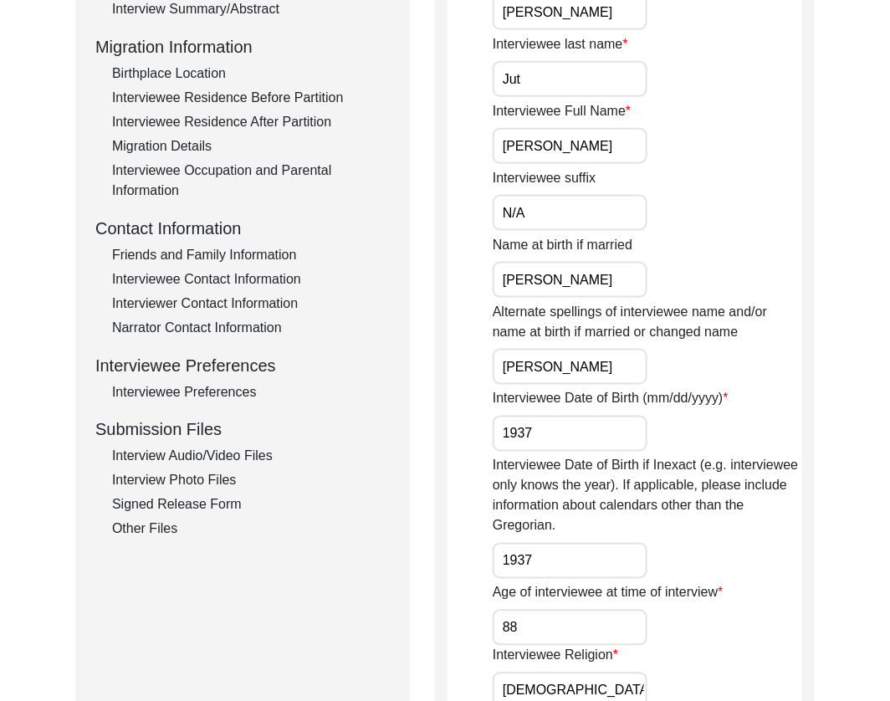
scroll to position [443, 0]
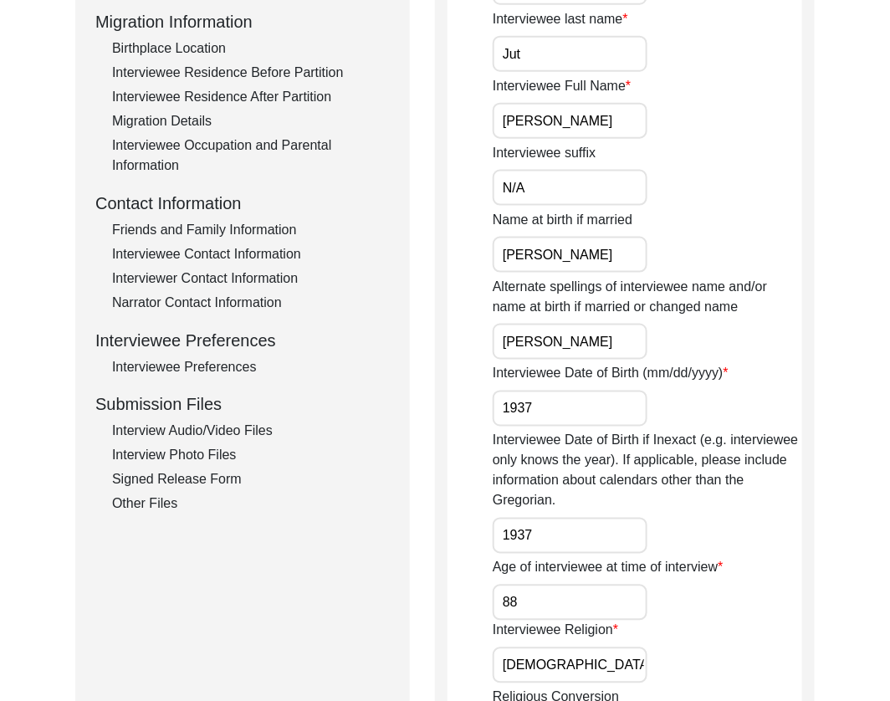
click at [202, 437] on div "Interview Audio/Video Files" at bounding box center [251, 432] width 278 height 20
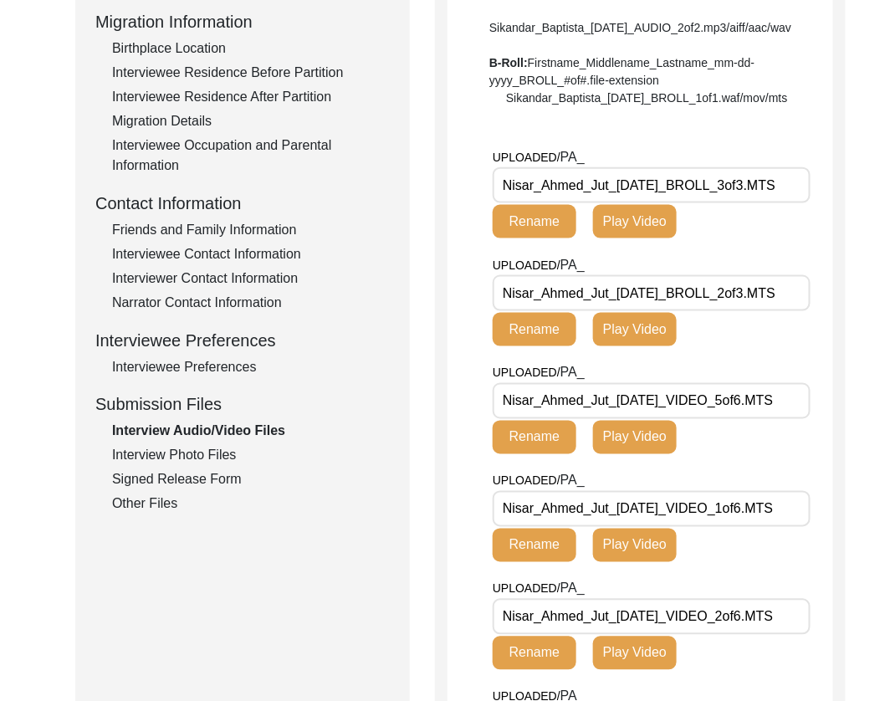
drag, startPoint x: 689, startPoint y: 244, endPoint x: 420, endPoint y: 242, distance: 268.6
click at [420, 242] on div "Submission Form Archivist Interview Information Interviewee Information Intervi…" at bounding box center [445, 450] width 740 height 1413
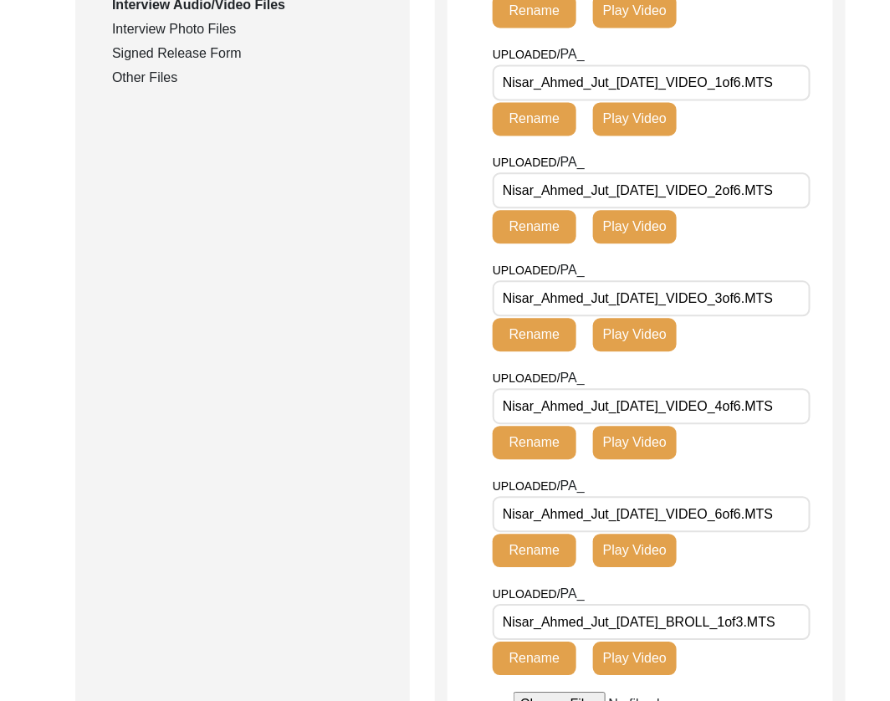
scroll to position [330, 0]
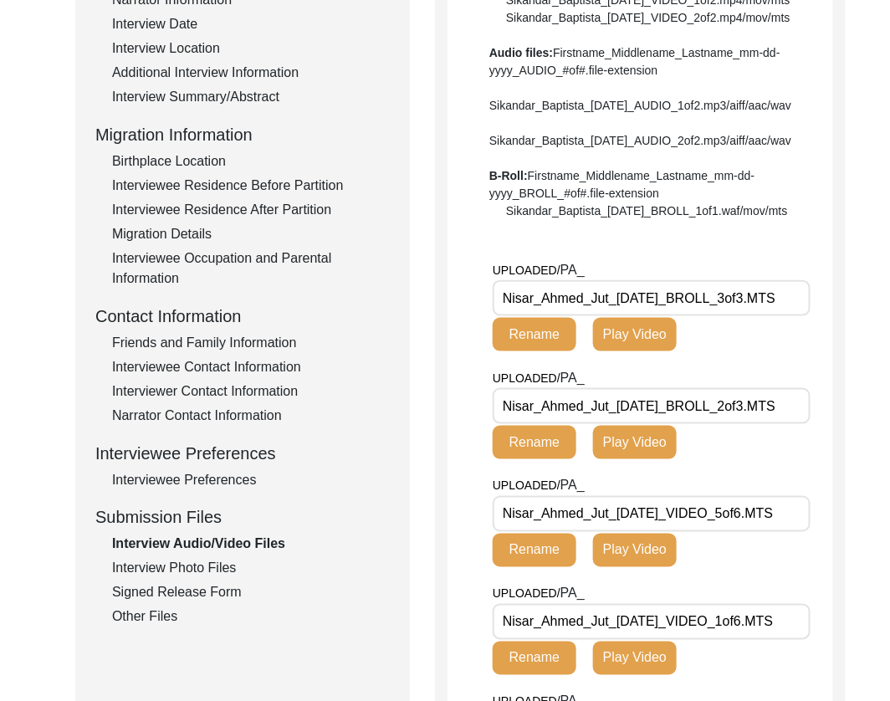
click at [168, 568] on div "Interview Photo Files" at bounding box center [251, 569] width 278 height 20
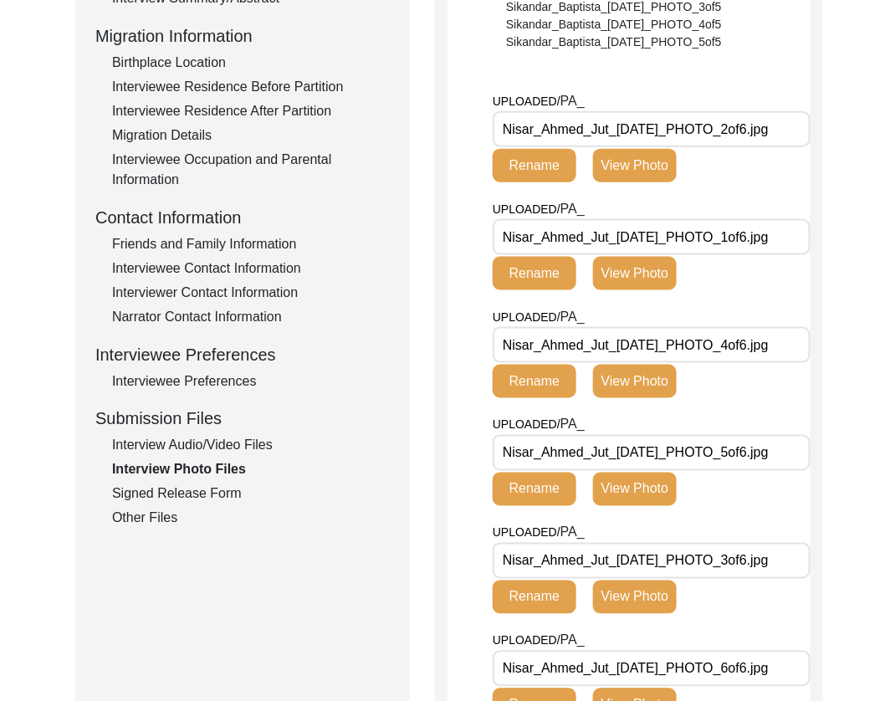
scroll to position [453, 0]
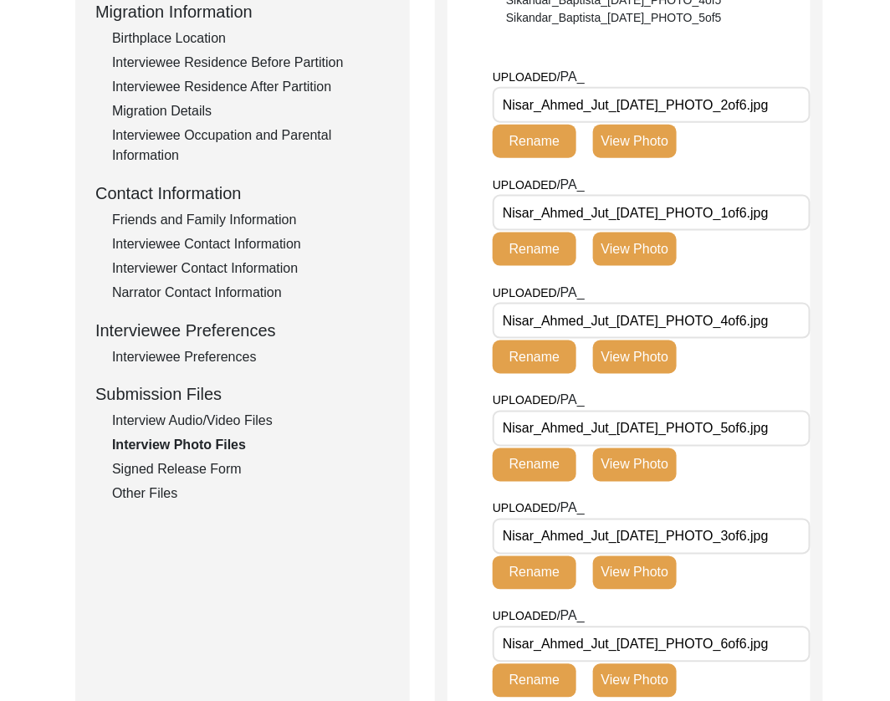
click at [197, 472] on div "Signed Release Form" at bounding box center [251, 470] width 278 height 20
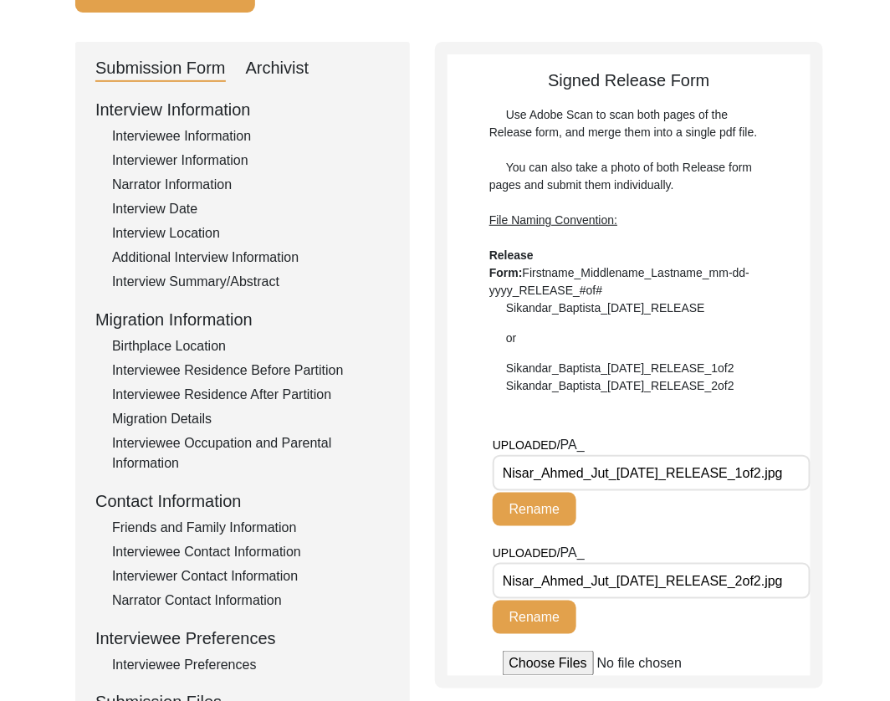
scroll to position [144, 0]
click at [782, 479] on input "Nisar_Ahmed_Jut_[DATE]_RELEASE_1of2.jpg" at bounding box center [652, 474] width 318 height 36
click at [782, 584] on input "Nisar_Ahmed_Jut_[DATE]_RELEASE_2of2.jpg" at bounding box center [652, 582] width 318 height 36
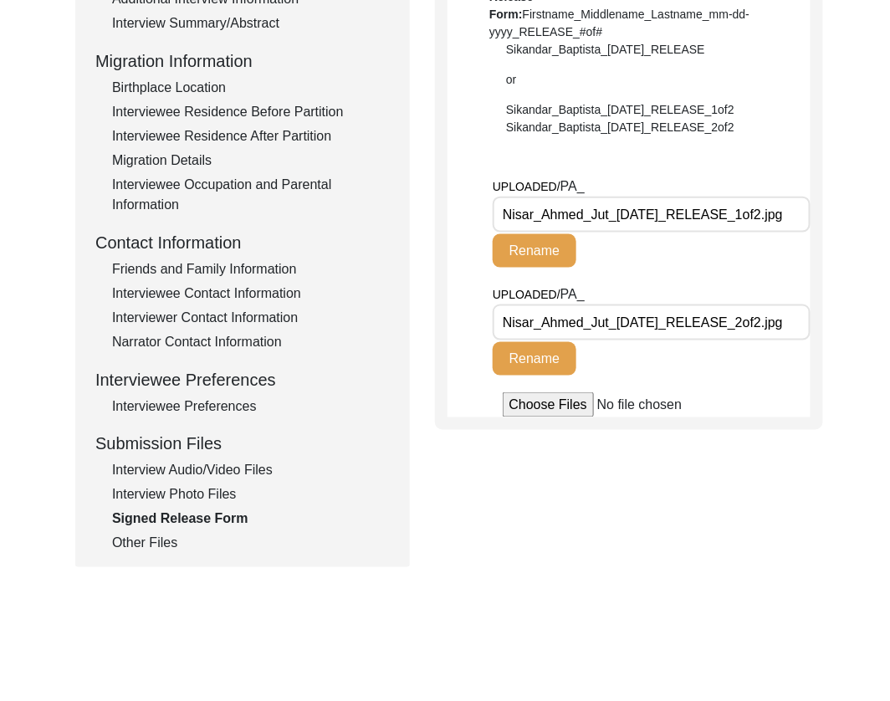
scroll to position [413, 0]
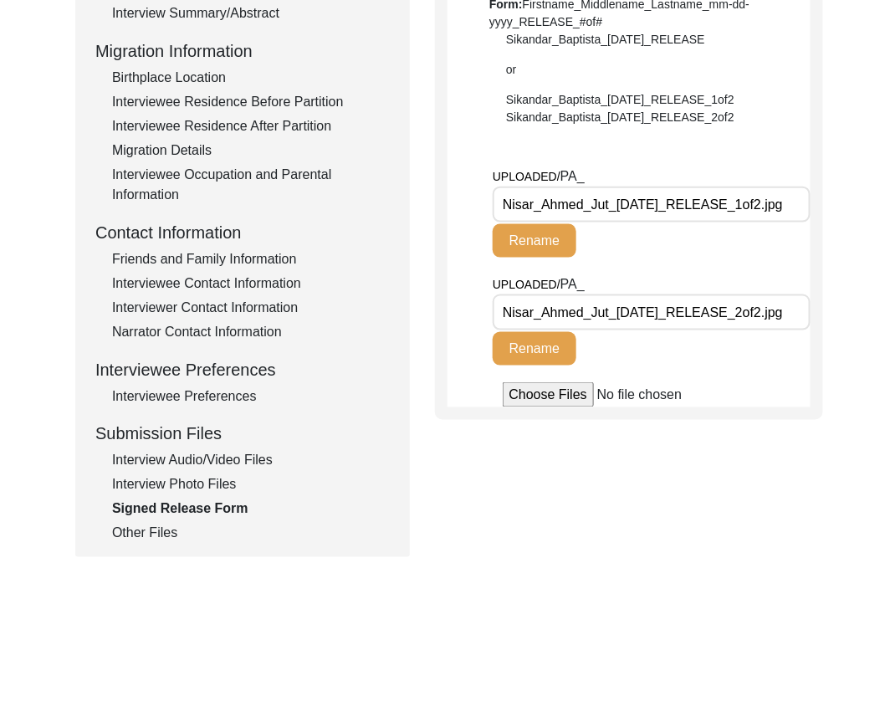
click at [141, 533] on div "Other Files" at bounding box center [251, 534] width 278 height 20
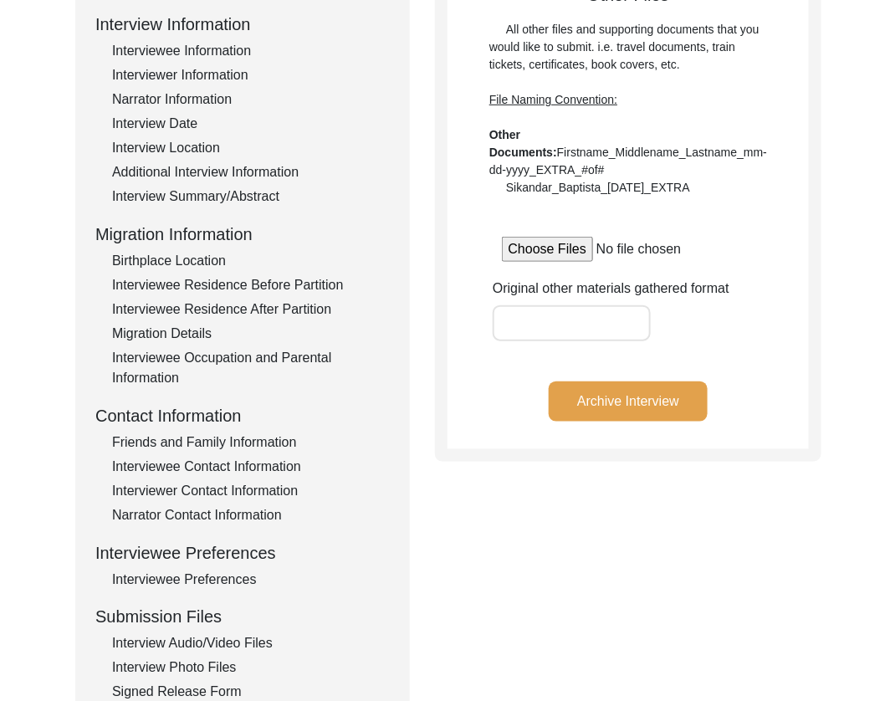
scroll to position [232, 0]
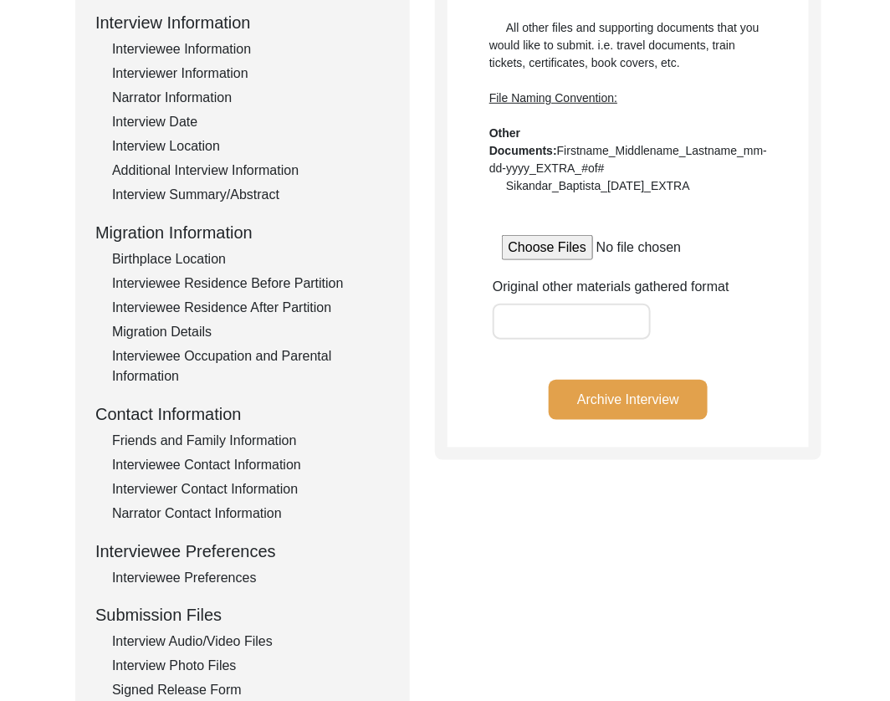
click at [672, 403] on button "Archive Interview" at bounding box center [628, 400] width 159 height 40
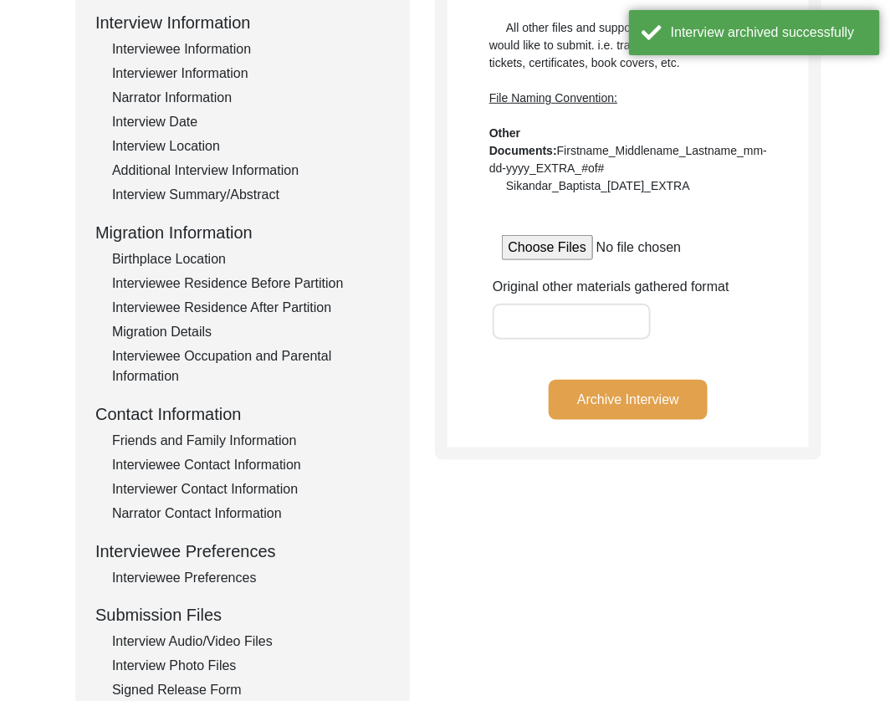
scroll to position [0, 0]
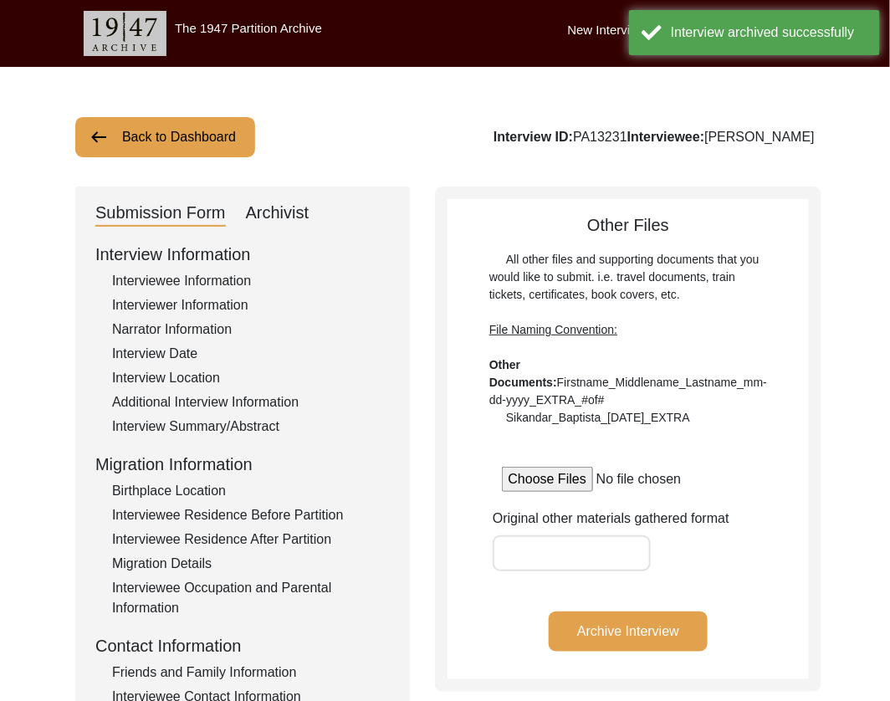
click at [210, 141] on button "Back to Dashboard" at bounding box center [165, 137] width 180 height 40
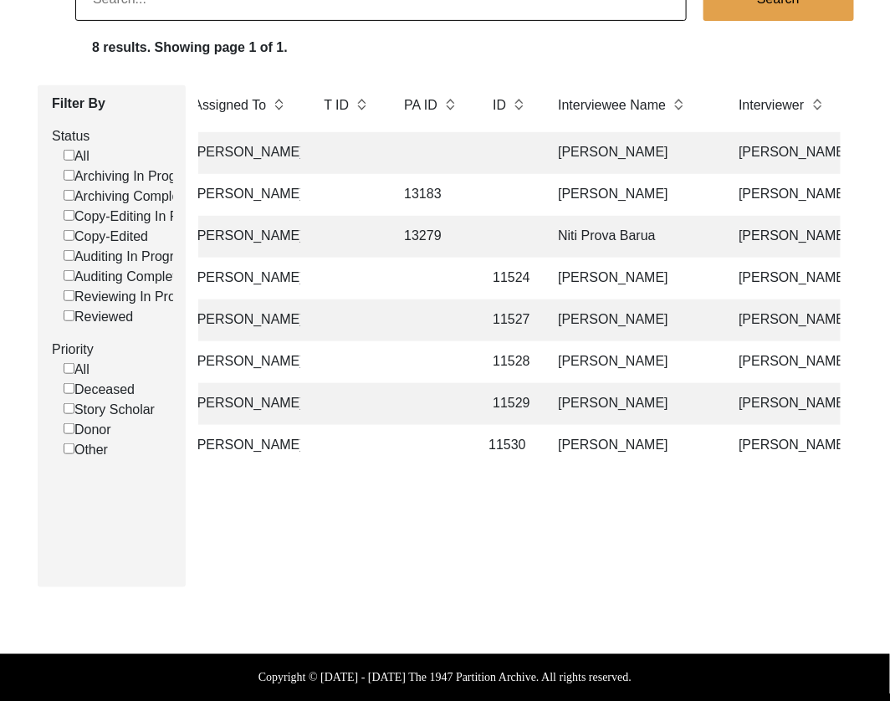
scroll to position [0, 292]
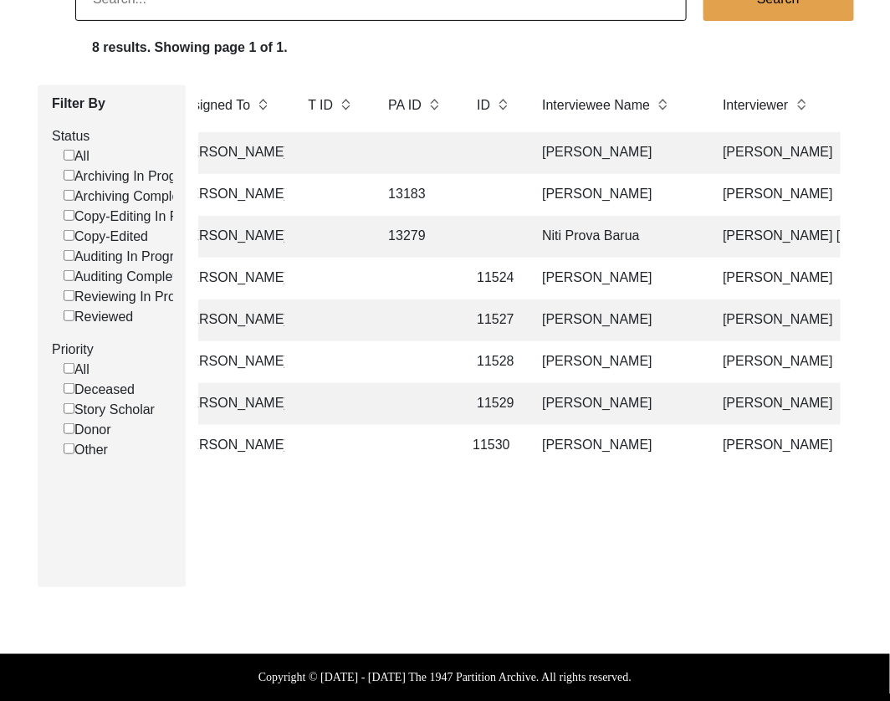
click at [541, 443] on td "[PERSON_NAME]" at bounding box center [615, 446] width 167 height 42
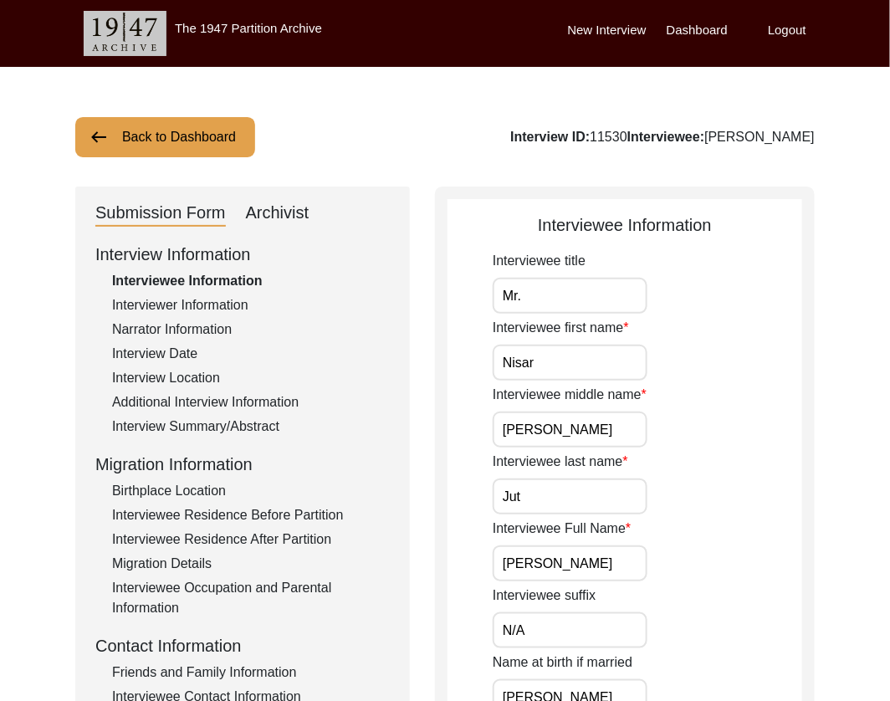
click at [293, 213] on div "Archivist" at bounding box center [278, 213] width 64 height 27
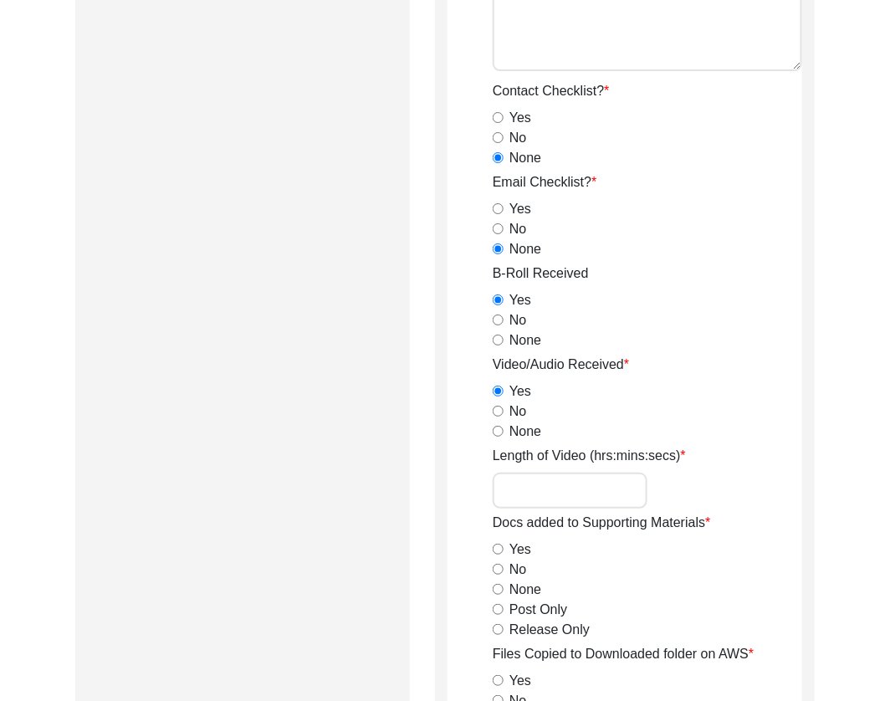
scroll to position [1544, 0]
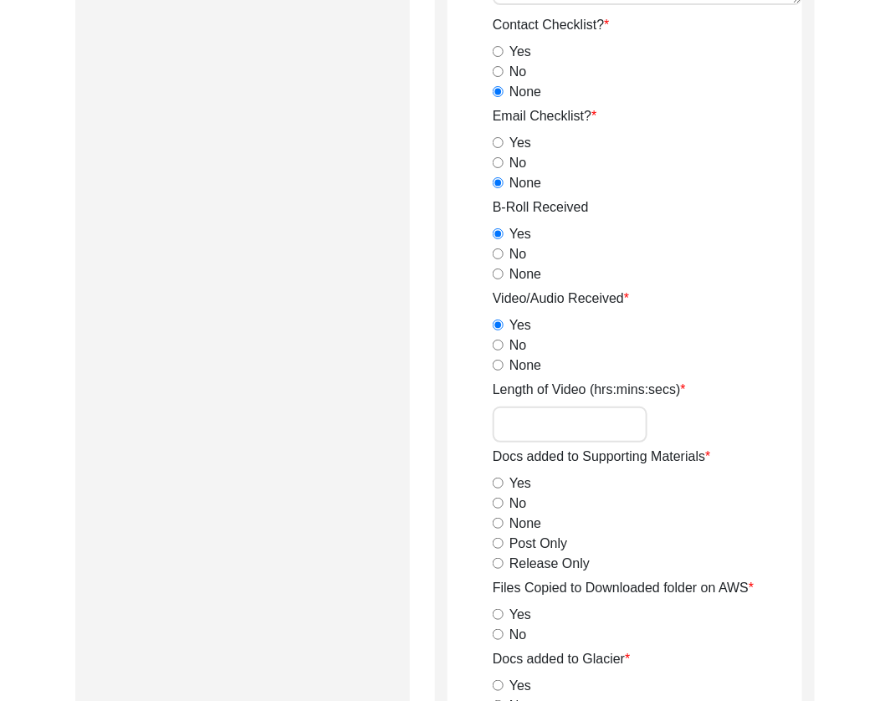
click at [588, 419] on input "Length of Video (hrs:mins:secs)" at bounding box center [570, 425] width 155 height 36
paste input "1:17:55"
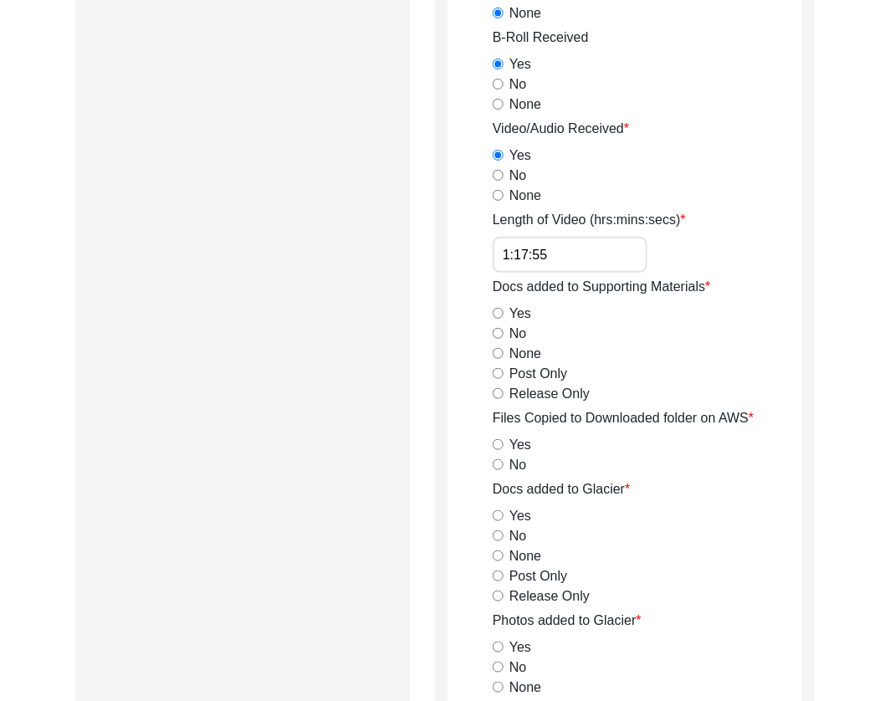
scroll to position [1716, 0]
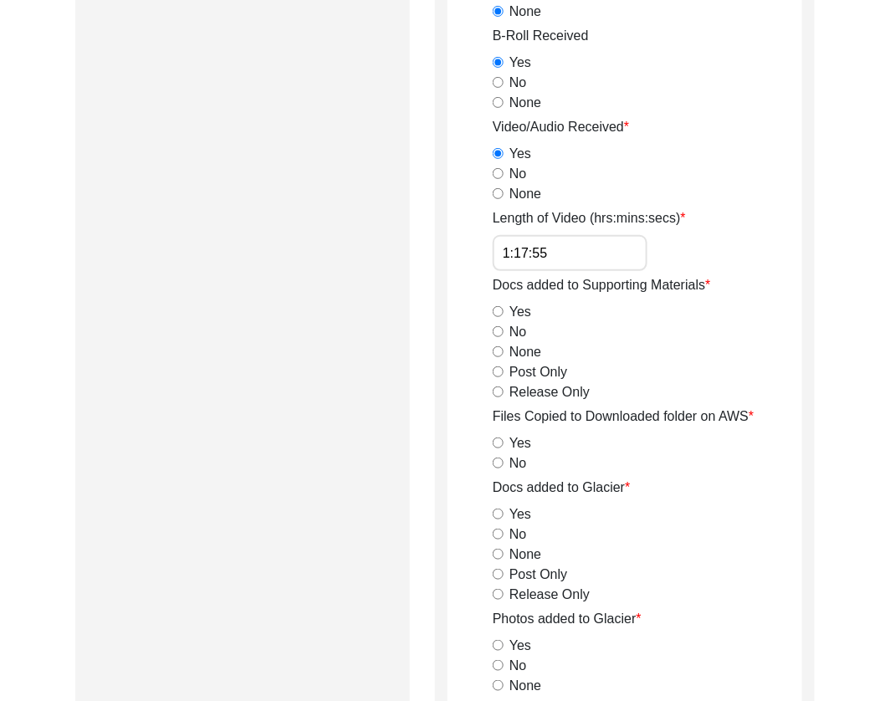
click at [499, 314] on input "Yes" at bounding box center [498, 311] width 11 height 11
click at [496, 446] on input "Yes" at bounding box center [498, 443] width 11 height 11
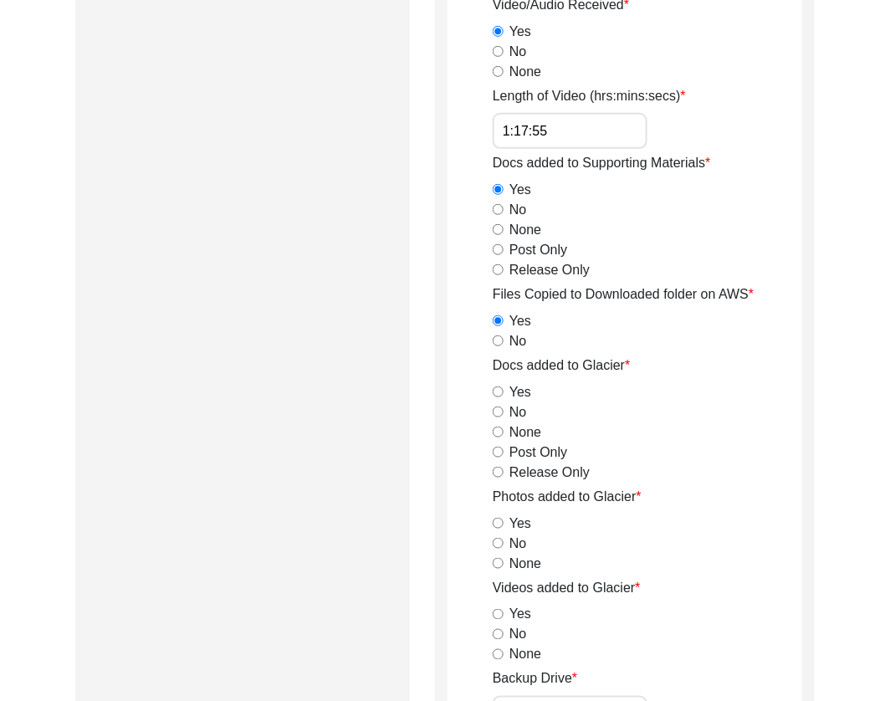
scroll to position [1841, 0]
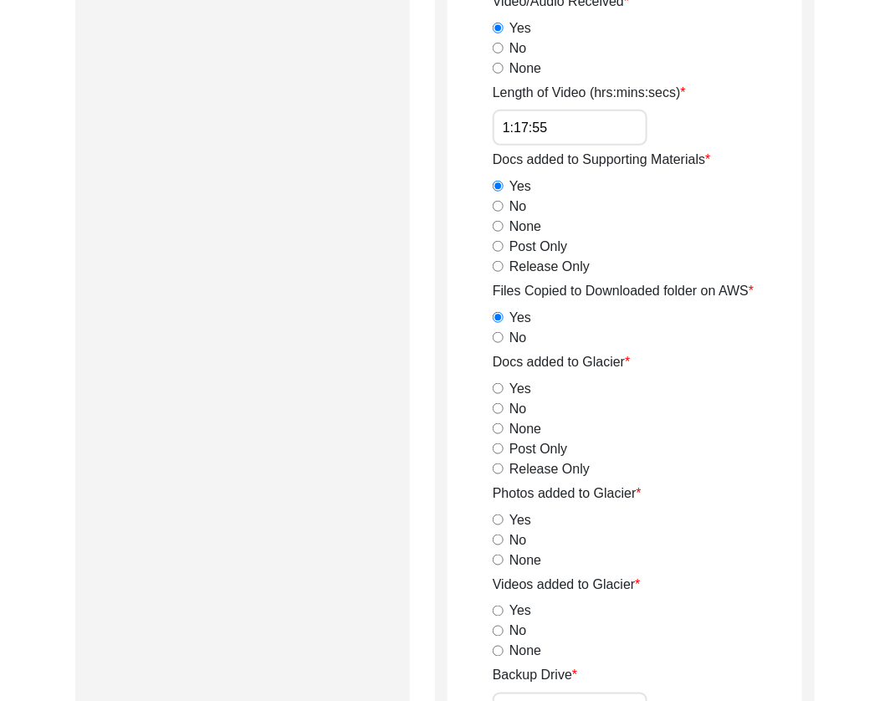
click at [496, 446] on input "Post Only" at bounding box center [498, 449] width 11 height 11
click at [495, 466] on input "Release Only" at bounding box center [498, 469] width 11 height 11
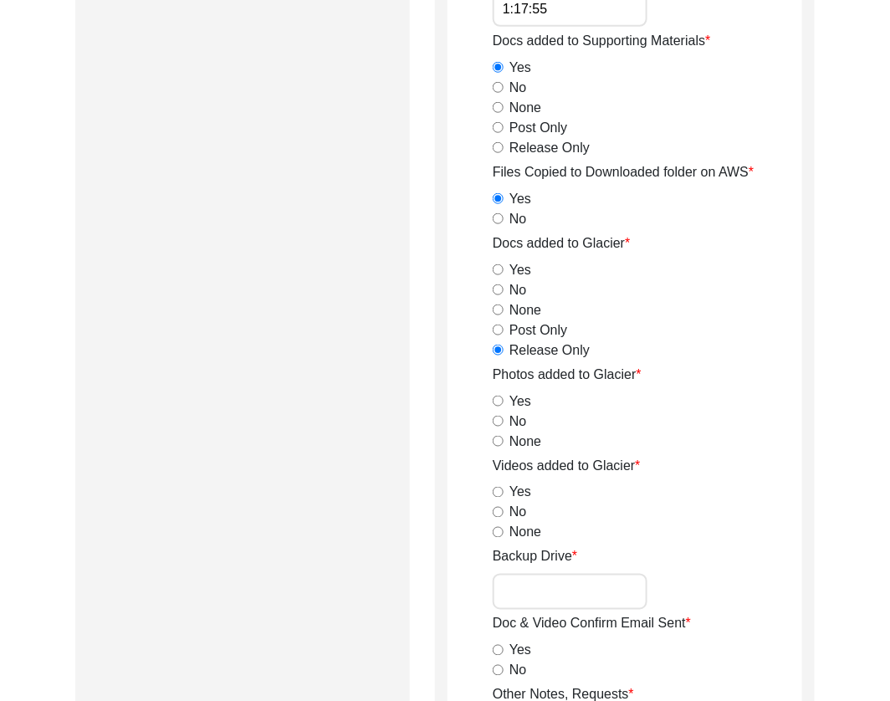
scroll to position [1962, 0]
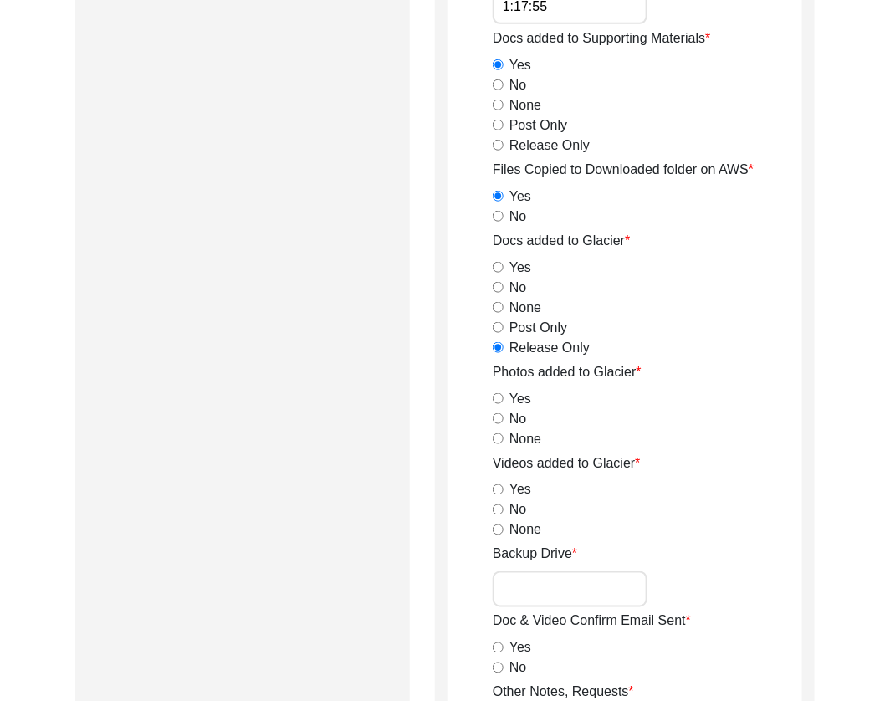
click at [497, 395] on input "Yes" at bounding box center [498, 398] width 11 height 11
click at [497, 487] on input "Yes" at bounding box center [498, 490] width 11 height 11
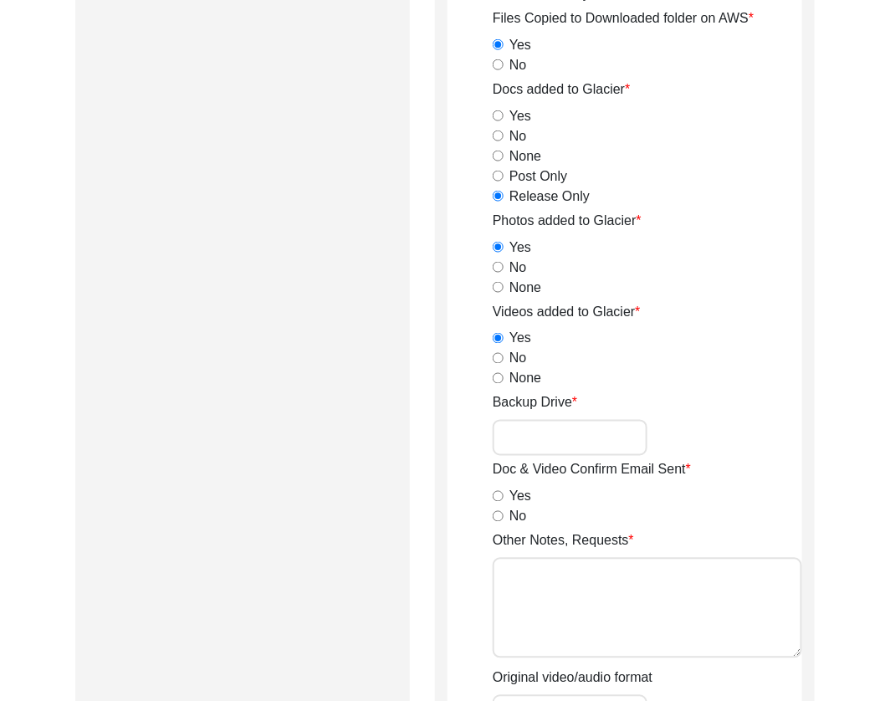
scroll to position [2116, 0]
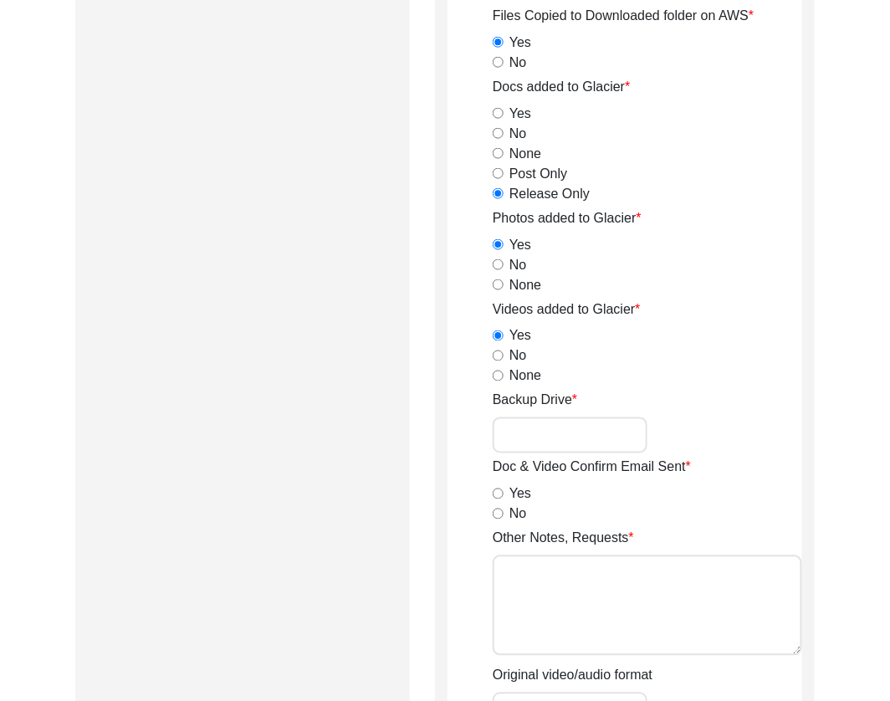
click at [497, 509] on input "No" at bounding box center [498, 514] width 11 height 11
click at [572, 599] on textarea "Other Notes, Requests" at bounding box center [648, 606] width 310 height 100
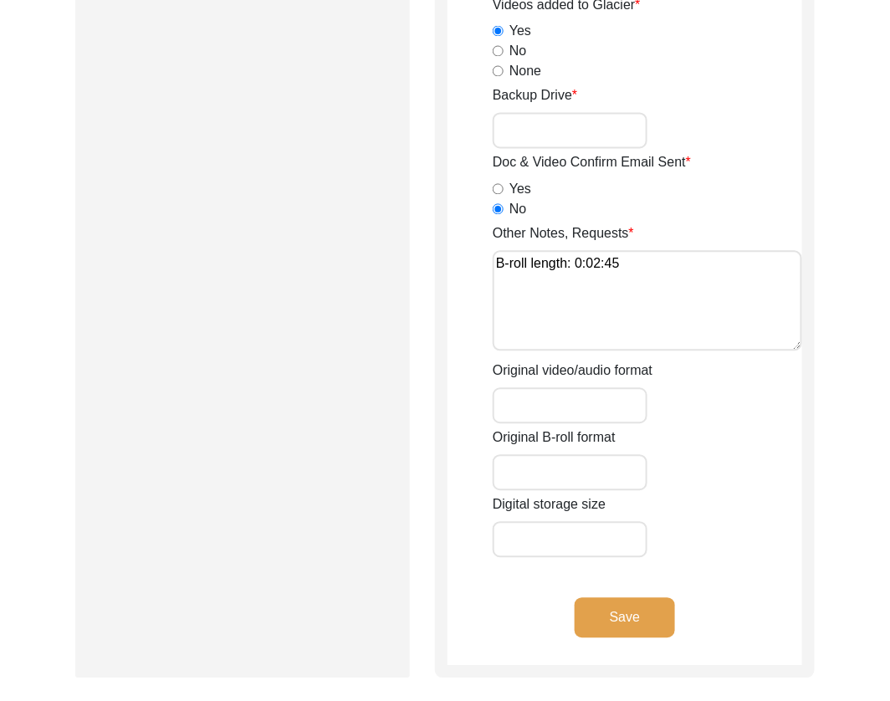
scroll to position [2424, 0]
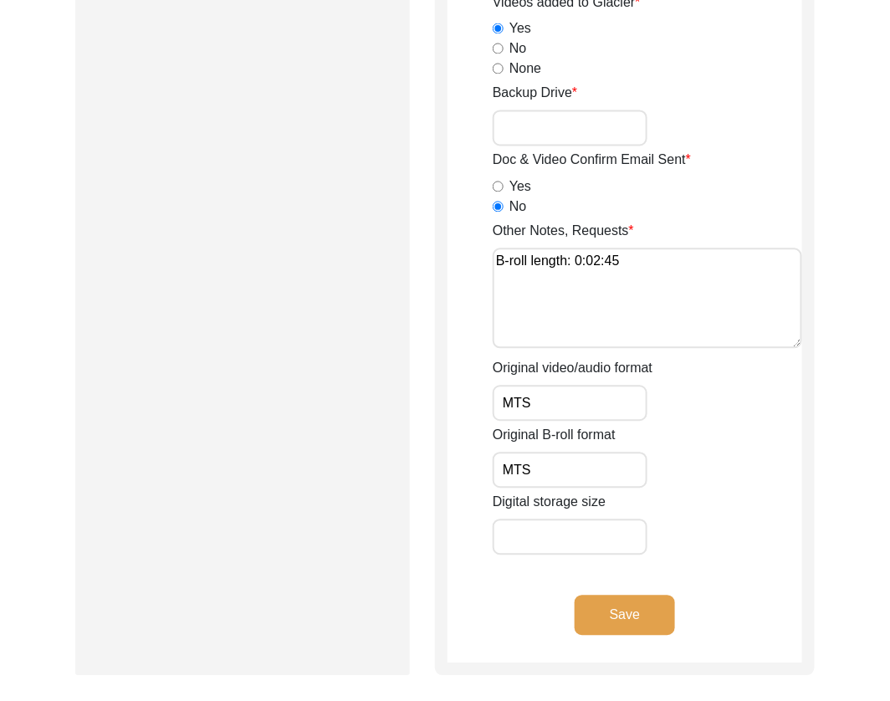
click at [638, 272] on textarea "B-roll length: 0:02:45" at bounding box center [648, 299] width 310 height 100
click at [557, 537] on input "Digital storage size" at bounding box center [570, 538] width 155 height 36
click at [631, 607] on button "Save" at bounding box center [625, 616] width 100 height 40
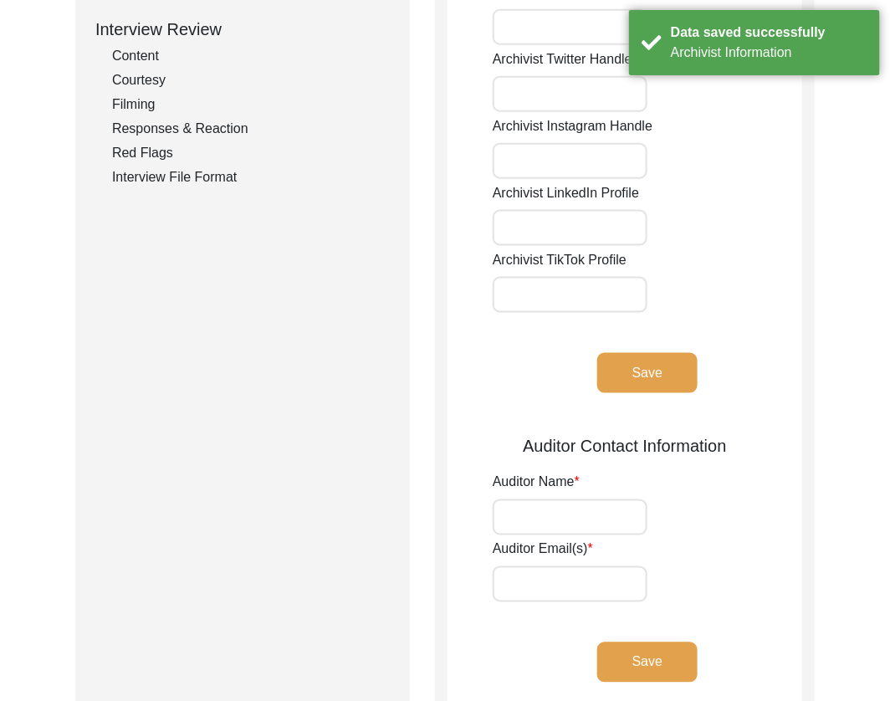
scroll to position [0, 0]
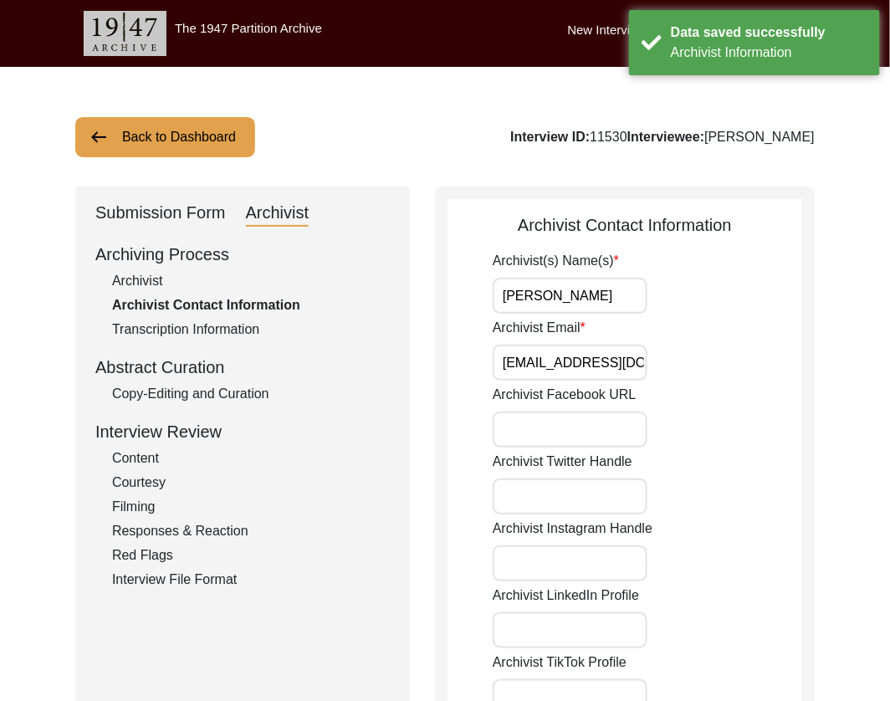
click at [582, 291] on input "[PERSON_NAME]" at bounding box center [570, 296] width 155 height 36
click at [567, 372] on input "Archivist Email" at bounding box center [570, 363] width 155 height 36
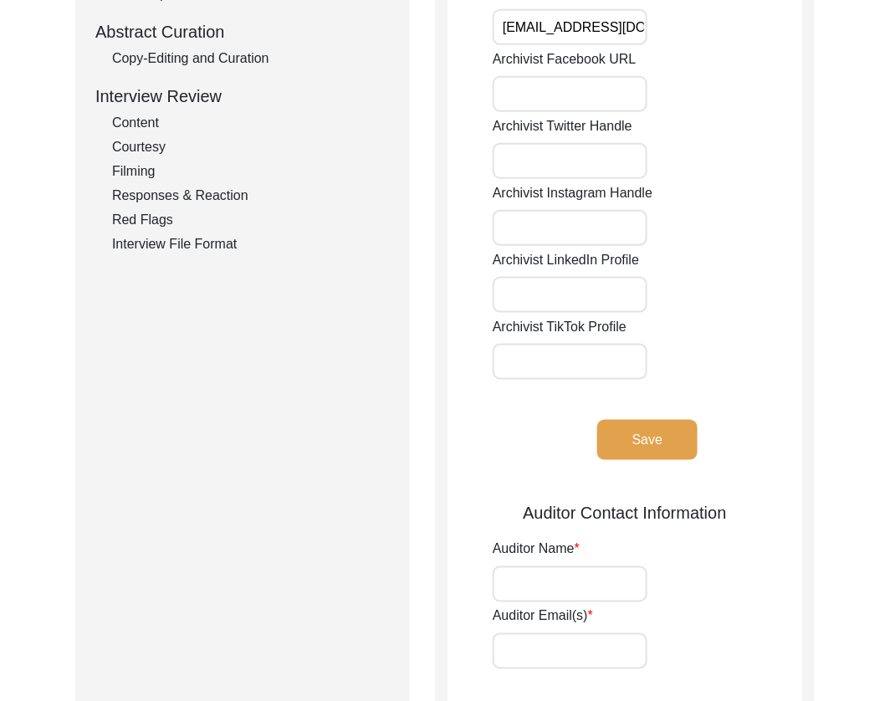
click at [635, 451] on button "Save" at bounding box center [648, 440] width 100 height 40
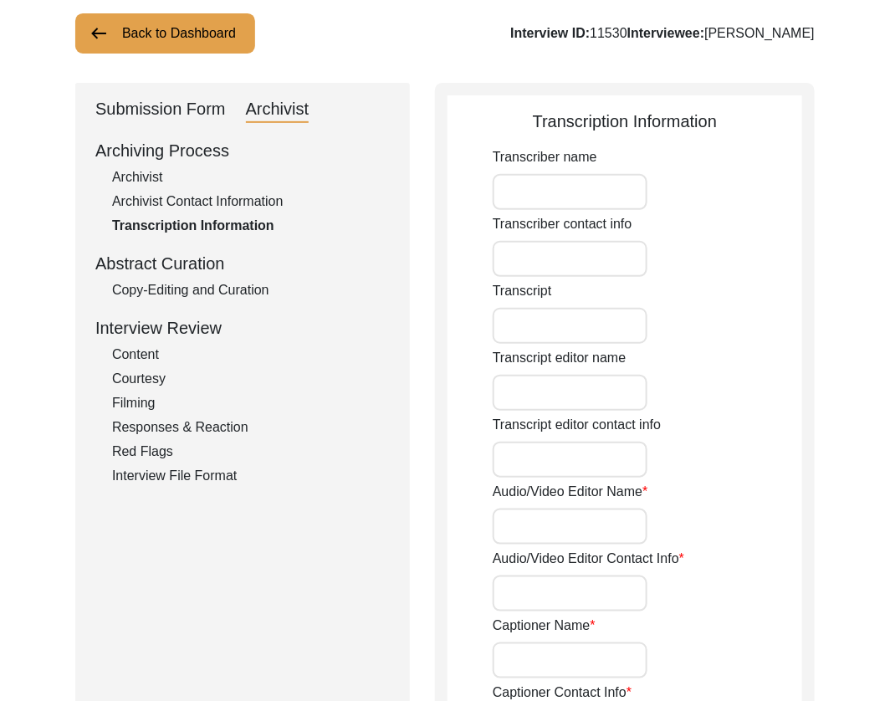
scroll to position [0, 0]
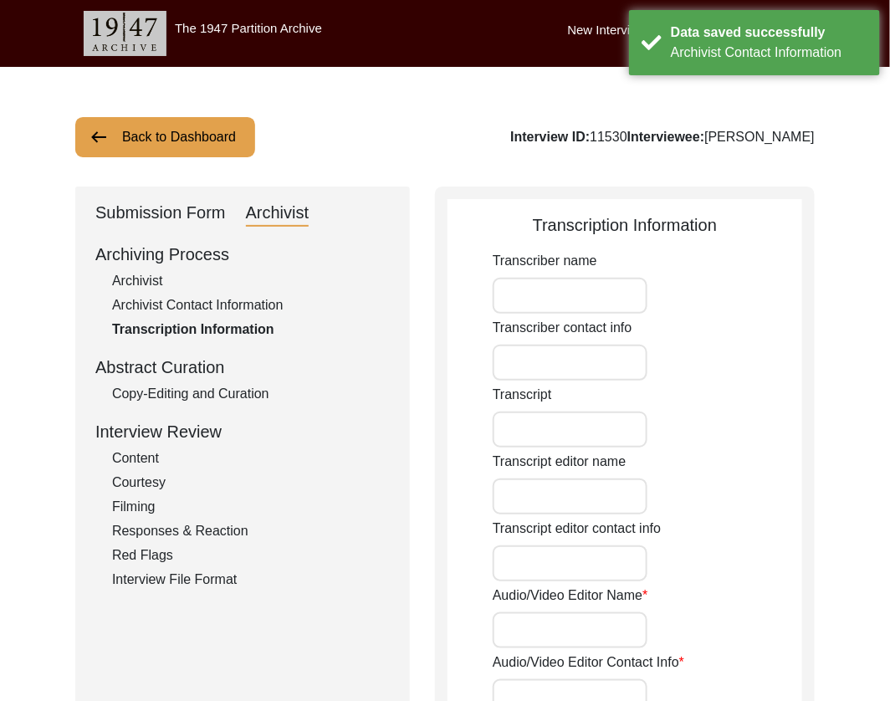
click at [137, 138] on button "Back to Dashboard" at bounding box center [165, 137] width 180 height 40
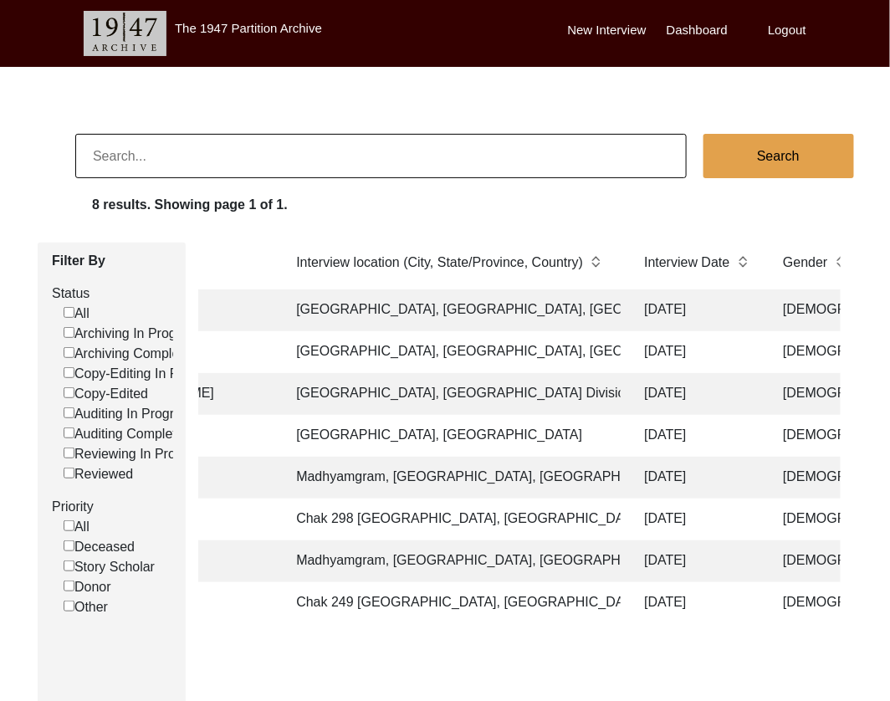
scroll to position [0, 1259]
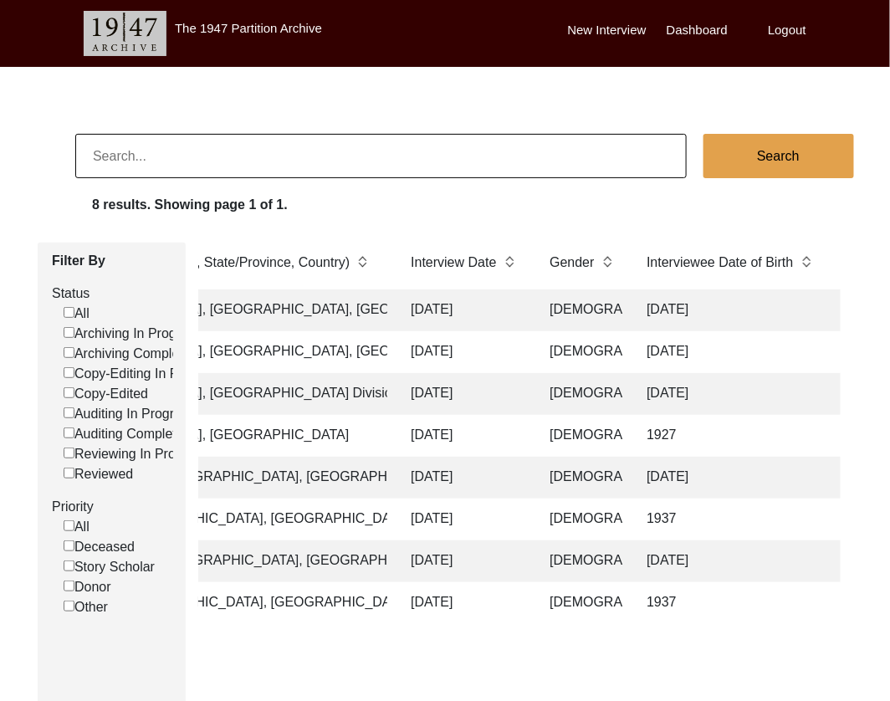
click at [655, 343] on td "[DATE]" at bounding box center [741, 352] width 209 height 42
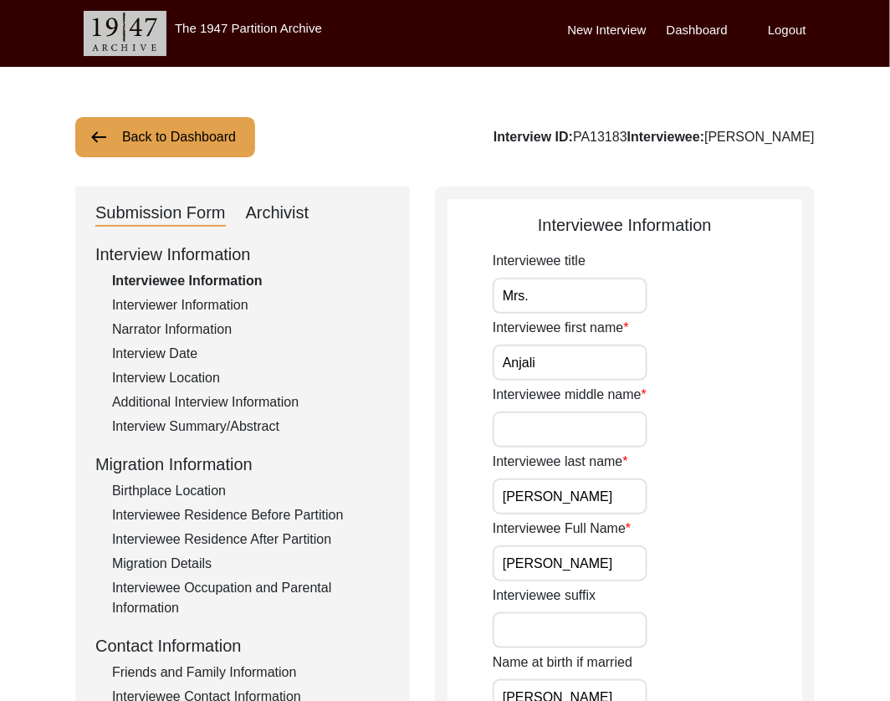
click at [284, 217] on div "Archivist" at bounding box center [278, 213] width 64 height 27
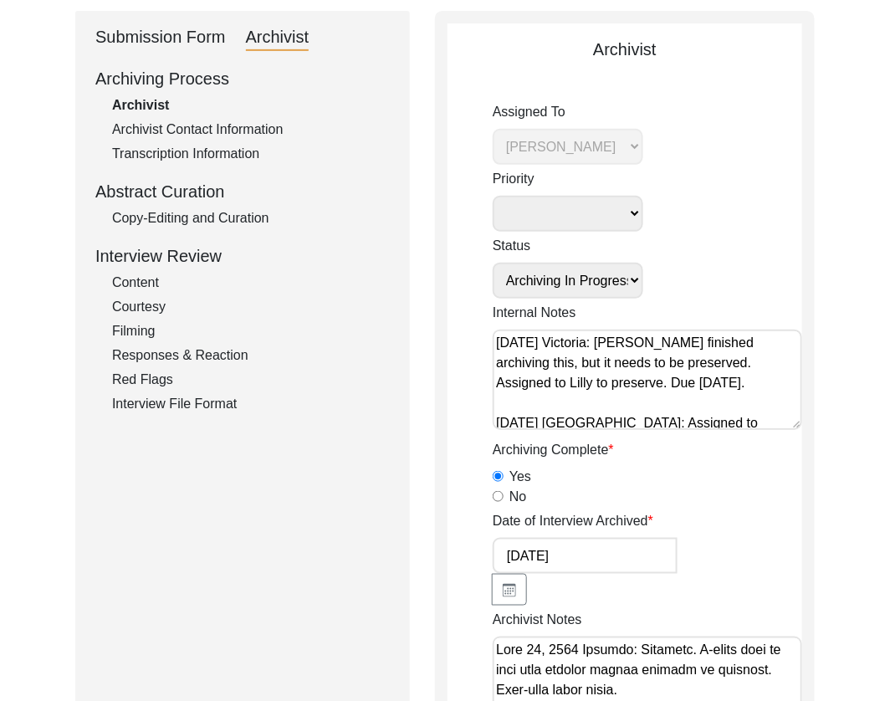
scroll to position [180, 0]
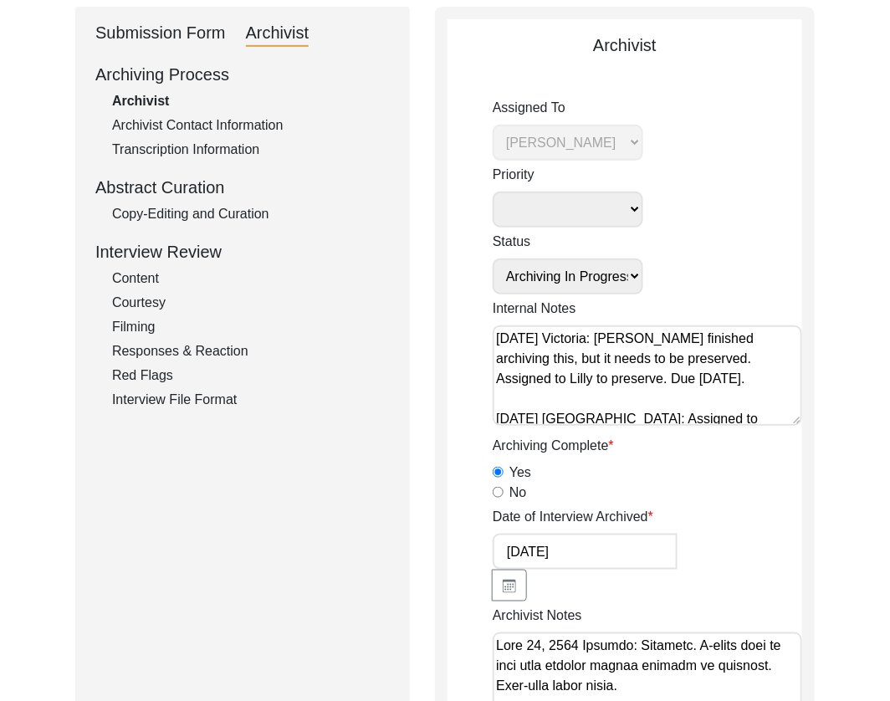
click at [587, 372] on textarea "[DATE] Victoria: [PERSON_NAME] finished archiving this, but it needs to be pres…" at bounding box center [648, 376] width 310 height 100
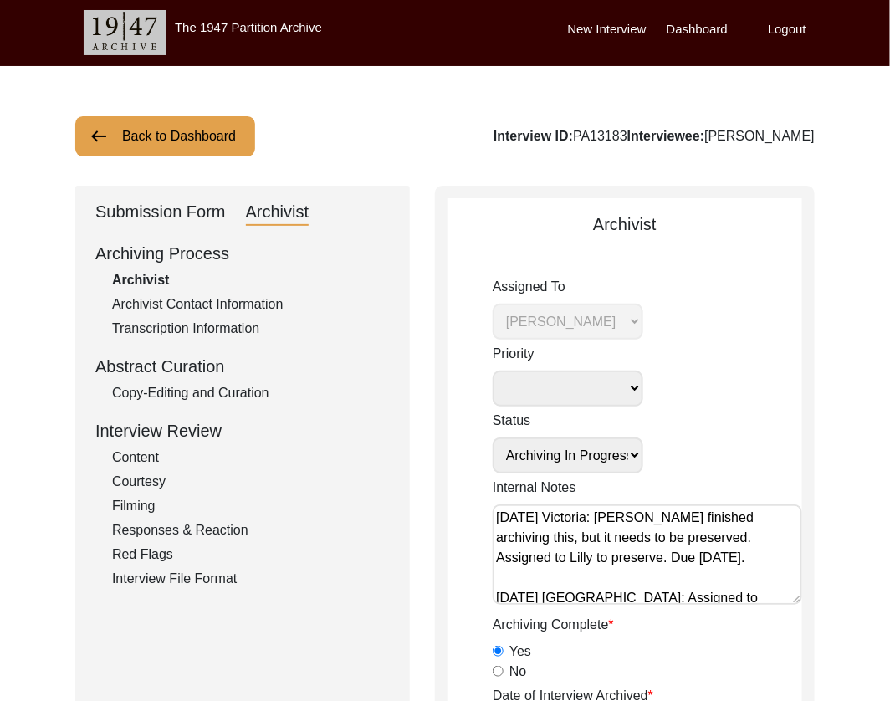
scroll to position [0, 0]
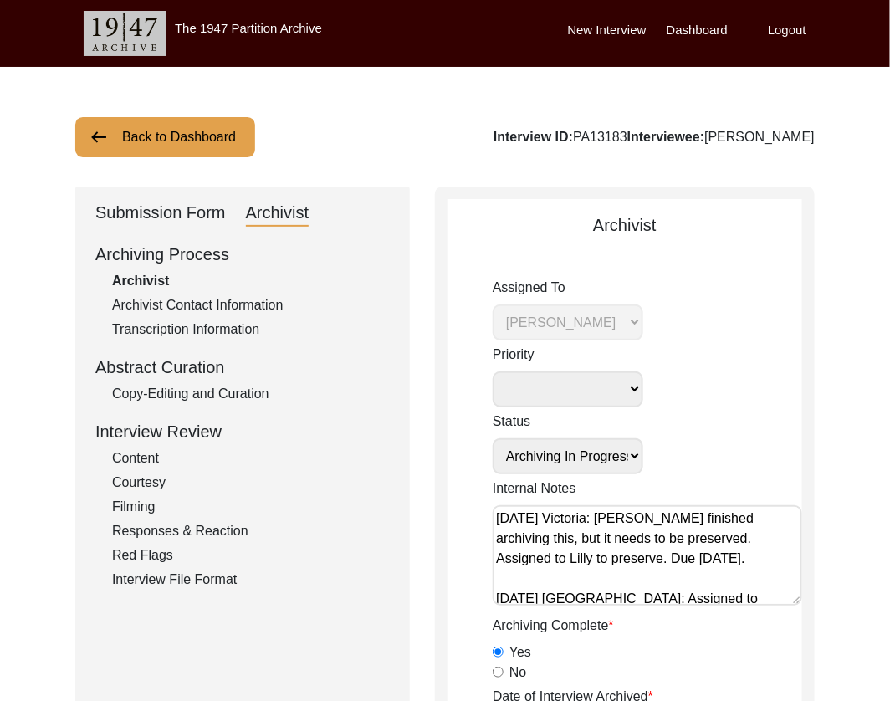
click at [194, 141] on button "Back to Dashboard" at bounding box center [165, 137] width 180 height 40
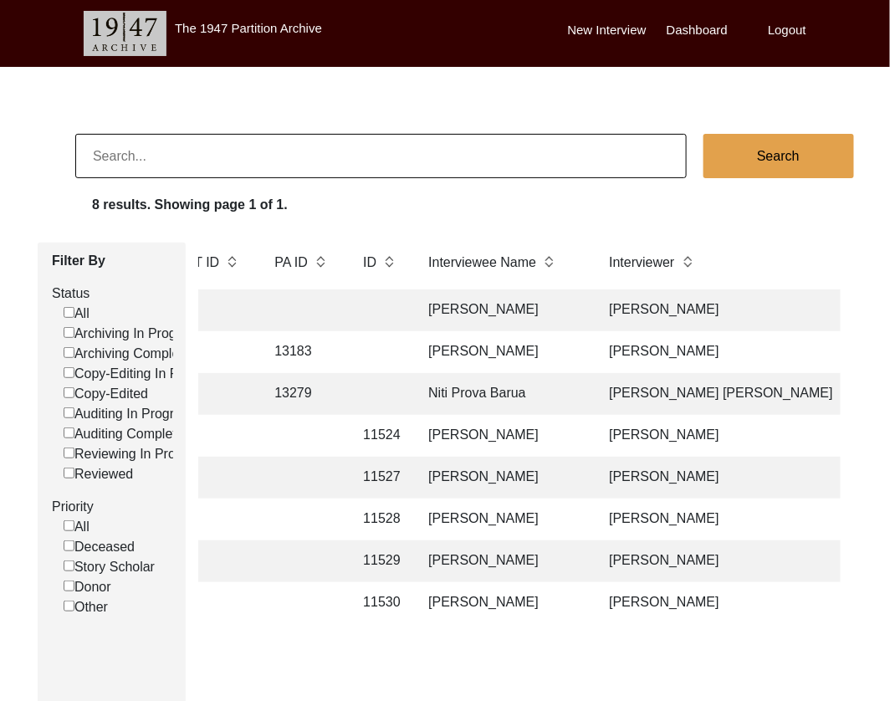
scroll to position [0, 442]
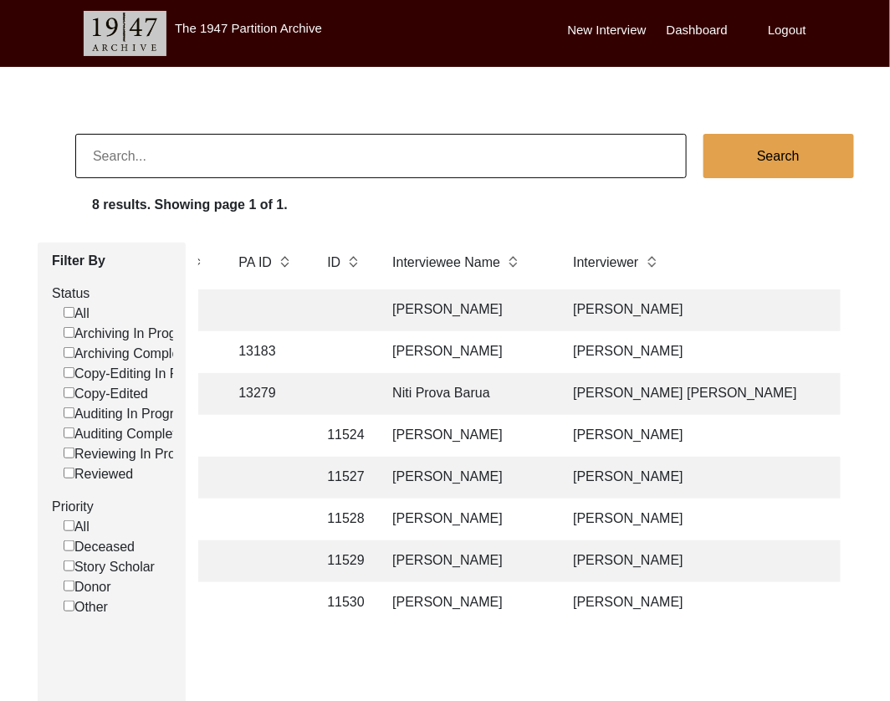
click at [434, 610] on td "[PERSON_NAME]" at bounding box center [465, 603] width 167 height 42
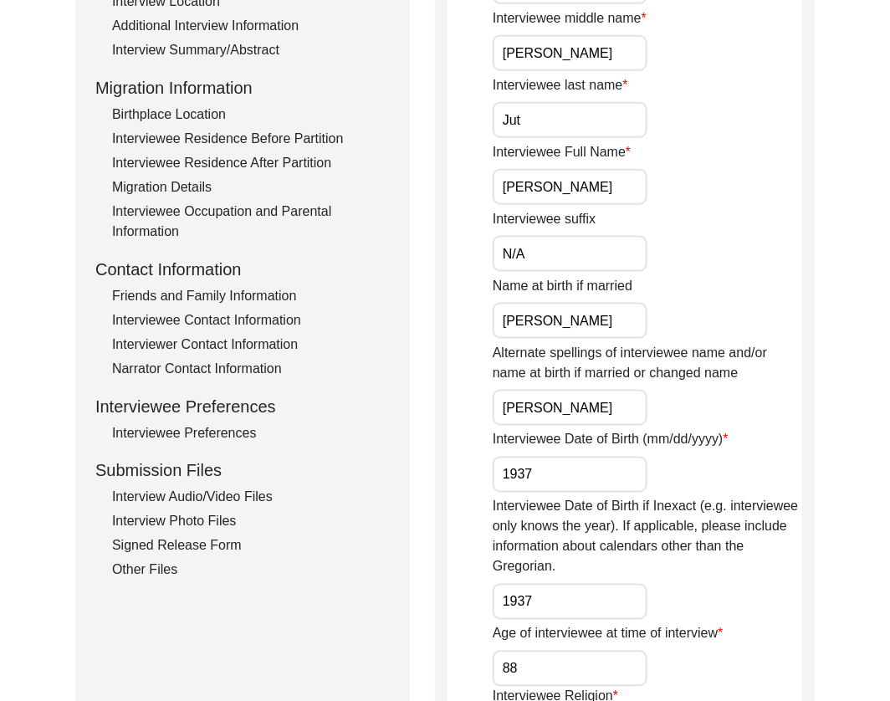
scroll to position [176, 0]
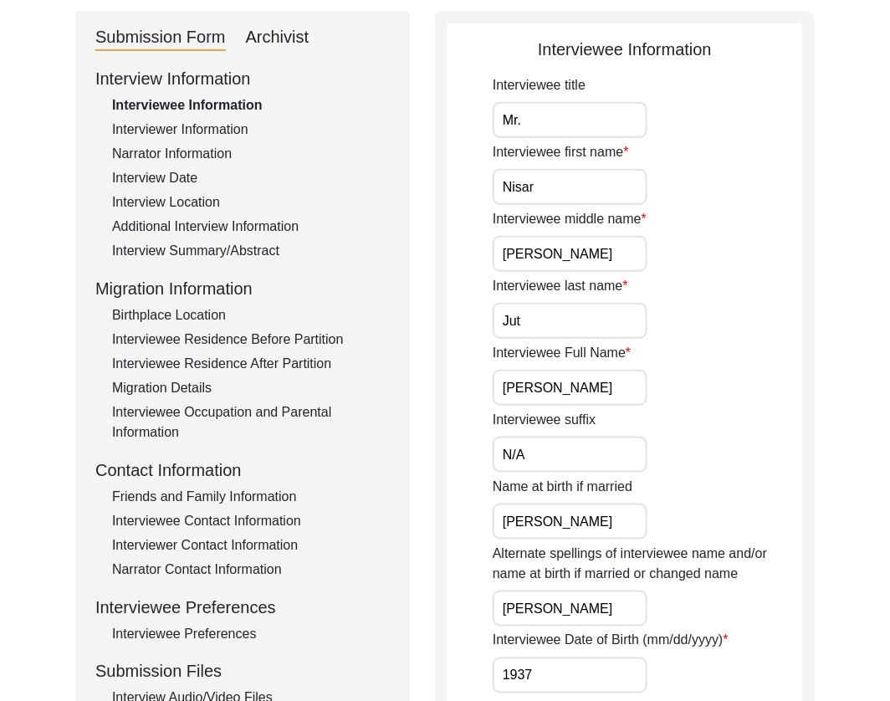
drag, startPoint x: 262, startPoint y: 37, endPoint x: 418, endPoint y: 155, distance: 196.0
click at [264, 38] on div "Archivist" at bounding box center [278, 37] width 64 height 27
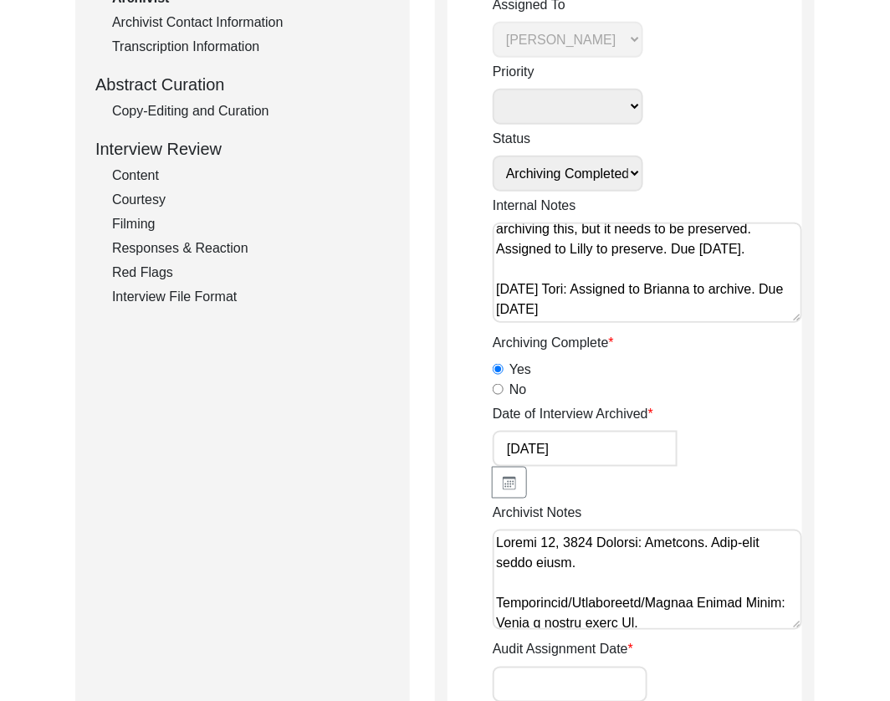
scroll to position [0, 0]
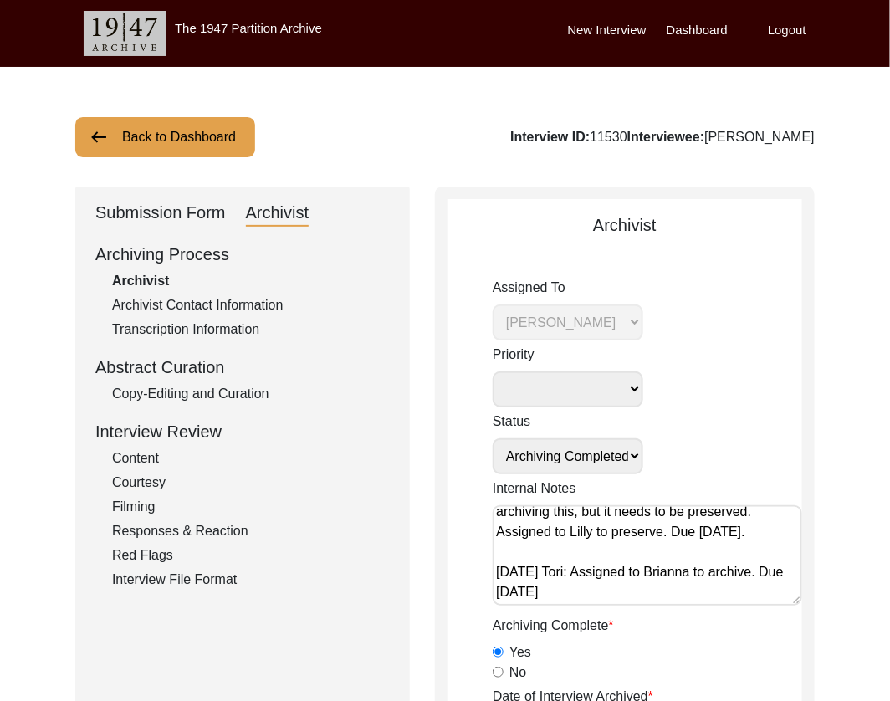
click at [155, 145] on button "Back to Dashboard" at bounding box center [165, 137] width 180 height 40
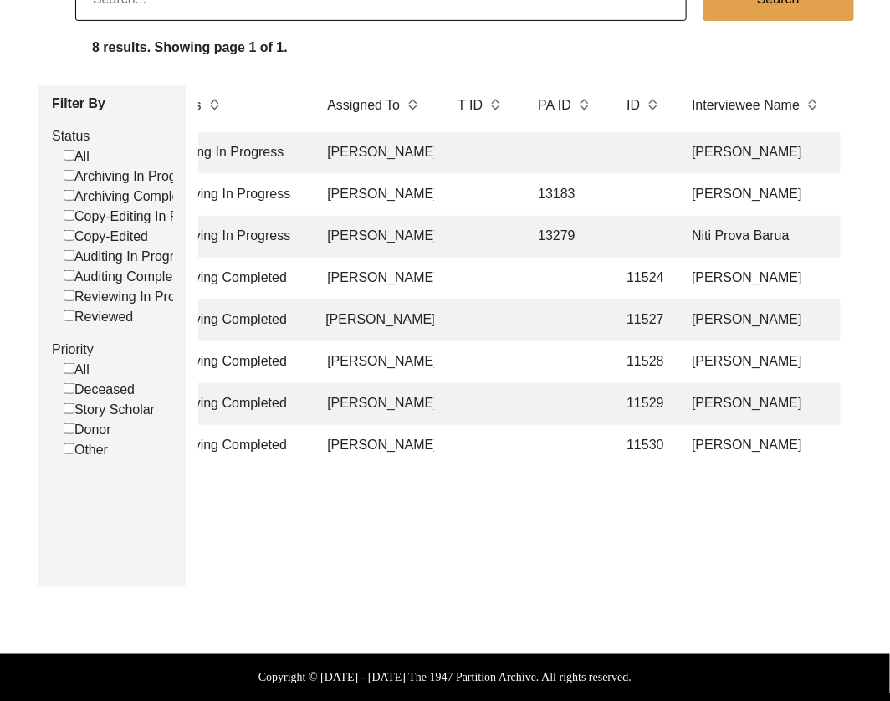
scroll to position [0, 167]
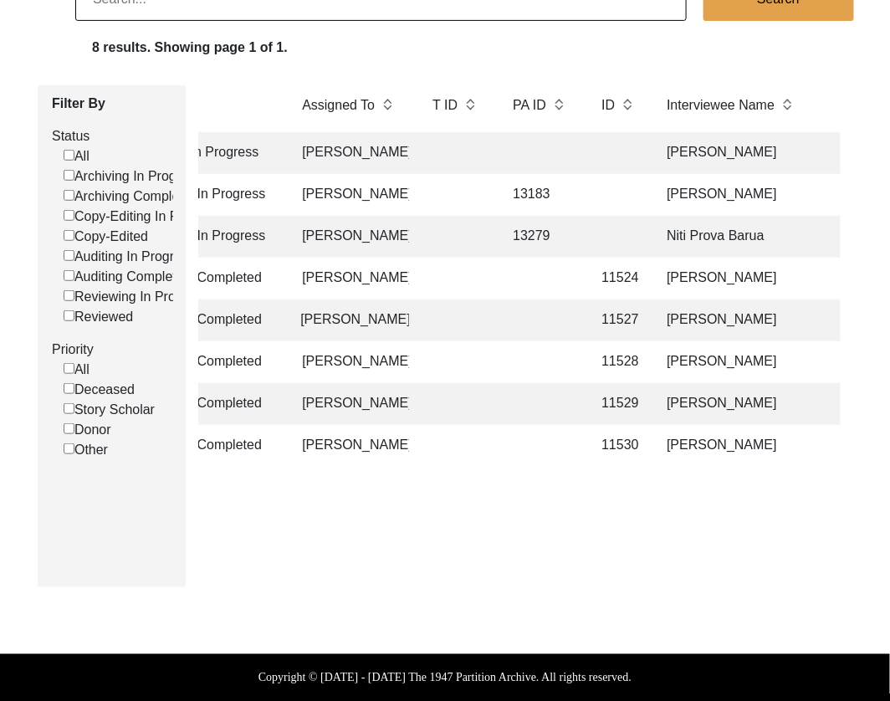
click at [691, 236] on td "Niti Prova Barua" at bounding box center [740, 237] width 167 height 42
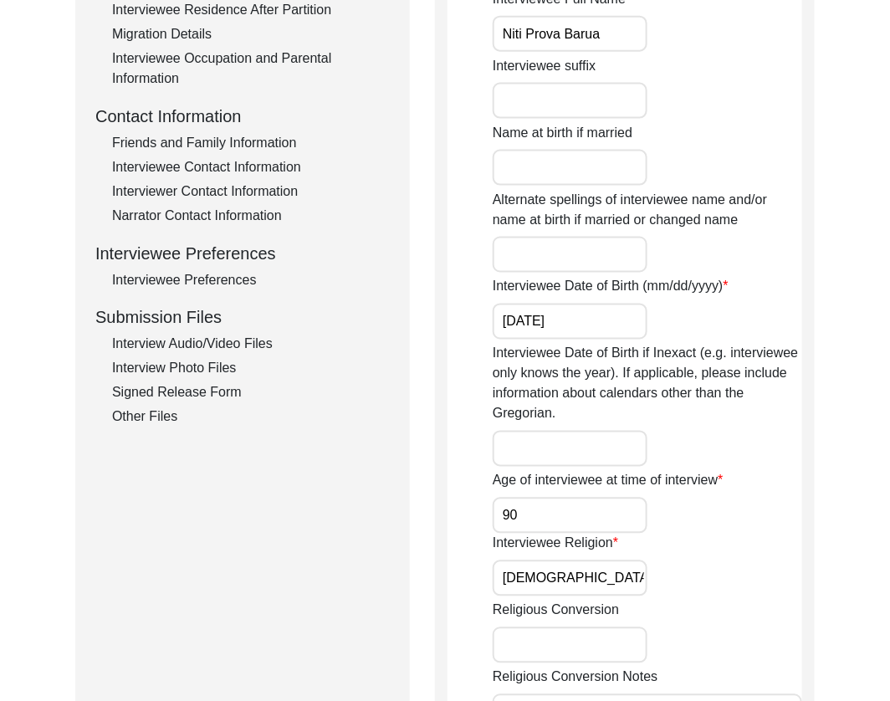
scroll to position [654, 0]
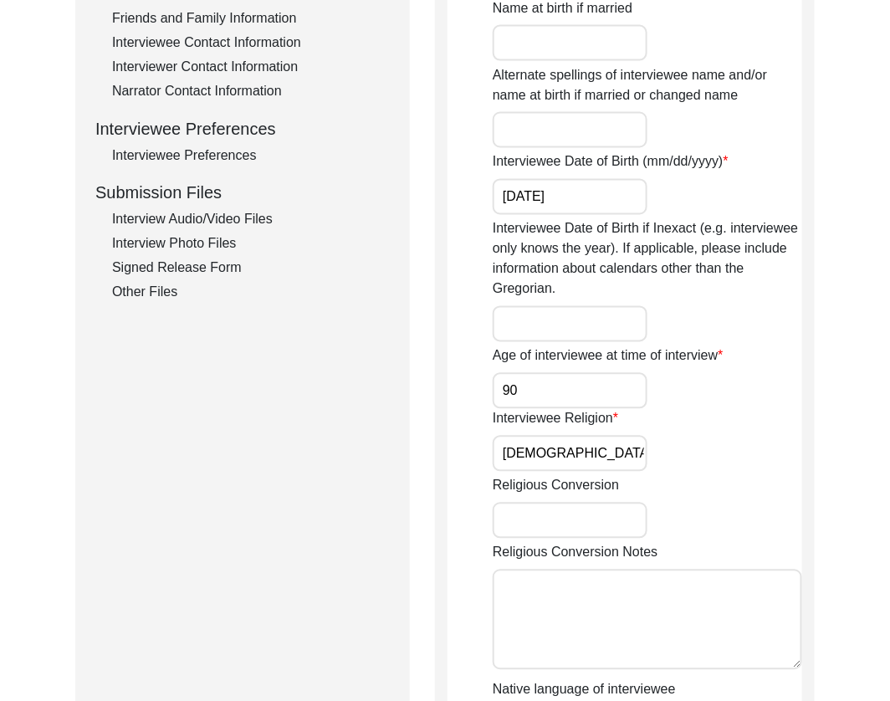
click at [196, 220] on div "Interview Audio/Video Files" at bounding box center [251, 220] width 278 height 20
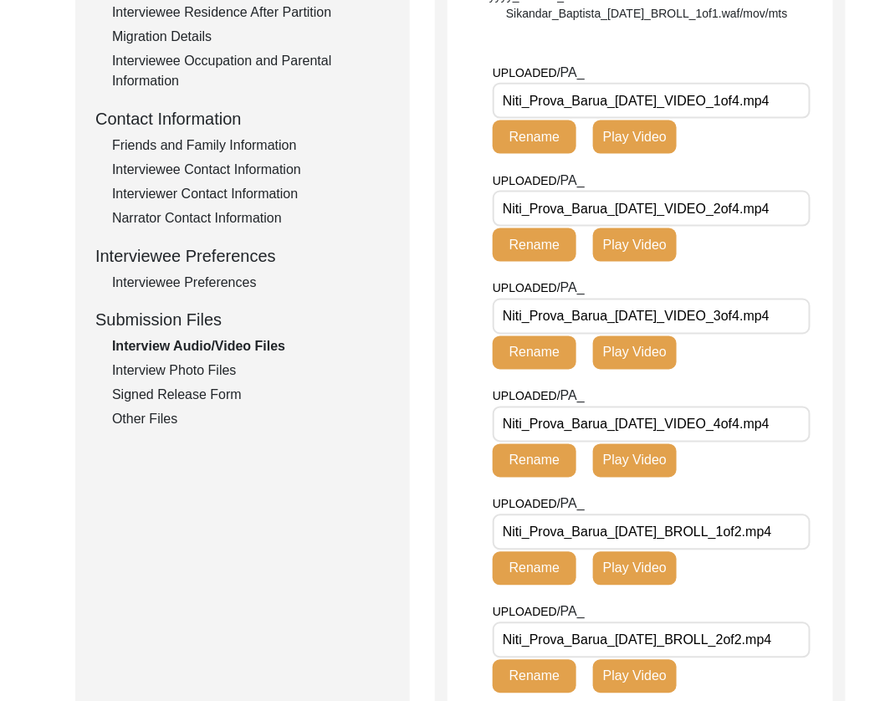
scroll to position [529, 0]
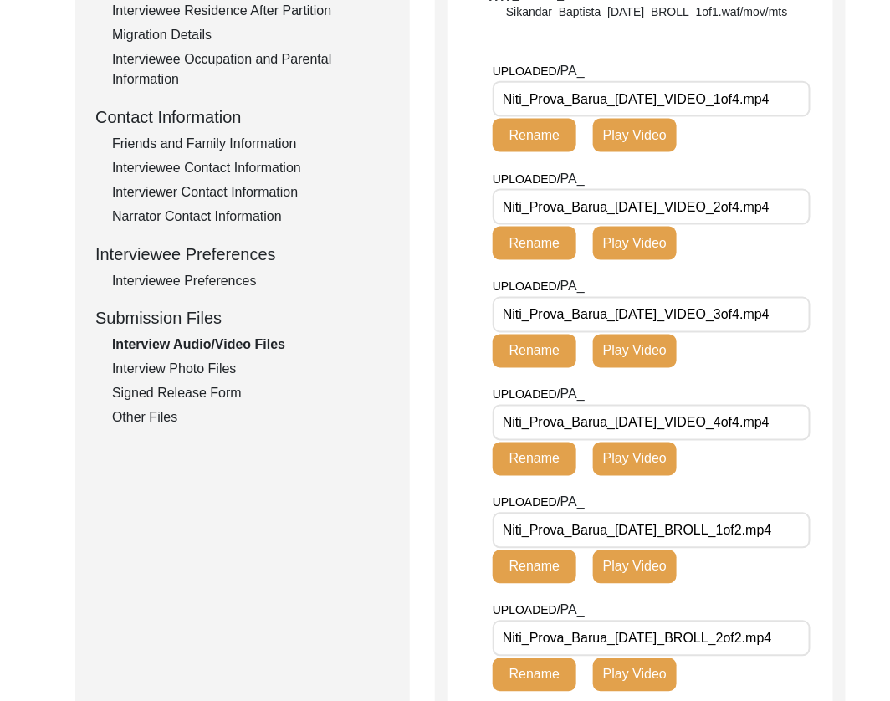
drag, startPoint x: 689, startPoint y: 151, endPoint x: 315, endPoint y: 156, distance: 373.3
click at [315, 156] on div "Submission Form Archivist Interview Information Interviewee Information Intervi…" at bounding box center [445, 202] width 740 height 1089
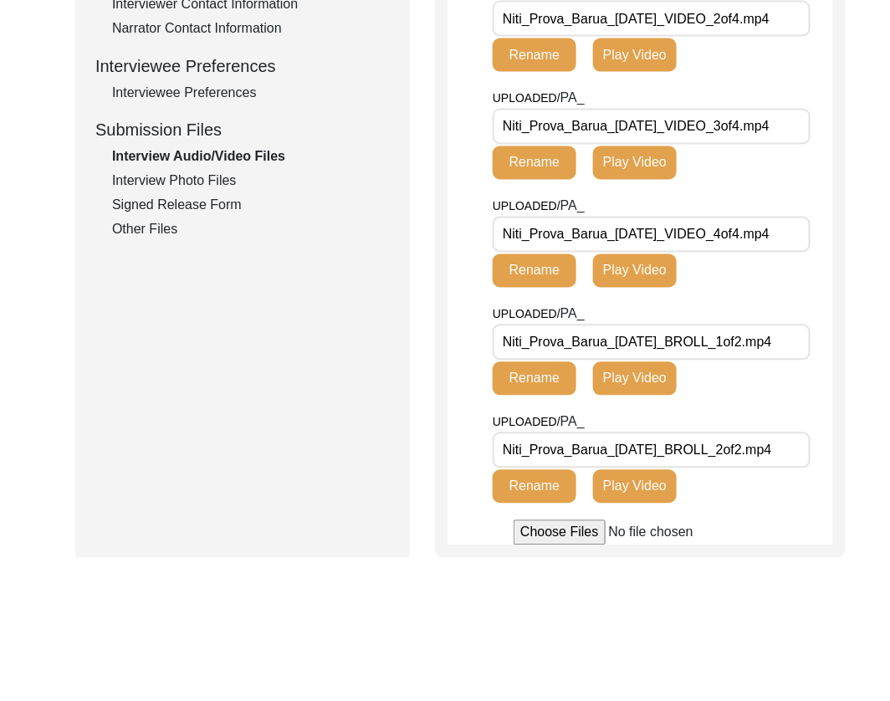
scroll to position [728, 0]
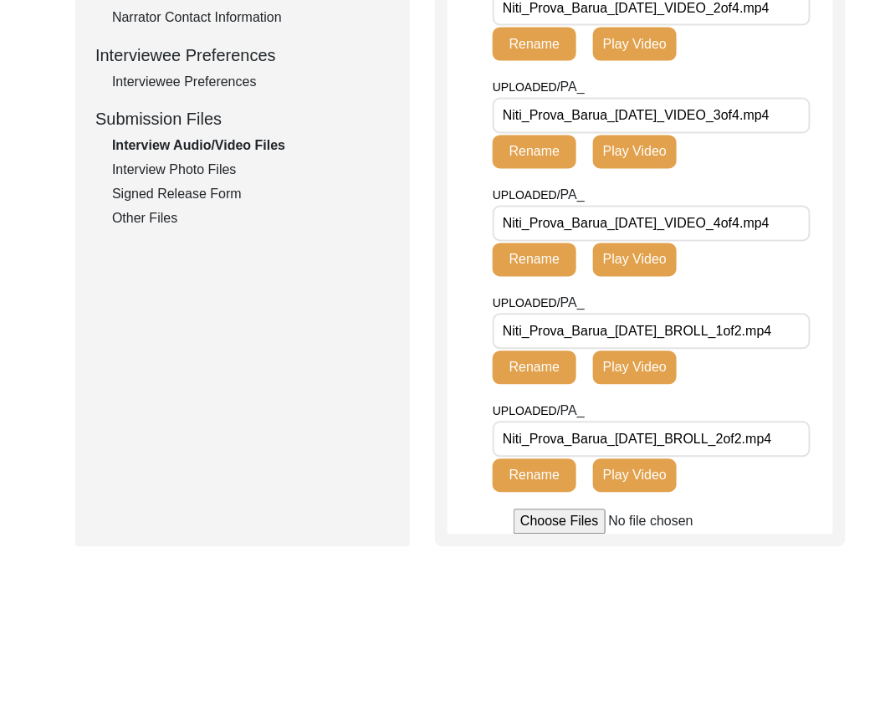
click at [190, 177] on div "Interview Photo Files" at bounding box center [251, 171] width 278 height 20
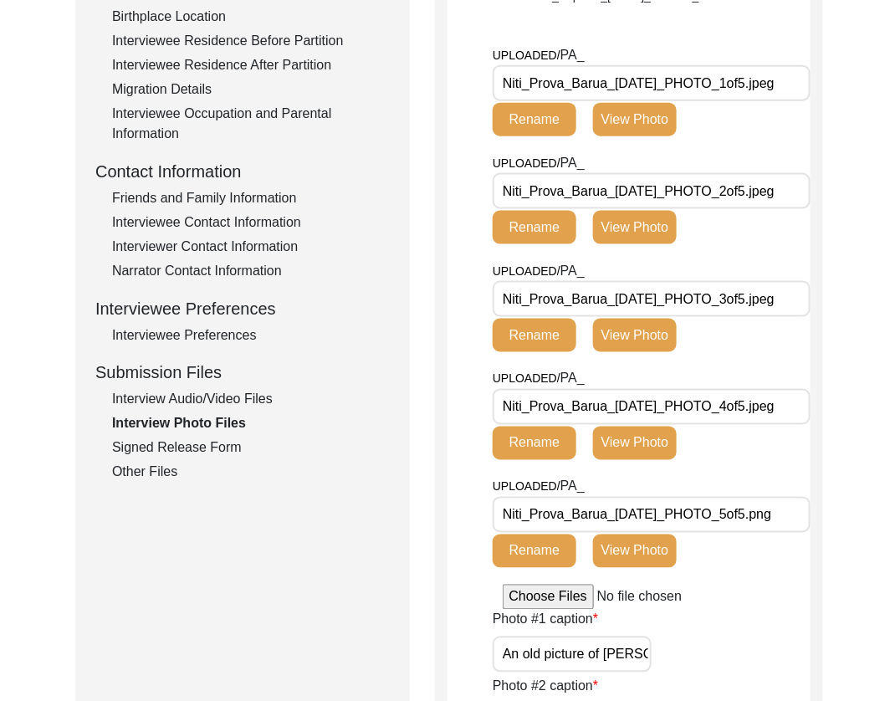
scroll to position [475, 0]
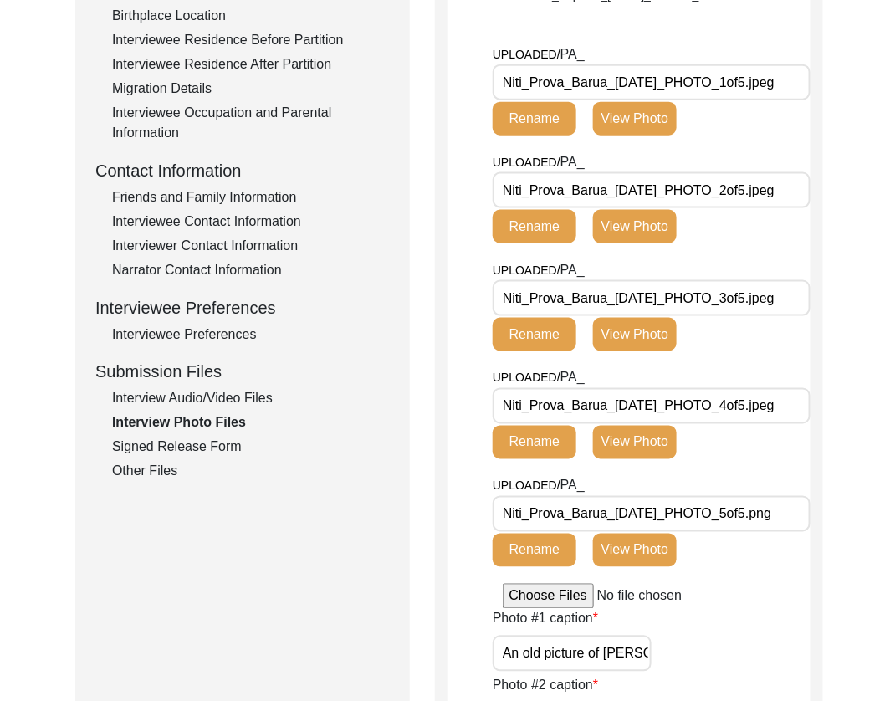
click at [759, 111] on div "UPLOADED/ PA_ Niti_Prova_Barua_[DATE]_PHOTO_1of5.jpeg Rename View Photo" at bounding box center [652, 98] width 318 height 108
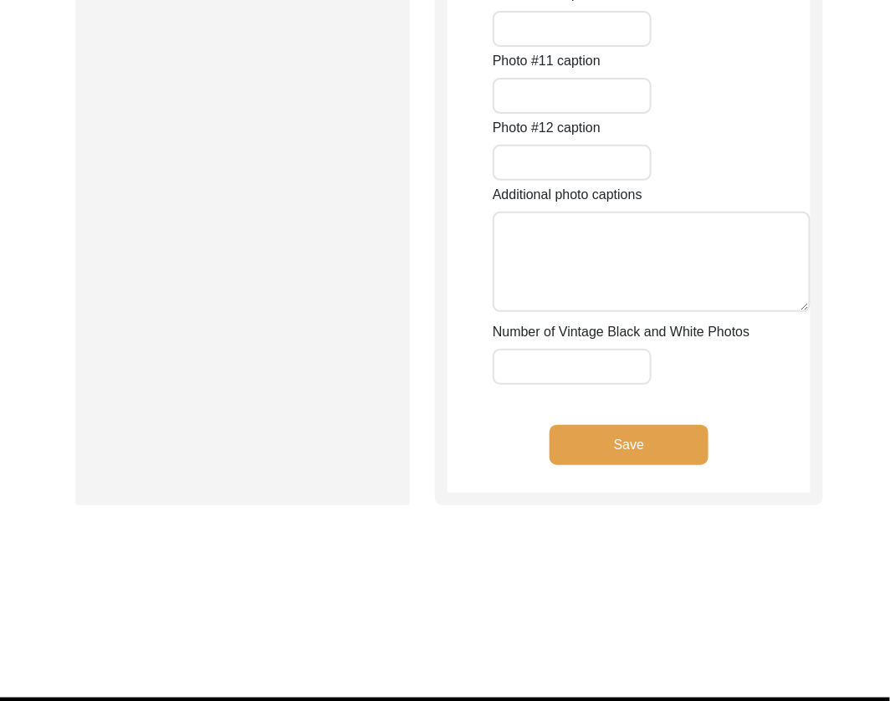
click at [577, 367] on input "Number of Vintage Black and White Photos" at bounding box center [572, 367] width 159 height 36
click at [615, 452] on button "Save" at bounding box center [629, 445] width 159 height 40
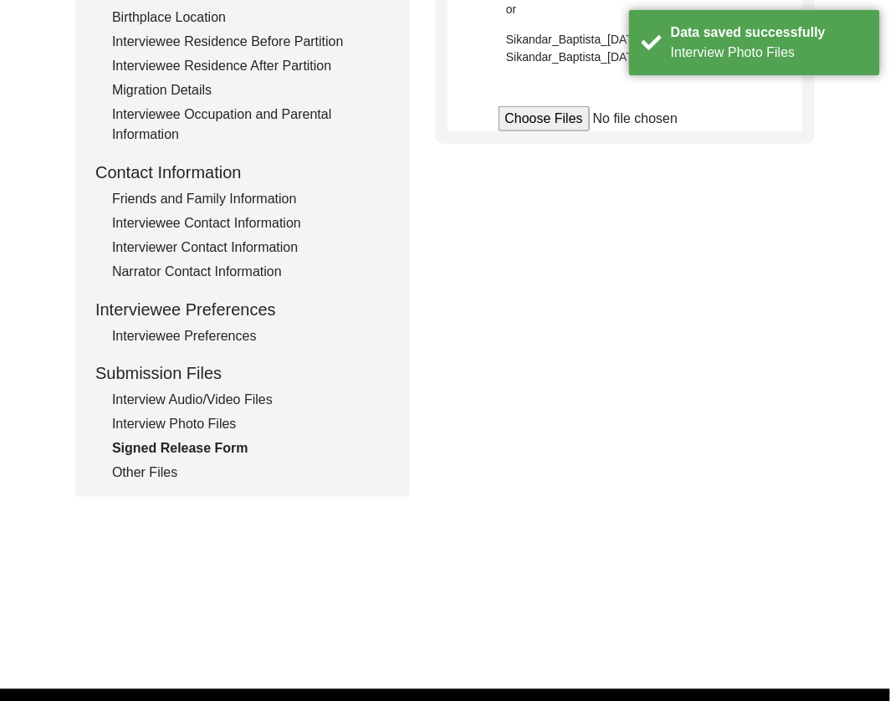
scroll to position [464, 0]
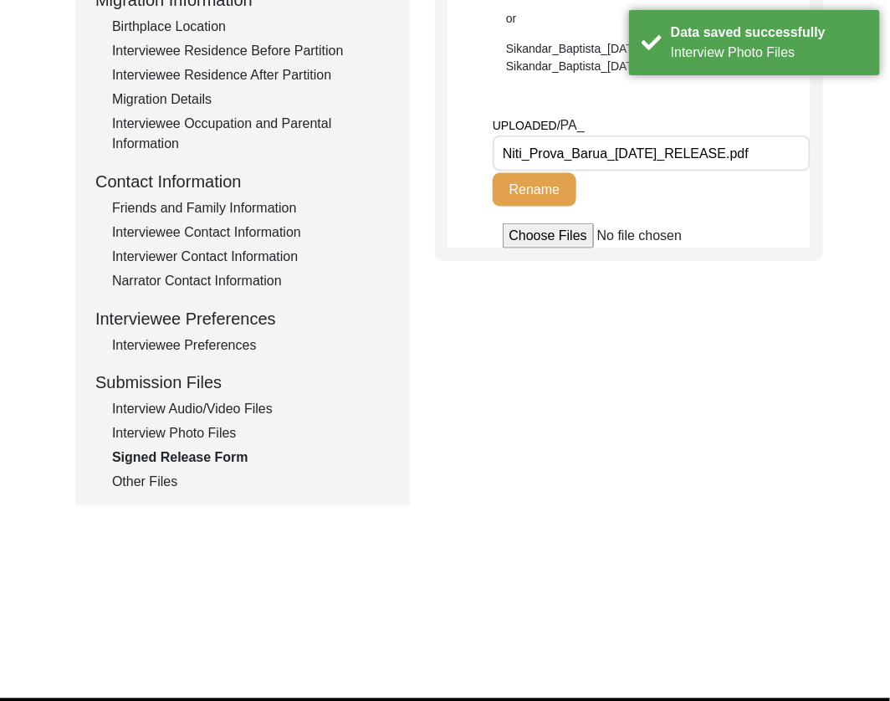
click at [233, 428] on div "Interview Photo Files" at bounding box center [251, 434] width 278 height 20
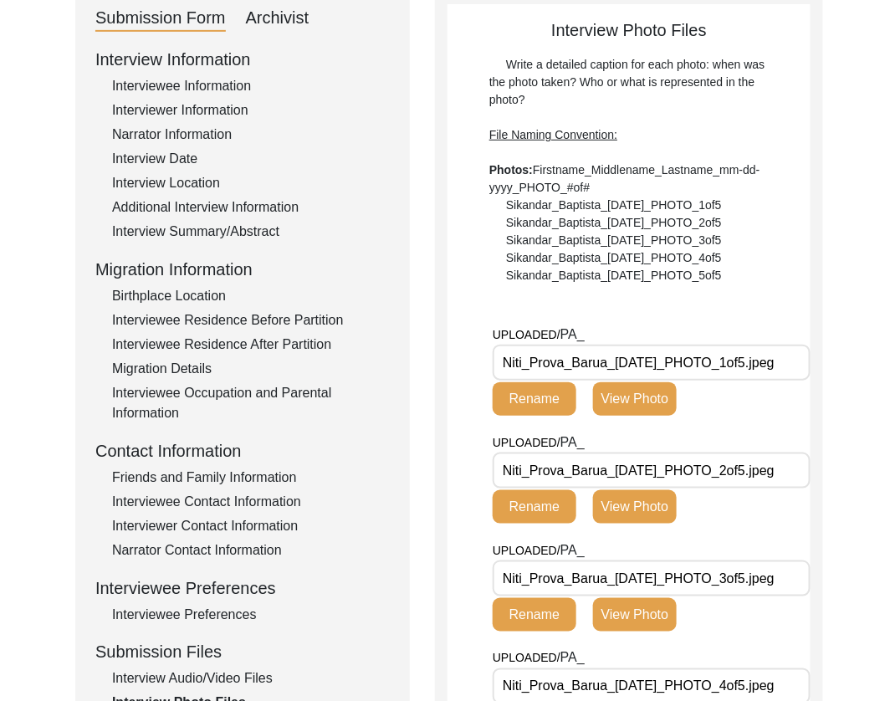
scroll to position [639, 0]
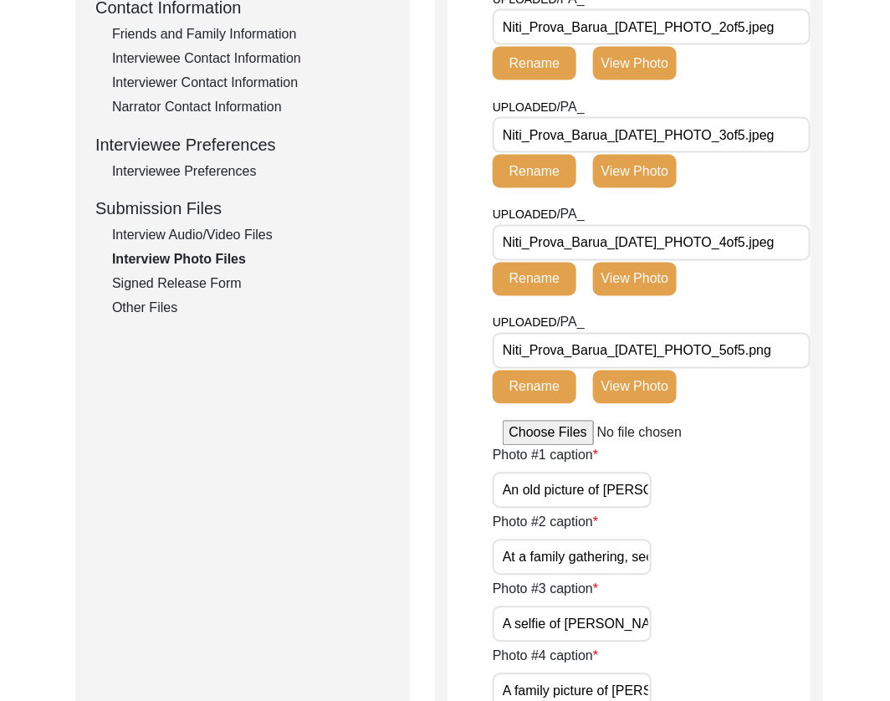
click at [231, 233] on div "Interview Audio/Video Files" at bounding box center [251, 236] width 278 height 20
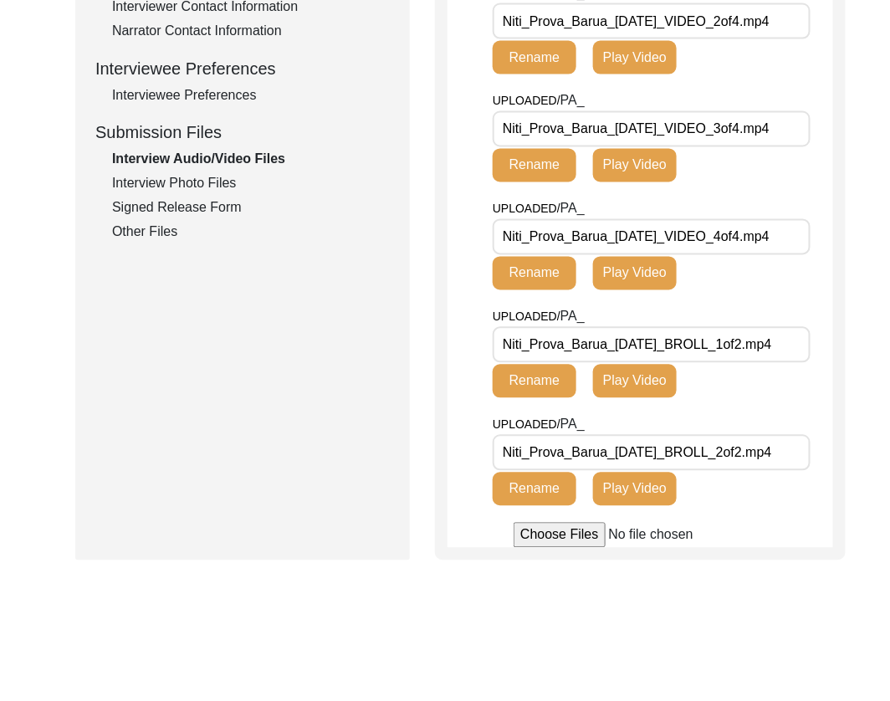
scroll to position [716, 0]
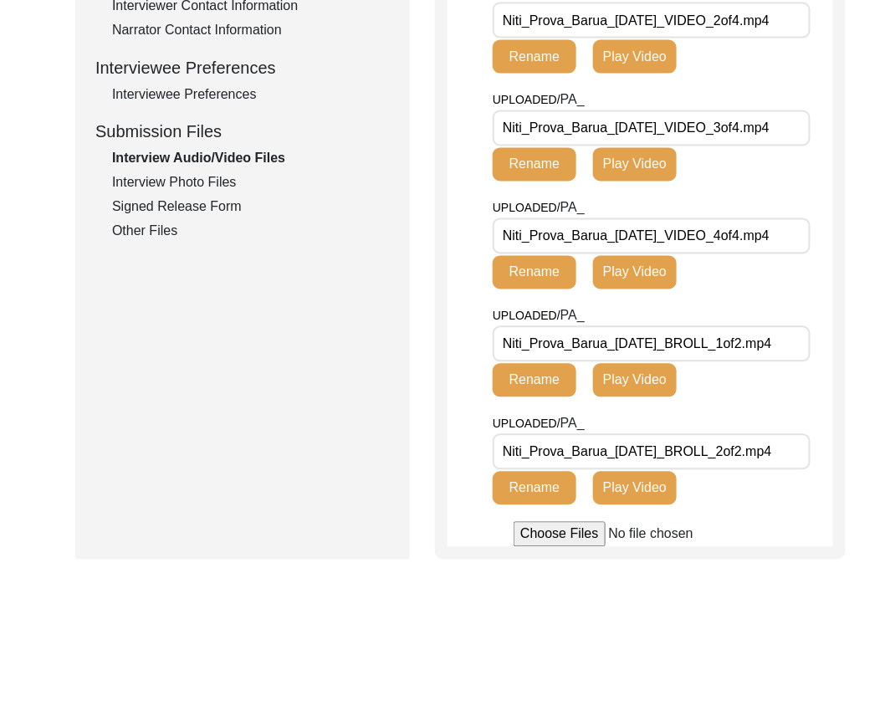
click at [181, 207] on div "Signed Release Form" at bounding box center [251, 207] width 278 height 20
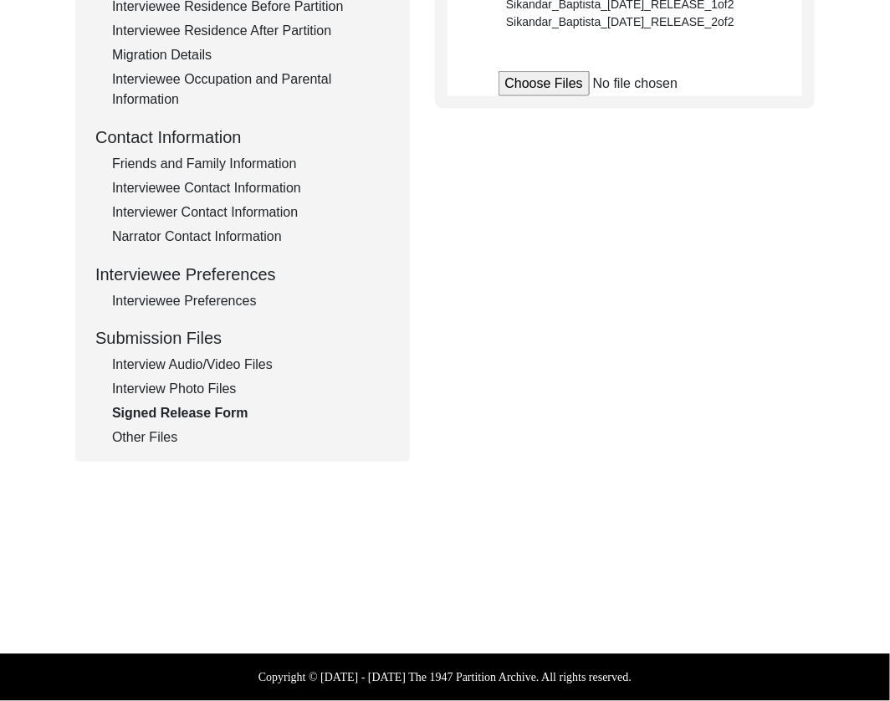
scroll to position [508, 0]
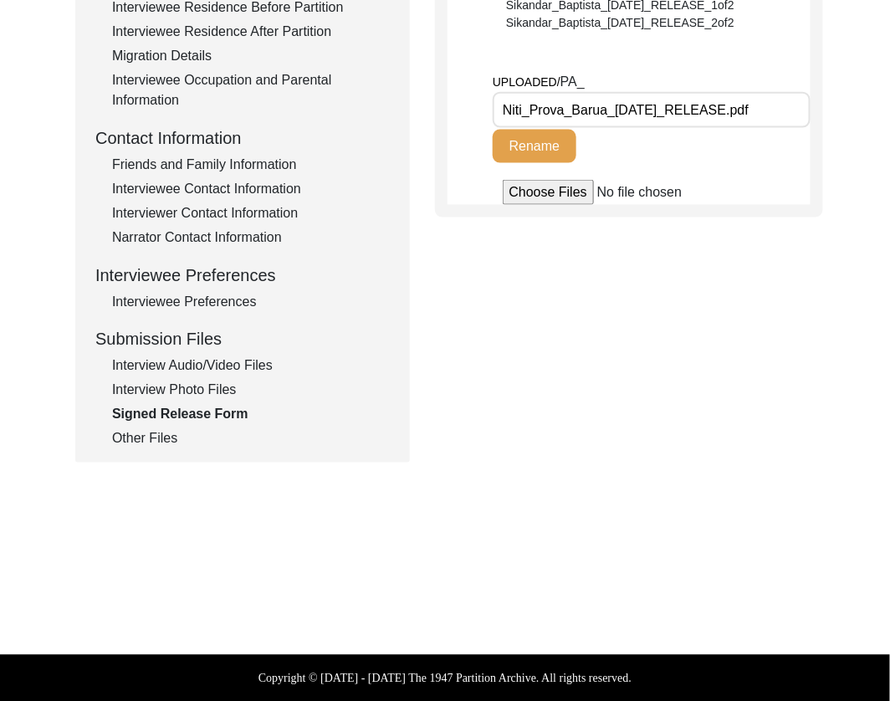
click at [182, 392] on div "Interview Photo Files" at bounding box center [251, 391] width 278 height 20
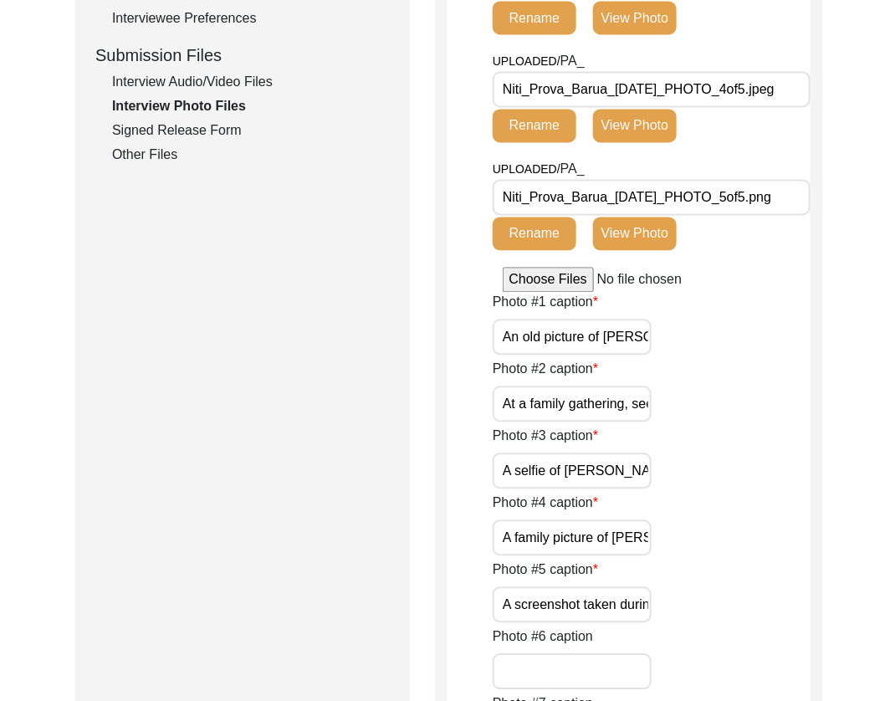
click at [152, 162] on div "Other Files" at bounding box center [251, 156] width 278 height 20
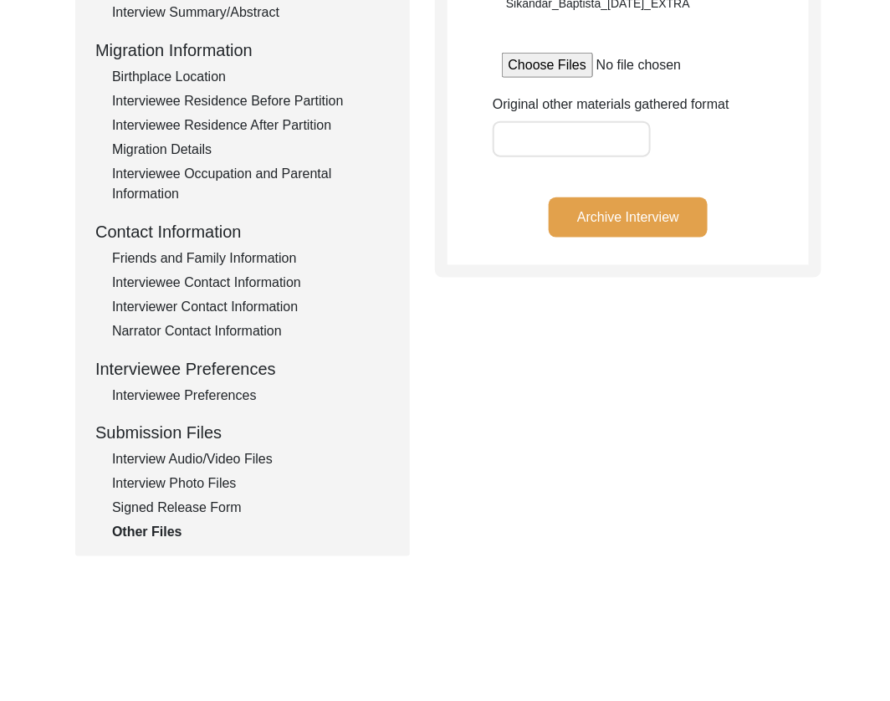
scroll to position [410, 0]
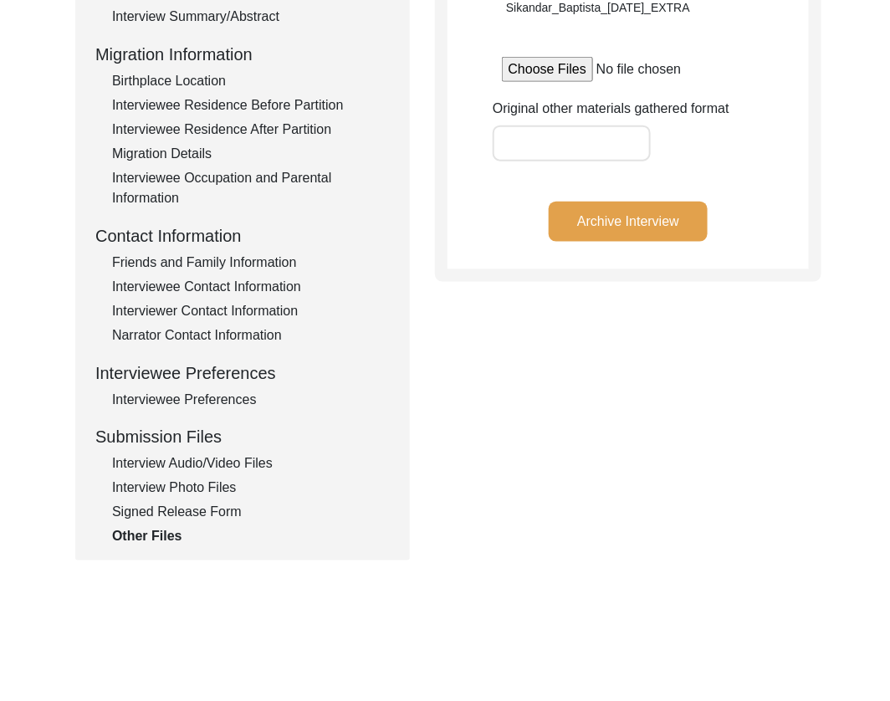
click at [644, 221] on button "Archive Interview" at bounding box center [628, 222] width 159 height 40
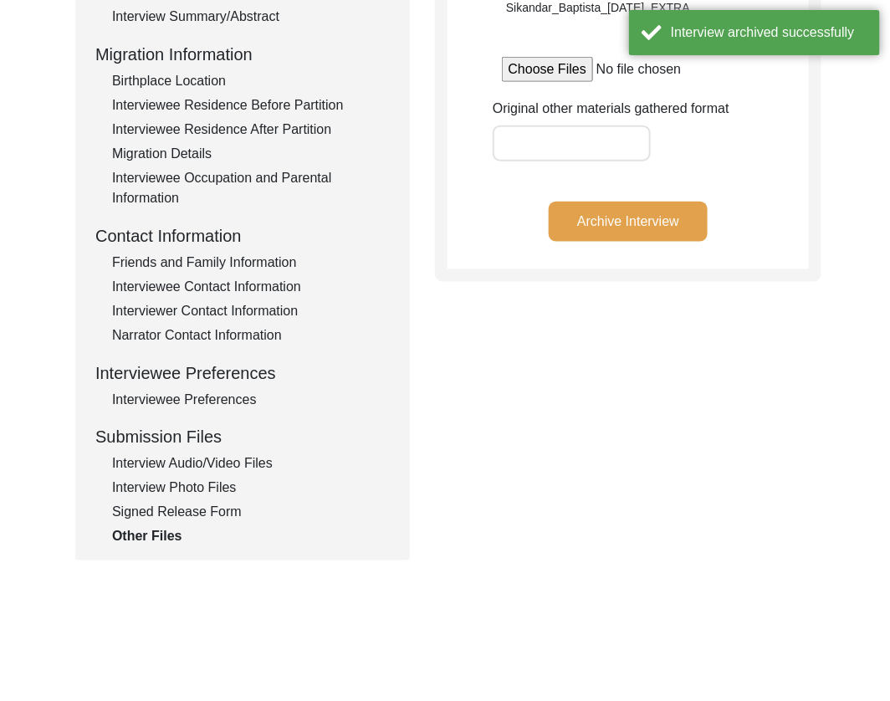
scroll to position [0, 0]
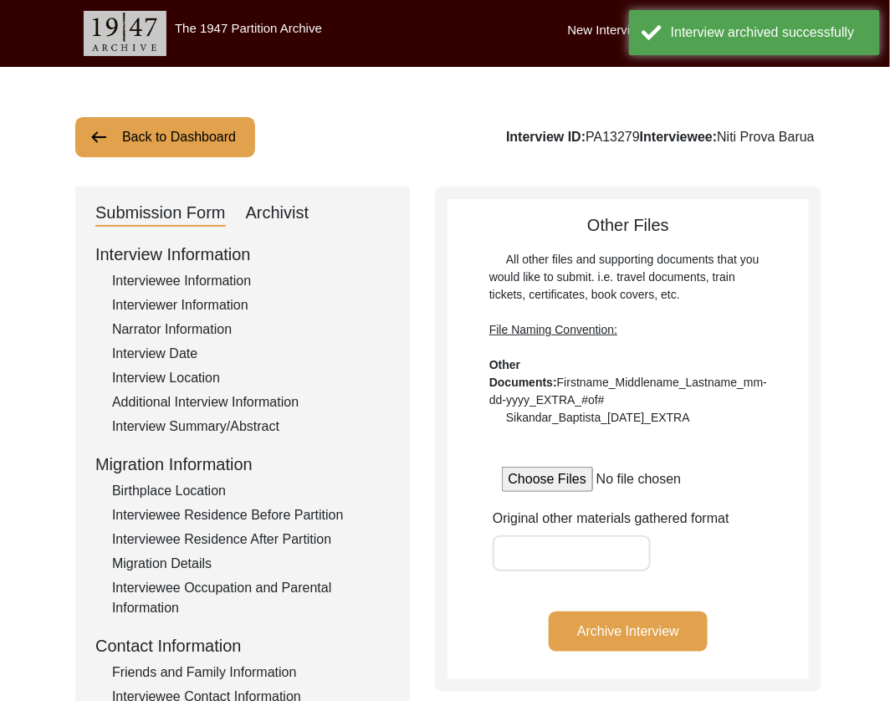
click at [156, 144] on button "Back to Dashboard" at bounding box center [165, 137] width 180 height 40
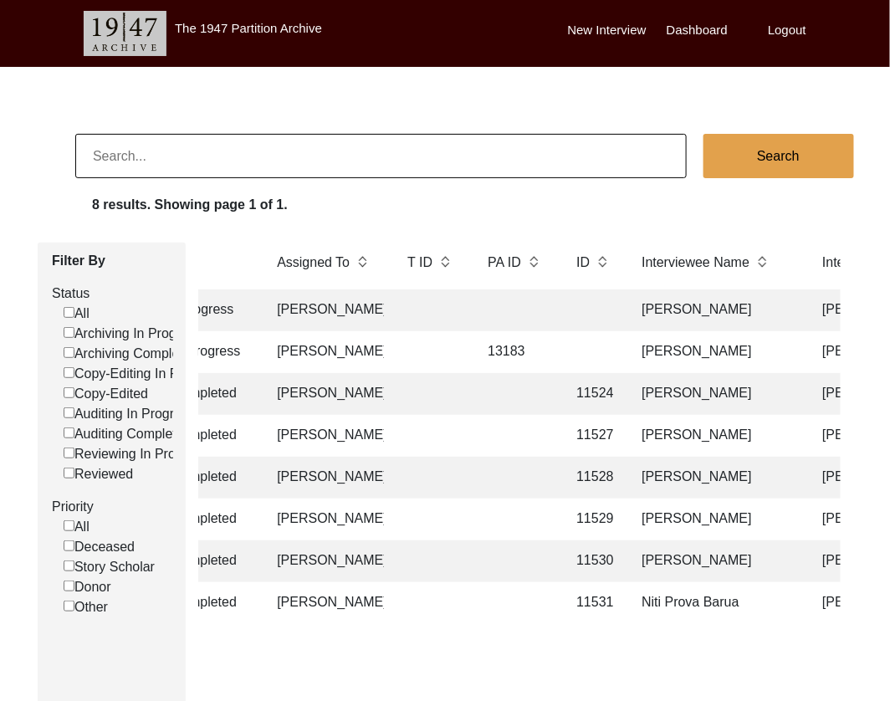
scroll to position [0, 820]
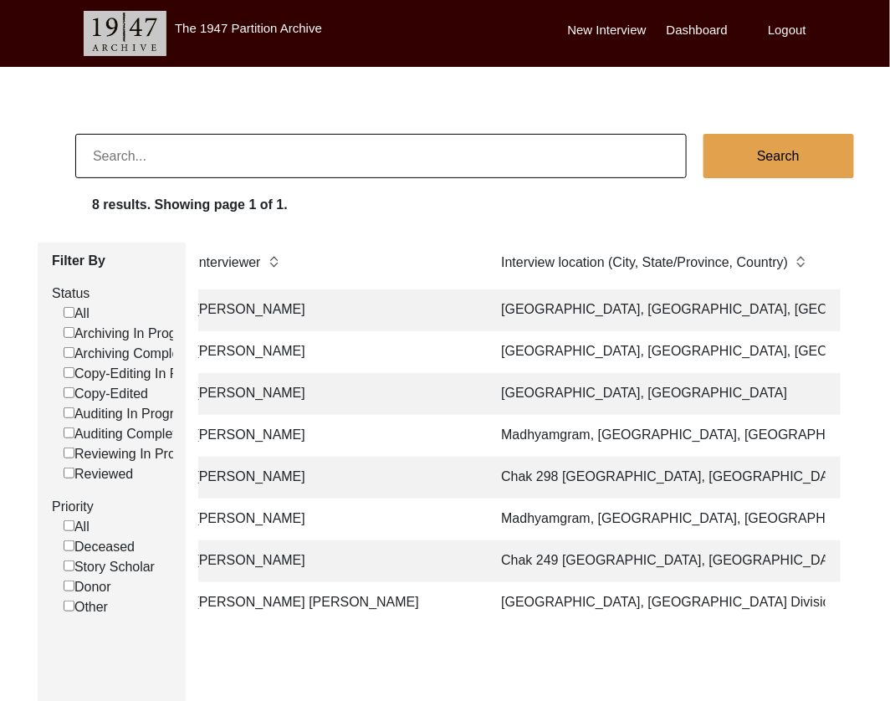
click at [541, 608] on td "[GEOGRAPHIC_DATA], [GEOGRAPHIC_DATA] Division, [GEOGRAPHIC_DATA]" at bounding box center [658, 603] width 335 height 42
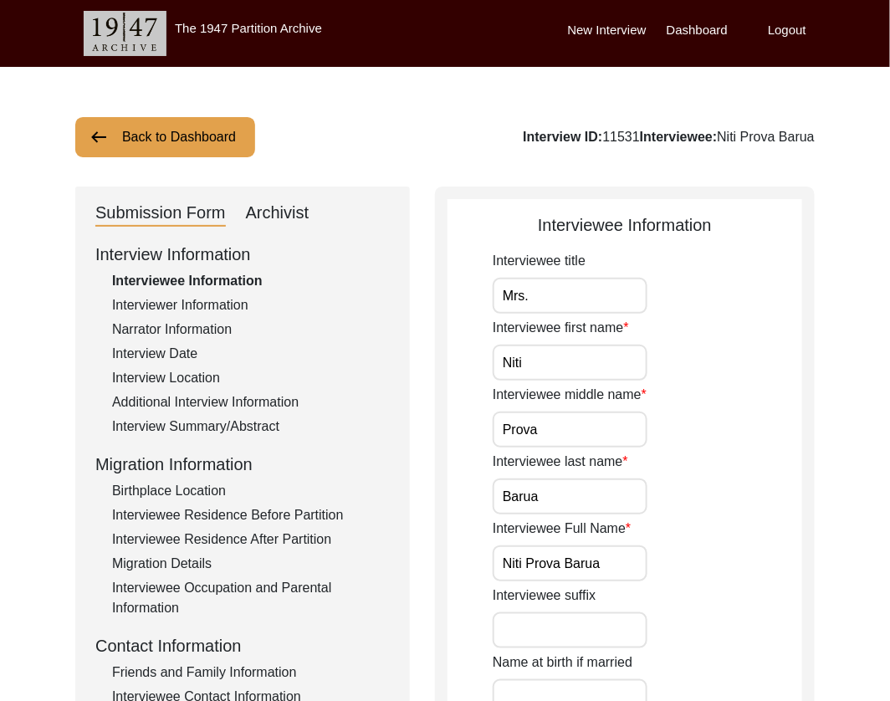
click at [256, 211] on div "Archivist" at bounding box center [278, 213] width 64 height 27
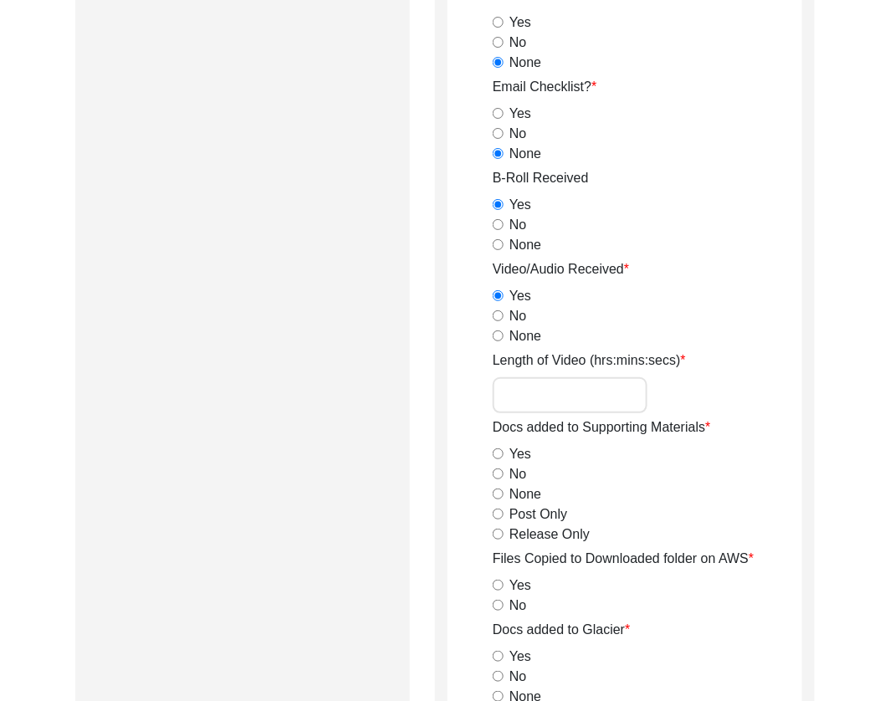
scroll to position [1575, 0]
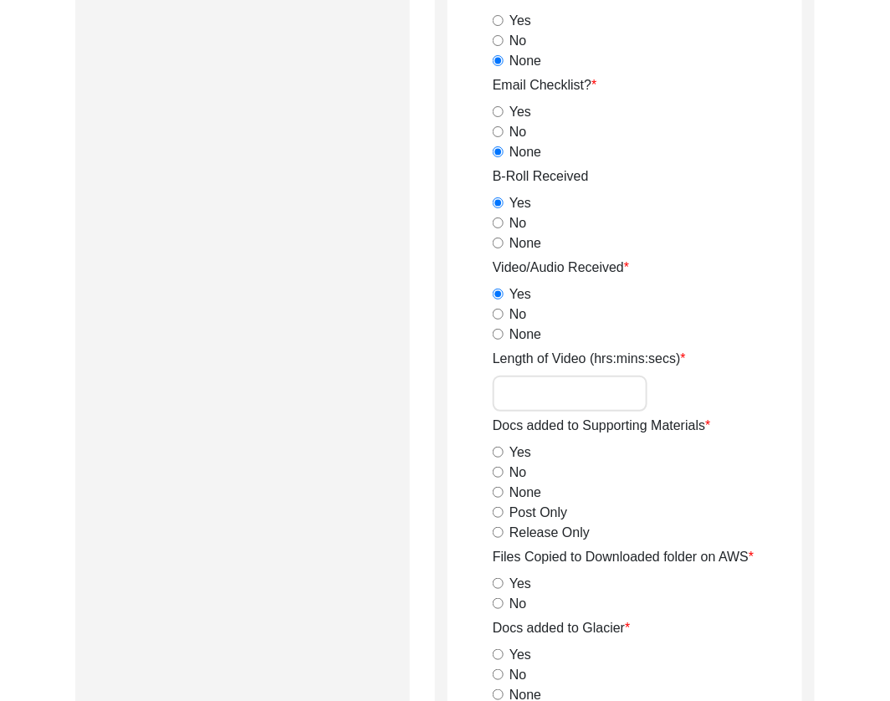
click at [550, 376] on input "Length of Video (hrs:mins:secs)" at bounding box center [570, 394] width 155 height 36
paste input "1:11:19"
click at [500, 534] on input "Release Only" at bounding box center [498, 532] width 11 height 11
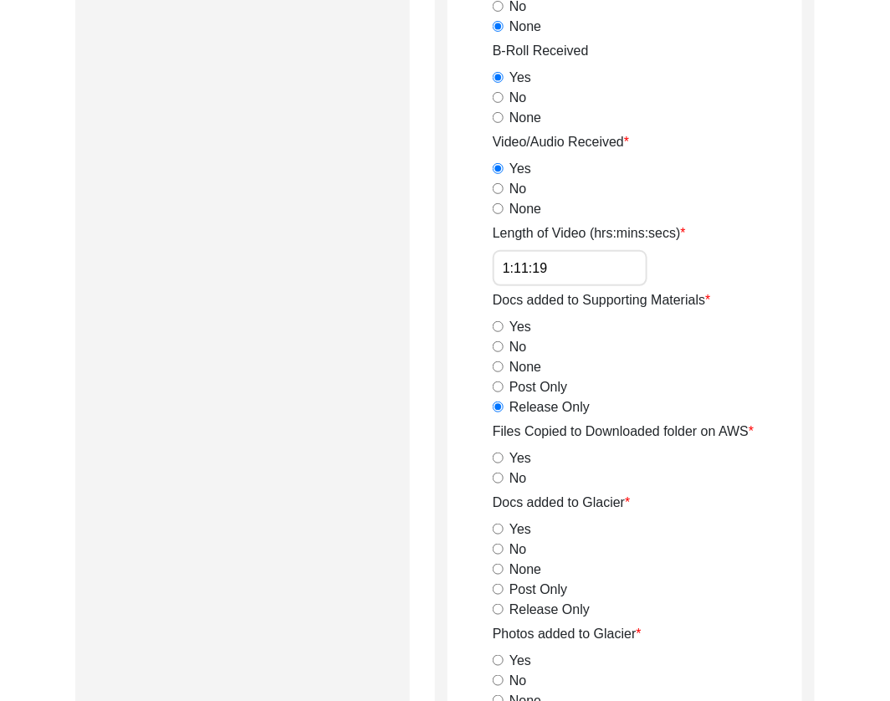
click at [500, 457] on input "Yes" at bounding box center [498, 458] width 11 height 11
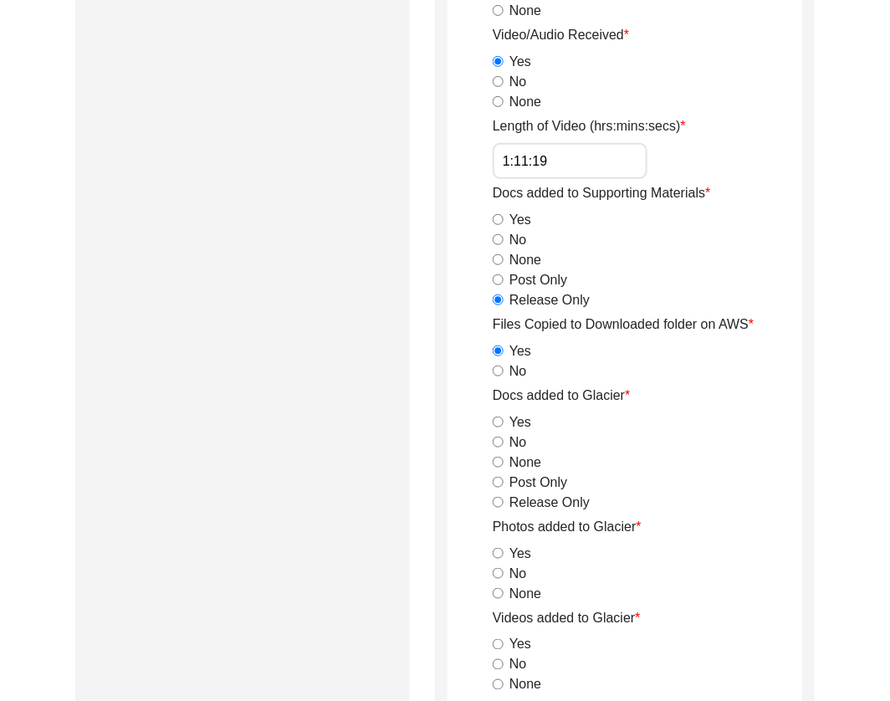
scroll to position [1849, 0]
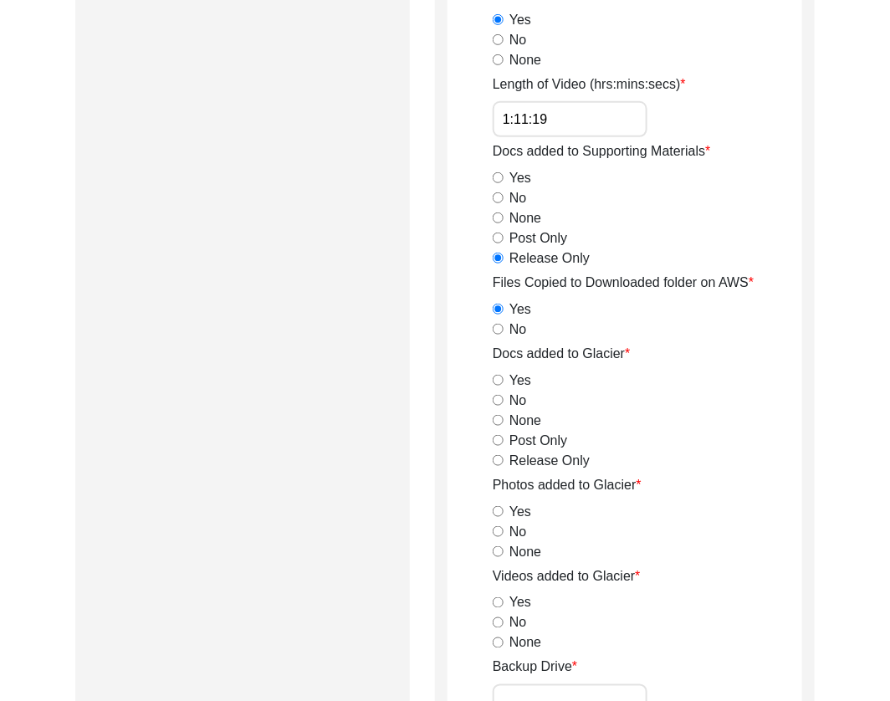
click at [498, 458] on input "Release Only" at bounding box center [498, 460] width 11 height 11
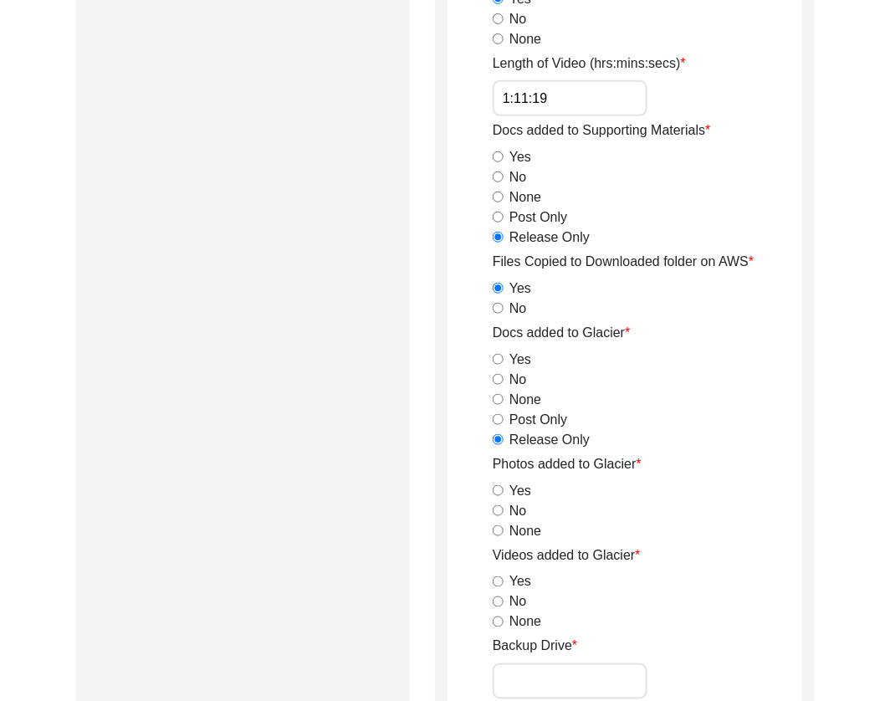
click at [498, 440] on input "Release Only" at bounding box center [498, 439] width 11 height 11
click at [497, 417] on input "Post Only" at bounding box center [498, 420] width 11 height 11
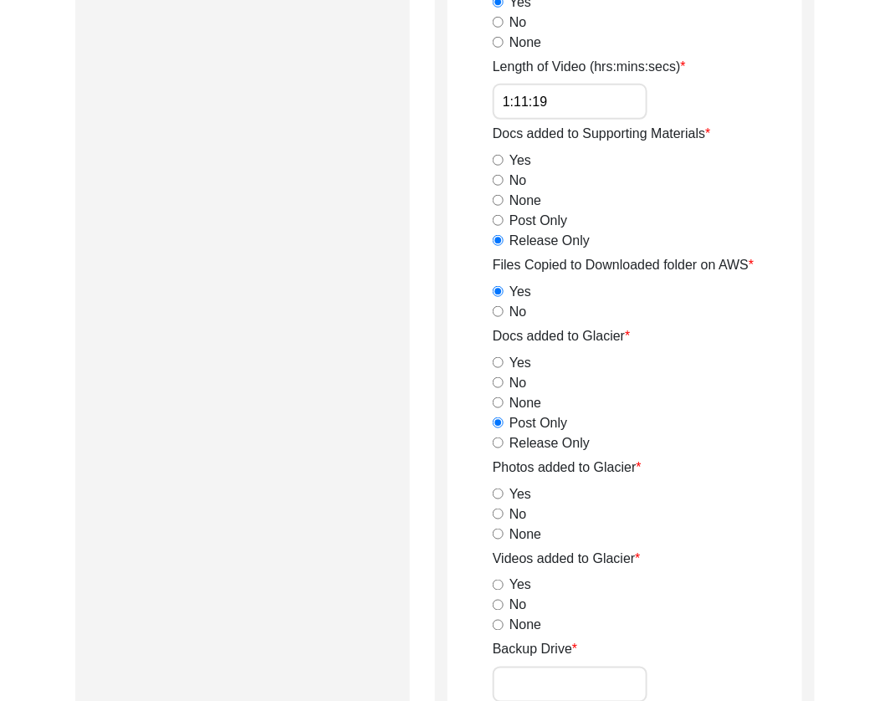
click at [498, 445] on div "Release Only" at bounding box center [648, 443] width 310 height 20
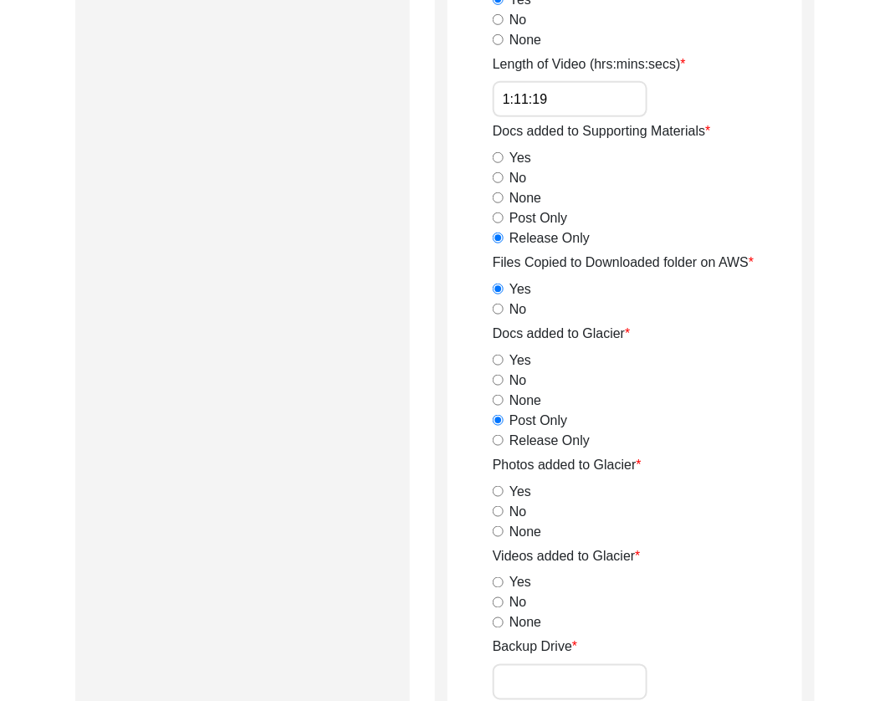
click at [498, 441] on input "Release Only" at bounding box center [498, 440] width 11 height 11
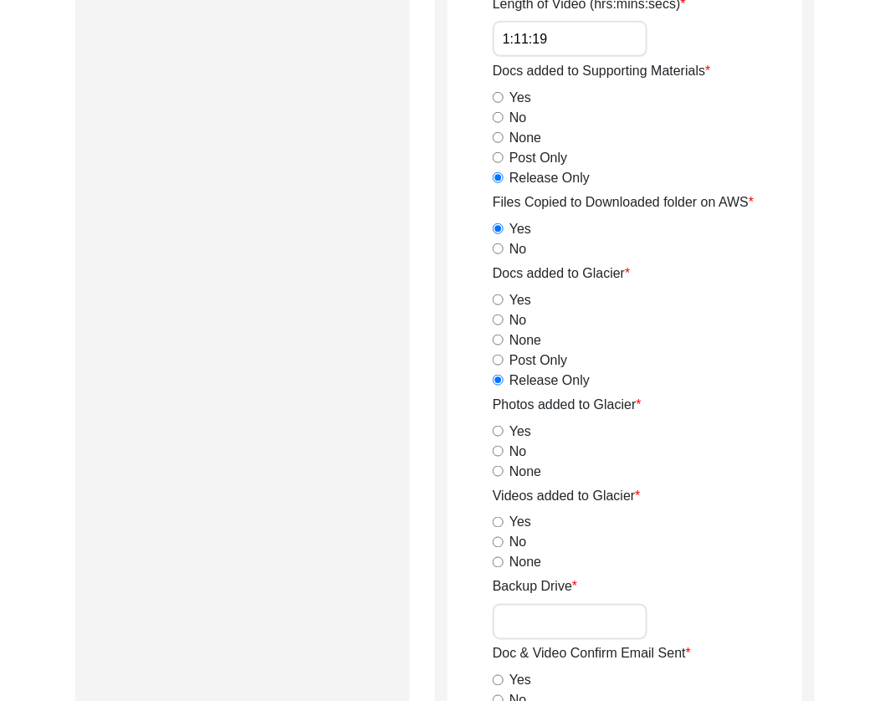
click at [495, 432] on input "Yes" at bounding box center [498, 431] width 11 height 11
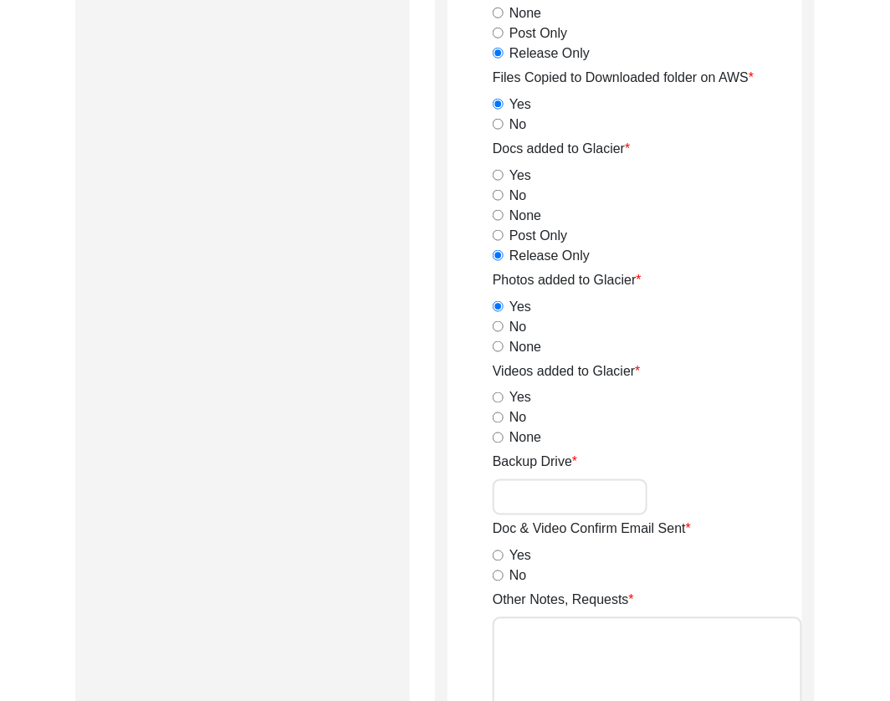
scroll to position [2055, 0]
click at [494, 438] on input "None" at bounding box center [498, 437] width 11 height 11
drag, startPoint x: 496, startPoint y: 396, endPoint x: 500, endPoint y: 407, distance: 11.7
click at [496, 396] on input "Yes" at bounding box center [498, 397] width 11 height 11
click at [529, 486] on input "Backup Drive" at bounding box center [570, 497] width 155 height 36
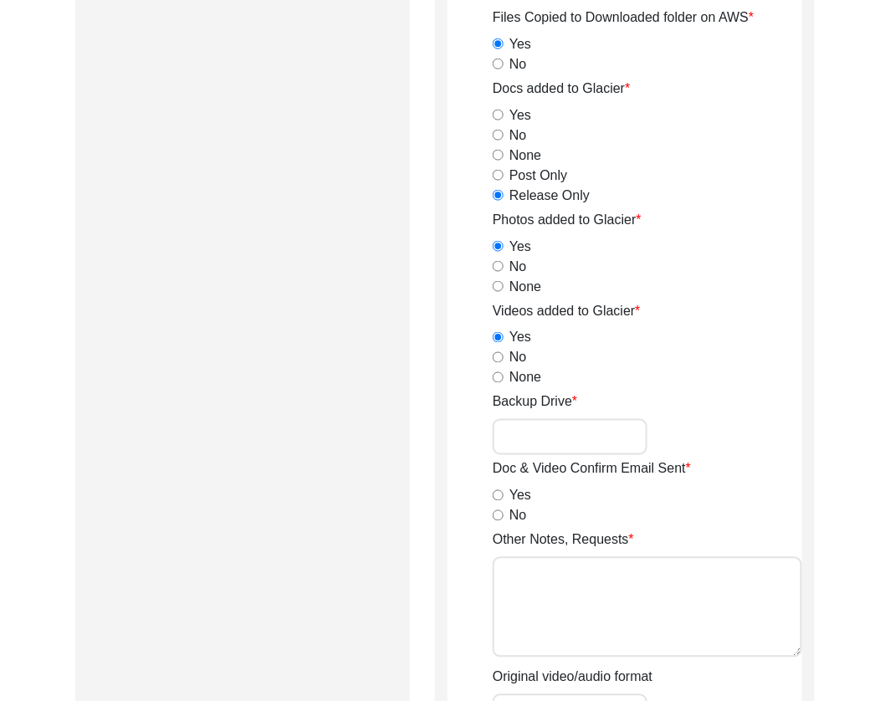
scroll to position [2132, 0]
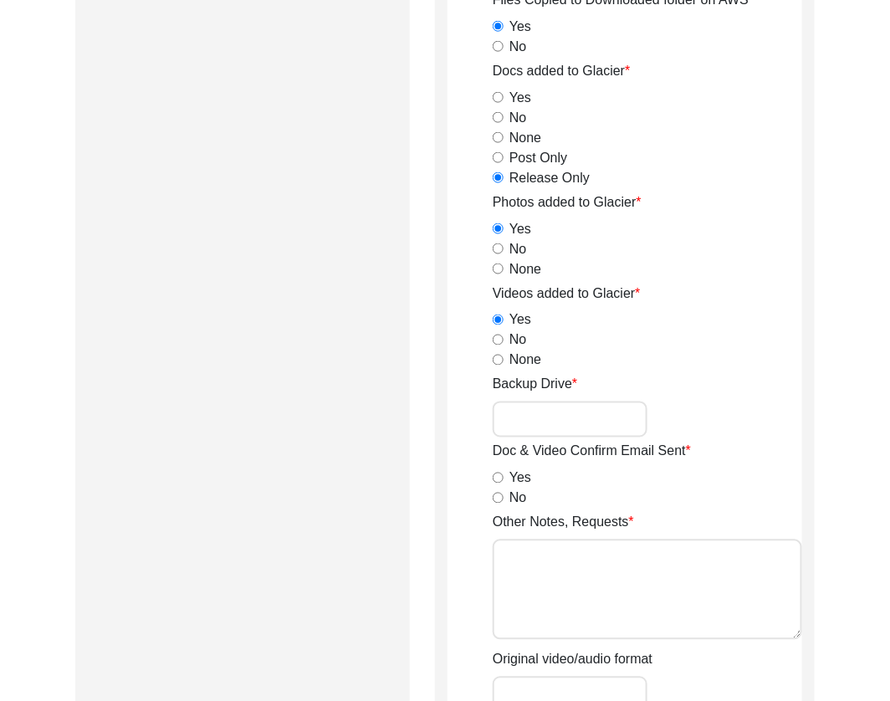
drag, startPoint x: 499, startPoint y: 497, endPoint x: 513, endPoint y: 521, distance: 27.4
click at [499, 497] on input "No" at bounding box center [498, 498] width 11 height 11
click at [537, 561] on textarea "Other Notes, Requests" at bounding box center [648, 590] width 310 height 100
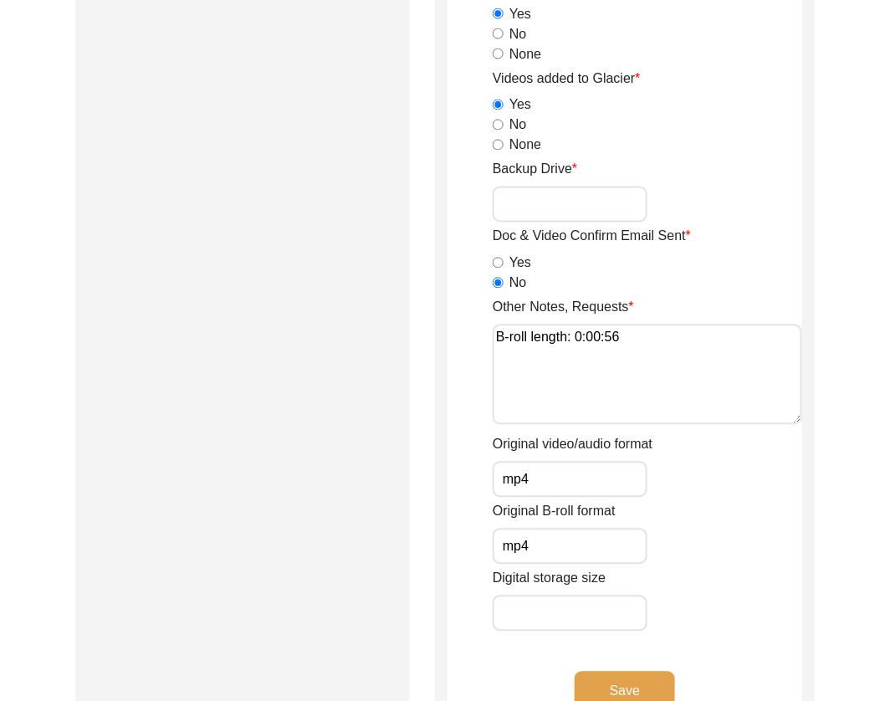
scroll to position [2361, 0]
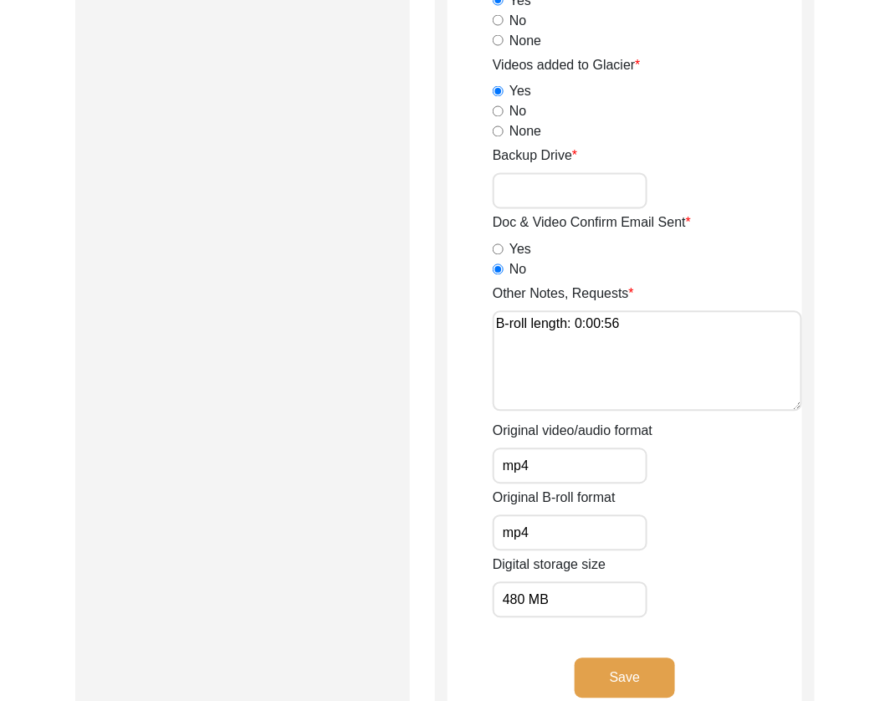
click at [617, 676] on button "Save" at bounding box center [625, 679] width 100 height 40
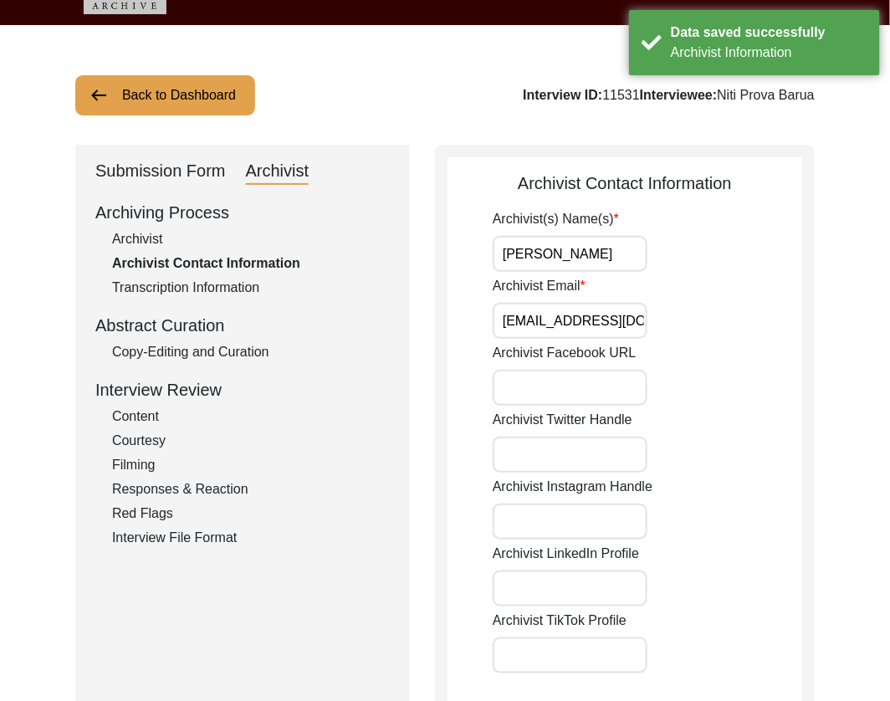
scroll to position [16, 0]
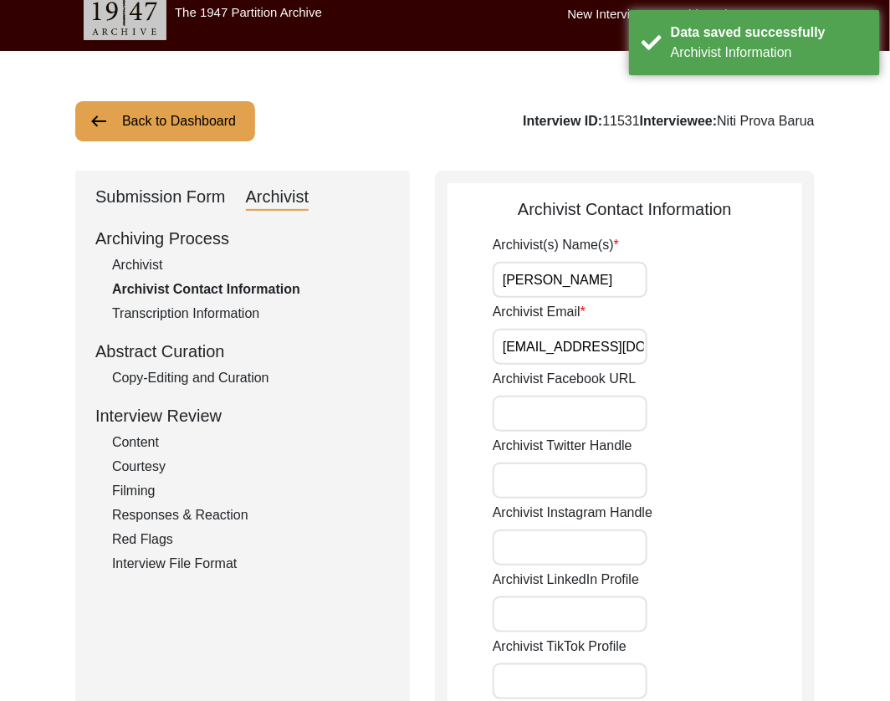
click at [592, 278] on input "[PERSON_NAME]" at bounding box center [570, 280] width 155 height 36
click at [605, 347] on input "Archivist Email" at bounding box center [570, 347] width 155 height 36
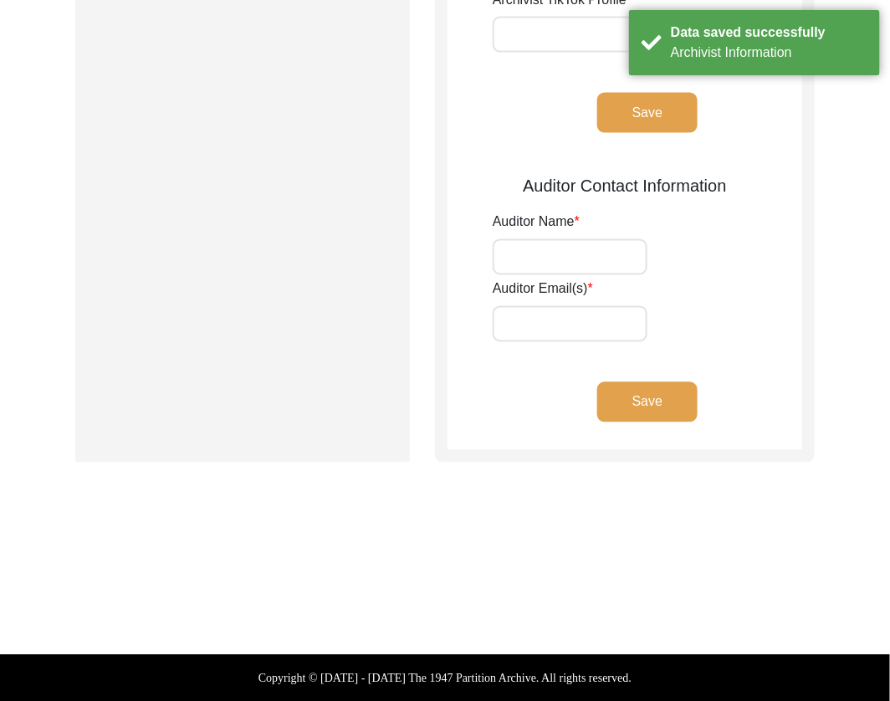
click at [623, 115] on button "Save" at bounding box center [648, 113] width 100 height 40
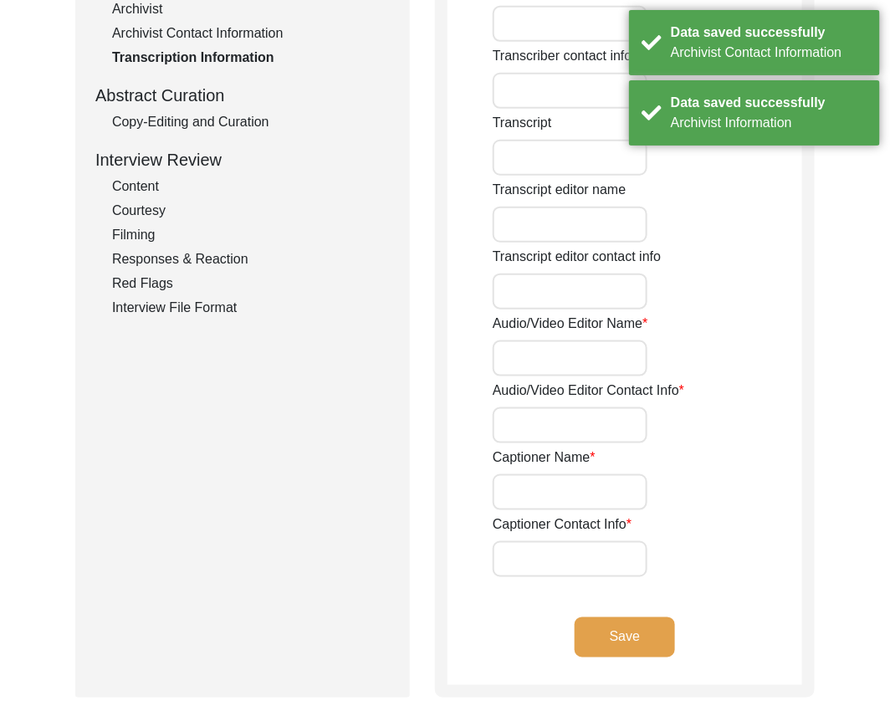
scroll to position [0, 0]
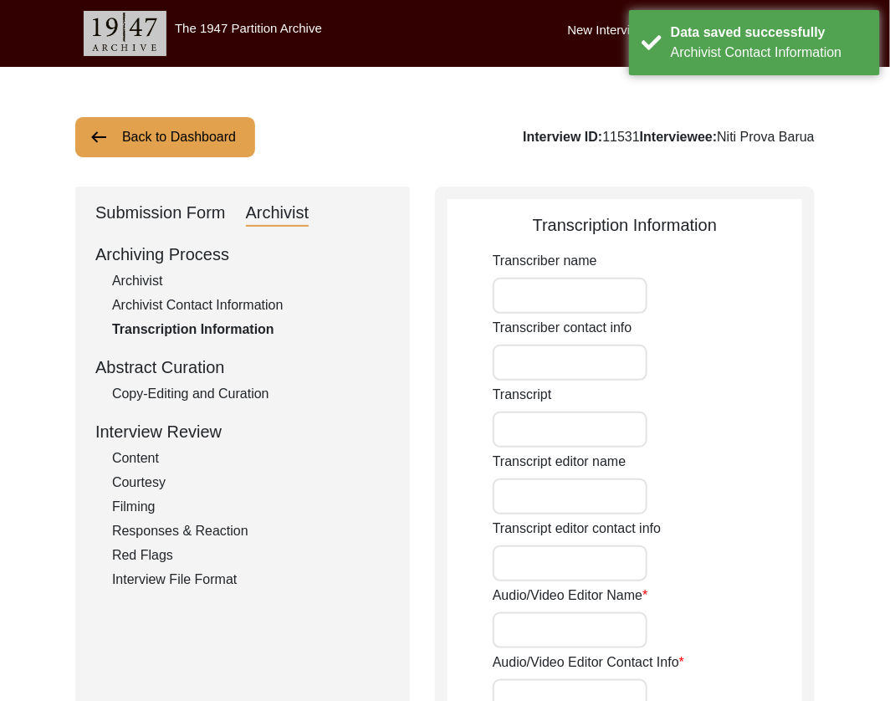
click at [160, 216] on div "Submission Form" at bounding box center [160, 213] width 131 height 27
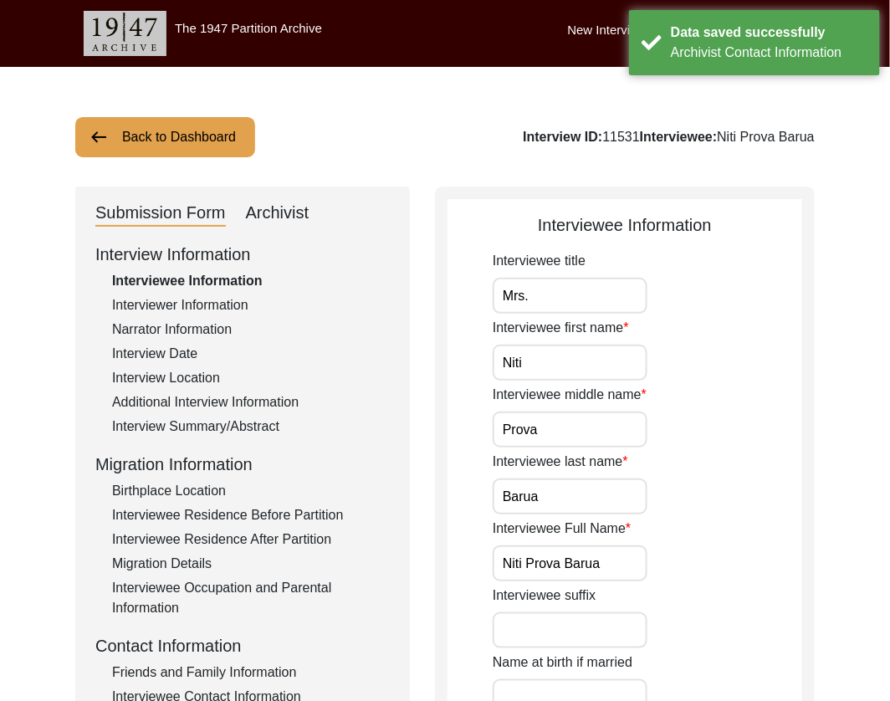
click at [169, 136] on button "Back to Dashboard" at bounding box center [165, 137] width 180 height 40
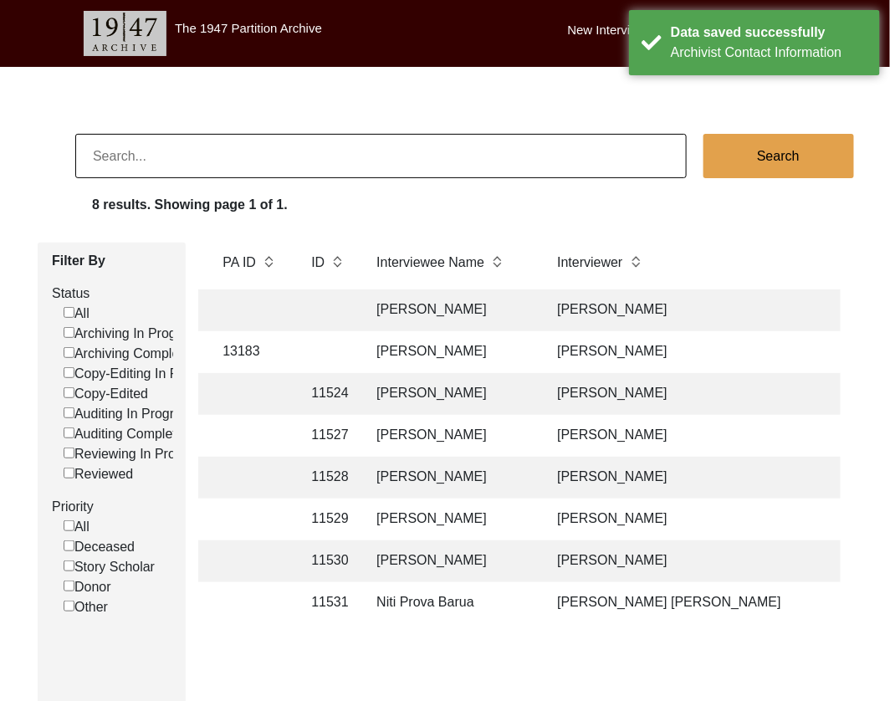
scroll to position [0, 464]
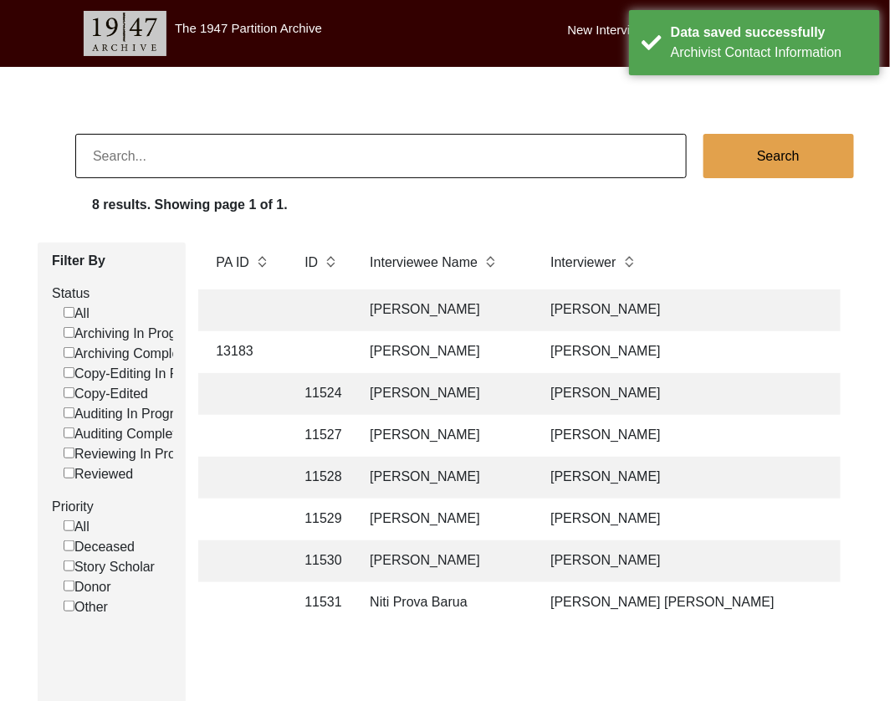
click at [656, 356] on td "[PERSON_NAME]" at bounding box center [687, 352] width 293 height 42
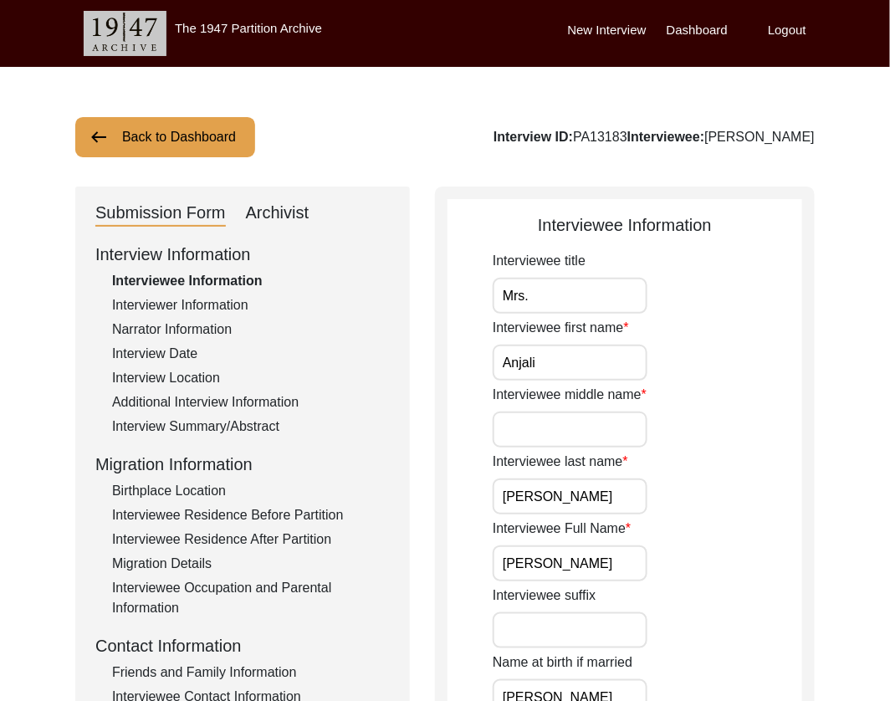
click at [292, 218] on div "Archivist" at bounding box center [278, 213] width 64 height 27
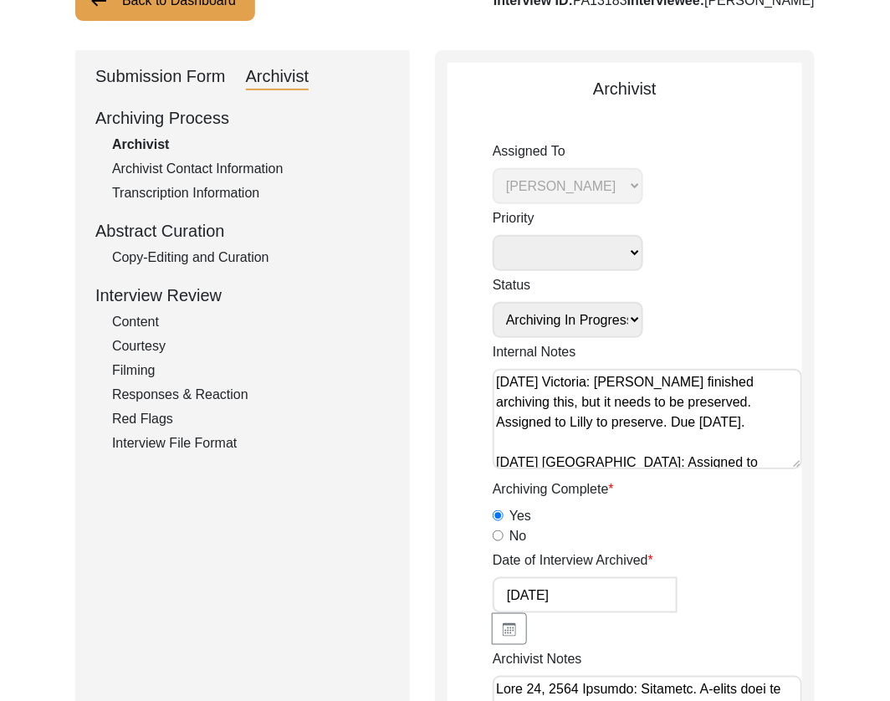
scroll to position [138, 0]
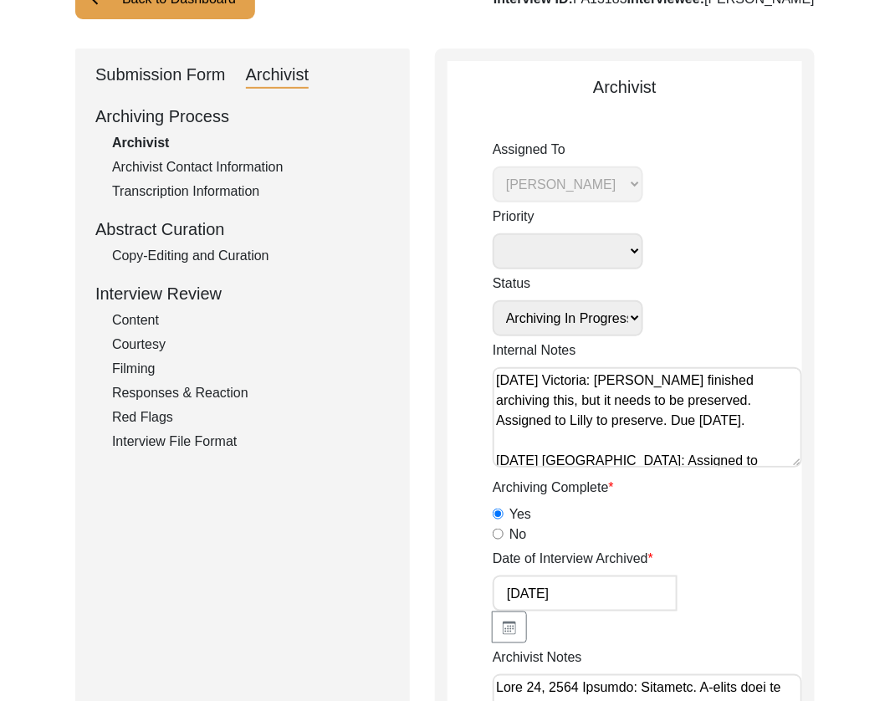
drag, startPoint x: 142, startPoint y: 74, endPoint x: 151, endPoint y: 79, distance: 9.8
click at [142, 74] on div "Submission Form" at bounding box center [160, 75] width 131 height 27
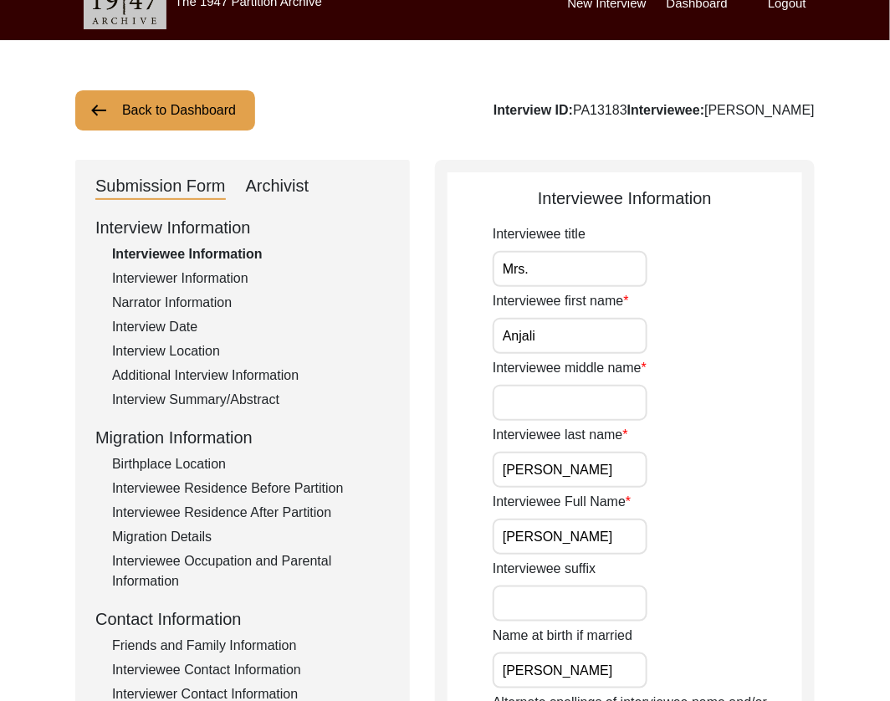
scroll to position [0, 0]
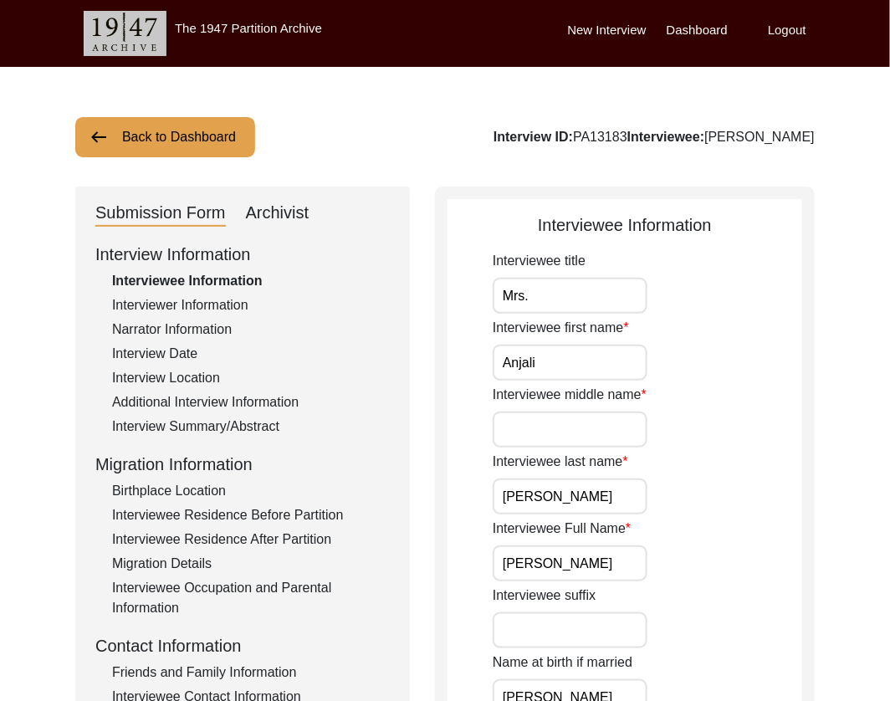
click at [206, 305] on div "Interviewer Information" at bounding box center [251, 305] width 278 height 20
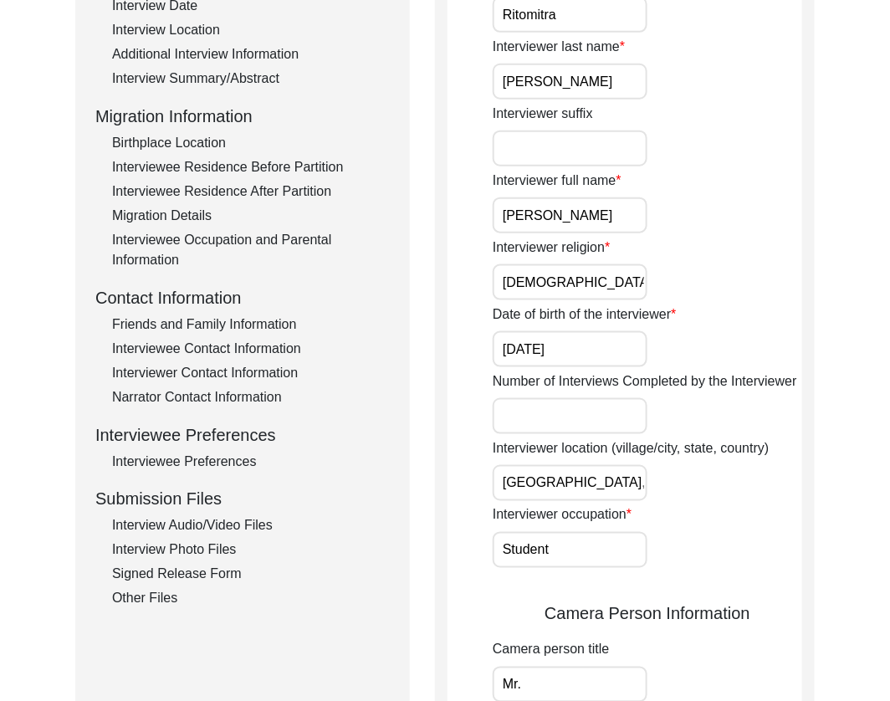
scroll to position [273, 0]
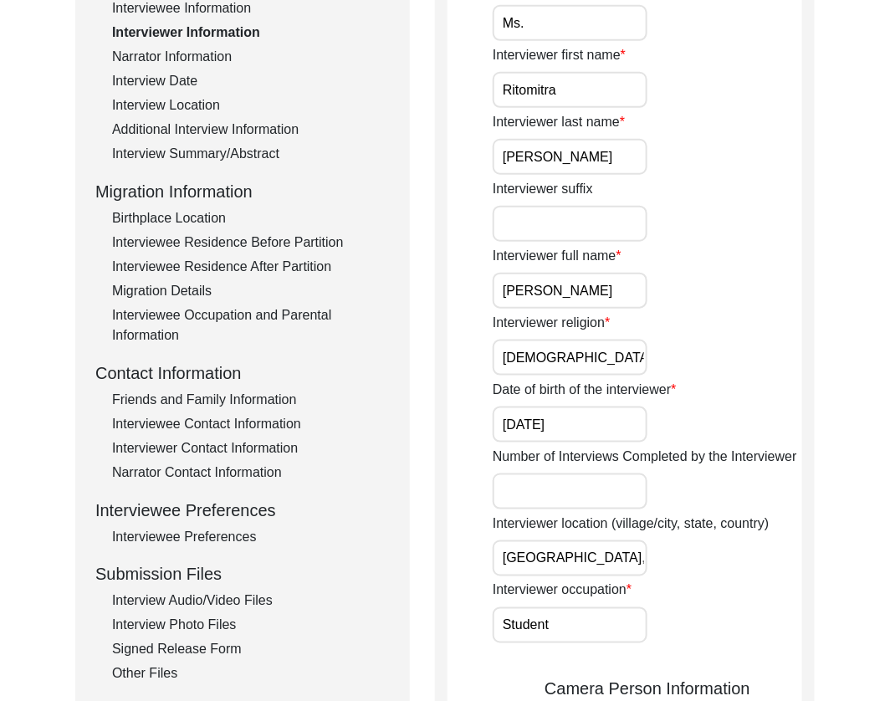
click at [155, 616] on div "Interview Photo Files" at bounding box center [251, 626] width 278 height 20
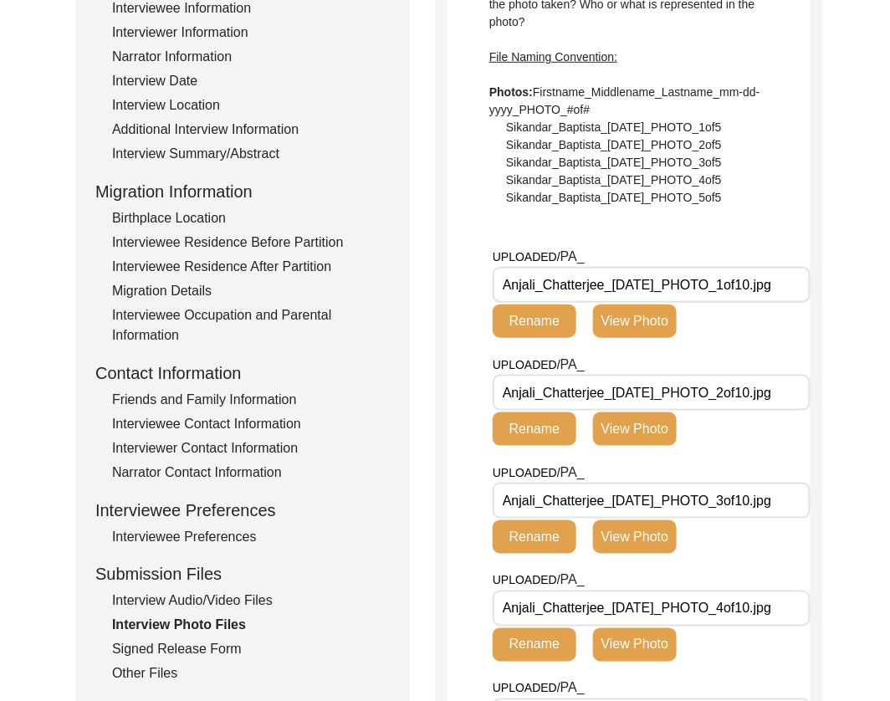
click at [156, 603] on div "Interview Audio/Video Files" at bounding box center [251, 602] width 278 height 20
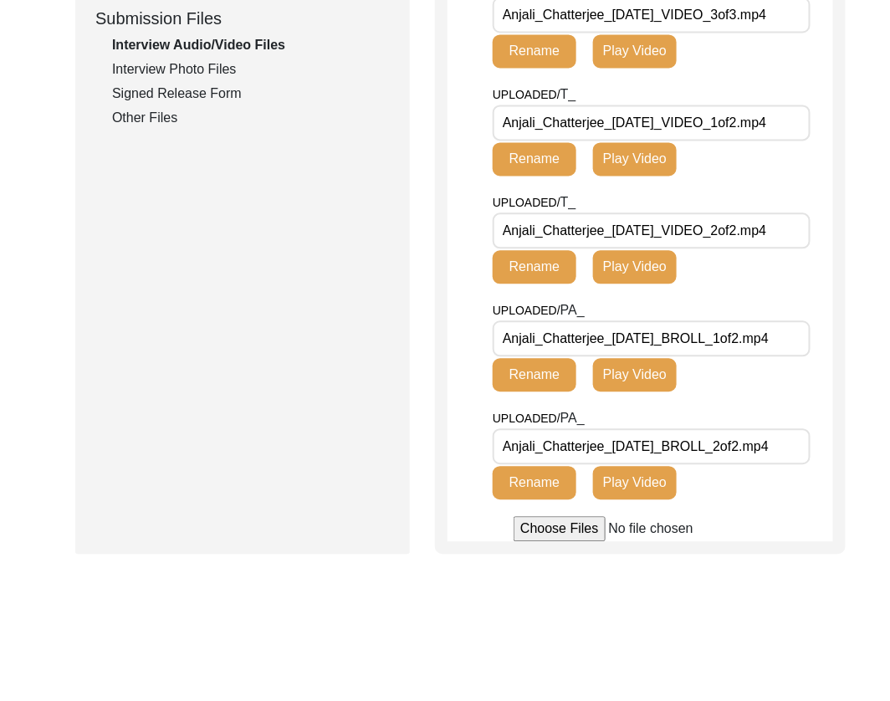
scroll to position [0, 0]
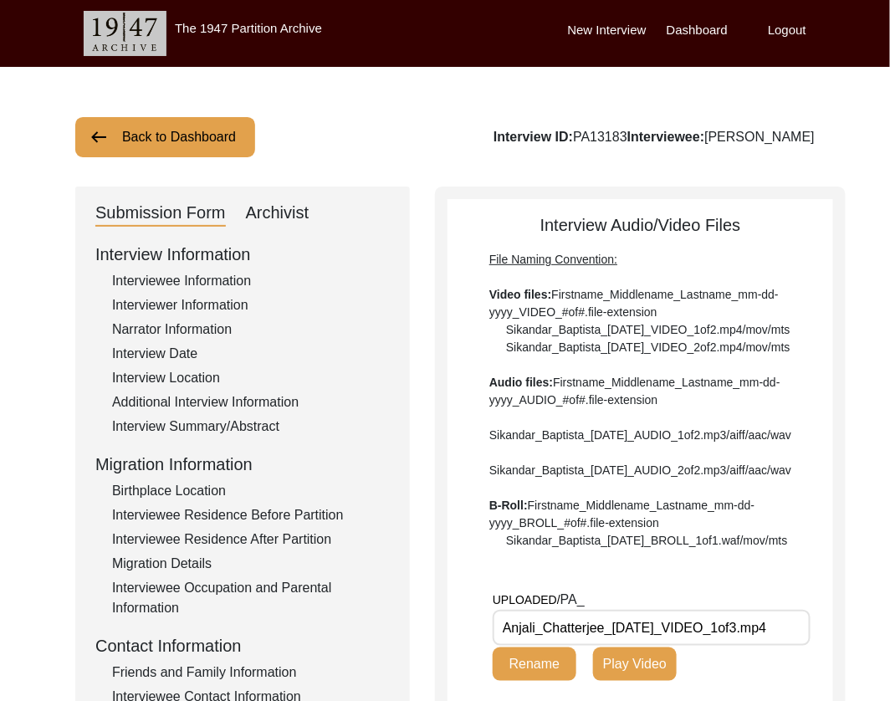
click at [216, 143] on button "Back to Dashboard" at bounding box center [165, 137] width 180 height 40
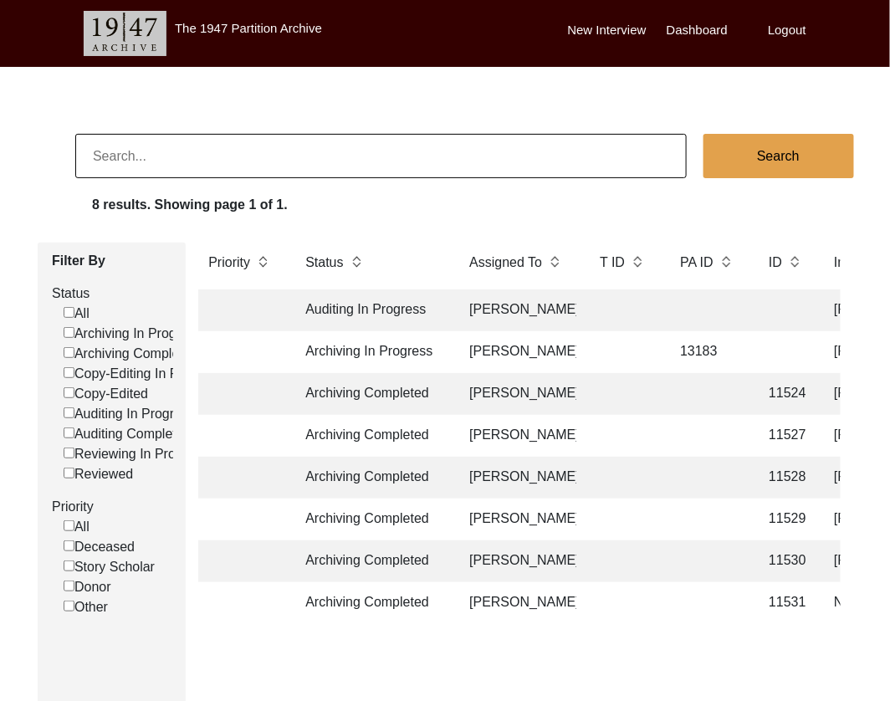
scroll to position [0, 2]
click at [778, 598] on td "11531" at bounding box center [785, 603] width 52 height 42
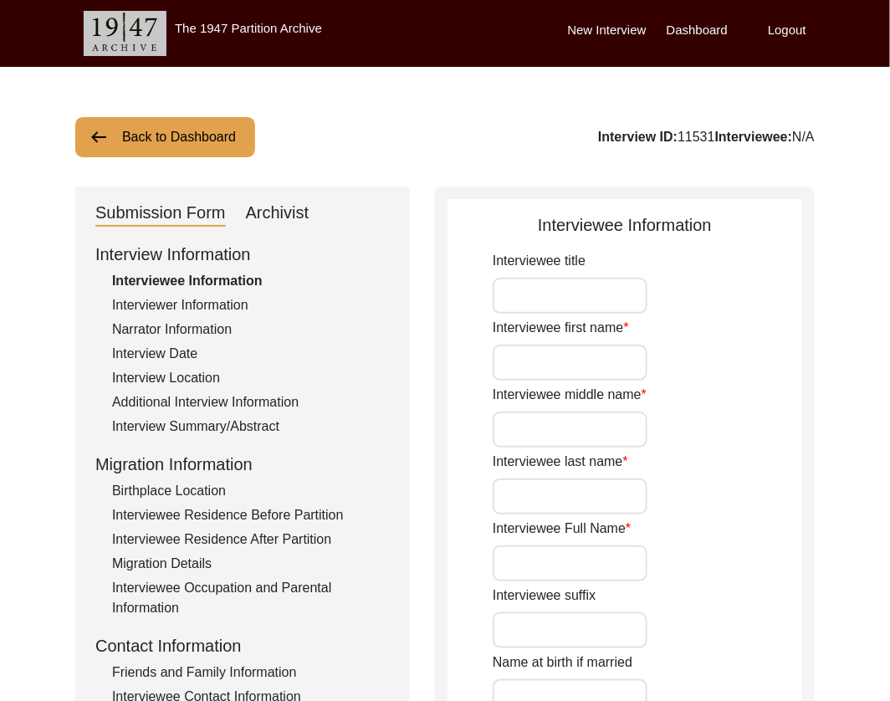
type input "Mrs."
type input "Niti"
type input "Prova"
type input "Barua"
type input "Niti Prova Barua"
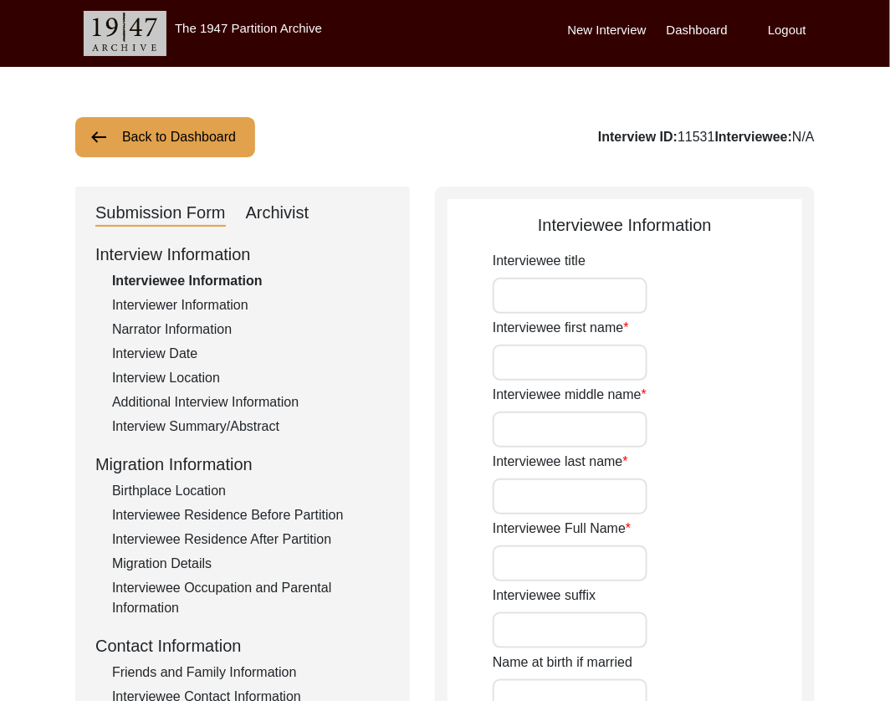
type input "[DATE]"
type input "90"
type input "[DEMOGRAPHIC_DATA]"
type input "Bangla"
type input "Chittagonian Dialect"
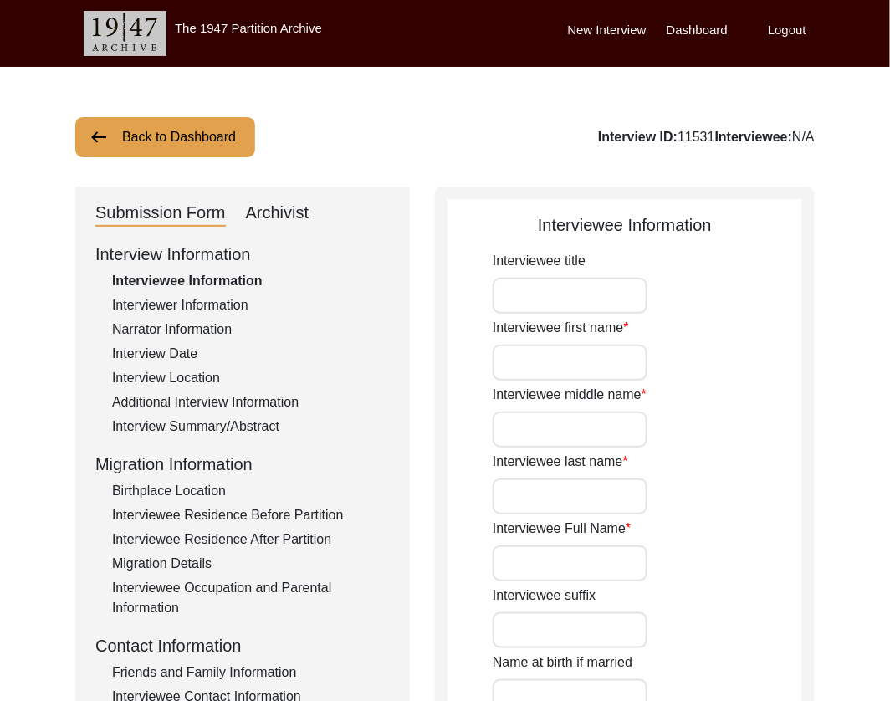
type input "[DEMOGRAPHIC_DATA]"
type input "South Asian"
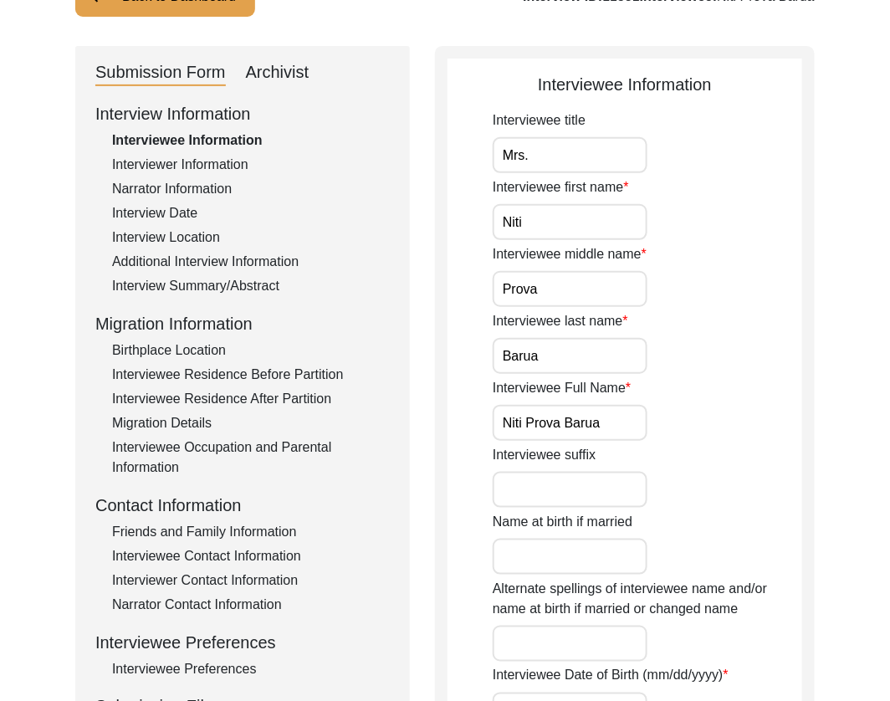
scroll to position [117, 0]
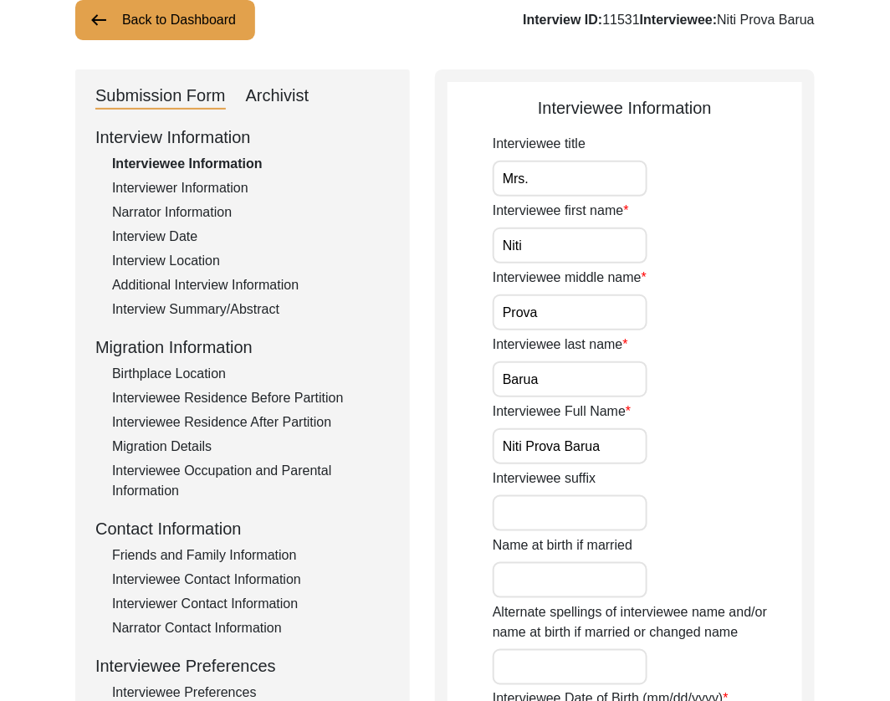
click at [288, 98] on div "Archivist" at bounding box center [278, 96] width 64 height 27
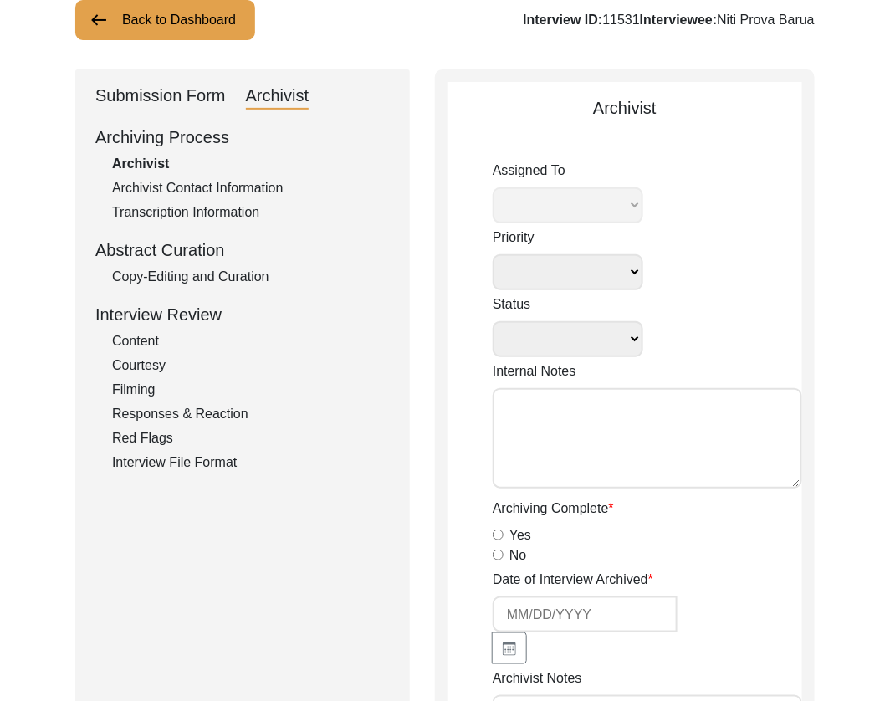
select select
select select "Archiving Completed"
type textarea "[DATE] Victoria: [PERSON_NAME] finished archiving this, but it needs to be pres…"
radio input "true"
type input "[DATE]"
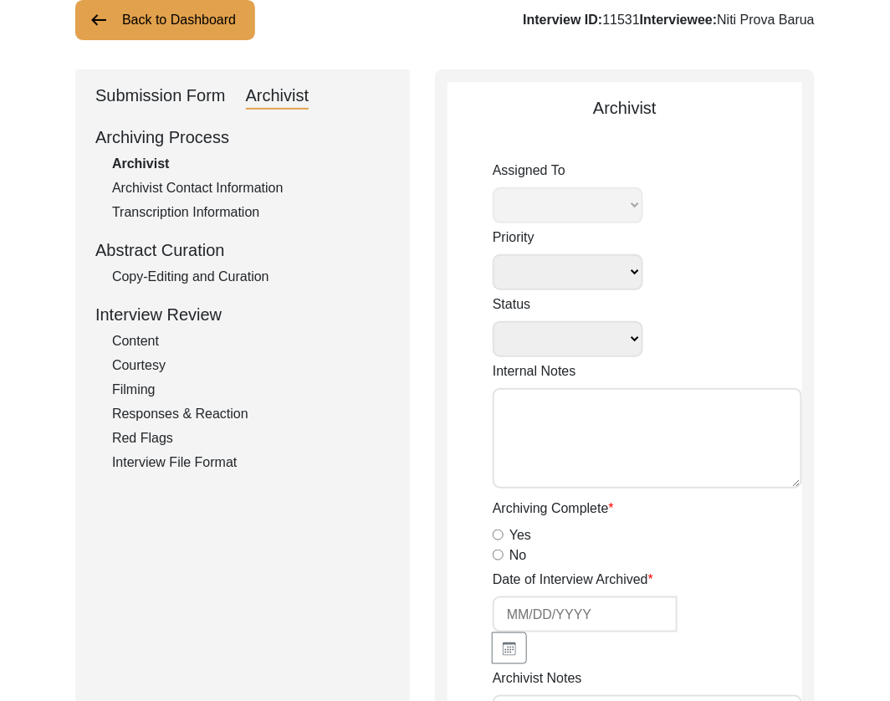
type textarea "August 10, 2025 Brianna: Archived. Meta-data edits below. Deleted extra spaces …"
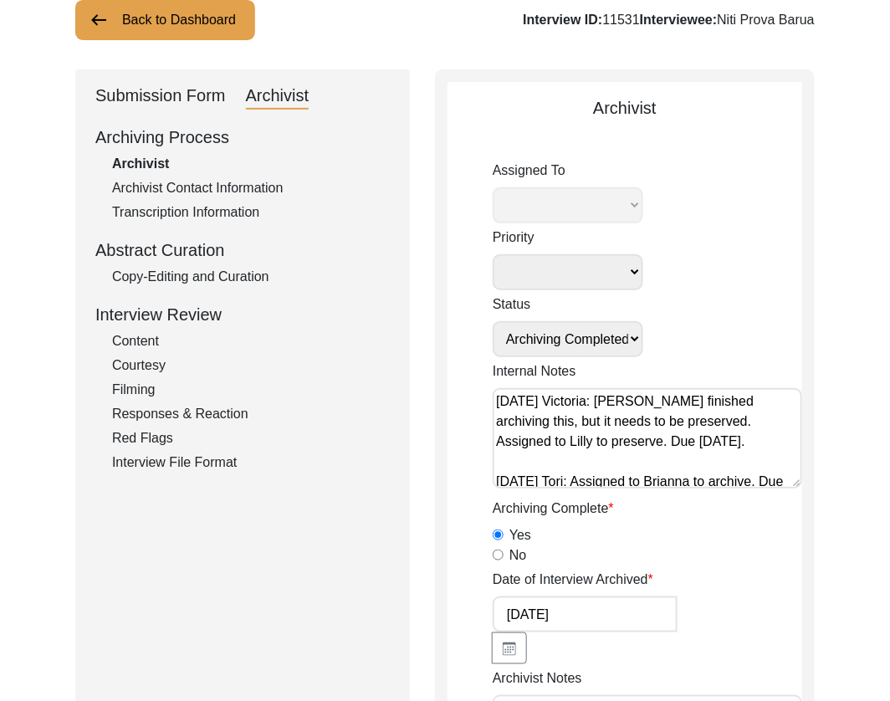
radio input "true"
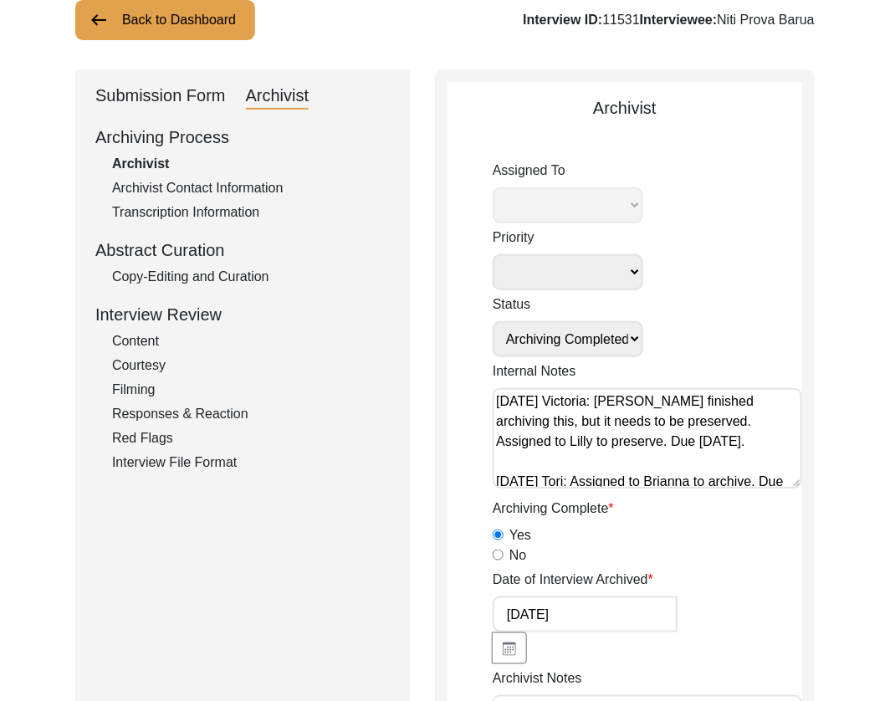
radio input "true"
type input "1:11:19"
radio input "true"
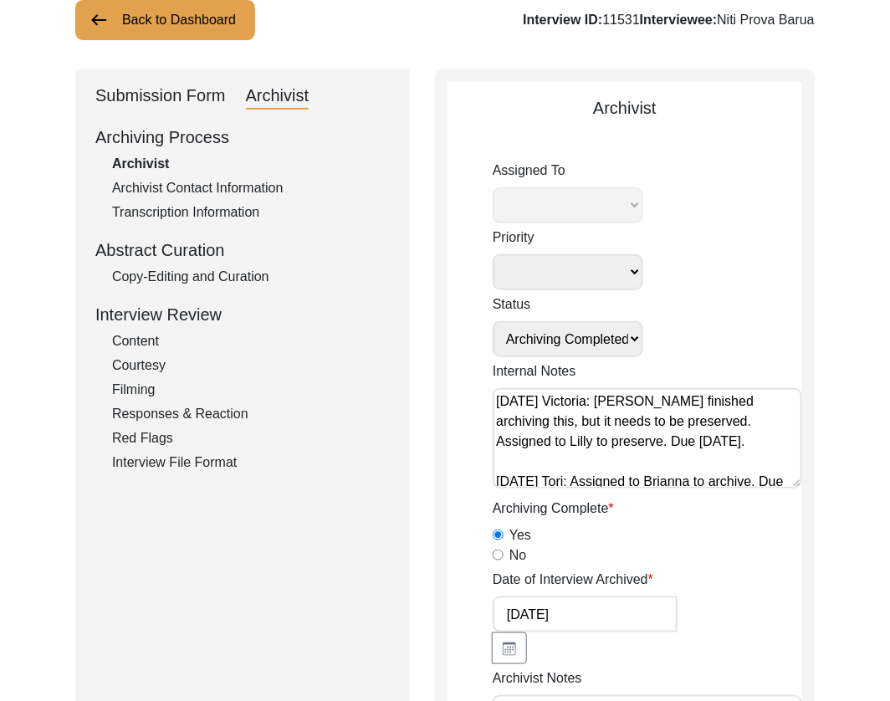
radio input "true"
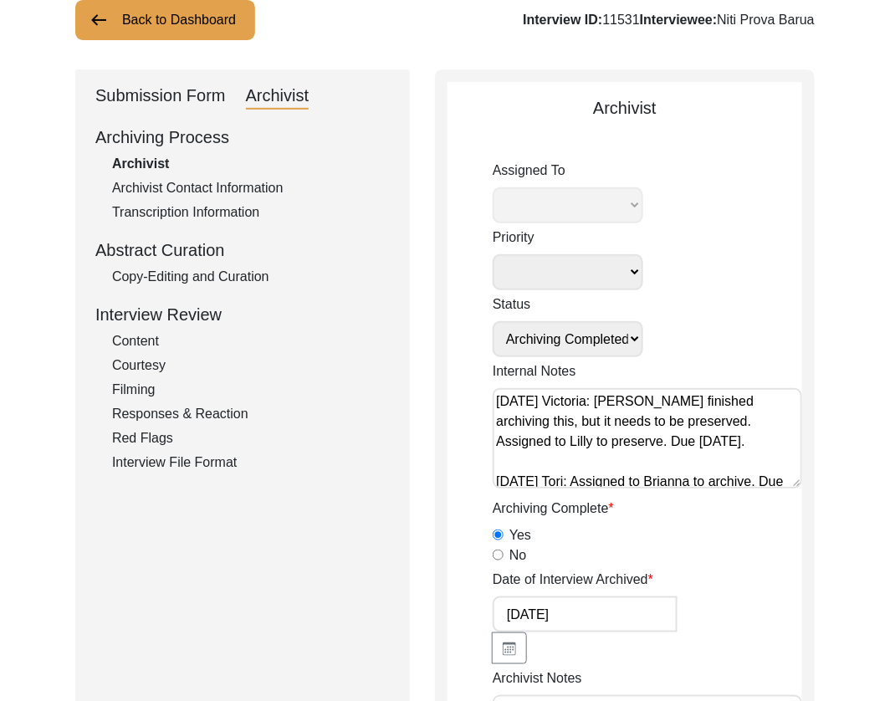
type textarea "B-roll length: 0:00:56"
type input "mp4"
type input "480 MB"
select select "507"
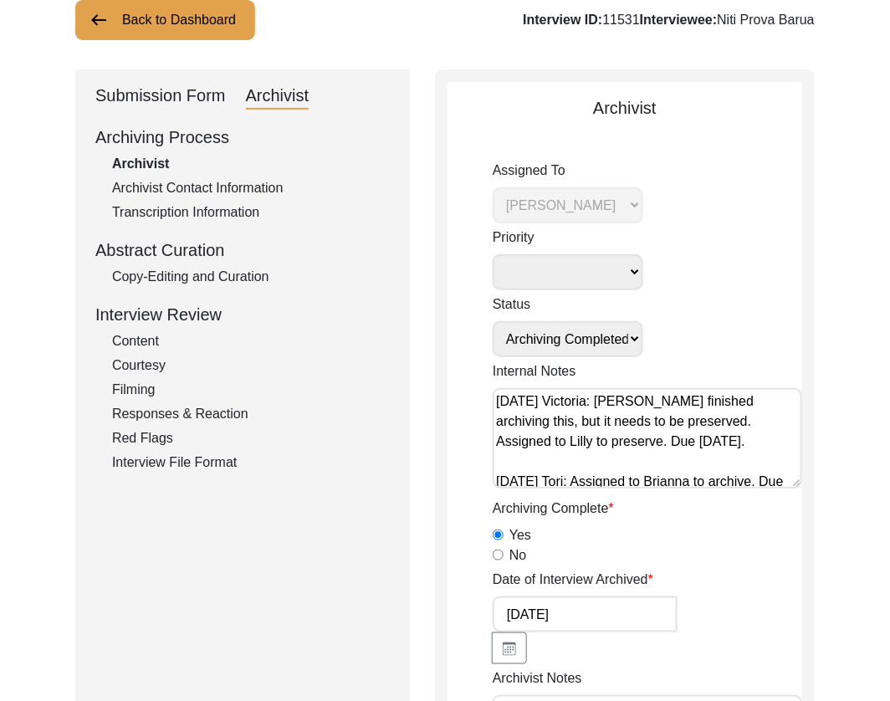
click at [179, 275] on div "Copy-Editing and Curation" at bounding box center [251, 277] width 278 height 20
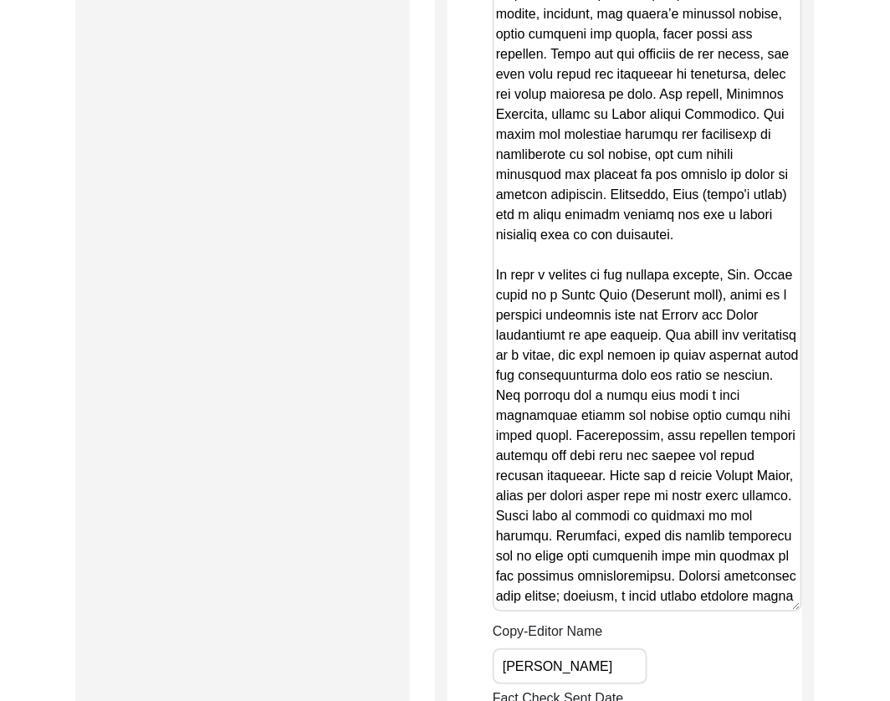
scroll to position [2887, 0]
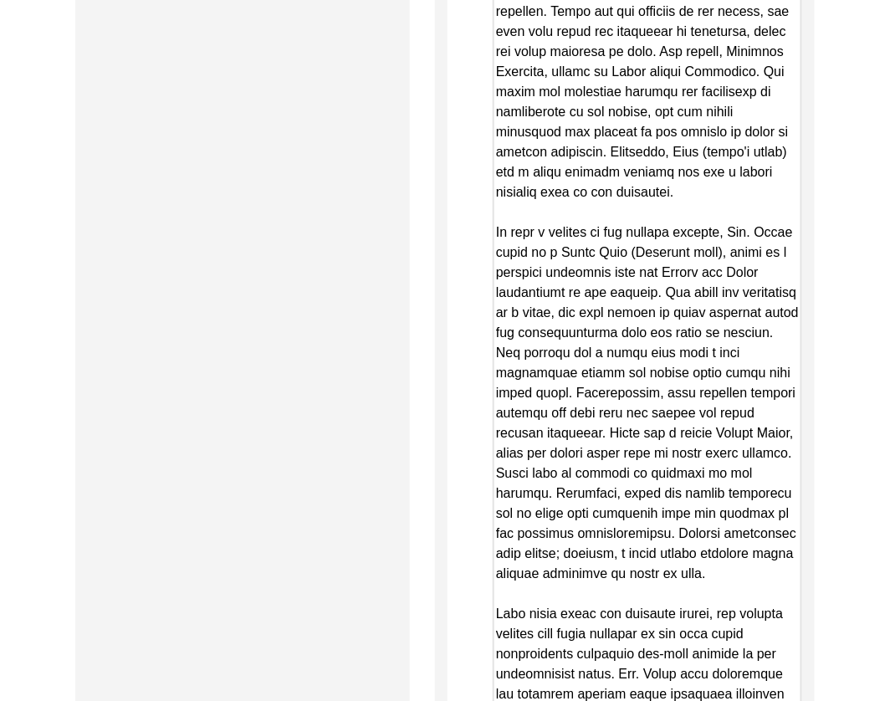
drag, startPoint x: 792, startPoint y: 526, endPoint x: 803, endPoint y: 684, distance: 157.7
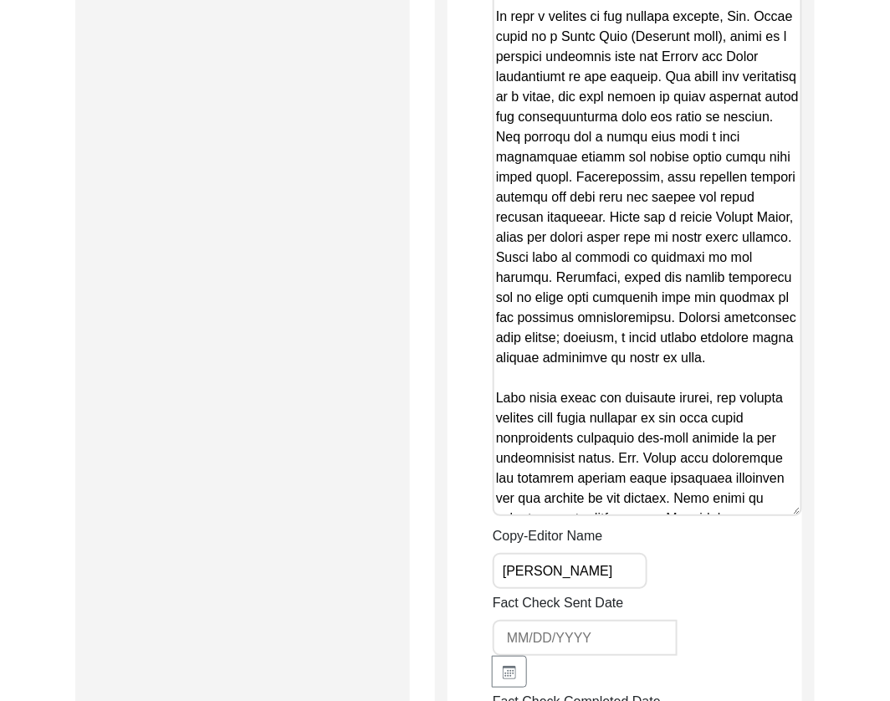
scroll to position [3106, 0]
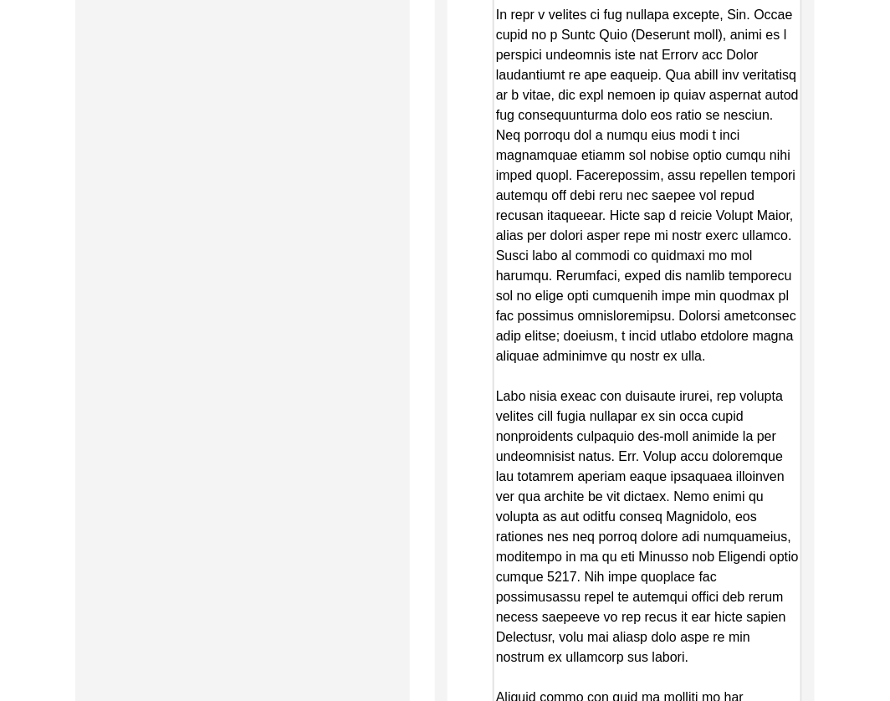
drag, startPoint x: 793, startPoint y: 470, endPoint x: 787, endPoint y: 718, distance: 247.8
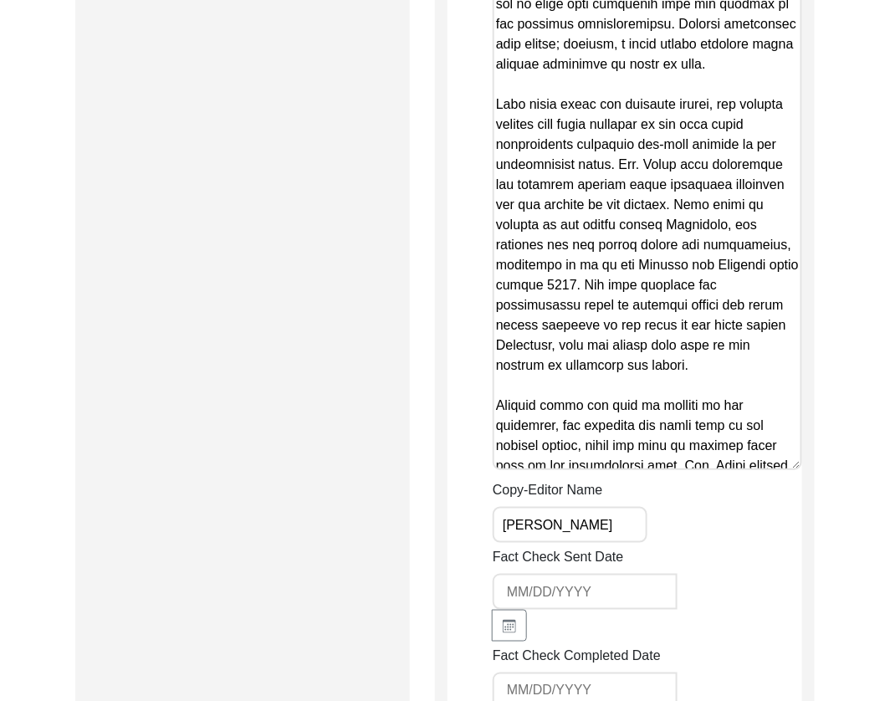
scroll to position [3412, 0]
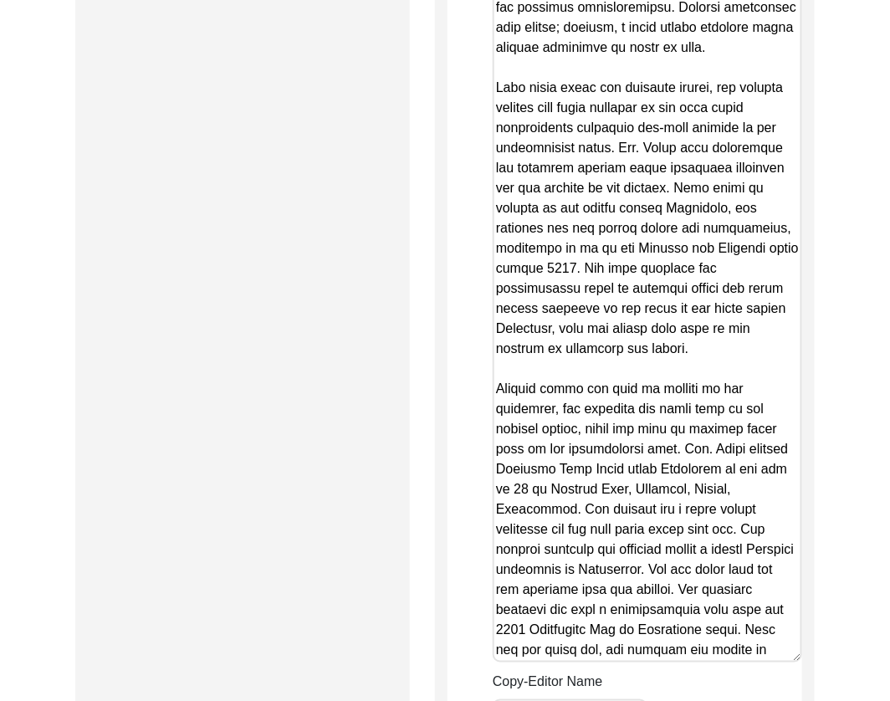
drag, startPoint x: 799, startPoint y: 404, endPoint x: 776, endPoint y: 614, distance: 211.4
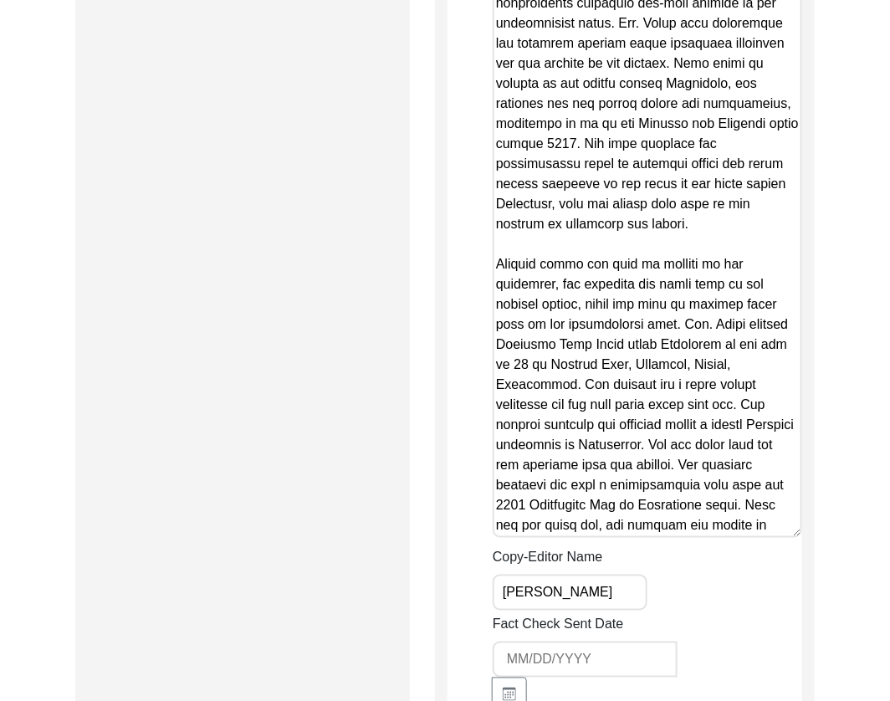
scroll to position [3541, 0]
drag, startPoint x: 782, startPoint y: 500, endPoint x: 783, endPoint y: 540, distance: 39.4
click at [783, 539] on div "Summary Copy-Editing Date Assigned Copy-Edited Summary Copy-Editor Name Brianna…" at bounding box center [648, 84] width 310 height 2328
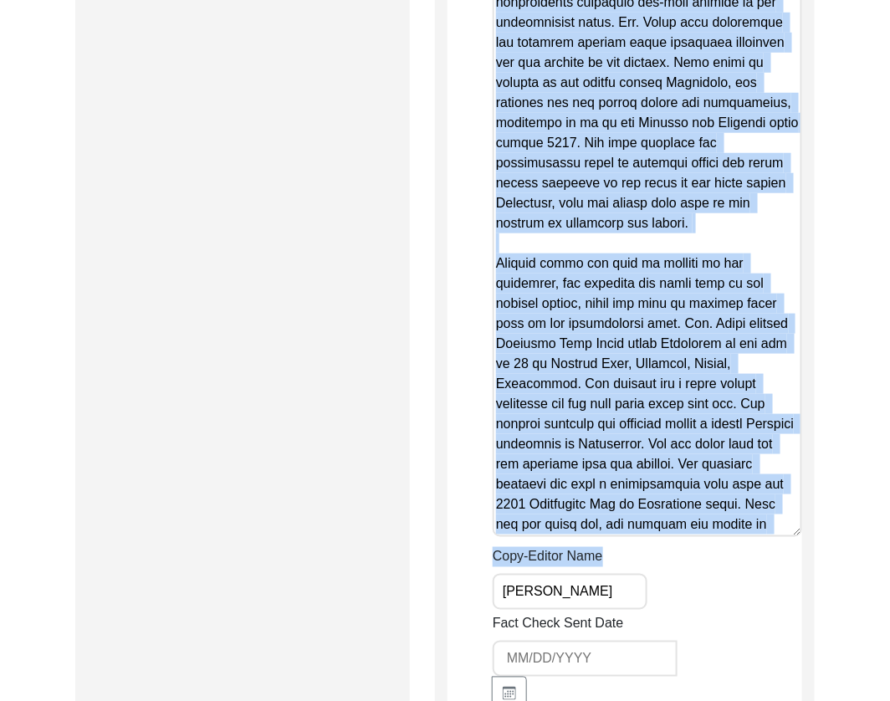
drag, startPoint x: 801, startPoint y: 495, endPoint x: 801, endPoint y: 512, distance: 16.7
click at [801, 512] on div "Summary Copy-Editing Date Assigned Copy-Edited Summary Copy-Editor Name Brianna…" at bounding box center [648, 84] width 310 height 2328
drag, startPoint x: 801, startPoint y: 496, endPoint x: 795, endPoint y: 528, distance: 32.3
click at [795, 528] on div "Summary Copy-Editing Date Assigned Copy-Edited Summary Copy-Editor Name Brianna…" at bounding box center [648, 84] width 310 height 2328
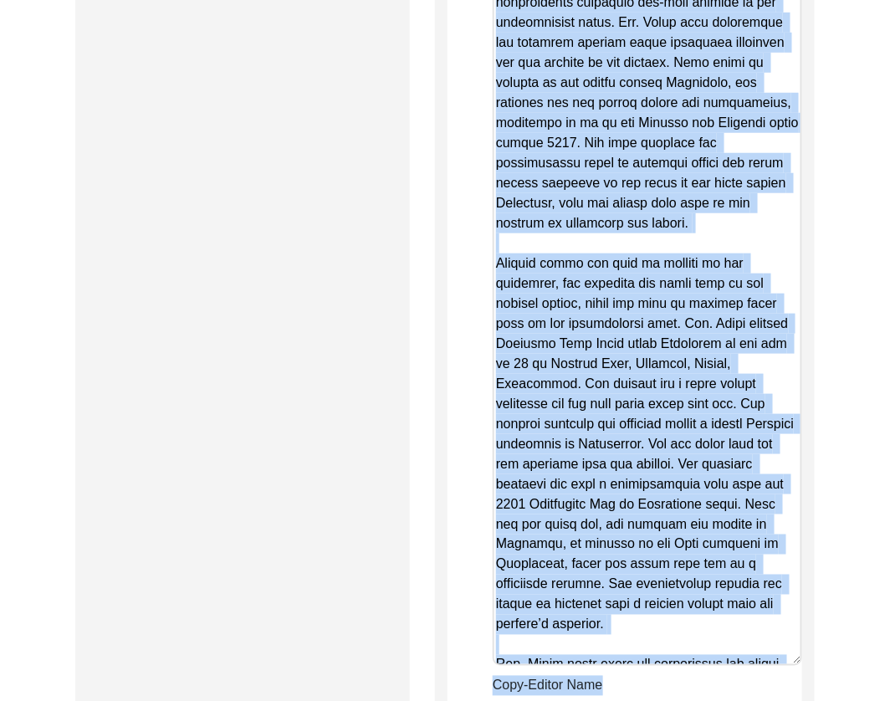
drag, startPoint x: 792, startPoint y: 494, endPoint x: 793, endPoint y: 644, distance: 149.8
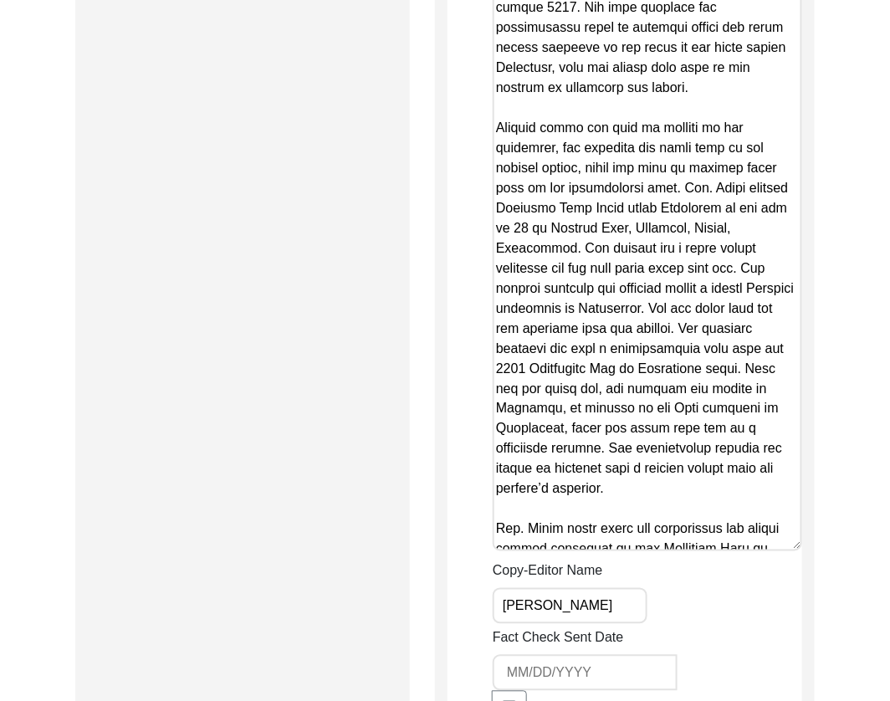
scroll to position [3677, 0]
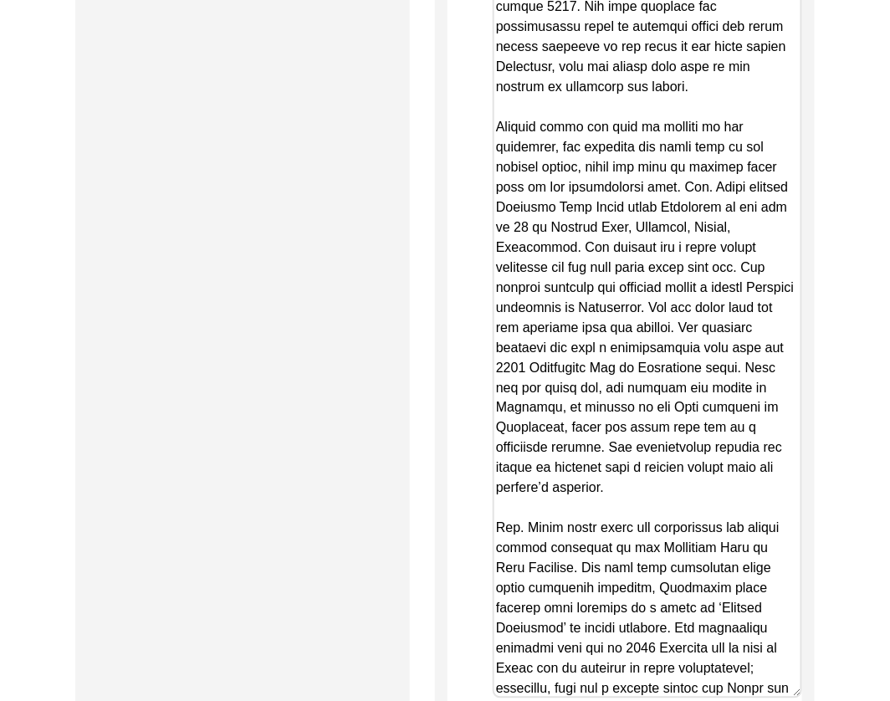
drag, startPoint x: 792, startPoint y: 503, endPoint x: 777, endPoint y: 654, distance: 151.5
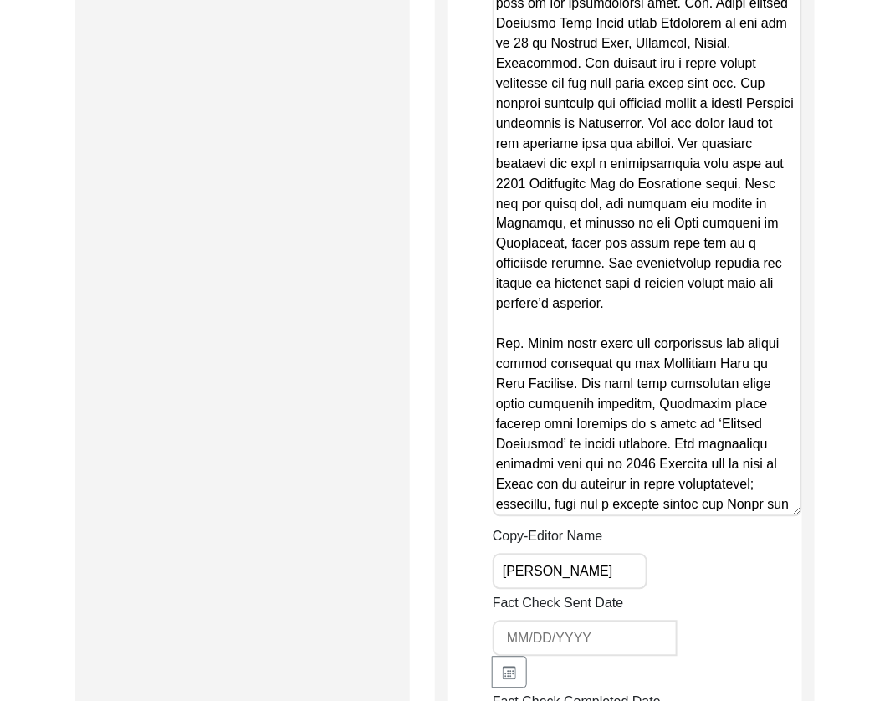
scroll to position [3865, 0]
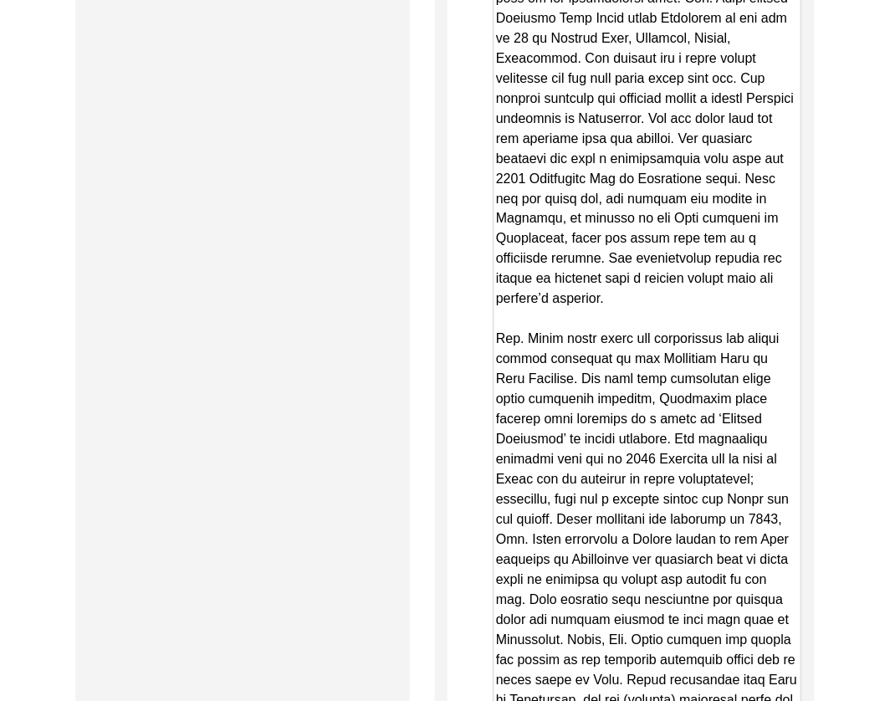
drag, startPoint x: 795, startPoint y: 464, endPoint x: 760, endPoint y: 665, distance: 204.7
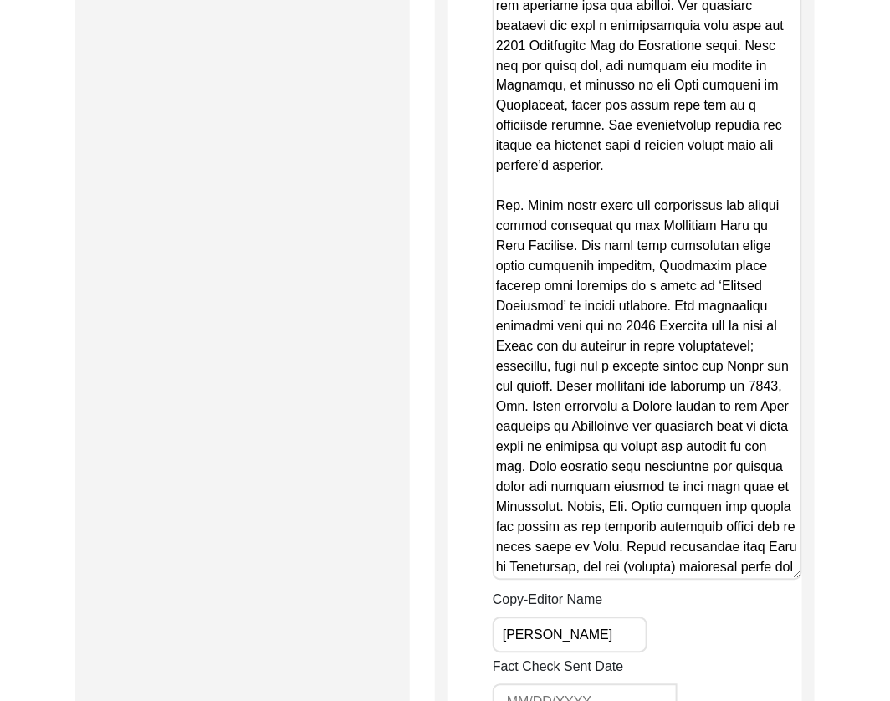
scroll to position [4003, 0]
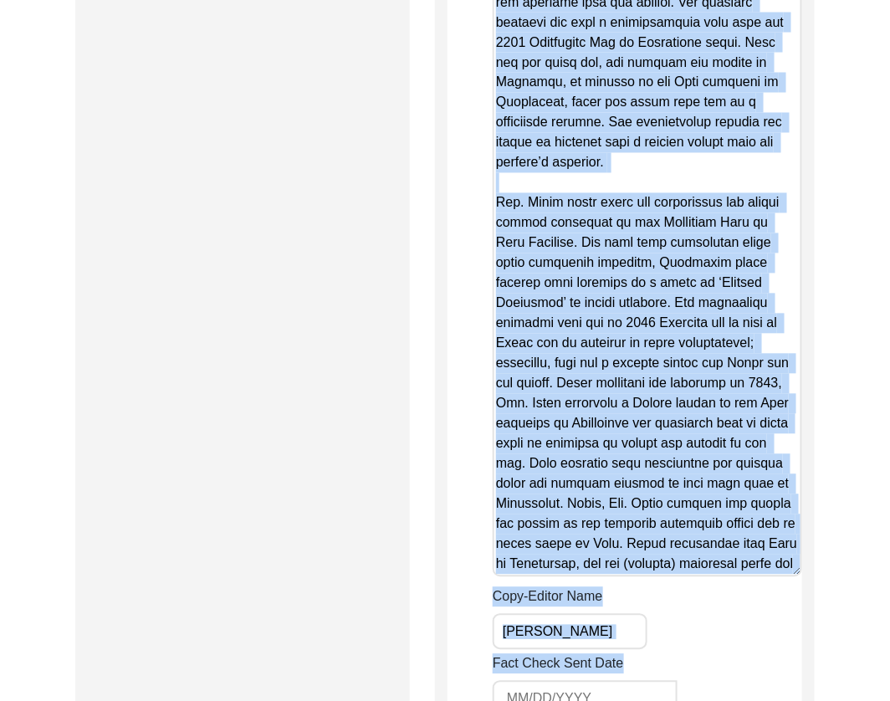
drag, startPoint x: 797, startPoint y: 549, endPoint x: 788, endPoint y: 632, distance: 83.3
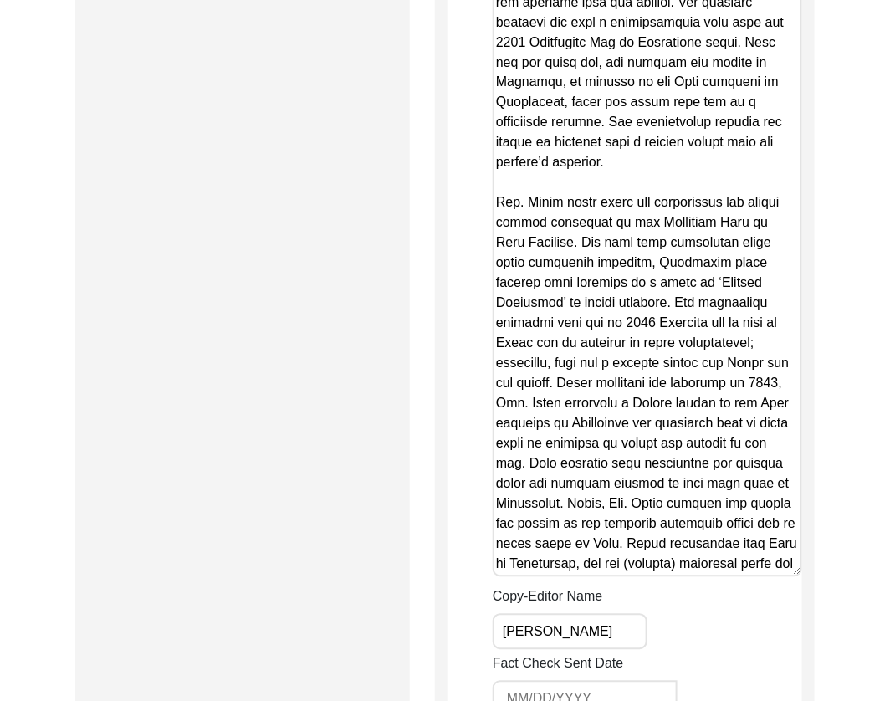
drag, startPoint x: 786, startPoint y: 528, endPoint x: 784, endPoint y: 554, distance: 26.0
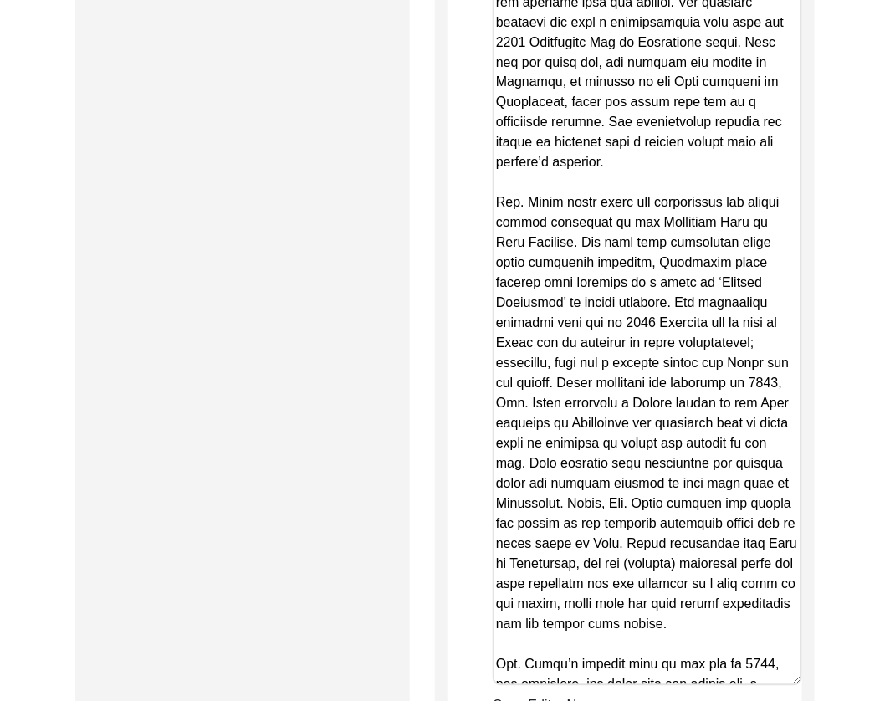
drag, startPoint x: 789, startPoint y: 527, endPoint x: 765, endPoint y: 636, distance: 111.5
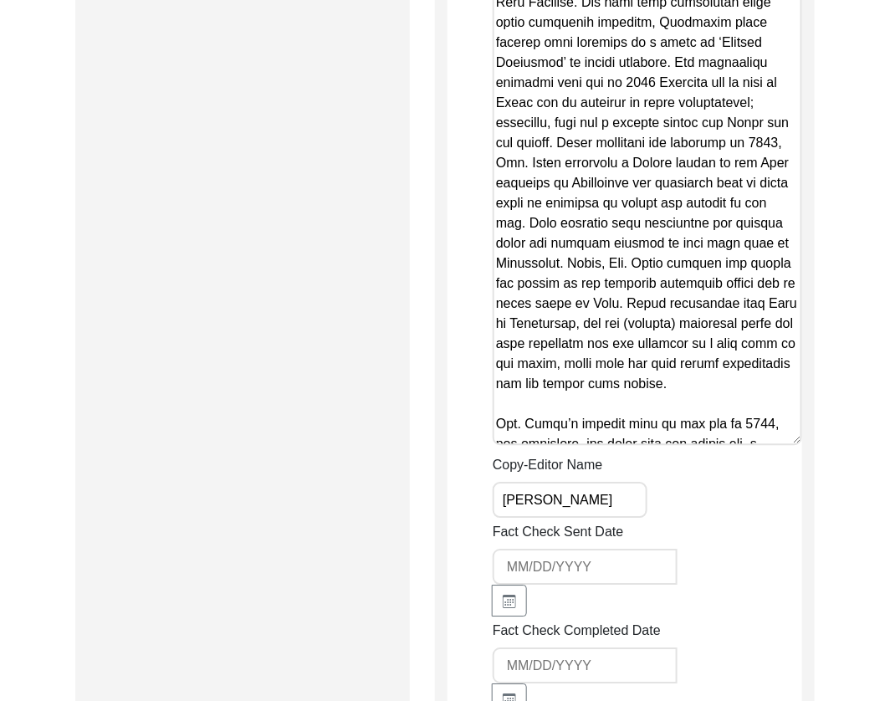
scroll to position [4271, 0]
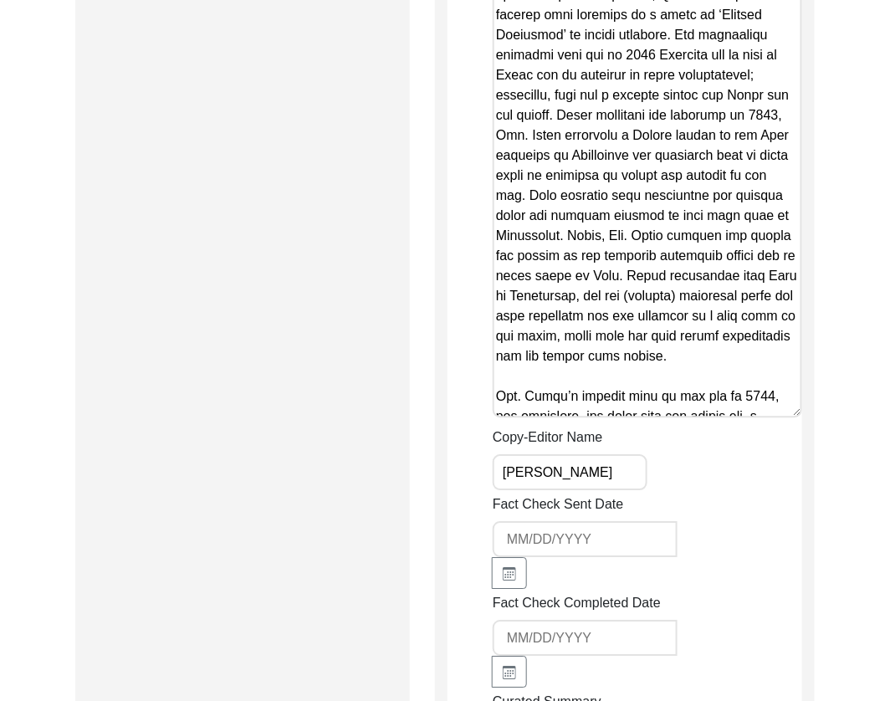
drag, startPoint x: 788, startPoint y: 371, endPoint x: 795, endPoint y: 430, distance: 59.8
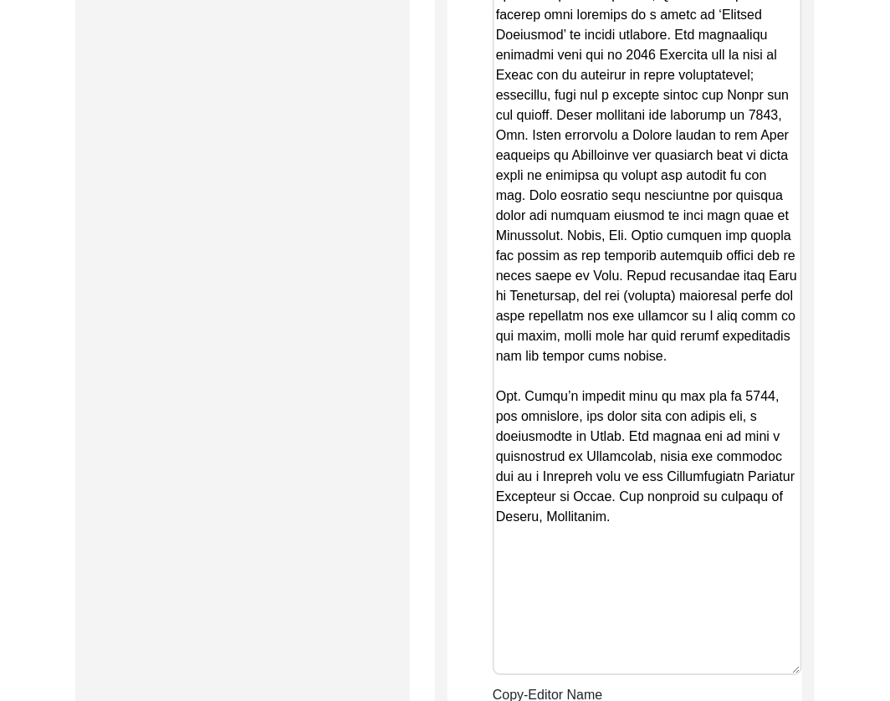
drag, startPoint x: 798, startPoint y: 367, endPoint x: 817, endPoint y: 625, distance: 258.5
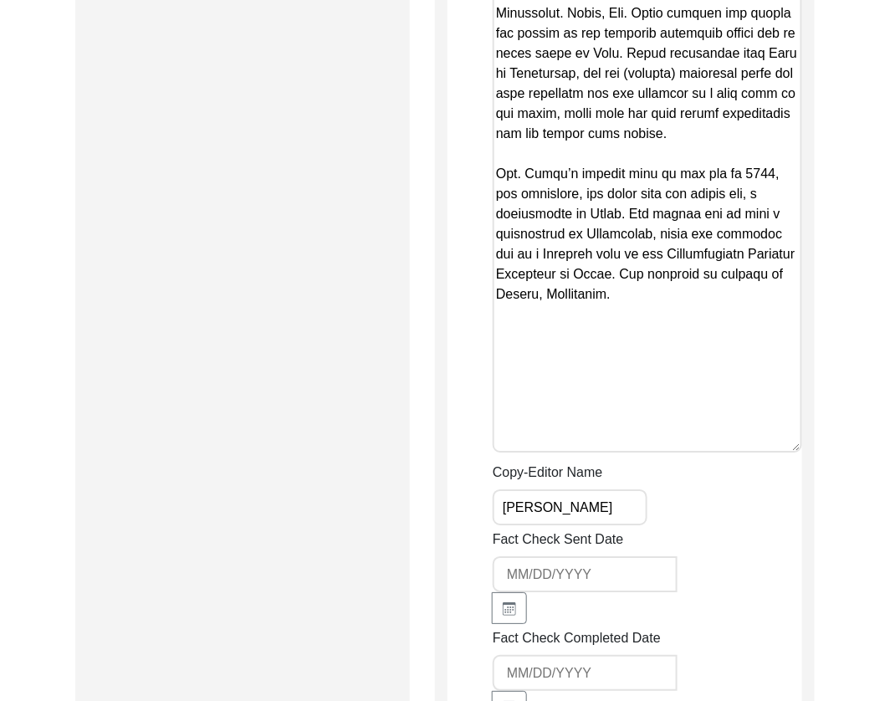
scroll to position [4497, 0]
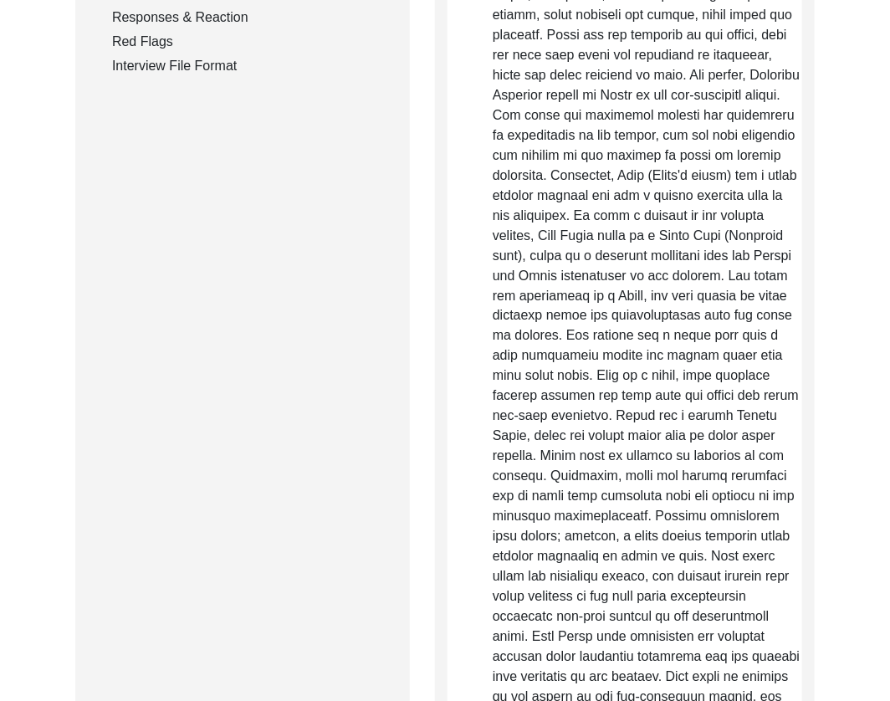
scroll to position [0, 0]
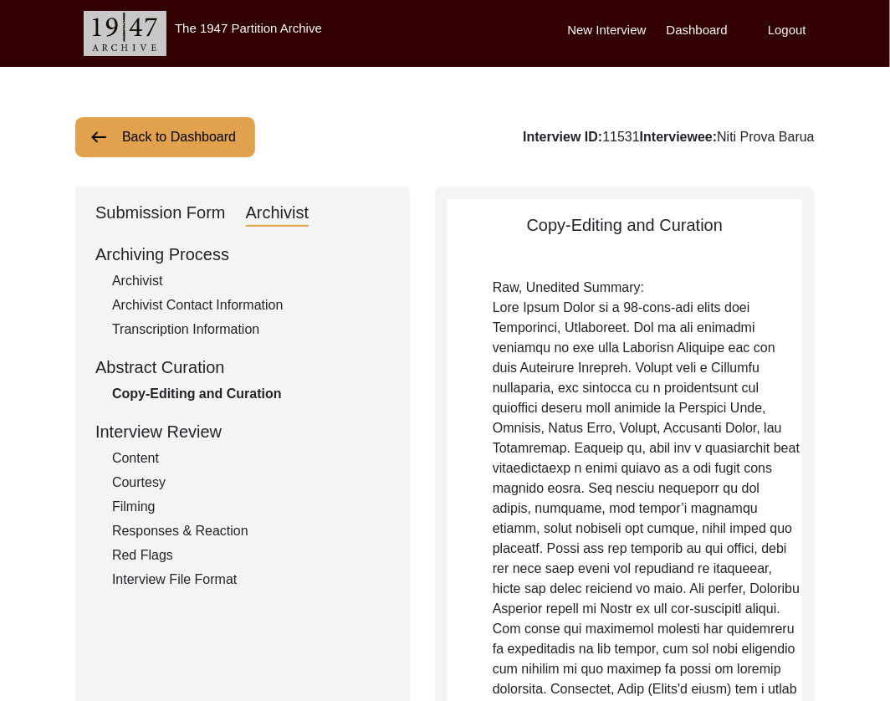
click at [199, 154] on button "Back to Dashboard" at bounding box center [165, 137] width 180 height 40
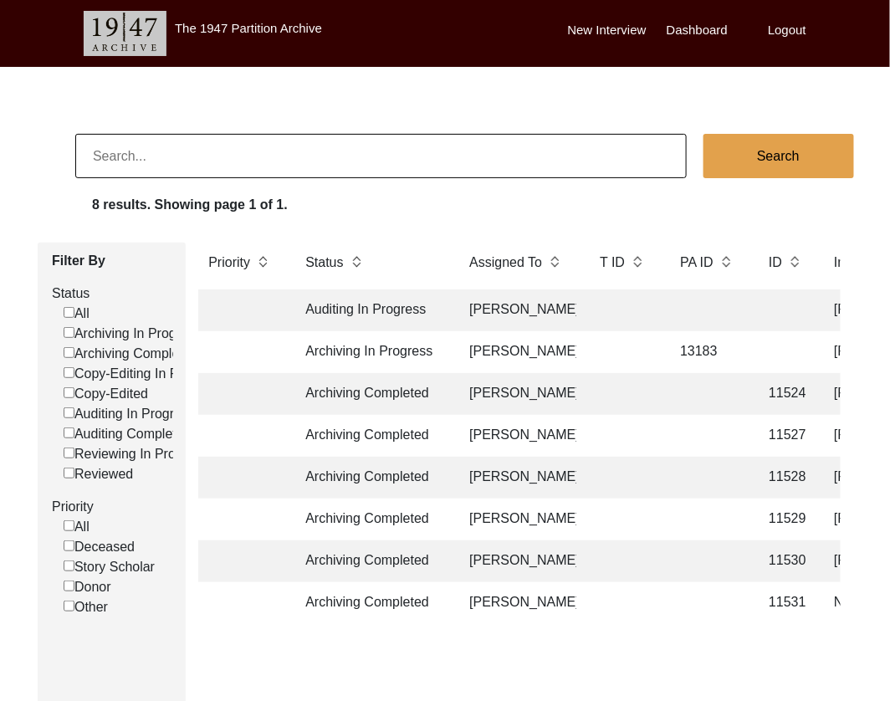
click at [778, 36] on label "Logout" at bounding box center [787, 30] width 38 height 19
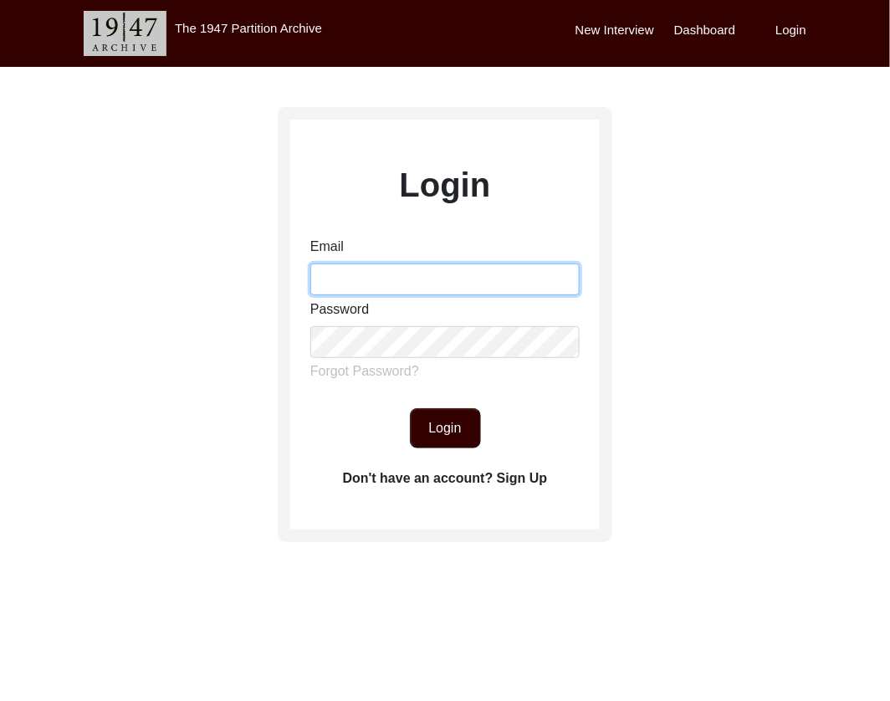
type input "qlillianne@gmail.com"
